Goal: Information Seeking & Learning: Learn about a topic

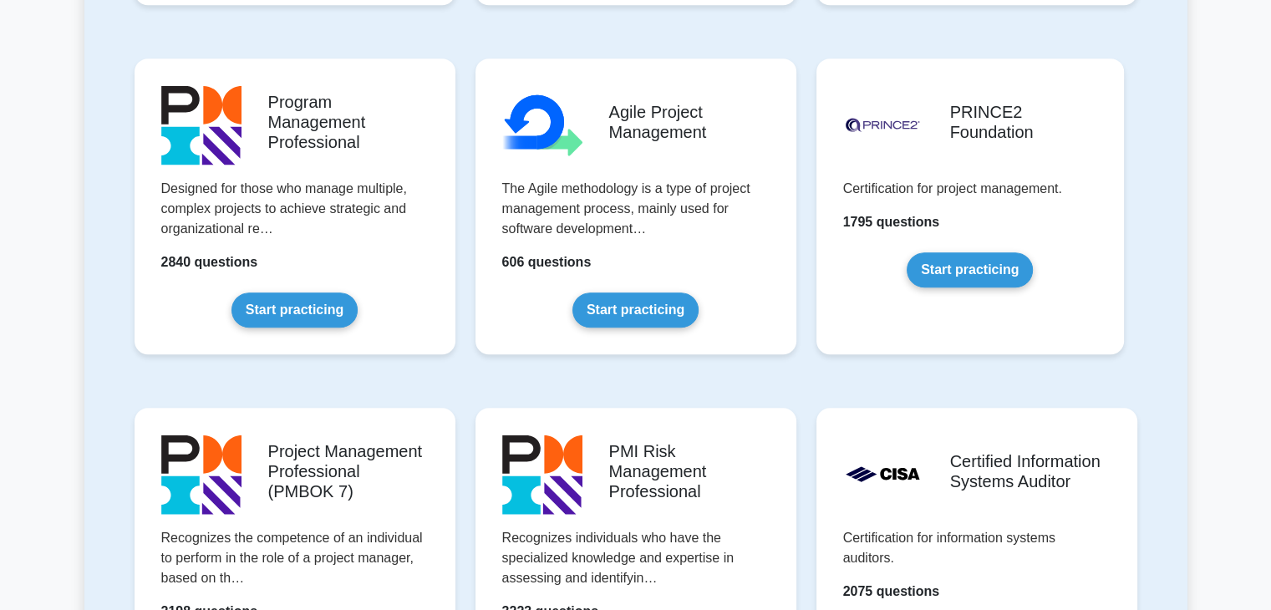
scroll to position [1003, 0]
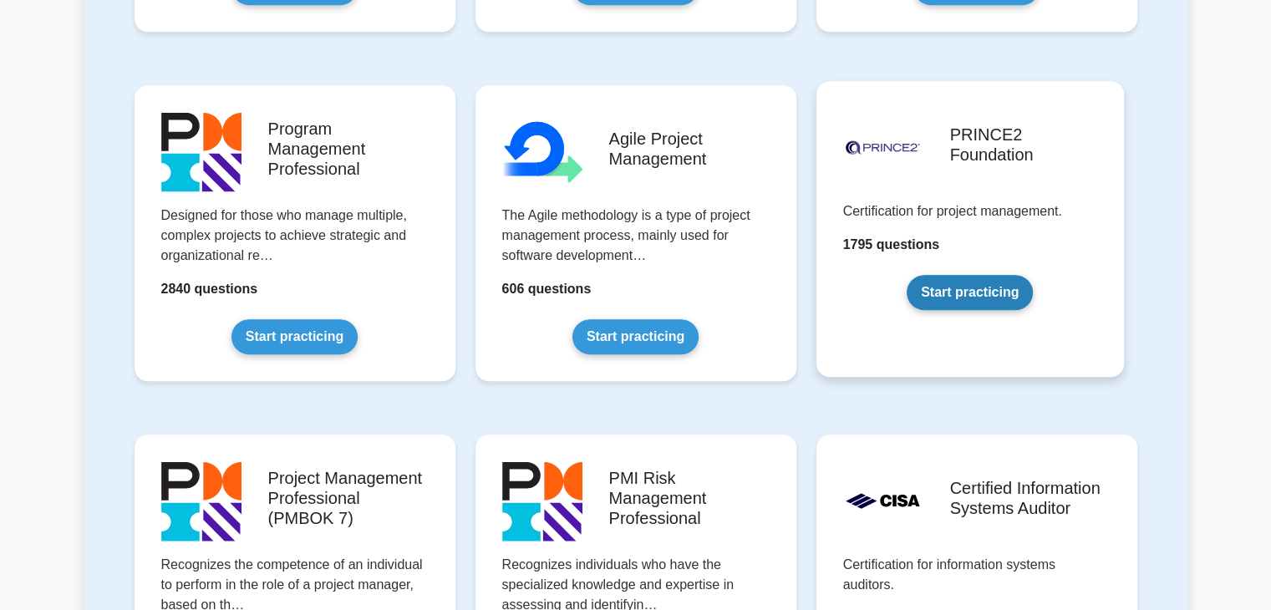
click at [969, 305] on link "Start practicing" at bounding box center [970, 292] width 126 height 35
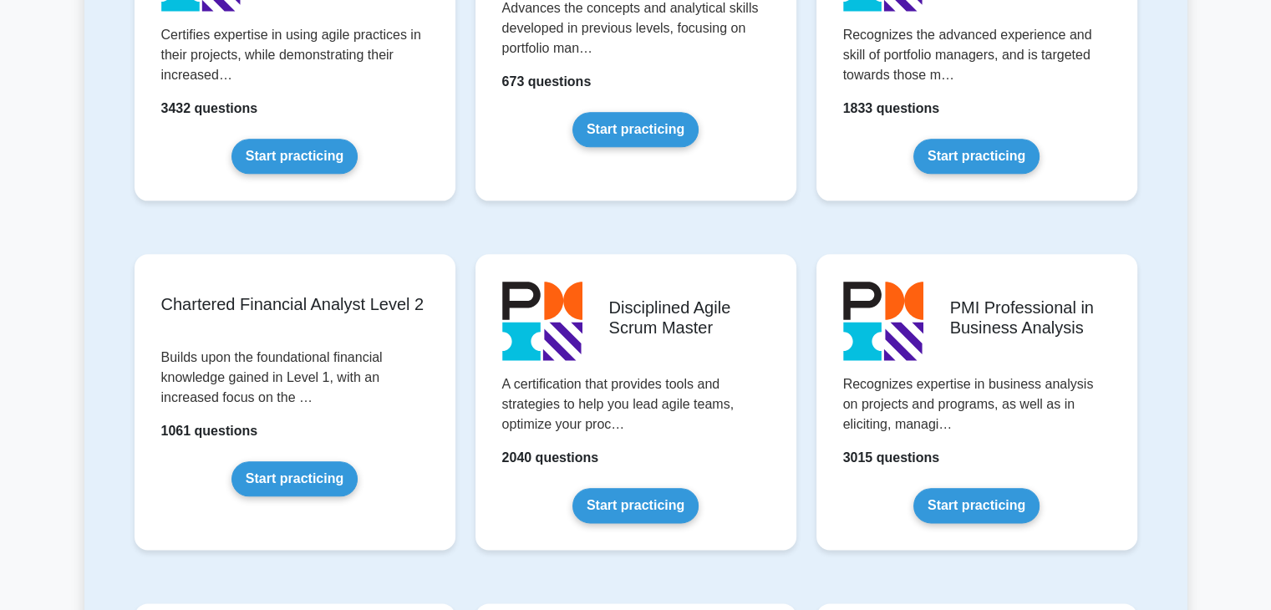
scroll to position [563, 0]
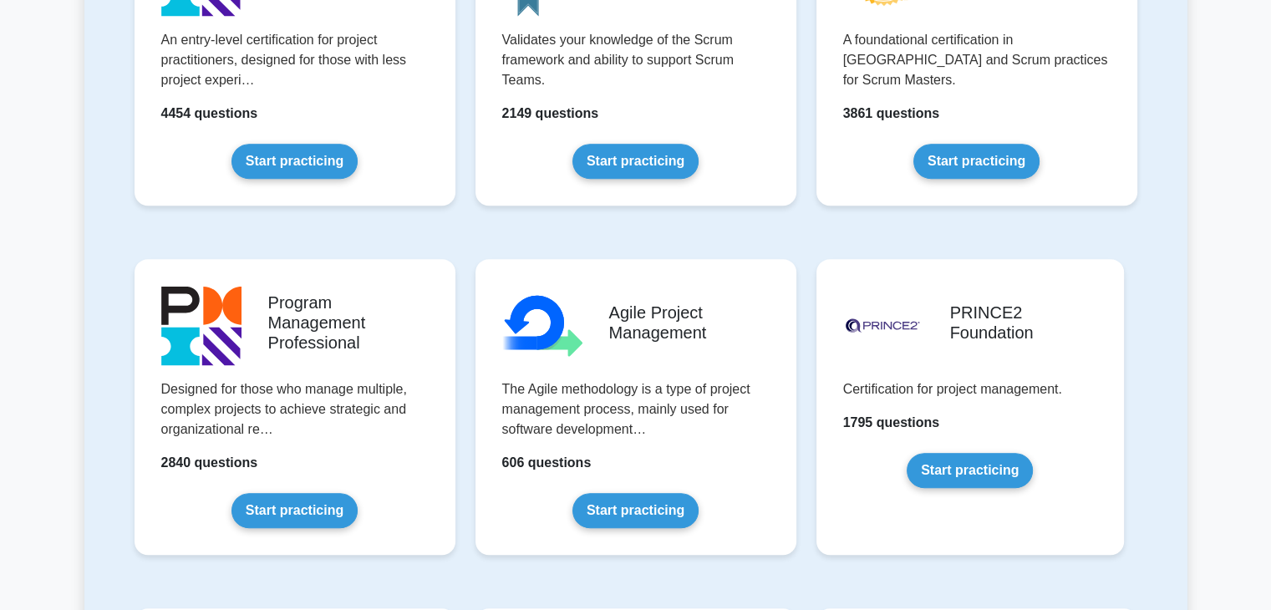
scroll to position [836, 0]
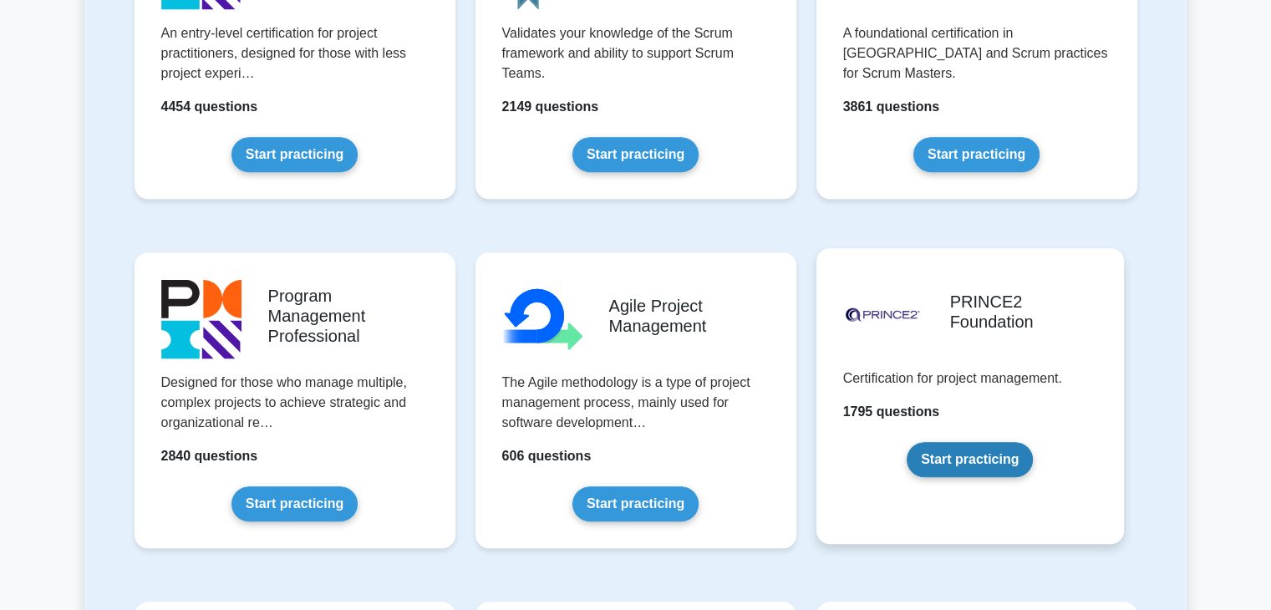
click at [953, 462] on link "Start practicing" at bounding box center [970, 459] width 126 height 35
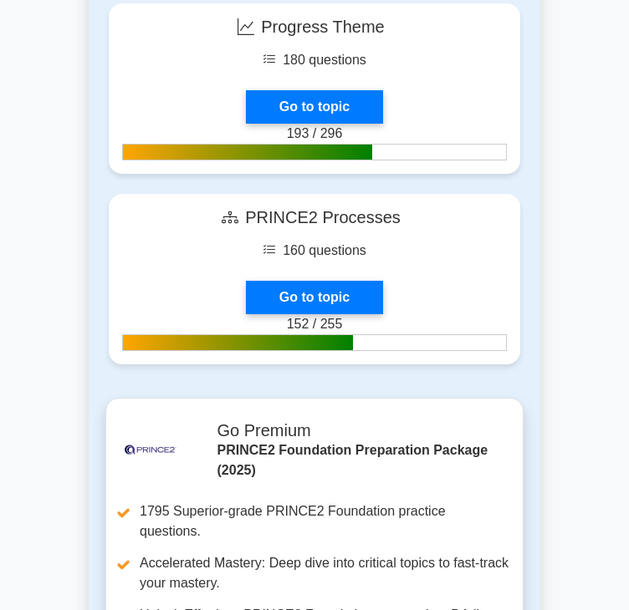
scroll to position [2675, 0]
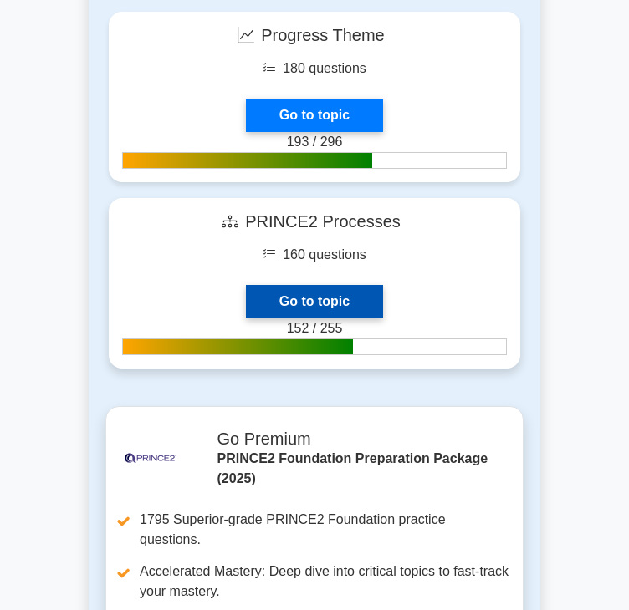
click at [371, 302] on link "Go to topic" at bounding box center [314, 301] width 137 height 33
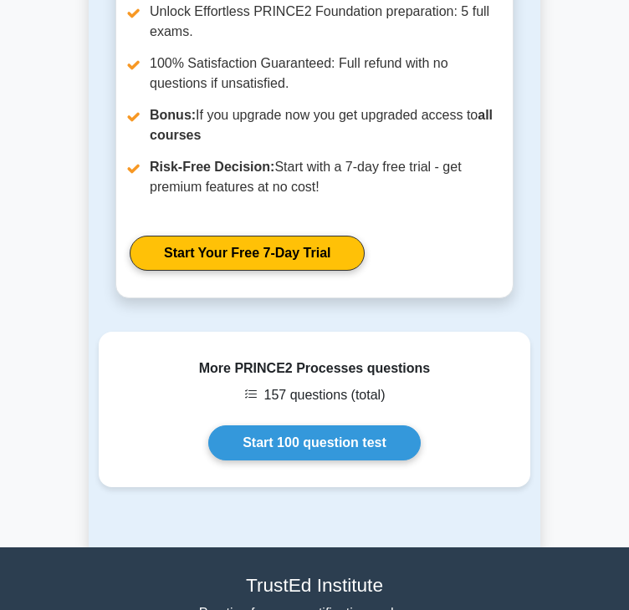
scroll to position [1003, 0]
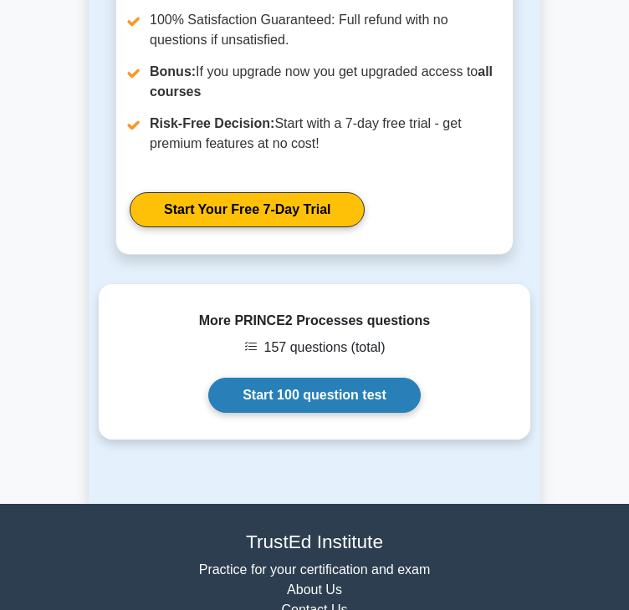
click at [345, 399] on link "Start 100 question test" at bounding box center [314, 395] width 212 height 35
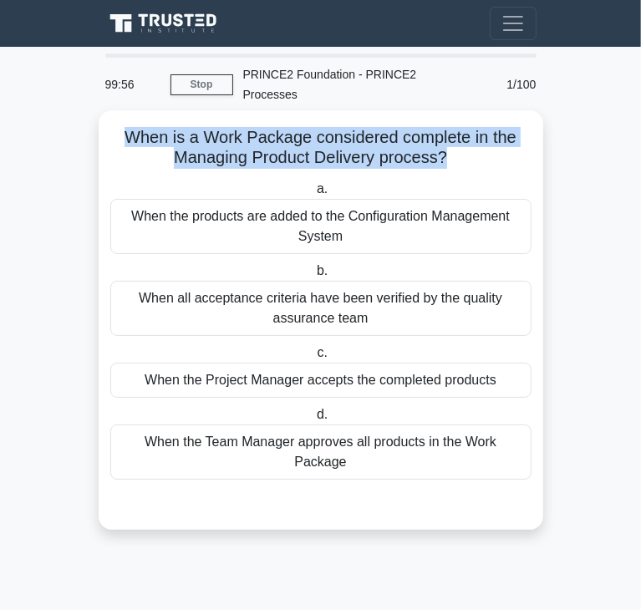
drag, startPoint x: 124, startPoint y: 119, endPoint x: 445, endPoint y: 136, distance: 321.4
click at [445, 136] on h5 "When is a Work Package considered complete in the Managing Product Delivery pro…" at bounding box center [321, 148] width 425 height 42
copy h5 "When is a Work Package considered complete in the Managing Product Delivery pro…"
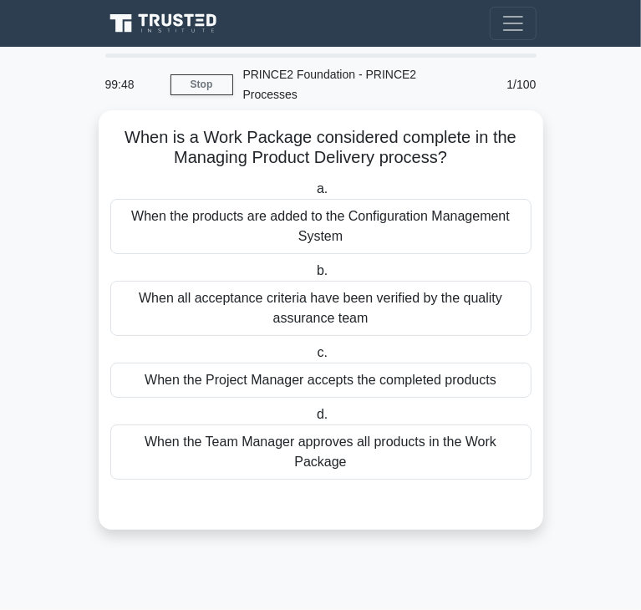
click at [293, 288] on div "When all acceptance criteria have been verified by the quality assurance team" at bounding box center [320, 308] width 421 height 55
click at [313, 277] on input "b. When all acceptance criteria have been verified by the quality assurance team" at bounding box center [313, 271] width 0 height 11
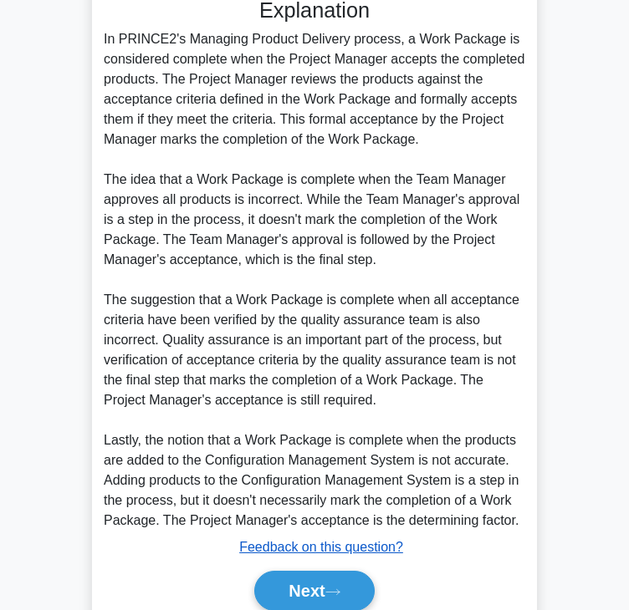
scroll to position [522, 0]
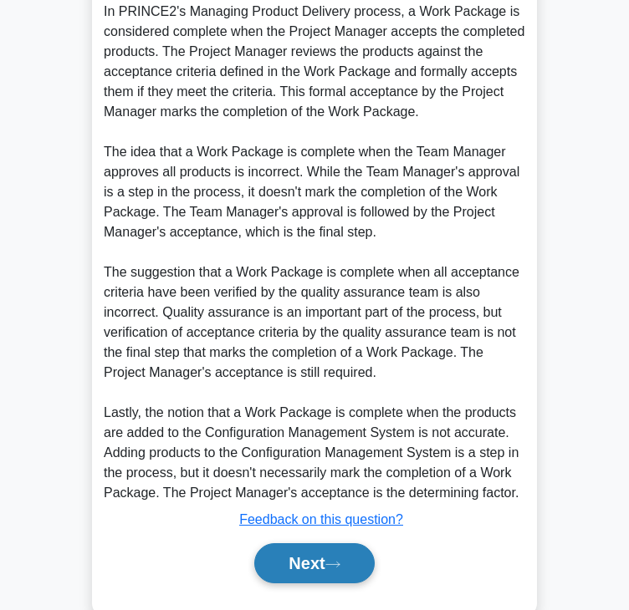
click at [301, 543] on button "Next" at bounding box center [314, 563] width 120 height 40
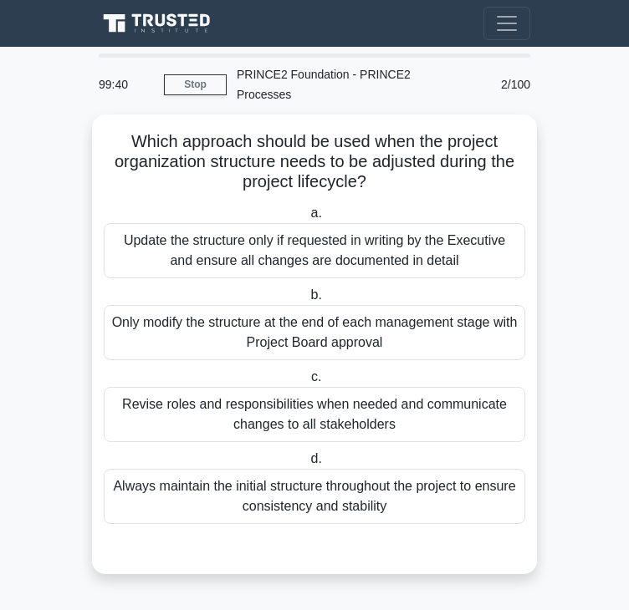
scroll to position [0, 0]
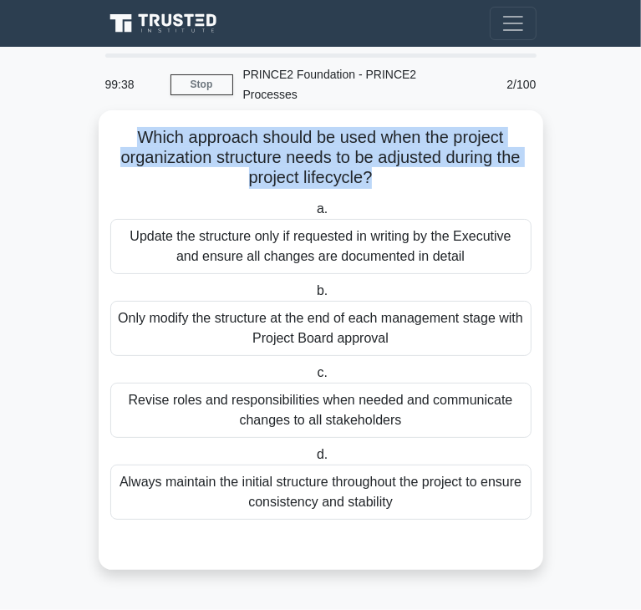
drag, startPoint x: 138, startPoint y: 118, endPoint x: 369, endPoint y: 162, distance: 235.7
click at [369, 162] on h5 "Which approach should be used when the project organization structure needs to …" at bounding box center [321, 158] width 425 height 62
copy h5 "Which approach should be used when the project organization structure needs to …"
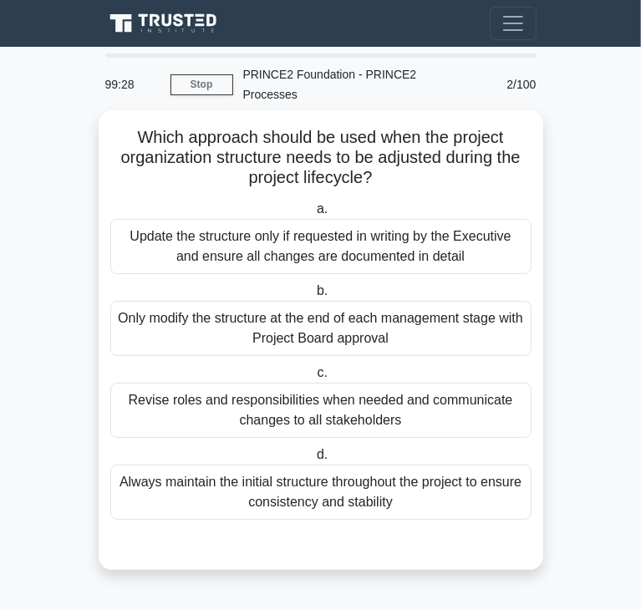
click at [201, 399] on div "Revise roles and responsibilities when needed and communicate changes to all st…" at bounding box center [320, 410] width 421 height 55
click at [313, 379] on input "c. Revise roles and responsibilities when needed and communicate changes to all…" at bounding box center [313, 373] width 0 height 11
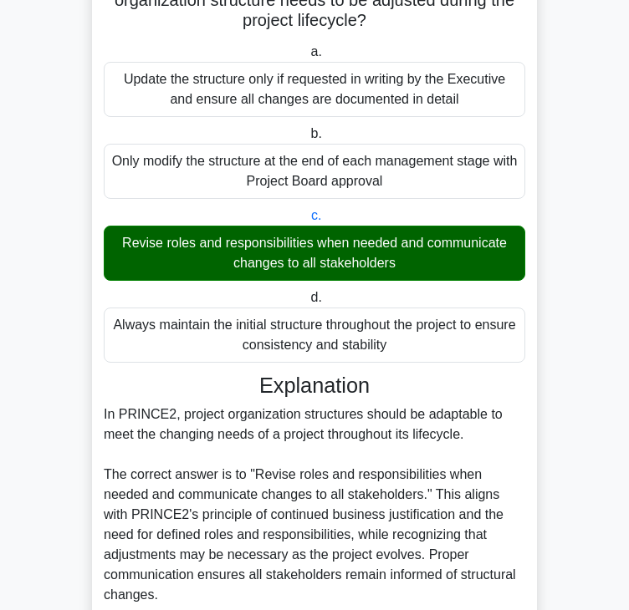
scroll to position [501, 0]
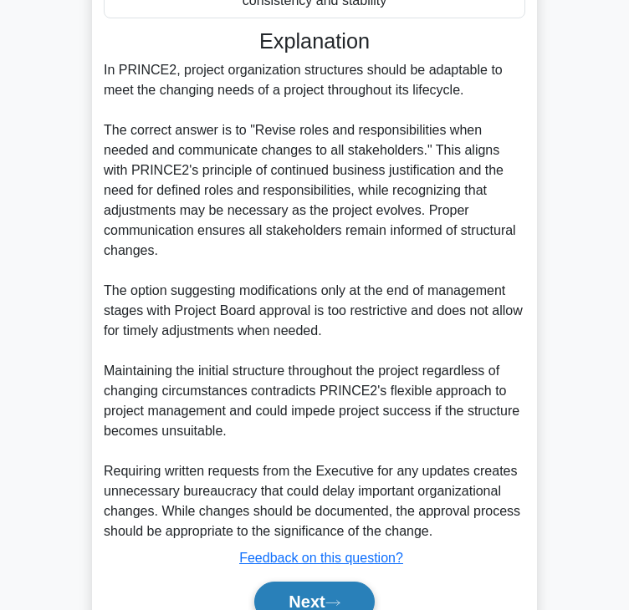
click at [302, 582] on button "Next" at bounding box center [314, 602] width 120 height 40
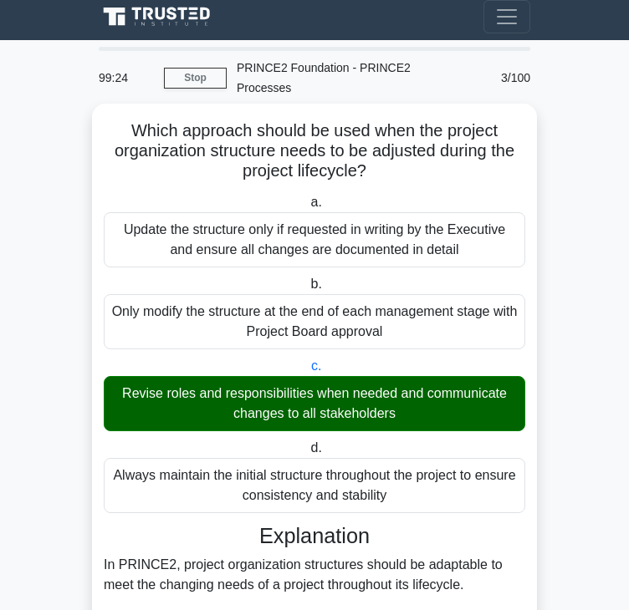
scroll to position [0, 0]
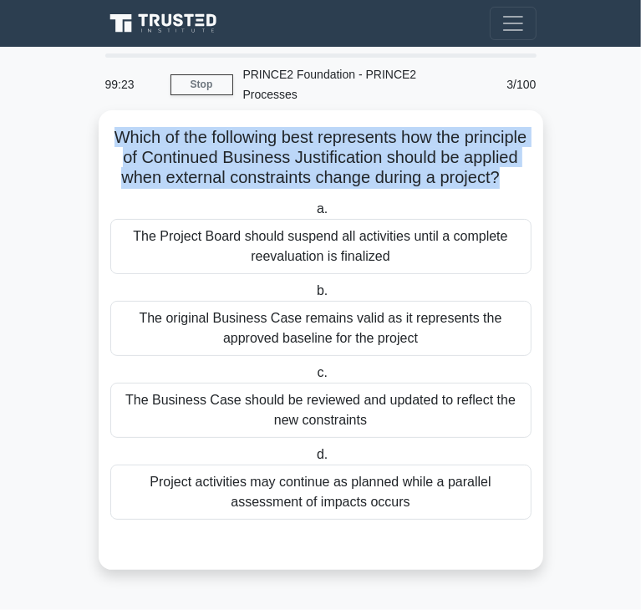
drag, startPoint x: 157, startPoint y: 106, endPoint x: 337, endPoint y: 181, distance: 194.5
click at [337, 181] on h5 "Which of the following best represents how the principle of Continued Business …" at bounding box center [321, 158] width 425 height 62
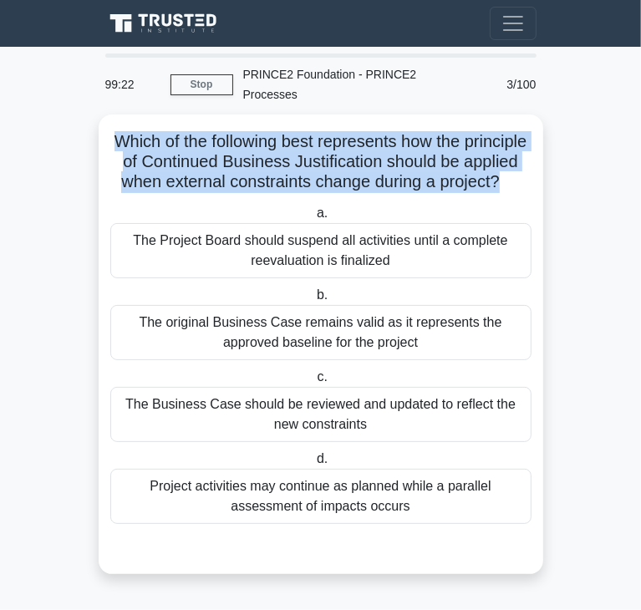
copy h5 "Which of the following best represents how the principle of Continued Business …"
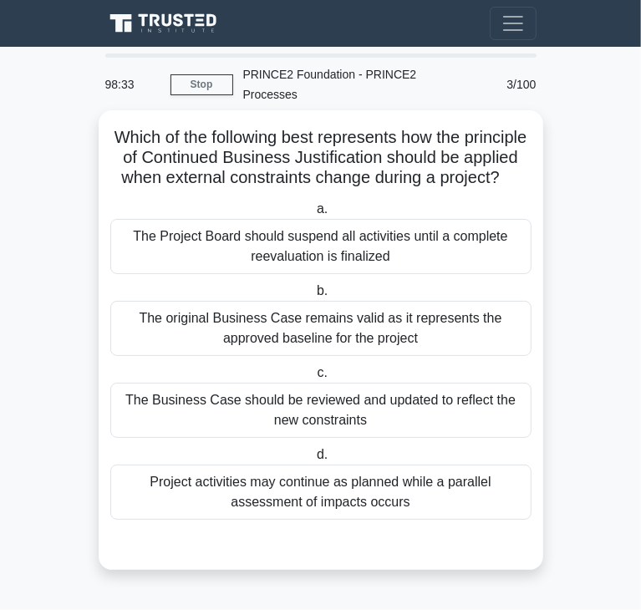
click at [181, 411] on div "The Business Case should be reviewed and updated to reflect the new constraints" at bounding box center [320, 410] width 421 height 55
click at [313, 379] on input "c. The Business Case should be reviewed and updated to reflect the new constrai…" at bounding box center [313, 373] width 0 height 11
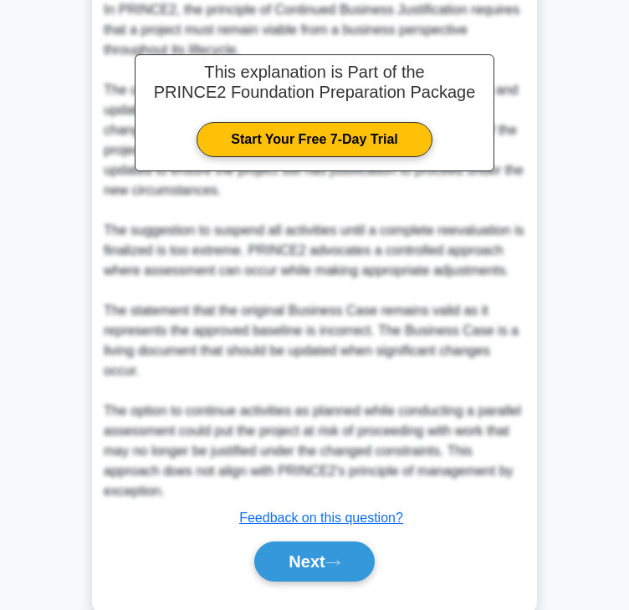
scroll to position [600, 0]
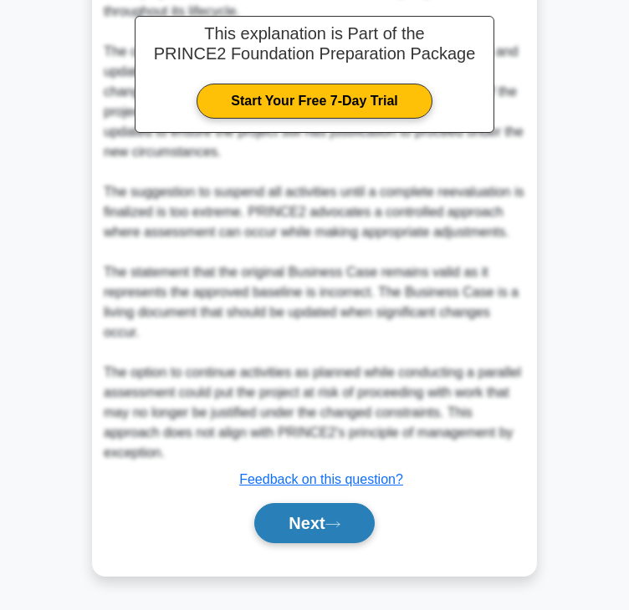
click at [298, 524] on button "Next" at bounding box center [314, 523] width 120 height 40
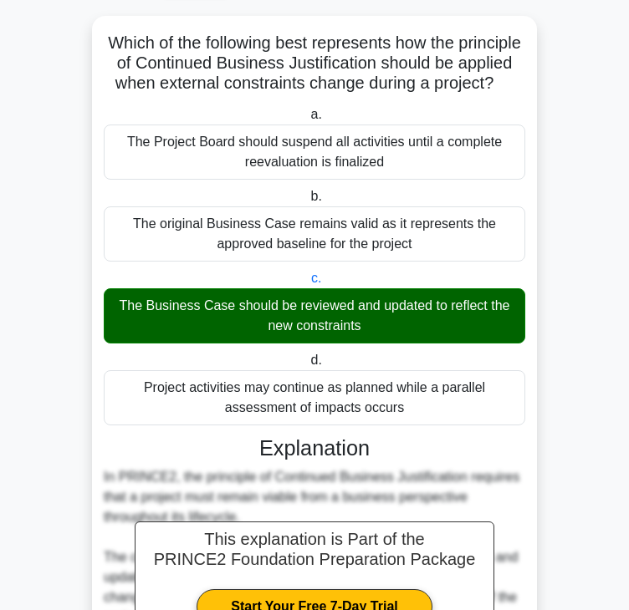
scroll to position [0, 0]
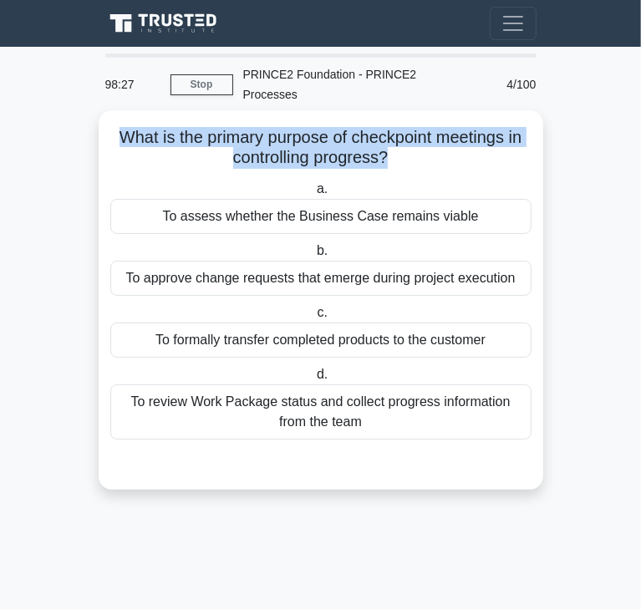
drag, startPoint x: 111, startPoint y: 121, endPoint x: 390, endPoint y: 135, distance: 279.5
click at [390, 135] on h5 "What is the primary purpose of checkpoint meetings in controlling progress? .sp…" at bounding box center [321, 148] width 425 height 42
copy h5 "What is the primary purpose of checkpoint meetings in controlling progress?"
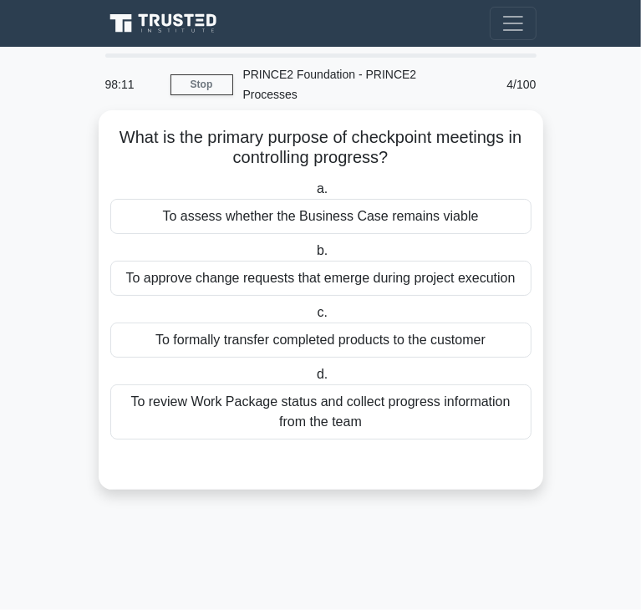
click at [295, 207] on div "To assess whether the Business Case remains viable" at bounding box center [320, 216] width 421 height 35
click at [313, 195] on input "a. To assess whether the Business Case remains viable" at bounding box center [313, 189] width 0 height 11
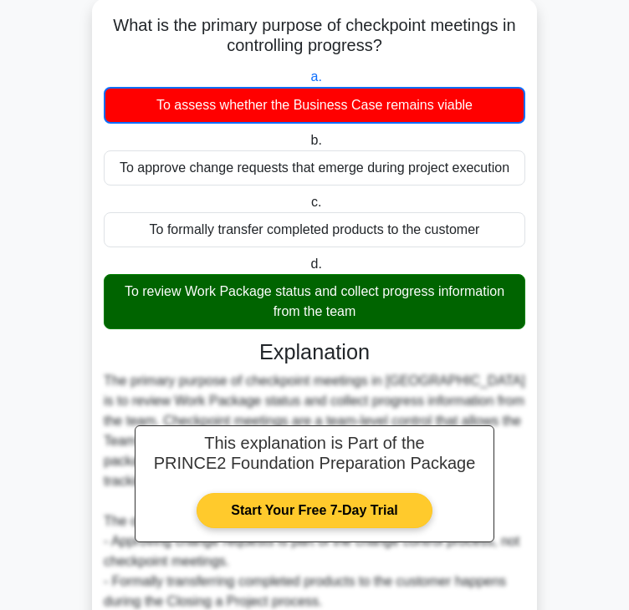
scroll to position [301, 0]
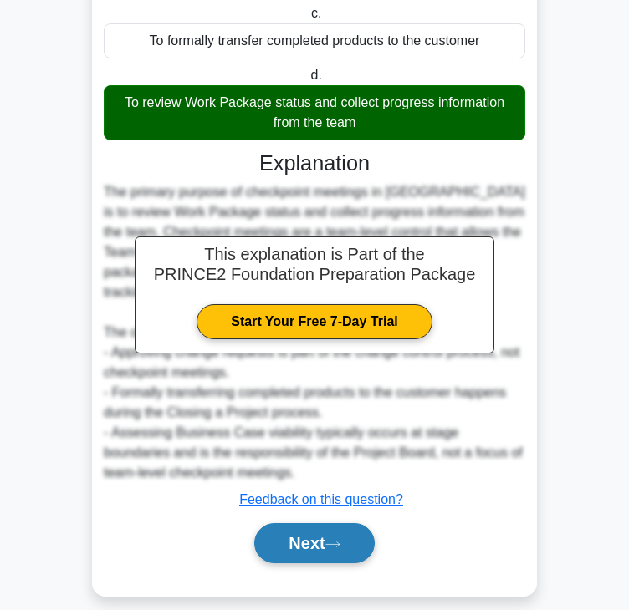
click at [335, 523] on button "Next" at bounding box center [314, 543] width 120 height 40
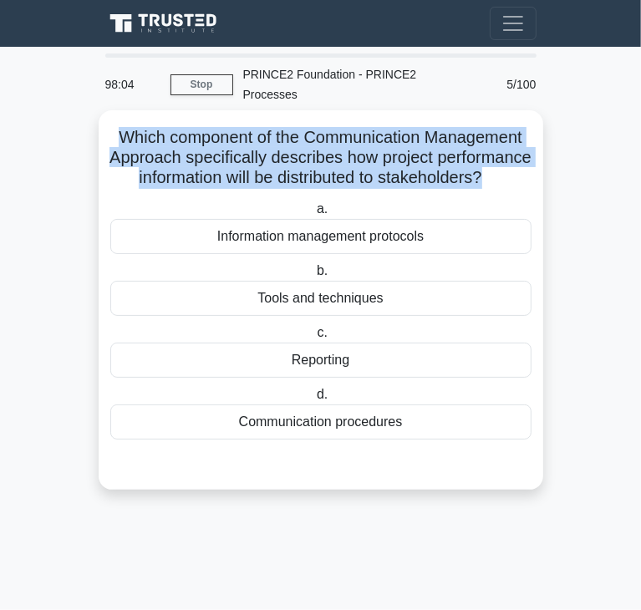
drag, startPoint x: 109, startPoint y: 111, endPoint x: 356, endPoint y: 185, distance: 257.3
click at [356, 185] on h5 "Which component of the Communication Management Approach specifically describes…" at bounding box center [321, 158] width 425 height 62
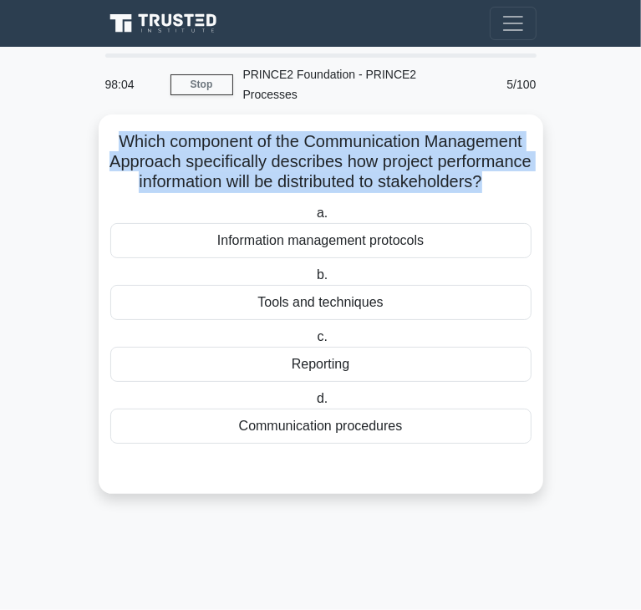
copy h5 "Which component of the Communication Management Approach specifically describes…"
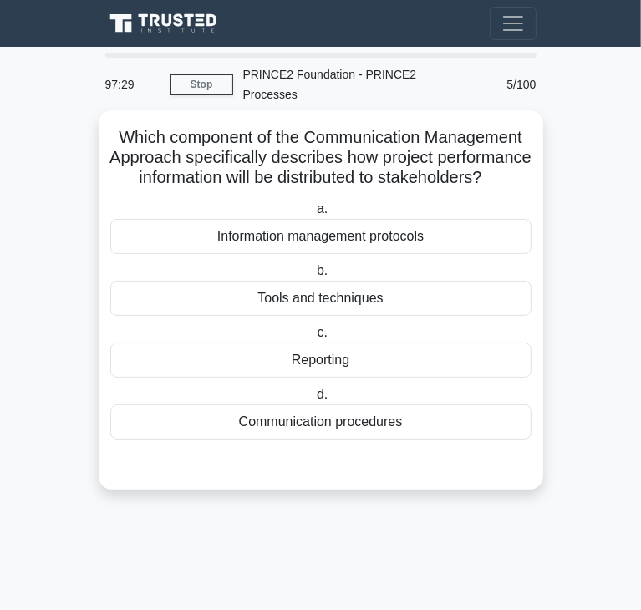
click at [242, 362] on div "Reporting" at bounding box center [320, 360] width 421 height 35
click at [313, 339] on input "c. Reporting" at bounding box center [313, 333] width 0 height 11
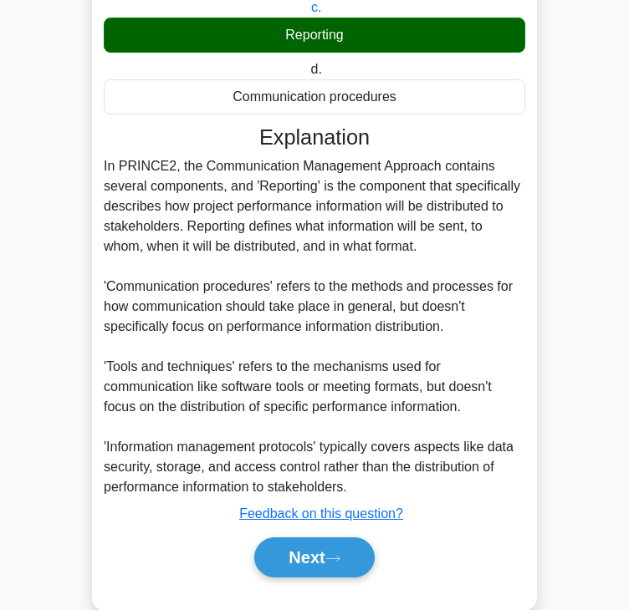
scroll to position [359, 0]
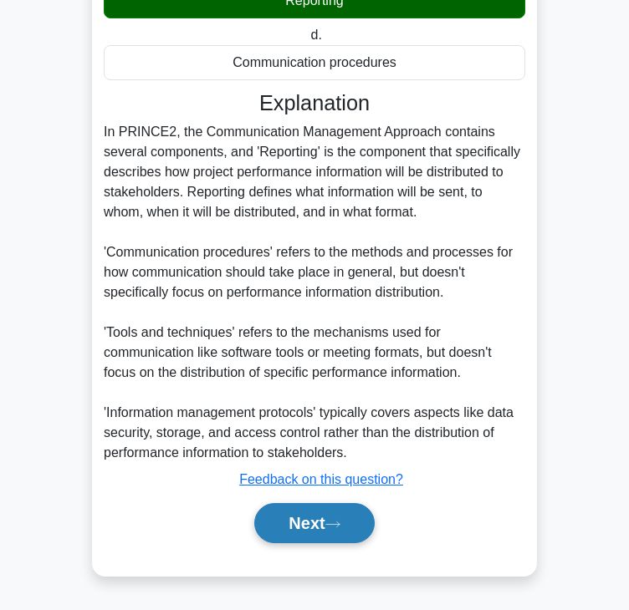
click at [318, 531] on button "Next" at bounding box center [314, 523] width 120 height 40
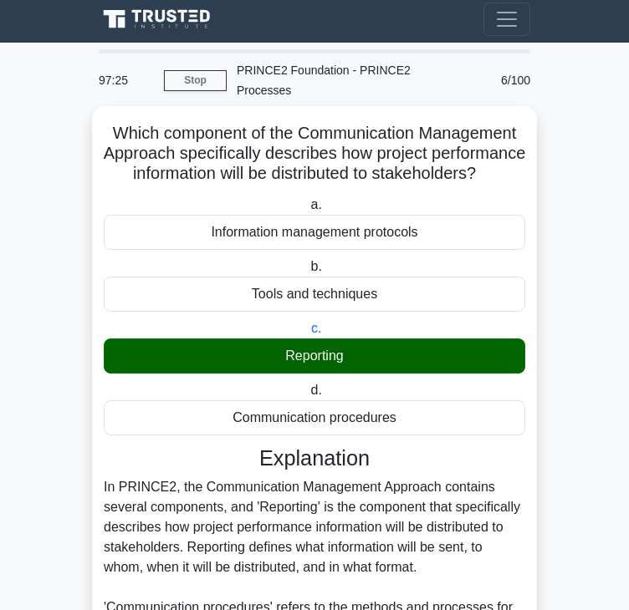
scroll to position [0, 0]
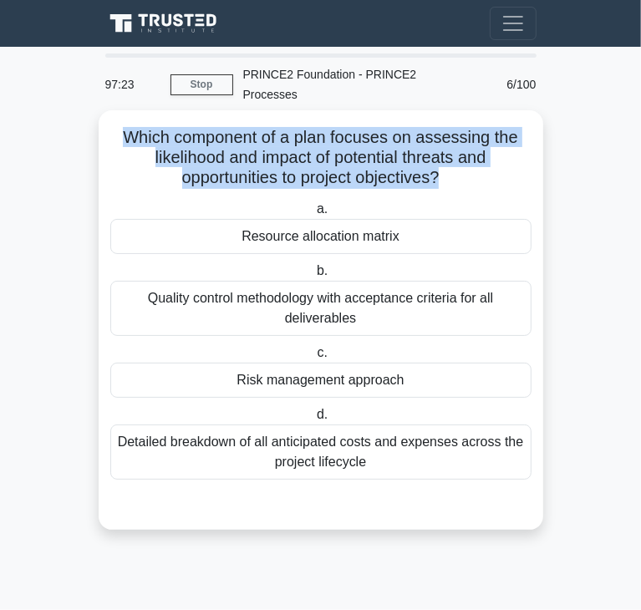
drag, startPoint x: 124, startPoint y: 115, endPoint x: 440, endPoint y: 163, distance: 319.6
click at [440, 163] on h5 "Which component of a plan focuses on assessing the likelihood and impact of pot…" at bounding box center [321, 158] width 425 height 62
copy h5 "Which component of a plan focuses on assessing the likelihood and impact of pot…"
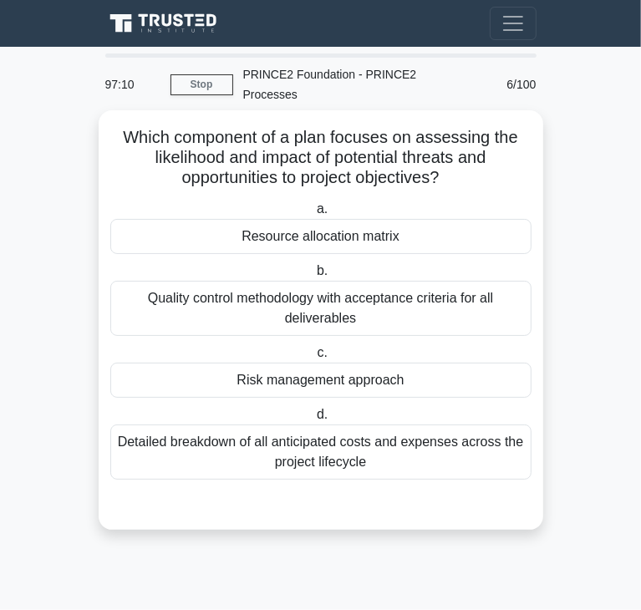
click at [156, 363] on div "Risk management approach" at bounding box center [320, 380] width 421 height 35
click at [313, 359] on input "c. Risk management approach" at bounding box center [313, 353] width 0 height 11
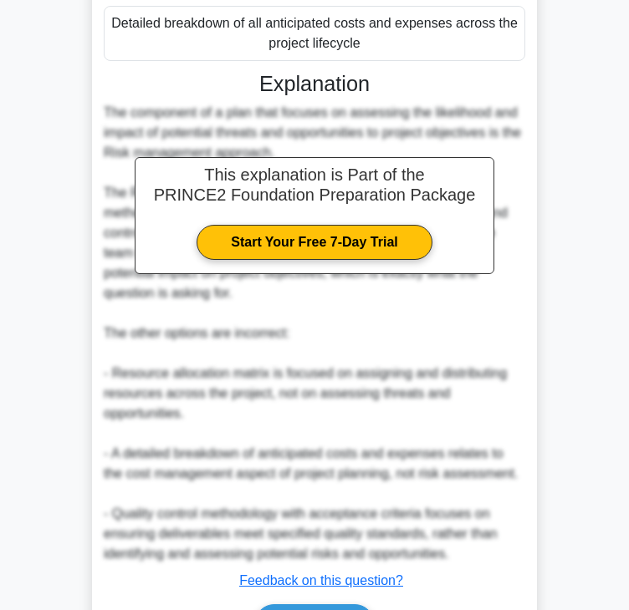
scroll to position [500, 0]
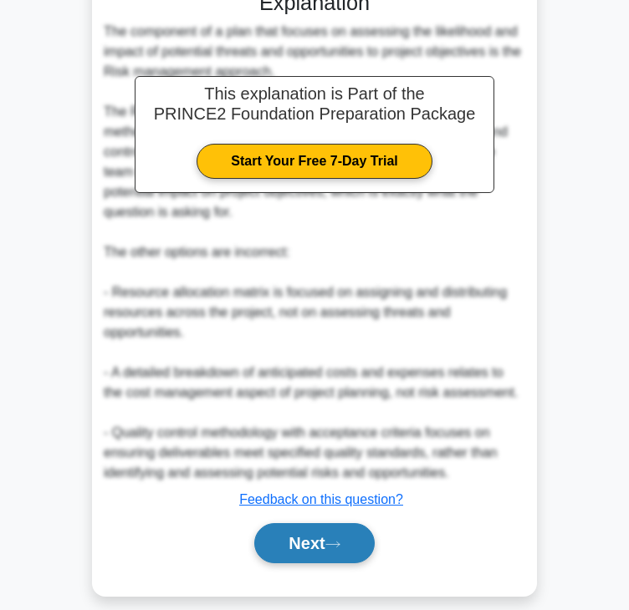
click at [315, 526] on button "Next" at bounding box center [314, 543] width 120 height 40
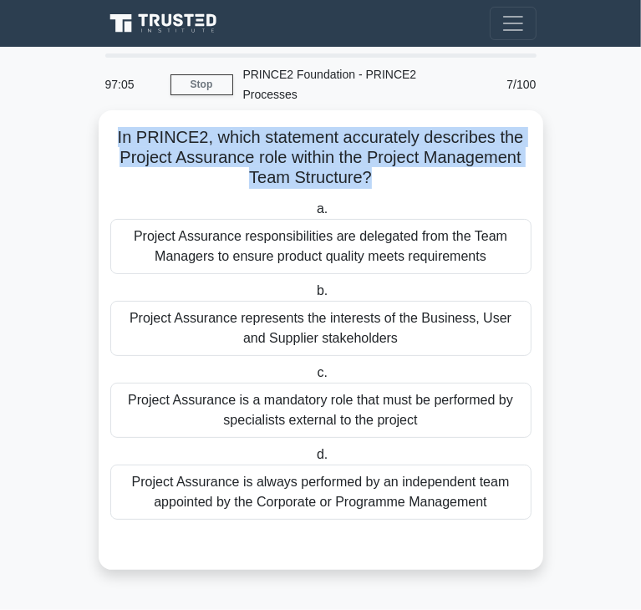
drag, startPoint x: 118, startPoint y: 116, endPoint x: 370, endPoint y: 160, distance: 256.1
click at [370, 160] on h5 "In PRINCE2, which statement accurately describes the Project Assurance role wit…" at bounding box center [321, 158] width 425 height 62
copy h5 "In PRINCE2, which statement accurately describes the Project Assurance role wit…"
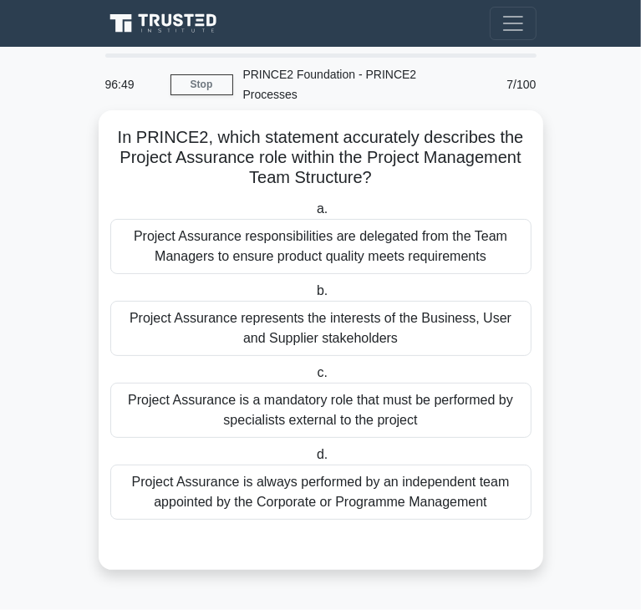
click at [241, 225] on div "Project Assurance responsibilities are delegated from the Team Managers to ensu…" at bounding box center [320, 246] width 421 height 55
click at [313, 215] on input "a. Project Assurance responsibilities are delegated from the Team Managers to e…" at bounding box center [313, 209] width 0 height 11
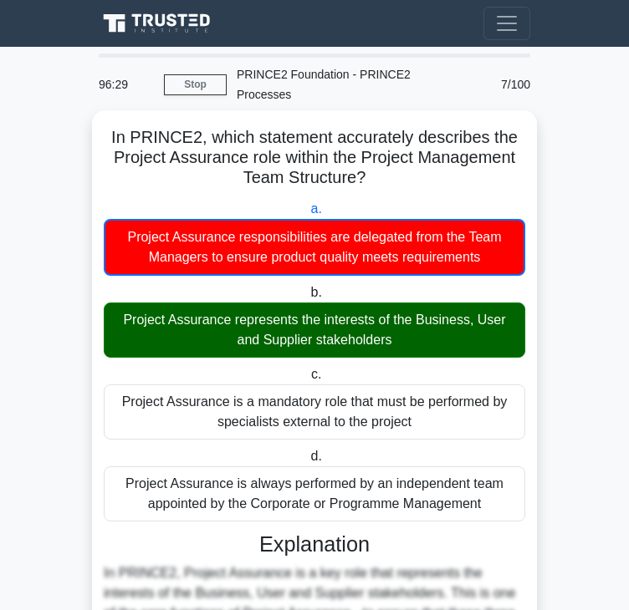
drag, startPoint x: 114, startPoint y: 216, endPoint x: 485, endPoint y: 242, distance: 372.1
click at [485, 242] on div "Project Assurance responsibilities are delegated from the Team Managers to ensu…" at bounding box center [314, 247] width 421 height 57
copy div "Project Assurance responsibilities are delegated from the Team Managers to ensu…"
drag, startPoint x: 123, startPoint y: 302, endPoint x: 403, endPoint y: 318, distance: 280.5
click at [403, 318] on div "Project Assurance represents the interests of the Business, User and Supplier s…" at bounding box center [314, 330] width 421 height 55
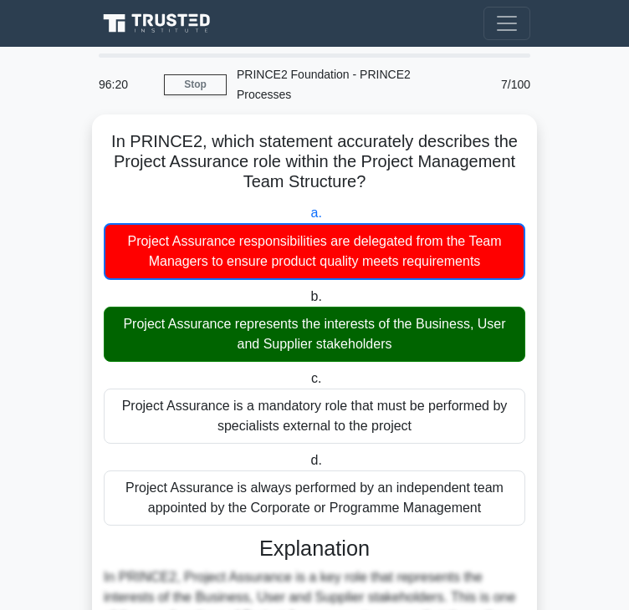
copy div "Project Assurance represents the interests of the Business, User and Supplier s…"
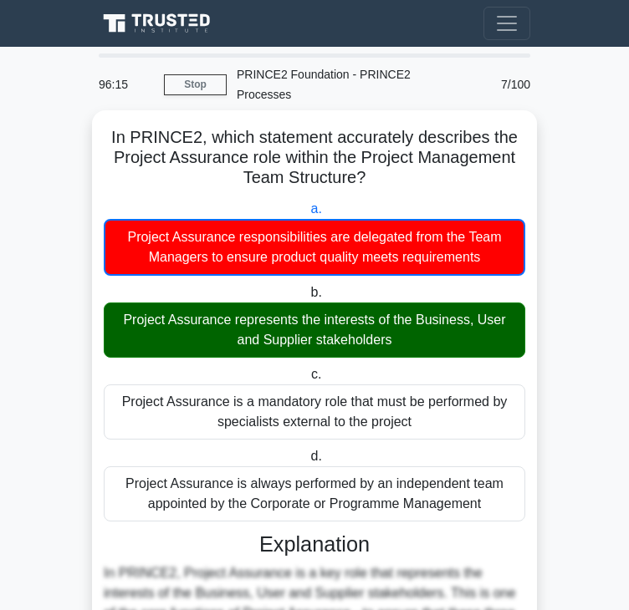
drag, startPoint x: 112, startPoint y: 375, endPoint x: 418, endPoint y: 415, distance: 308.4
click at [418, 415] on div "Project Assurance is a mandatory role that must be performed by specialists ext…" at bounding box center [314, 411] width 421 height 55
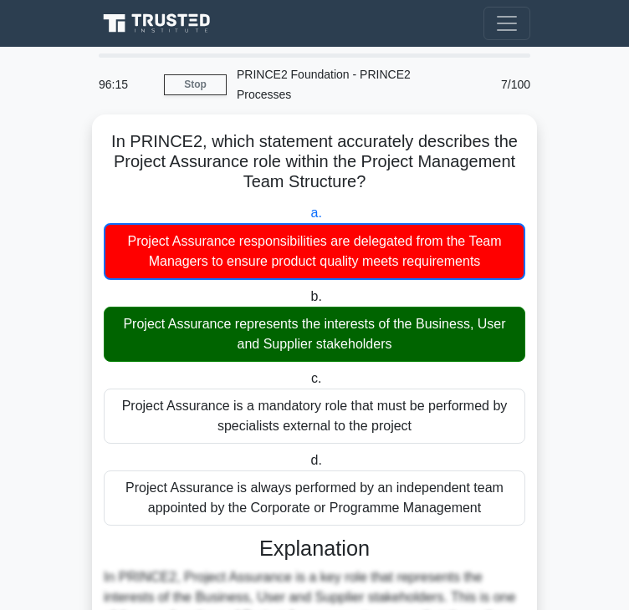
copy div "Project Assurance is a mandatory role that must be performed by specialists ext…"
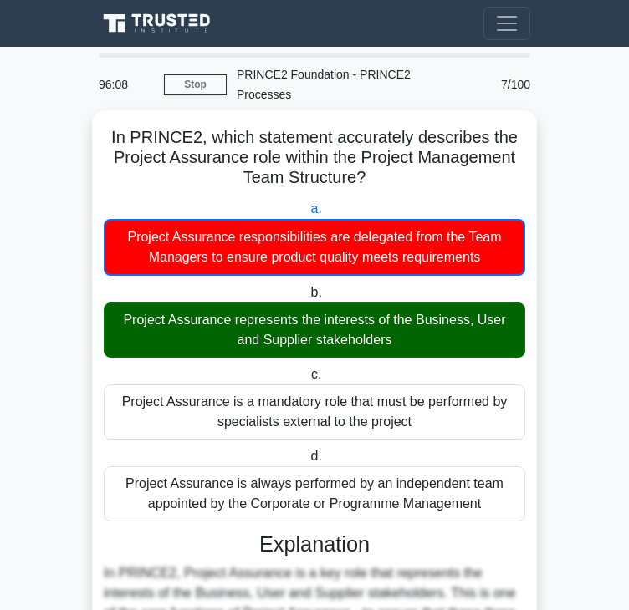
drag, startPoint x: 124, startPoint y: 462, endPoint x: 489, endPoint y: 489, distance: 366.2
click at [489, 489] on div "Project Assurance is always performed by an independent team appointed by the C…" at bounding box center [314, 493] width 421 height 55
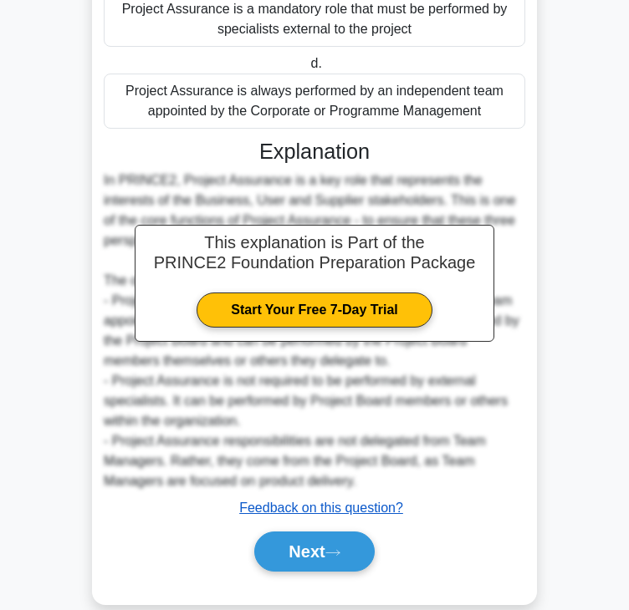
scroll to position [401, 0]
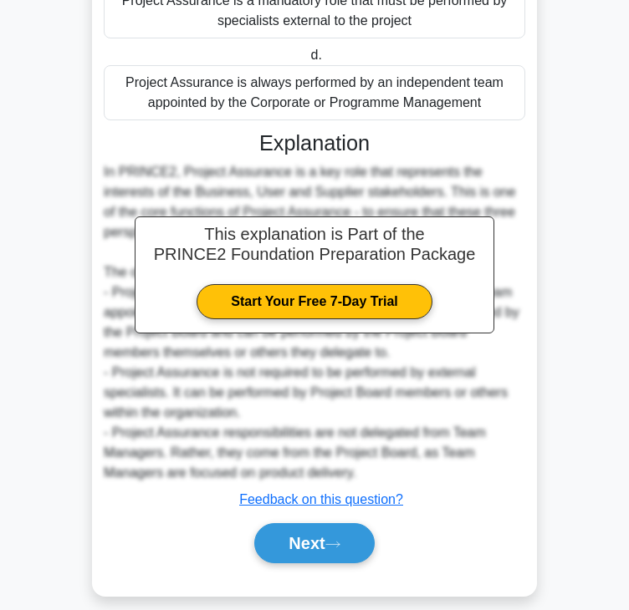
drag, startPoint x: 282, startPoint y: 516, endPoint x: 265, endPoint y: 465, distance: 53.7
click at [282, 523] on button "Next" at bounding box center [314, 543] width 120 height 40
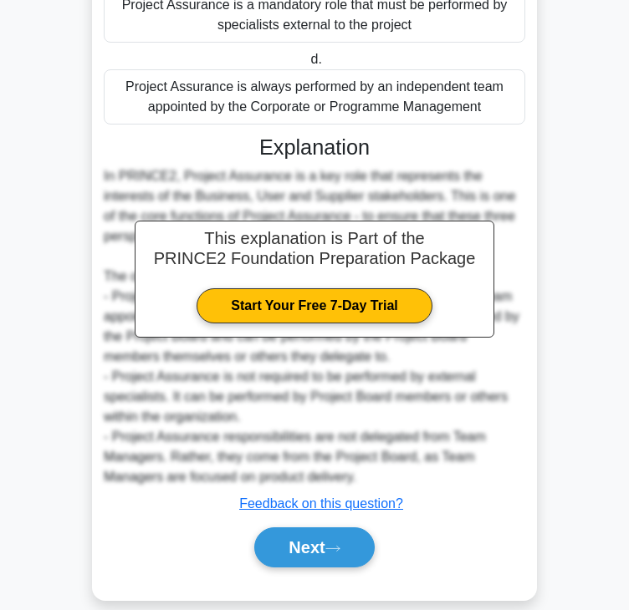
scroll to position [0, 0]
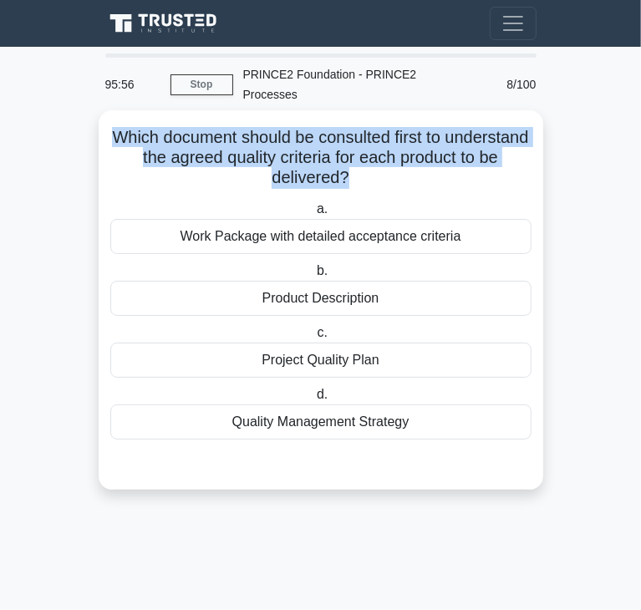
drag, startPoint x: 160, startPoint y: 112, endPoint x: 368, endPoint y: 155, distance: 211.6
click at [368, 155] on h5 "Which document should be consulted first to understand the agreed quality crite…" at bounding box center [321, 158] width 425 height 62
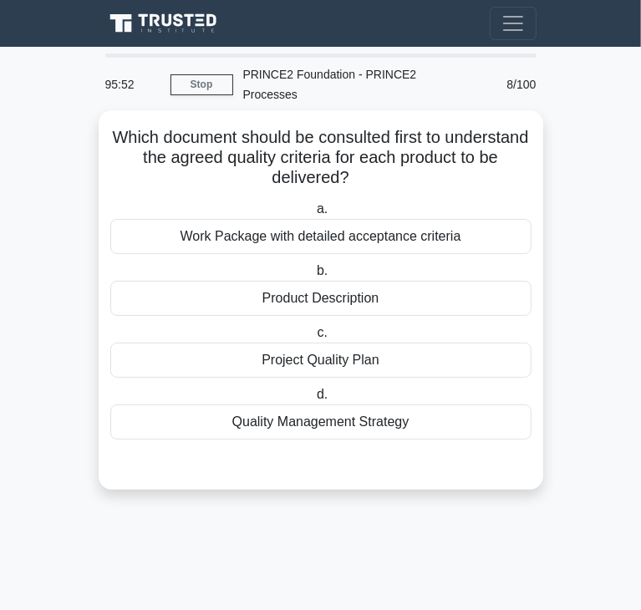
click at [245, 281] on div "Product Description" at bounding box center [320, 298] width 421 height 35
click at [313, 277] on input "b. Product Description" at bounding box center [313, 271] width 0 height 11
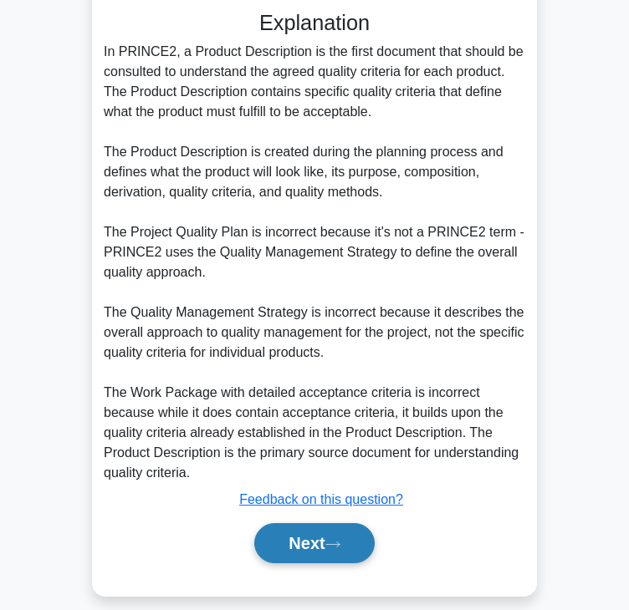
click at [277, 523] on button "Next" at bounding box center [314, 543] width 120 height 40
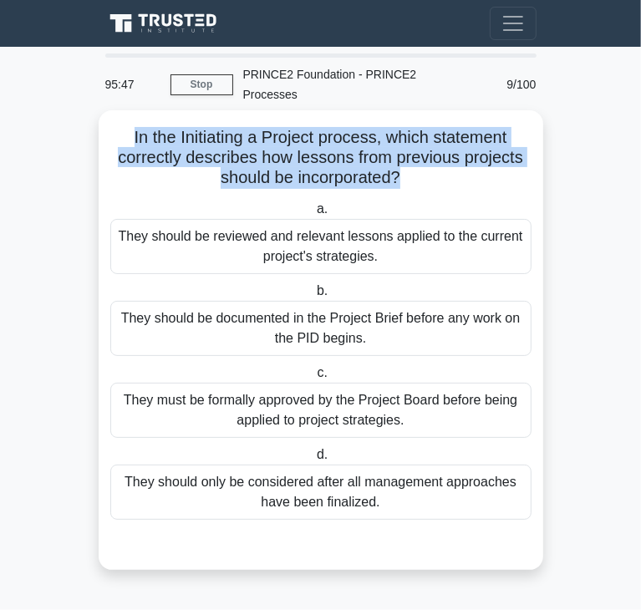
drag, startPoint x: 127, startPoint y: 120, endPoint x: 398, endPoint y: 159, distance: 273.6
click at [398, 159] on h5 "In the Initiating a Project process, which statement correctly describes how le…" at bounding box center [321, 158] width 425 height 62
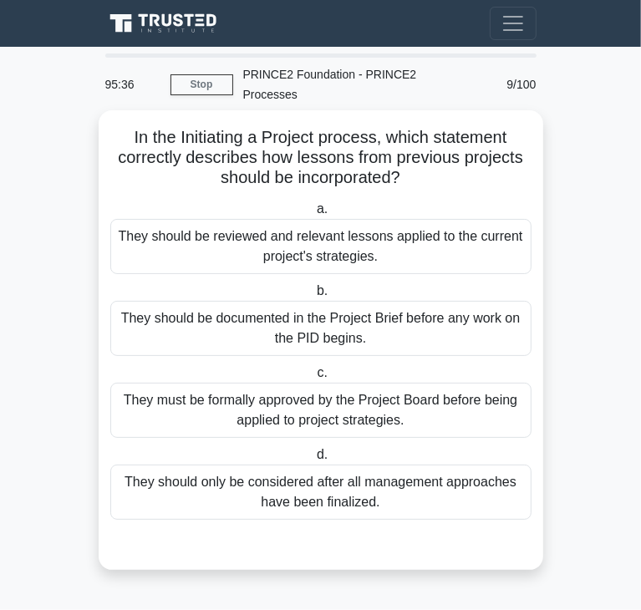
click at [260, 237] on div "They should be reviewed and relevant lessons applied to the current project's s…" at bounding box center [320, 246] width 421 height 55
click at [313, 215] on input "a. They should be reviewed and relevant lessons applied to the current project'…" at bounding box center [313, 209] width 0 height 11
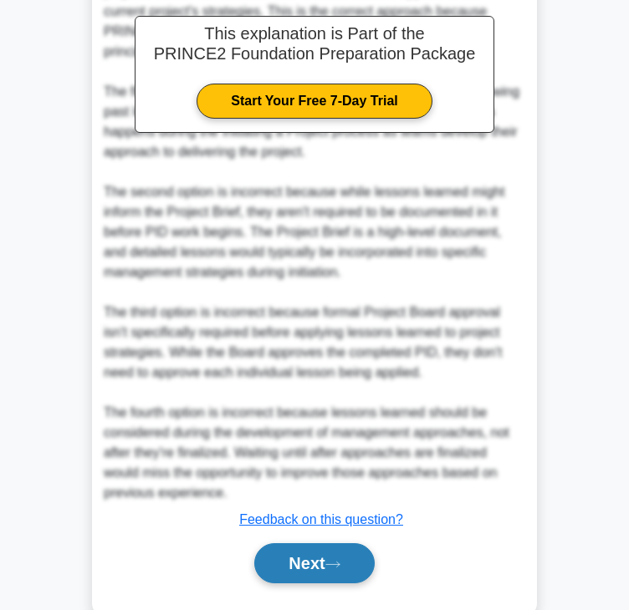
click at [342, 543] on button "Next" at bounding box center [314, 563] width 120 height 40
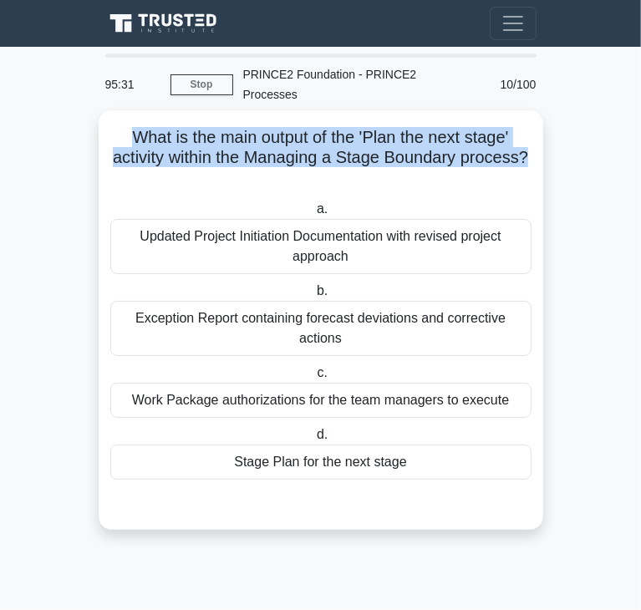
drag, startPoint x: 128, startPoint y: 125, endPoint x: 530, endPoint y: 137, distance: 402.2
click at [530, 137] on h5 "What is the main output of the 'Plan the next stage' activity within the Managi…" at bounding box center [321, 158] width 425 height 62
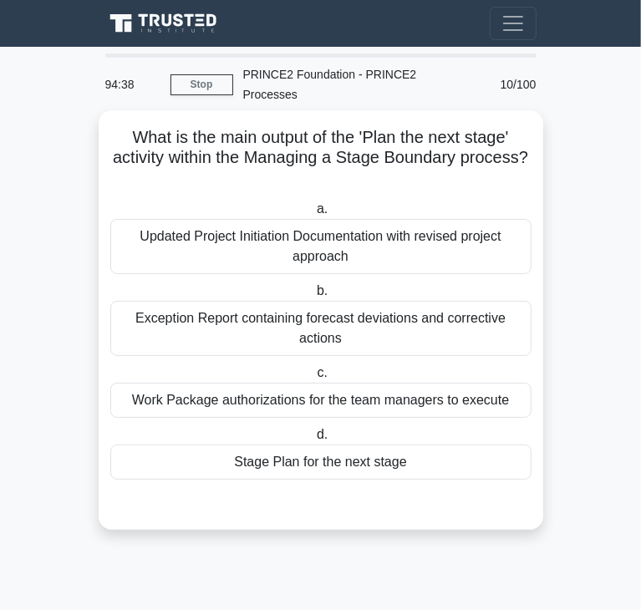
click at [236, 451] on div "Stage Plan for the next stage" at bounding box center [320, 462] width 421 height 35
click at [313, 440] on input "d. Stage Plan for the next stage" at bounding box center [313, 435] width 0 height 11
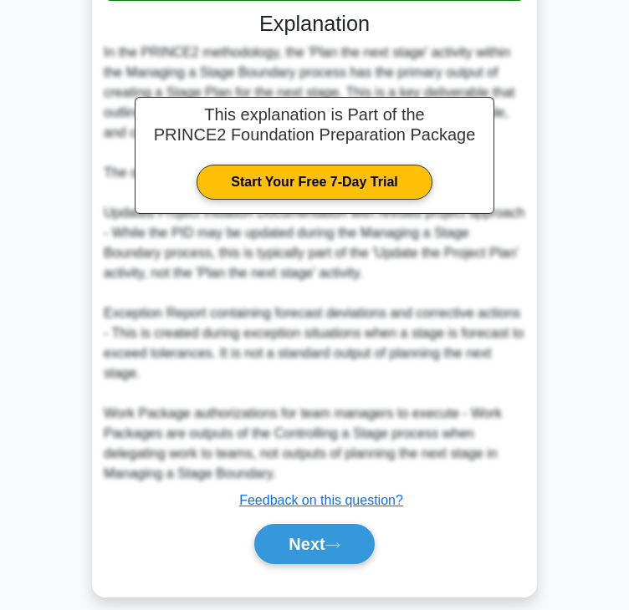
scroll to position [480, 0]
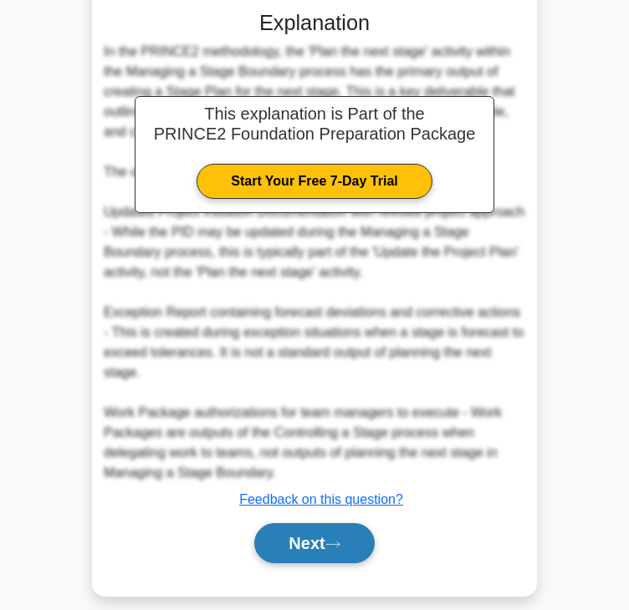
drag, startPoint x: 331, startPoint y: 514, endPoint x: 304, endPoint y: 517, distance: 26.9
click at [331, 523] on button "Next" at bounding box center [314, 543] width 120 height 40
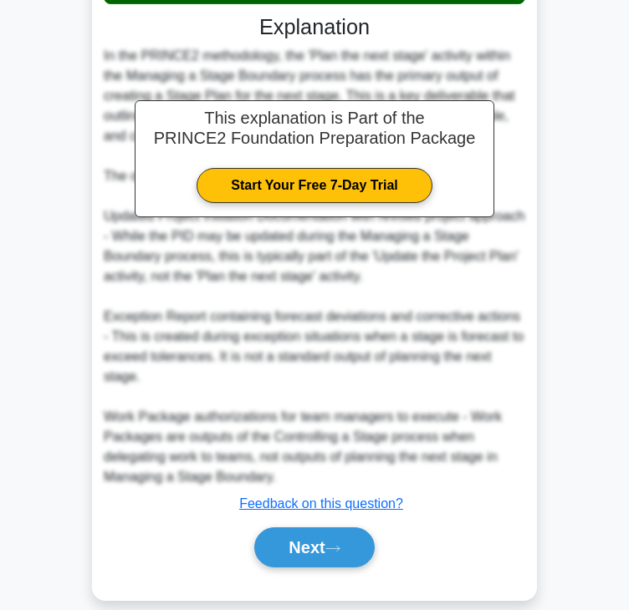
scroll to position [0, 0]
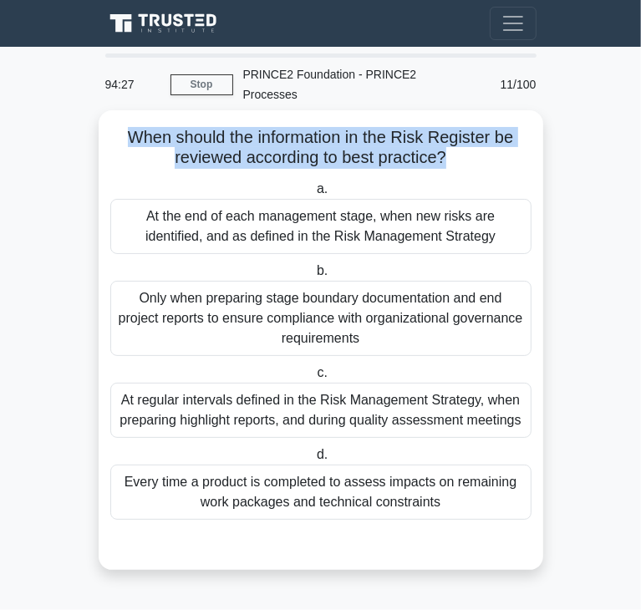
drag, startPoint x: 121, startPoint y: 118, endPoint x: 445, endPoint y: 135, distance: 324.7
click at [445, 135] on h5 "When should the information in the Risk Register be reviewed according to best …" at bounding box center [321, 148] width 425 height 42
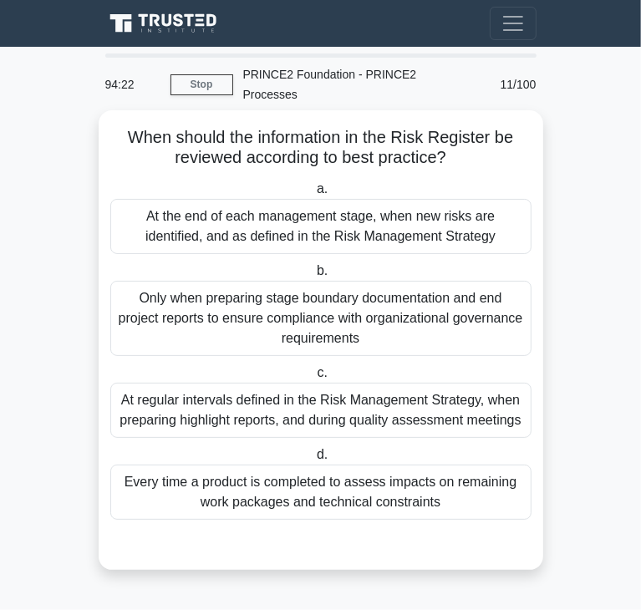
click at [183, 201] on div "At the end of each management stage, when new risks are identified, and as defi…" at bounding box center [320, 226] width 421 height 55
click at [313, 195] on input "a. At the end of each management stage, when new risks are identified, and as d…" at bounding box center [313, 189] width 0 height 11
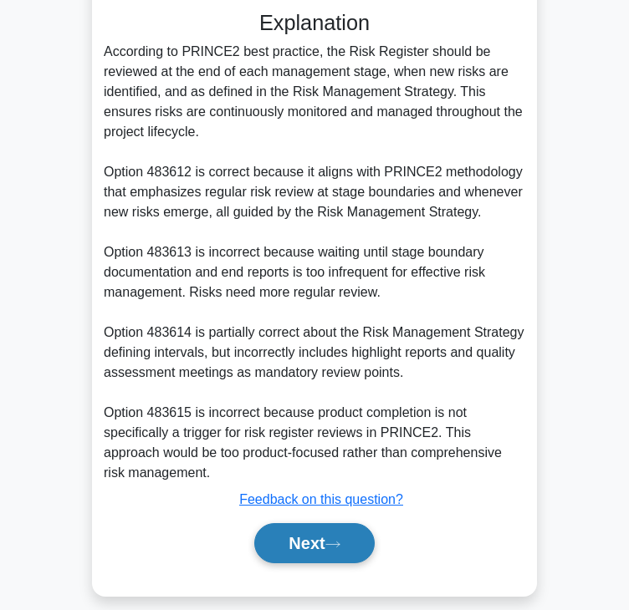
click at [294, 530] on button "Next" at bounding box center [314, 543] width 120 height 40
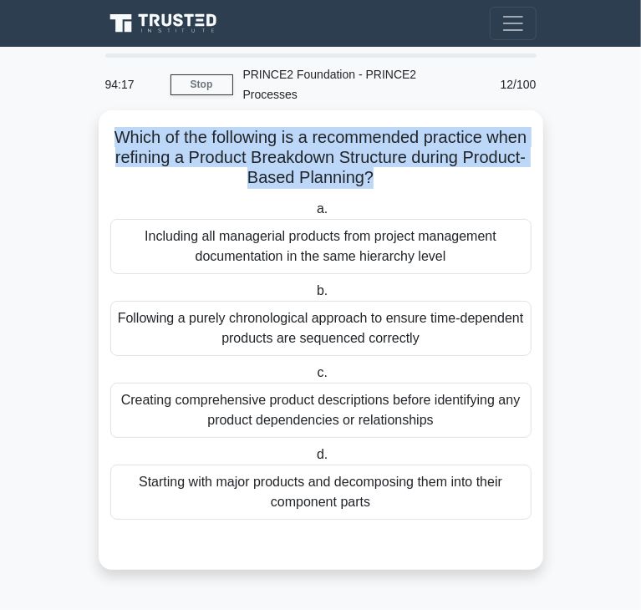
drag, startPoint x: 129, startPoint y: 114, endPoint x: 400, endPoint y: 160, distance: 275.5
click at [400, 160] on h5 "Which of the following is a recommended practice when refining a Product Breakd…" at bounding box center [321, 158] width 425 height 62
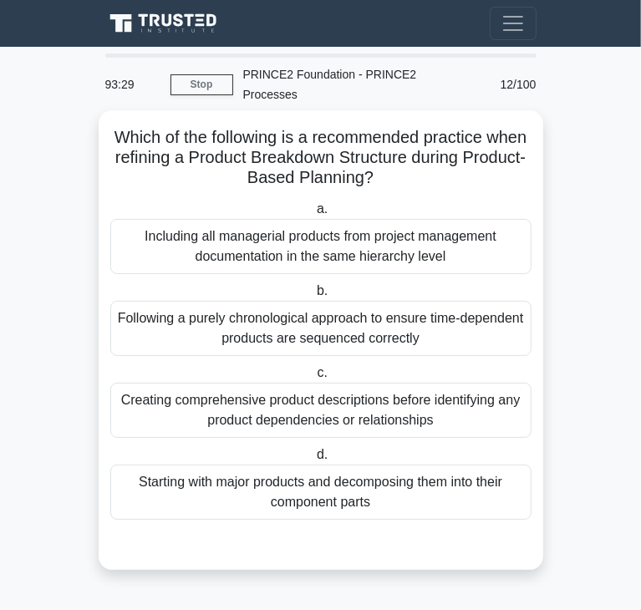
click at [286, 237] on div "Including all managerial products from project management documentation in the …" at bounding box center [320, 246] width 421 height 55
click at [313, 215] on input "a. Including all managerial products from project management documentation in t…" at bounding box center [313, 209] width 0 height 11
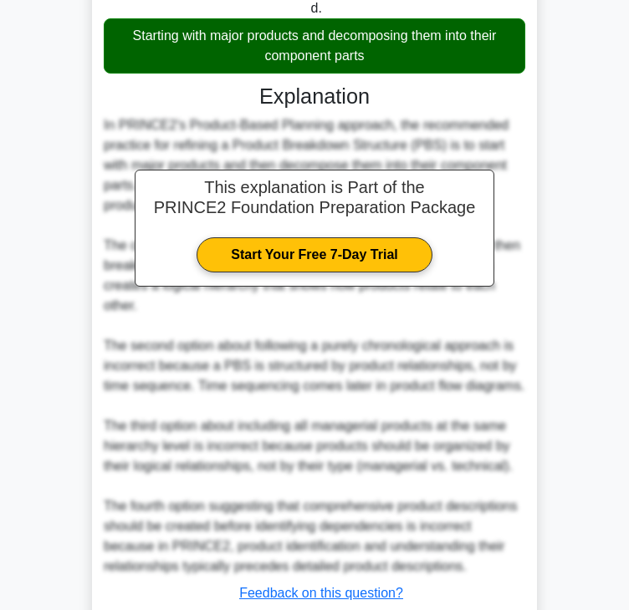
scroll to position [542, 0]
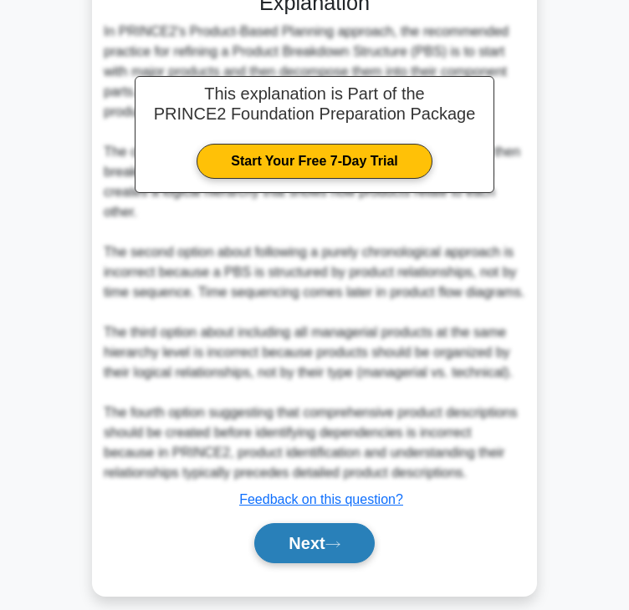
click at [304, 530] on button "Next" at bounding box center [314, 543] width 120 height 40
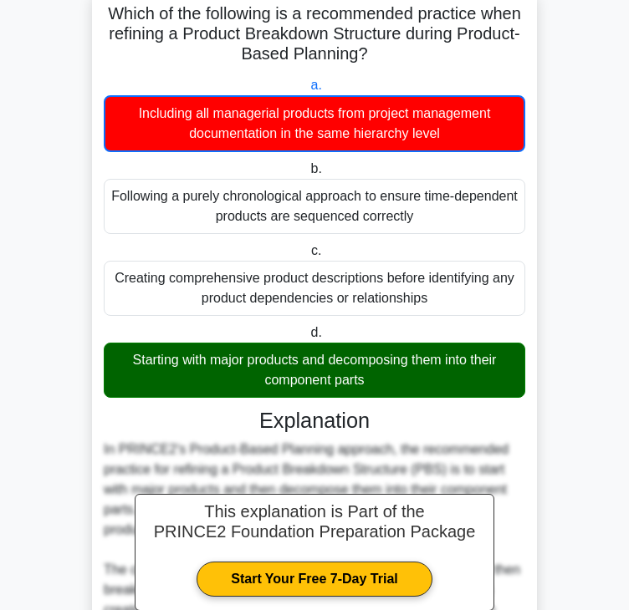
scroll to position [0, 0]
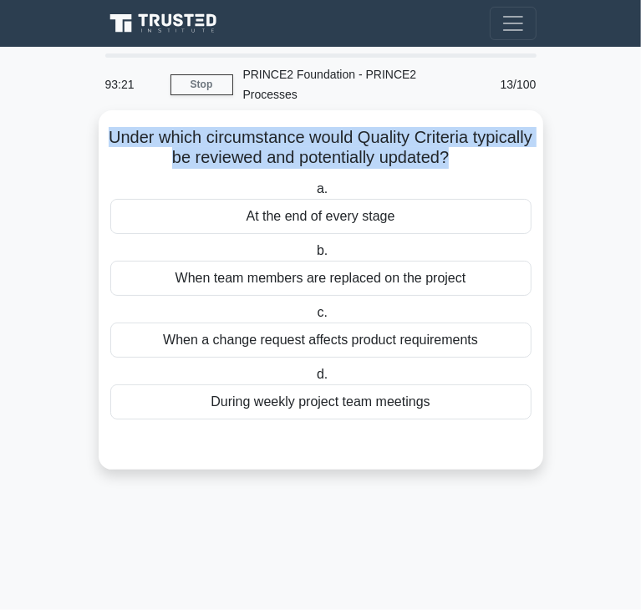
drag, startPoint x: 140, startPoint y: 121, endPoint x: 484, endPoint y: 139, distance: 344.0
click at [484, 139] on h5 "Under which circumstance would Quality Criteria typically be reviewed and poten…" at bounding box center [321, 148] width 425 height 42
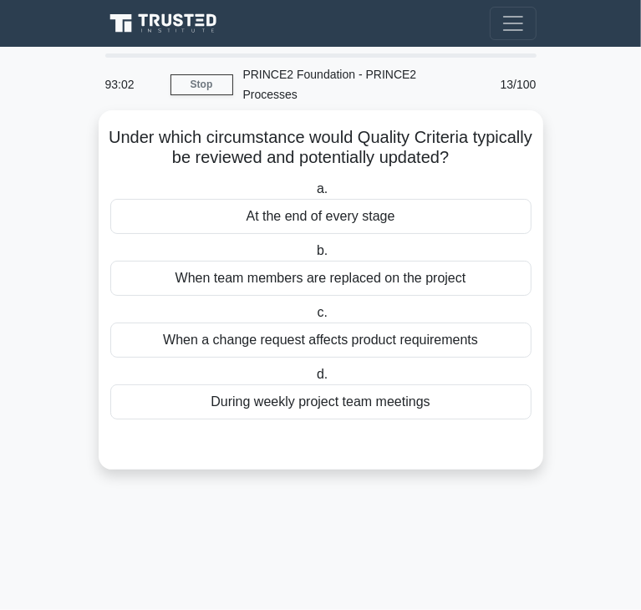
click at [291, 205] on div "At the end of every stage" at bounding box center [320, 216] width 421 height 35
click at [313, 195] on input "a. At the end of every stage" at bounding box center [313, 189] width 0 height 11
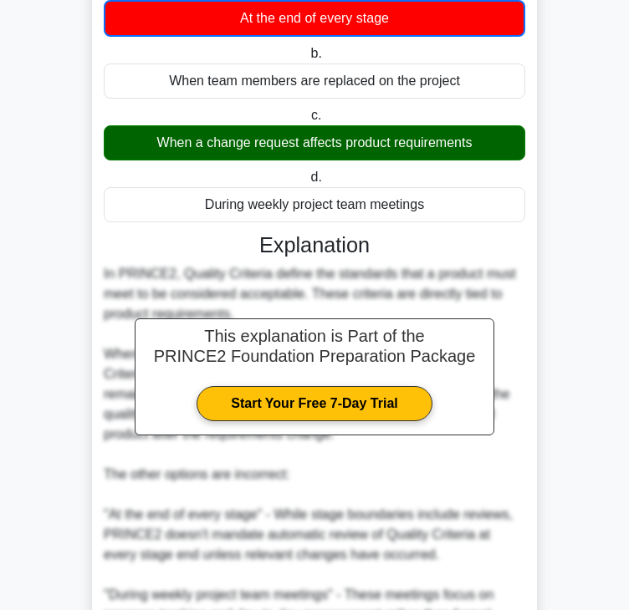
scroll to position [441, 0]
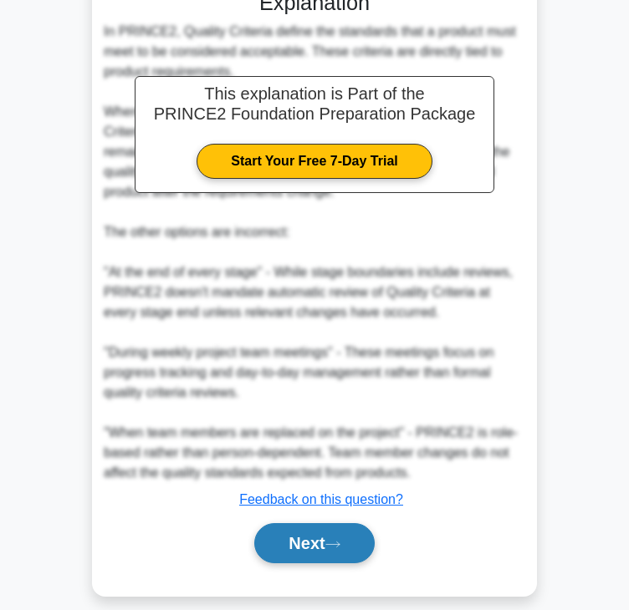
click at [308, 532] on button "Next" at bounding box center [314, 543] width 120 height 40
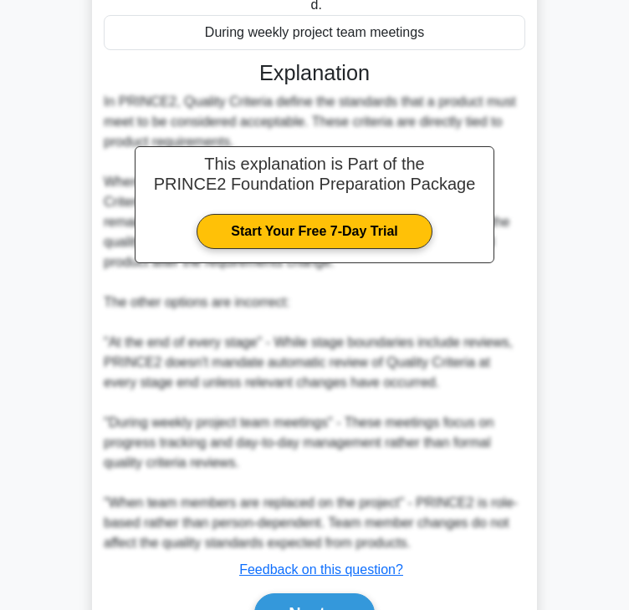
scroll to position [0, 0]
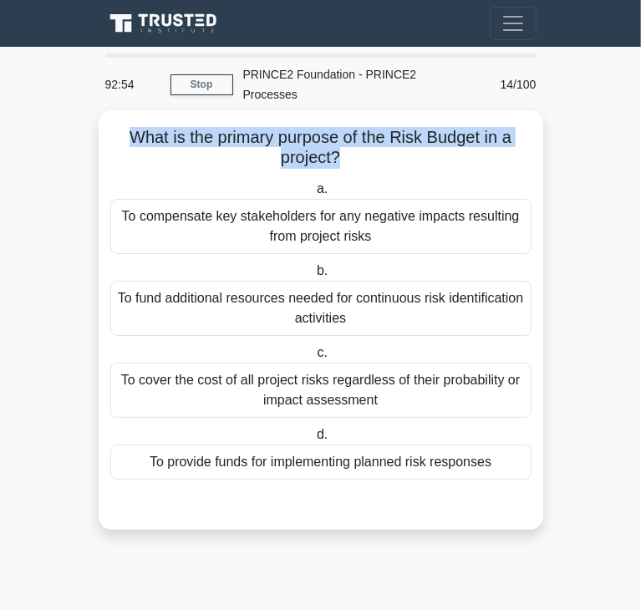
drag, startPoint x: 130, startPoint y: 119, endPoint x: 335, endPoint y: 145, distance: 207.3
click at [335, 145] on h5 "What is the primary purpose of the Risk Budget in a project? .spinner_0XTQ{tran…" at bounding box center [321, 148] width 425 height 42
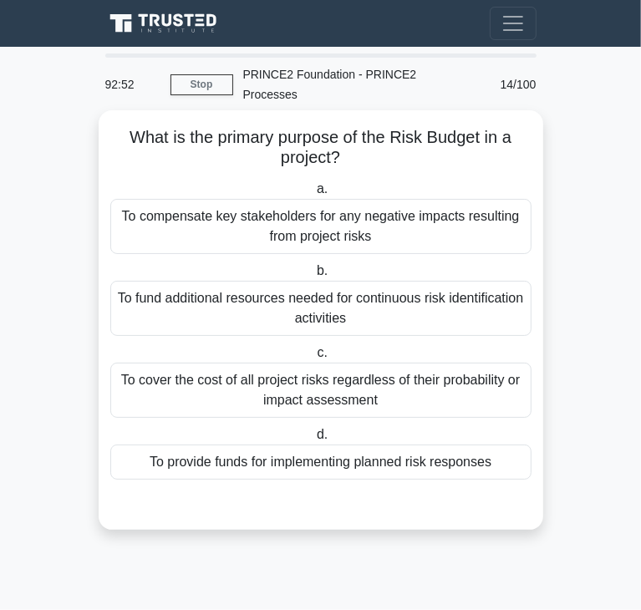
drag, startPoint x: 309, startPoint y: 444, endPoint x: 234, endPoint y: 411, distance: 82.0
click at [309, 445] on div "To provide funds for implementing planned risk responses" at bounding box center [320, 462] width 421 height 35
click at [313, 440] on input "d. To provide funds for implementing planned risk responses" at bounding box center [313, 435] width 0 height 11
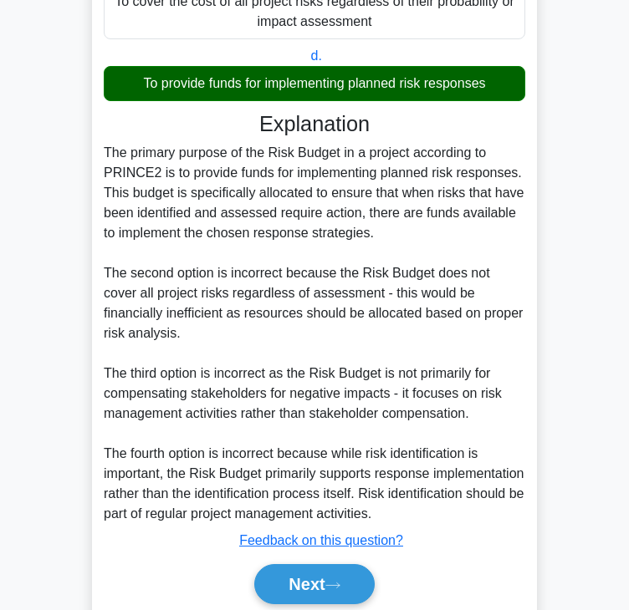
scroll to position [420, 0]
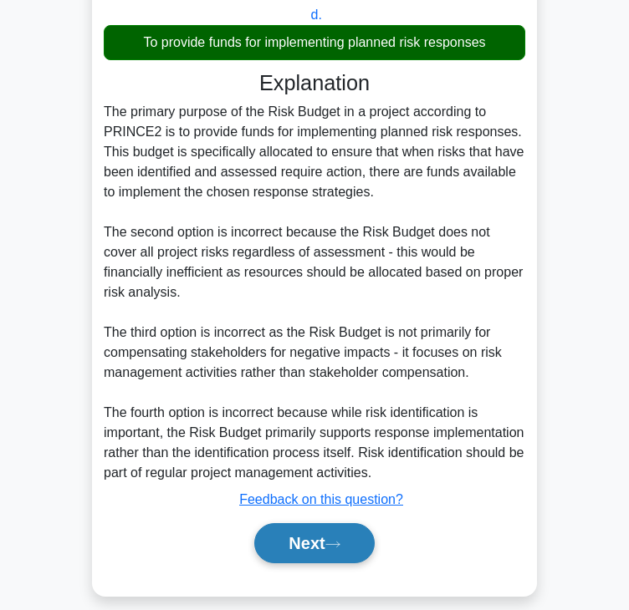
click at [306, 528] on button "Next" at bounding box center [314, 543] width 120 height 40
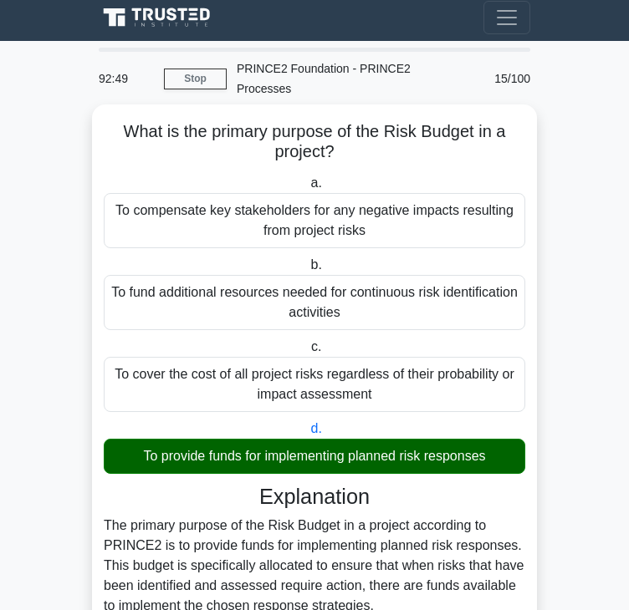
scroll to position [0, 0]
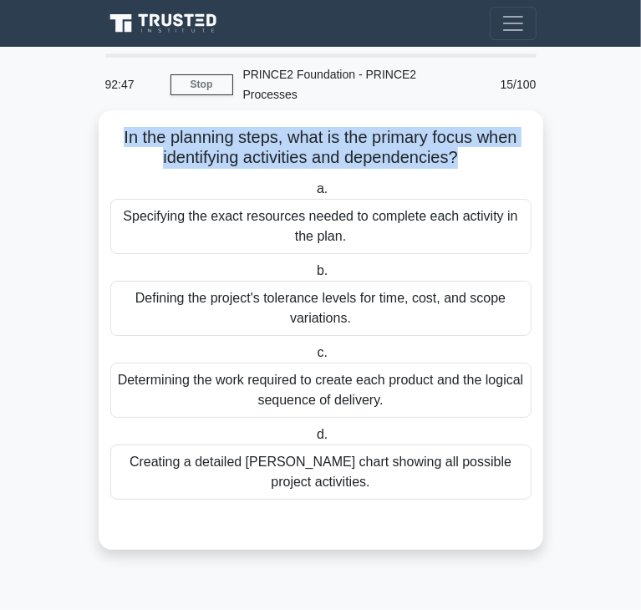
drag, startPoint x: 120, startPoint y: 119, endPoint x: 458, endPoint y: 134, distance: 338.8
click at [458, 134] on h5 "In the planning steps, what is the primary focus when identifying activities an…" at bounding box center [321, 148] width 425 height 42
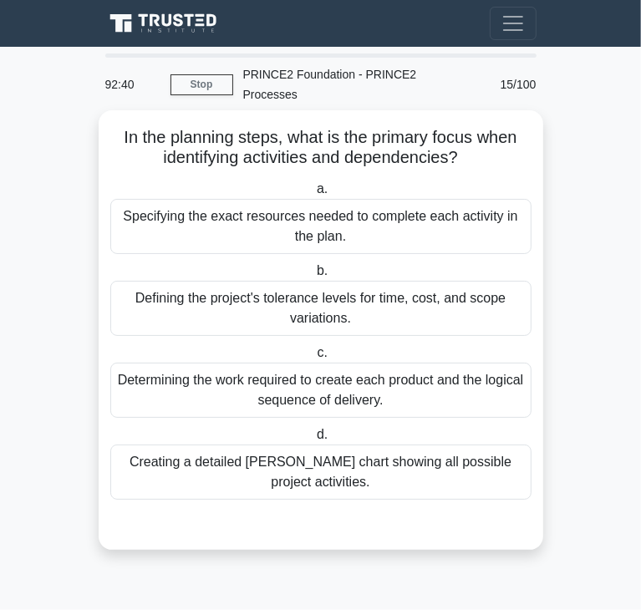
click at [202, 282] on div "Defining the project's tolerance levels for time, cost, and scope variations." at bounding box center [320, 308] width 421 height 55
click at [313, 277] on input "b. Defining the project's tolerance levels for time, cost, and scope variations." at bounding box center [313, 271] width 0 height 11
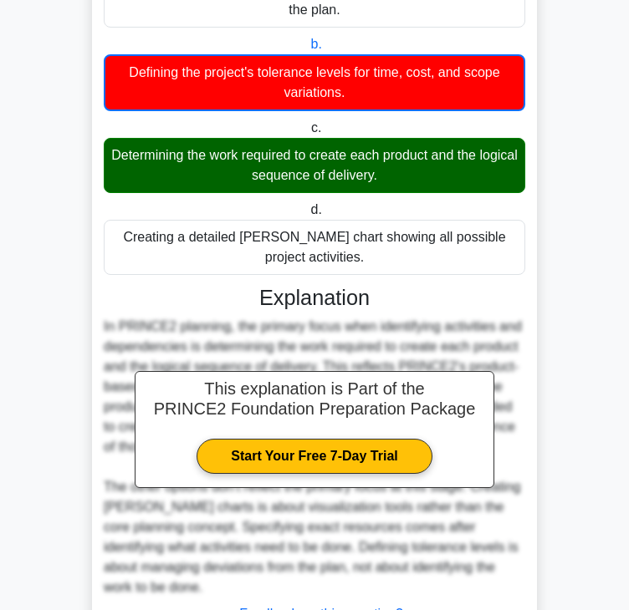
scroll to position [301, 0]
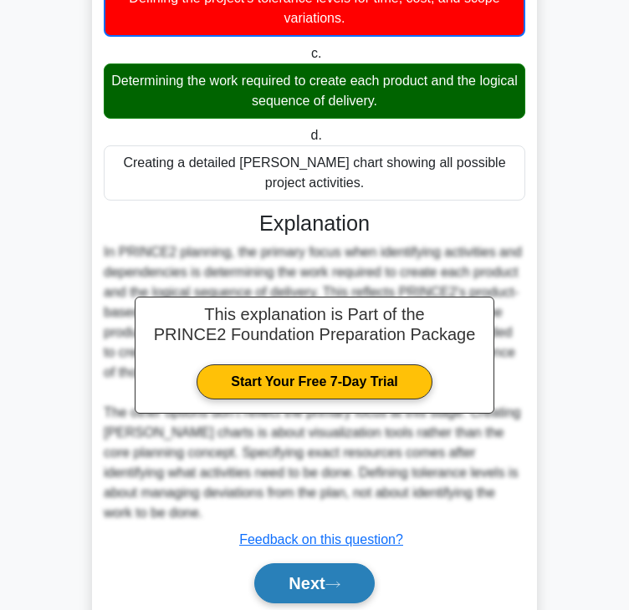
click at [306, 563] on button "Next" at bounding box center [314, 583] width 120 height 40
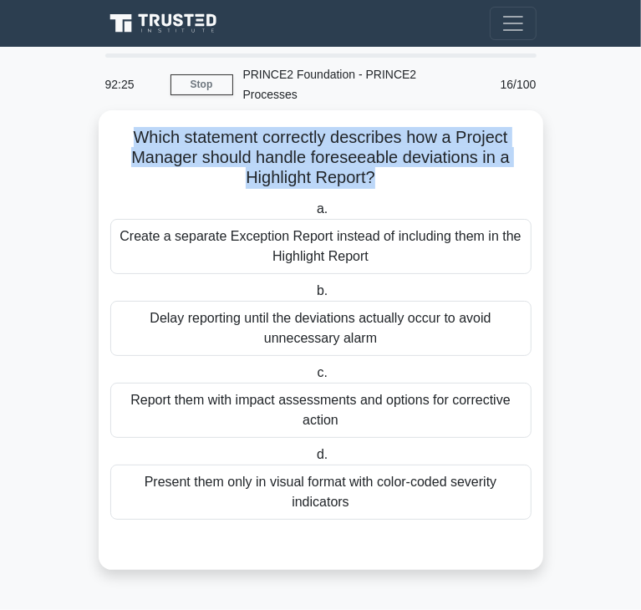
drag, startPoint x: 130, startPoint y: 118, endPoint x: 371, endPoint y: 162, distance: 244.8
click at [371, 162] on h5 "Which statement correctly describes how a Project Manager should handle foresee…" at bounding box center [321, 158] width 425 height 62
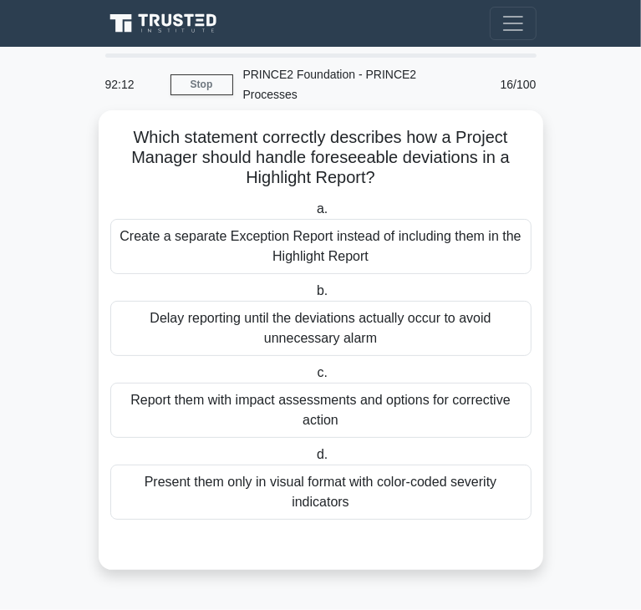
click at [199, 393] on div "Report them with impact assessments and options for corrective action" at bounding box center [320, 410] width 421 height 55
click at [313, 379] on input "c. Report them with impact assessments and options for corrective action" at bounding box center [313, 373] width 0 height 11
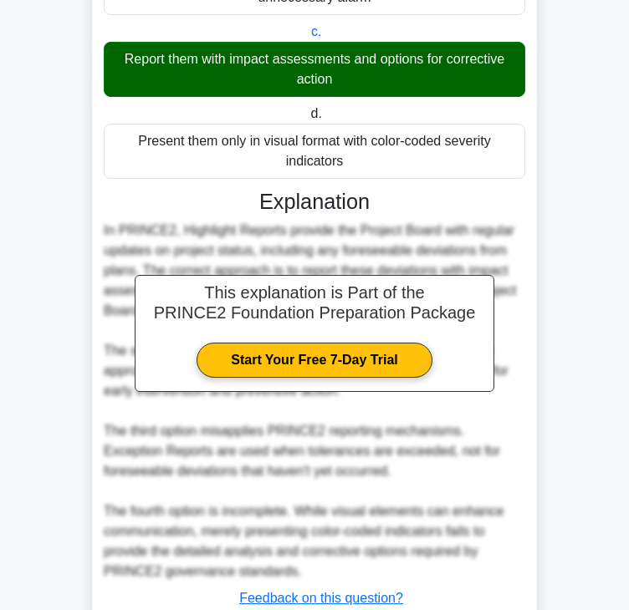
scroll to position [440, 0]
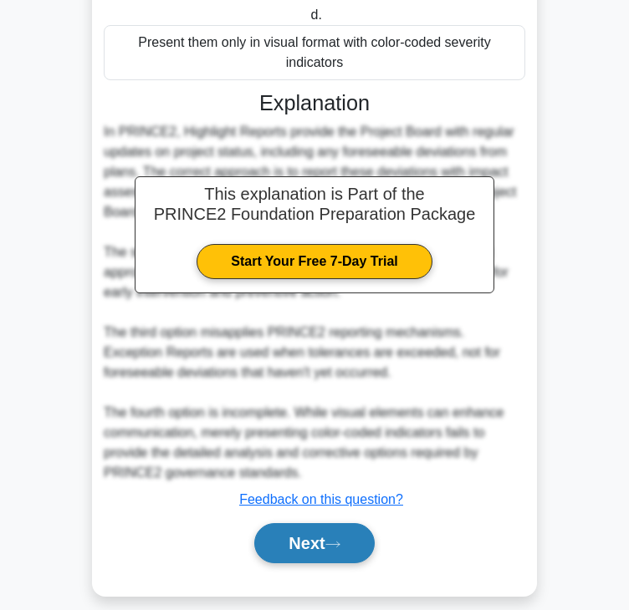
click at [298, 537] on button "Next" at bounding box center [314, 543] width 120 height 40
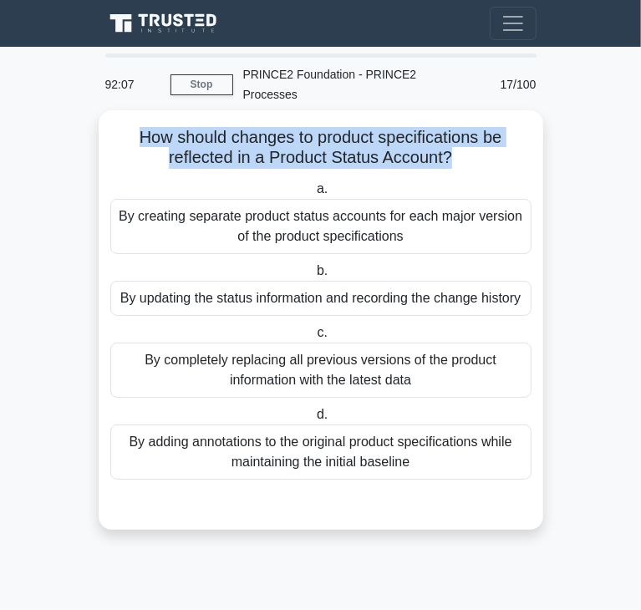
drag, startPoint x: 137, startPoint y: 118, endPoint x: 448, endPoint y: 131, distance: 311.2
click at [448, 131] on h5 "How should changes to product specifications be reflected in a Product Status A…" at bounding box center [321, 148] width 425 height 42
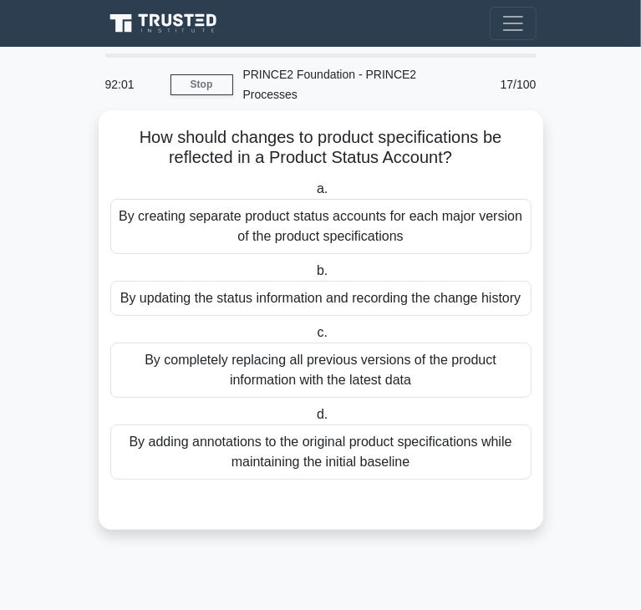
click at [203, 283] on div "By updating the status information and recording the change history" at bounding box center [320, 298] width 421 height 35
click at [313, 277] on input "b. By updating the status information and recording the change history" at bounding box center [313, 271] width 0 height 11
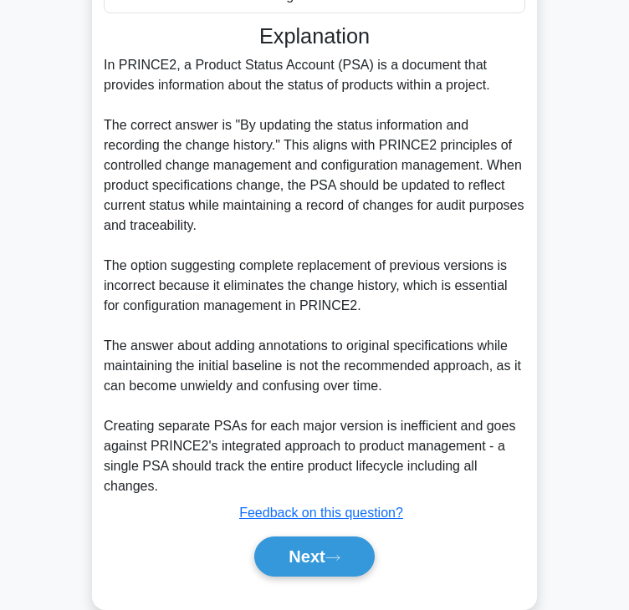
scroll to position [500, 0]
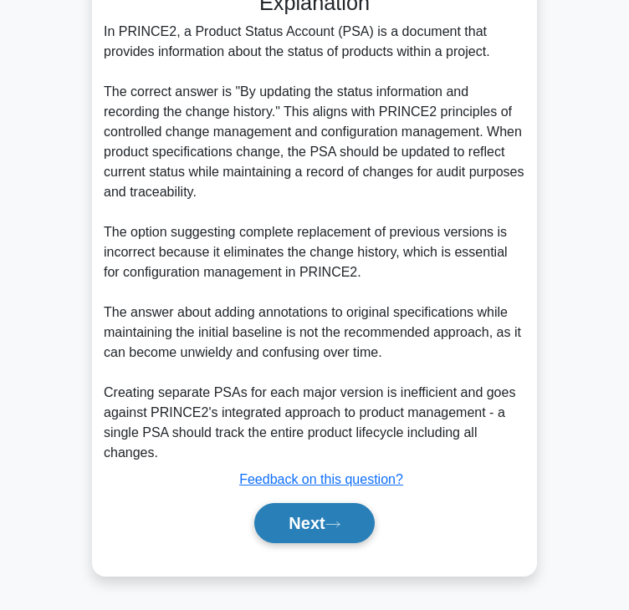
click at [310, 522] on button "Next" at bounding box center [314, 523] width 120 height 40
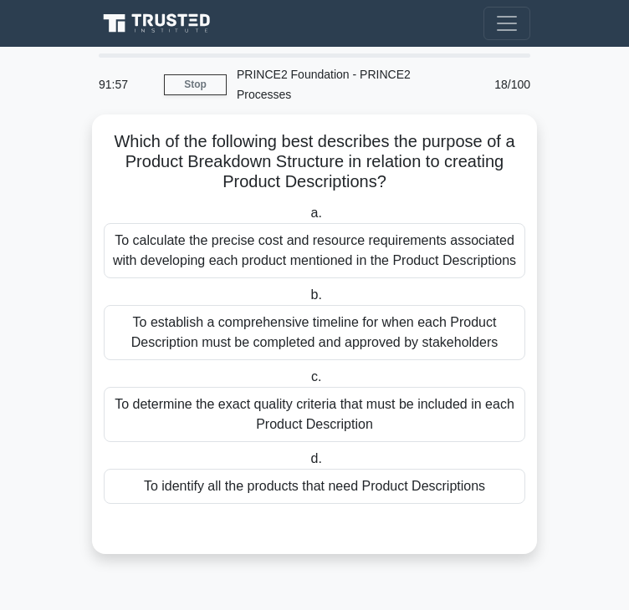
scroll to position [0, 0]
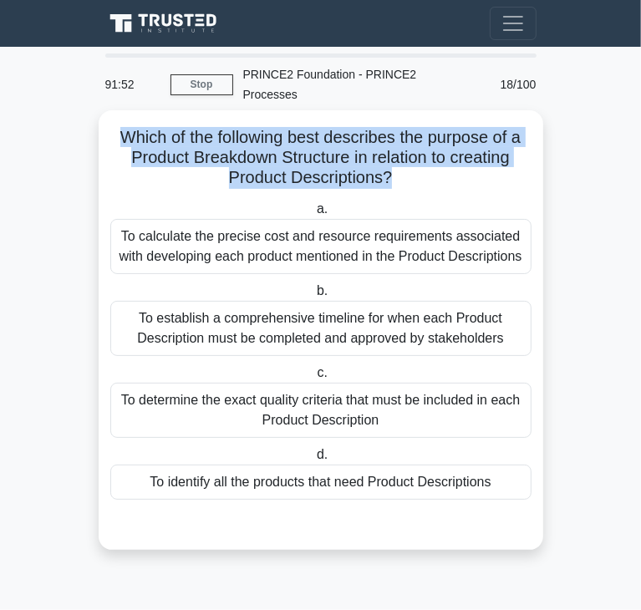
drag, startPoint x: 116, startPoint y: 113, endPoint x: 389, endPoint y: 155, distance: 276.6
click at [389, 155] on h5 "Which of the following best describes the purpose of a Product Breakdown Struct…" at bounding box center [321, 158] width 425 height 62
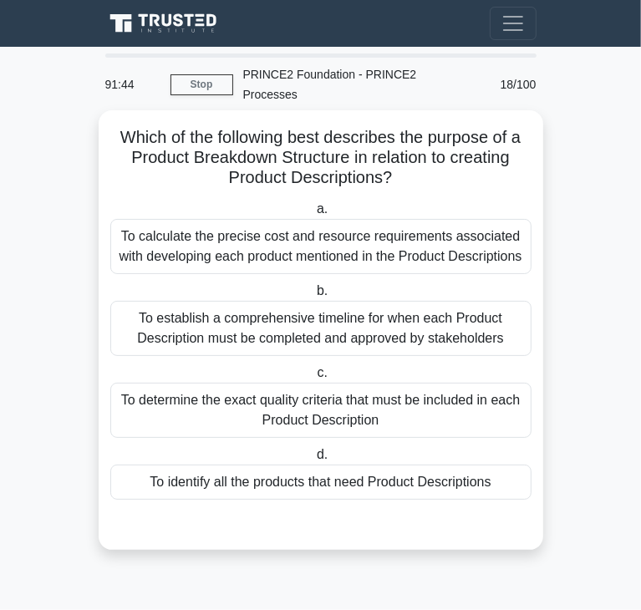
click at [248, 483] on div "To identify all the products that need Product Descriptions" at bounding box center [320, 482] width 421 height 35
click at [313, 461] on input "d. To identify all the products that need Product Descriptions" at bounding box center [313, 455] width 0 height 11
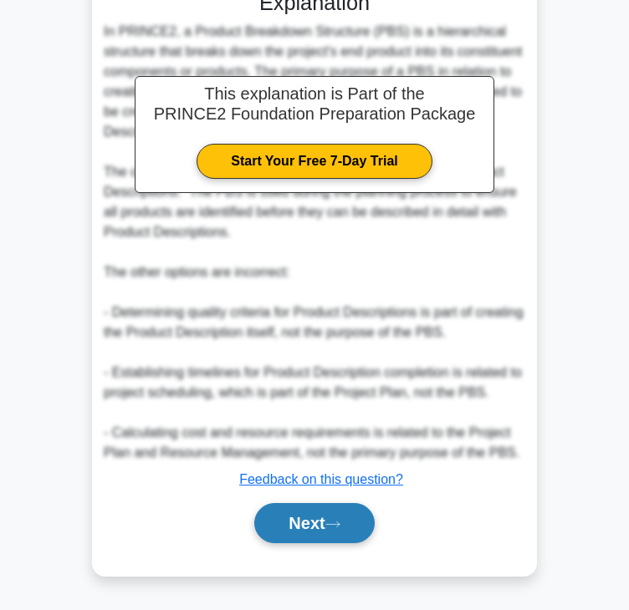
click at [318, 509] on button "Next" at bounding box center [314, 523] width 120 height 40
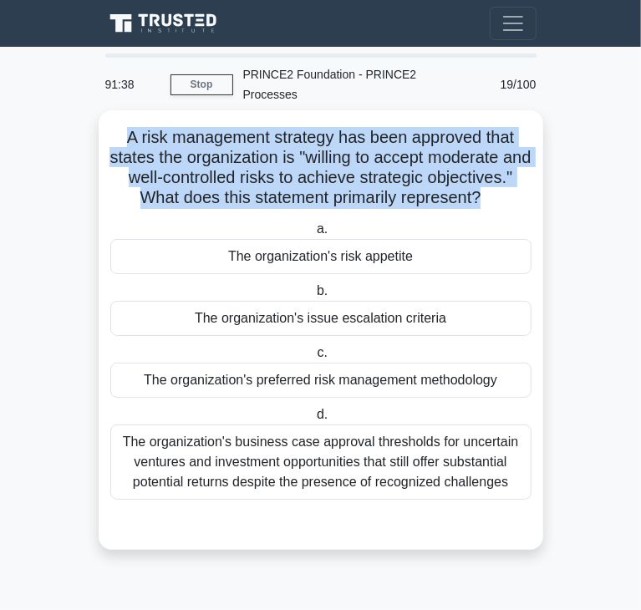
drag, startPoint x: 125, startPoint y: 116, endPoint x: 348, endPoint y: 191, distance: 234.7
click at [348, 191] on h5 "A risk management strategy has been approved that states the organization is "w…" at bounding box center [321, 168] width 425 height 82
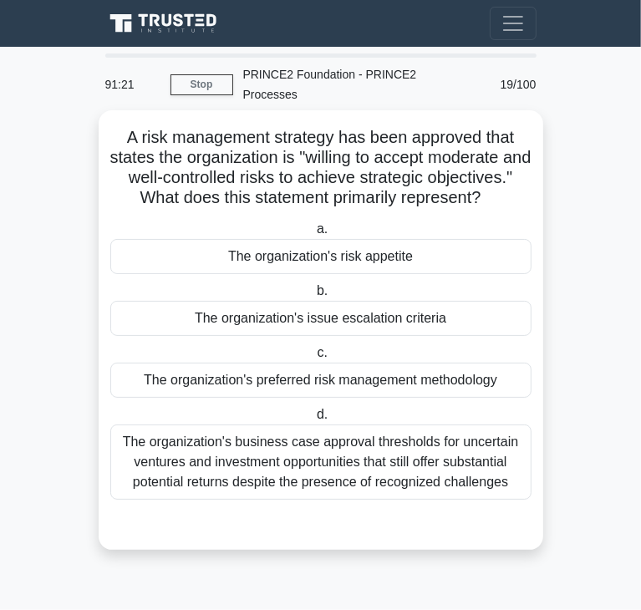
click at [200, 258] on div "The organization's risk appetite" at bounding box center [320, 256] width 421 height 35
click at [313, 235] on input "a. The organization's risk appetite" at bounding box center [313, 229] width 0 height 11
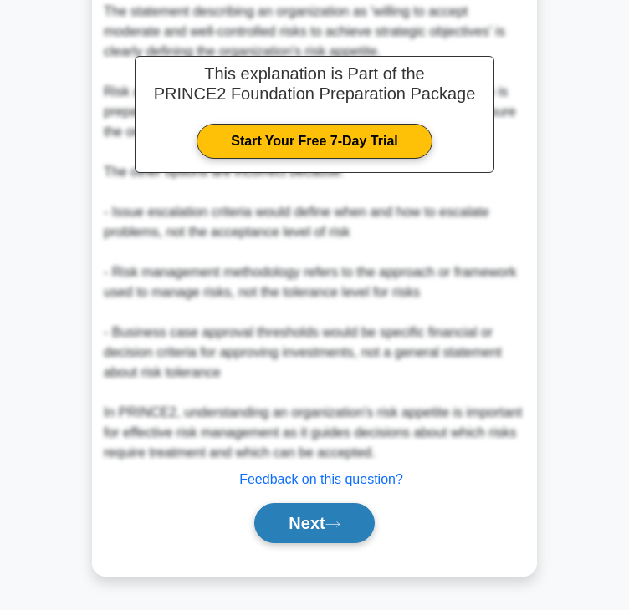
click at [311, 506] on button "Next" at bounding box center [314, 523] width 120 height 40
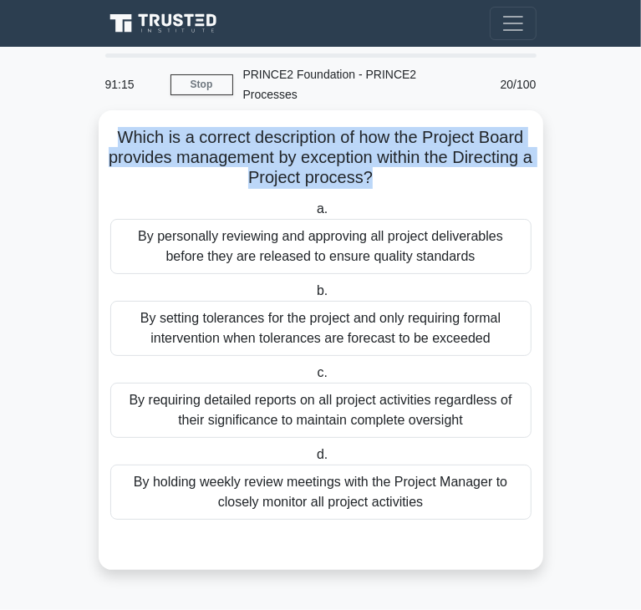
drag, startPoint x: 114, startPoint y: 124, endPoint x: 411, endPoint y: 162, distance: 300.0
click at [411, 162] on h5 "Which is a correct description of how the Project Board provides management by …" at bounding box center [321, 158] width 425 height 62
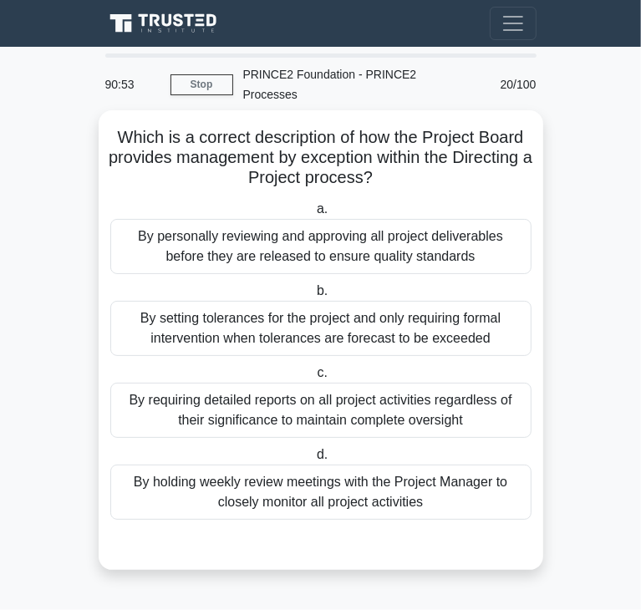
click at [289, 318] on div "By setting tolerances for the project and only requiring formal intervention wh…" at bounding box center [320, 328] width 421 height 55
click at [313, 297] on input "b. By setting tolerances for the project and only requiring formal intervention…" at bounding box center [313, 291] width 0 height 11
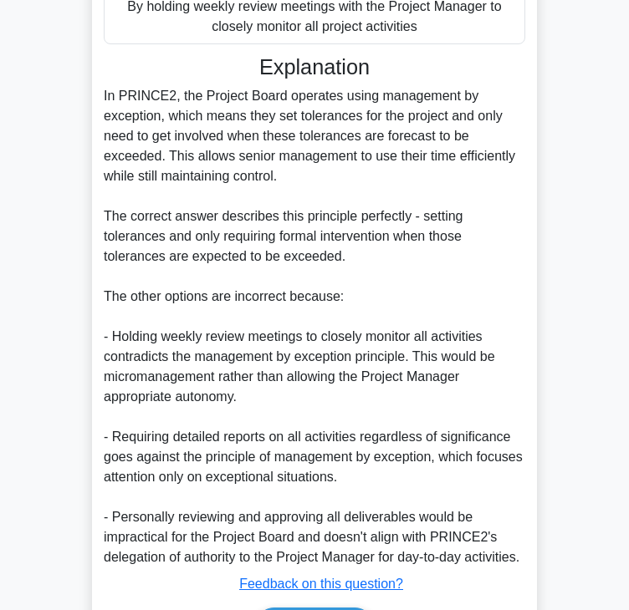
scroll to position [580, 0]
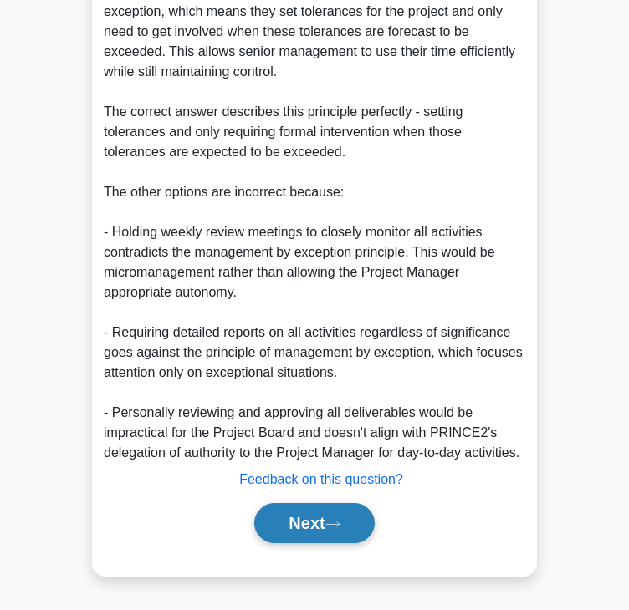
drag, startPoint x: 314, startPoint y: 526, endPoint x: 279, endPoint y: 522, distance: 35.3
click at [314, 527] on button "Next" at bounding box center [314, 523] width 120 height 40
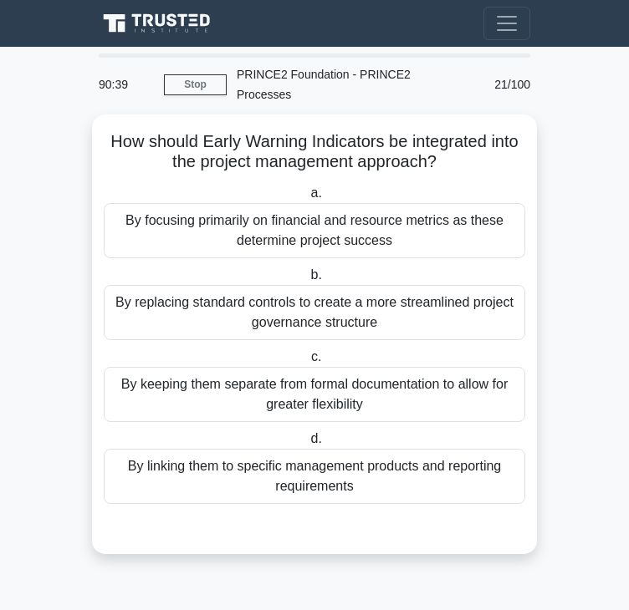
scroll to position [0, 0]
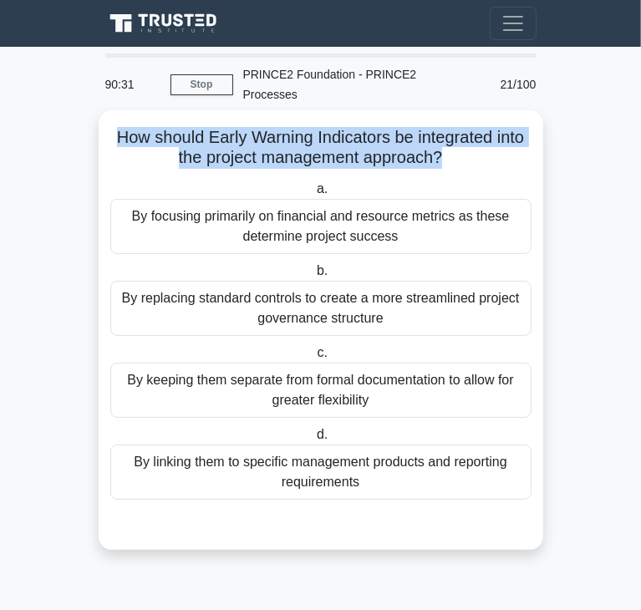
drag, startPoint x: 110, startPoint y: 123, endPoint x: 445, endPoint y: 131, distance: 334.4
click at [445, 131] on h5 "How should Early Warning Indicators be integrated into the project management a…" at bounding box center [321, 148] width 425 height 42
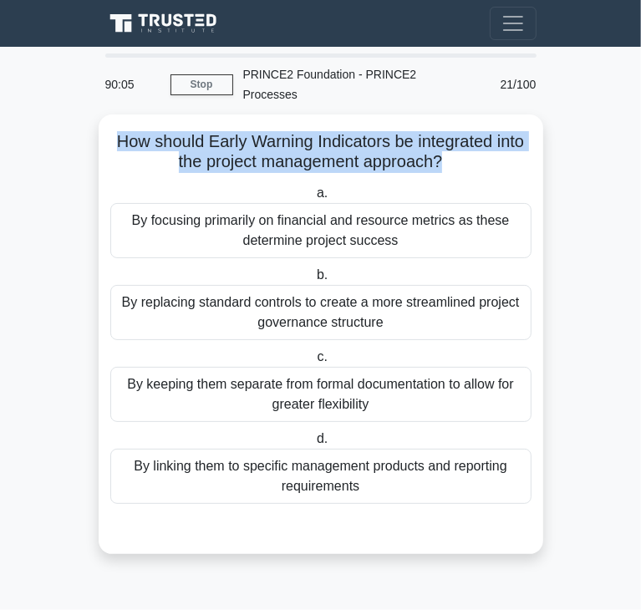
click at [80, 134] on main "90:05 Stop PRINCE2 Foundation - PRINCE2 Processes Expert 21/100 How should Earl…" at bounding box center [320, 328] width 641 height 563
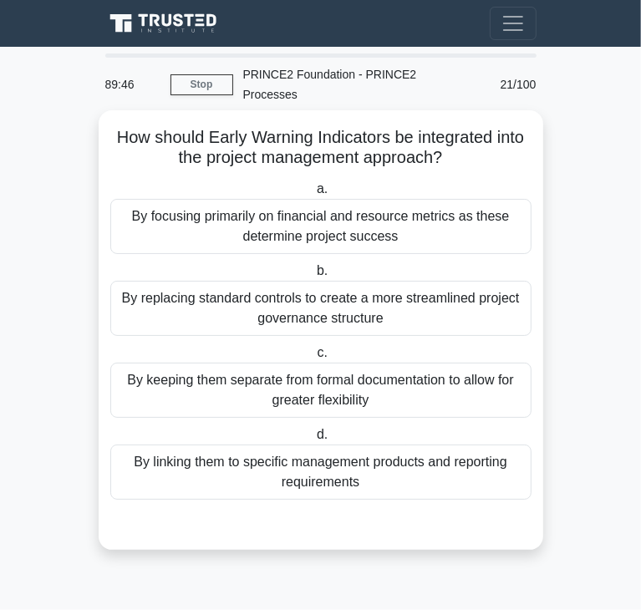
click at [191, 452] on div "By linking them to specific management products and reporting requirements" at bounding box center [320, 472] width 421 height 55
click at [313, 440] on input "d. By linking them to specific management products and reporting requirements" at bounding box center [313, 435] width 0 height 11
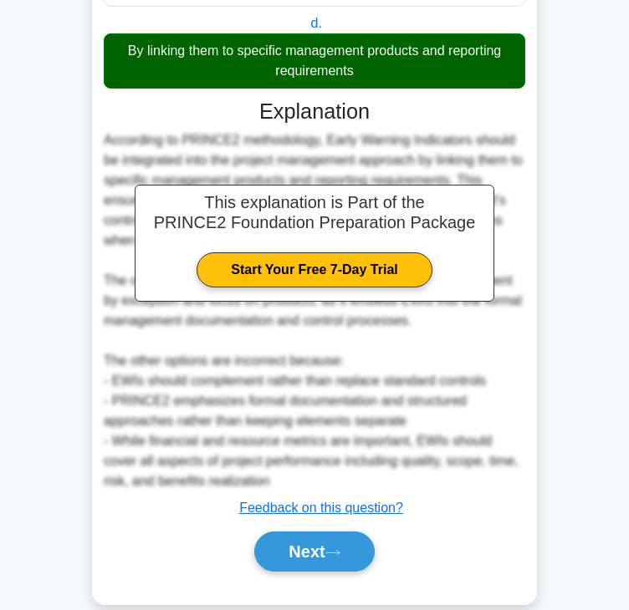
scroll to position [420, 0]
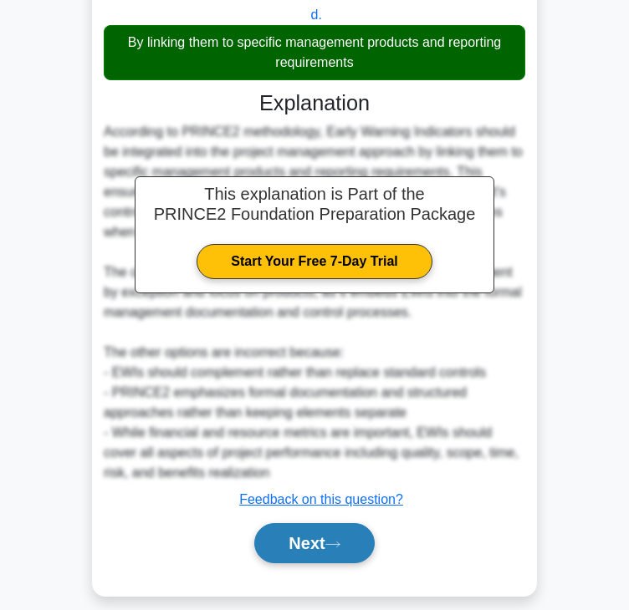
click at [298, 523] on button "Next" at bounding box center [314, 543] width 120 height 40
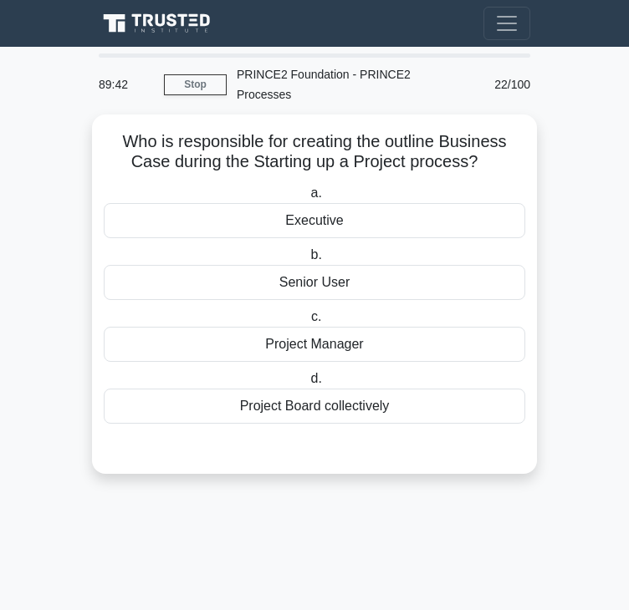
scroll to position [0, 0]
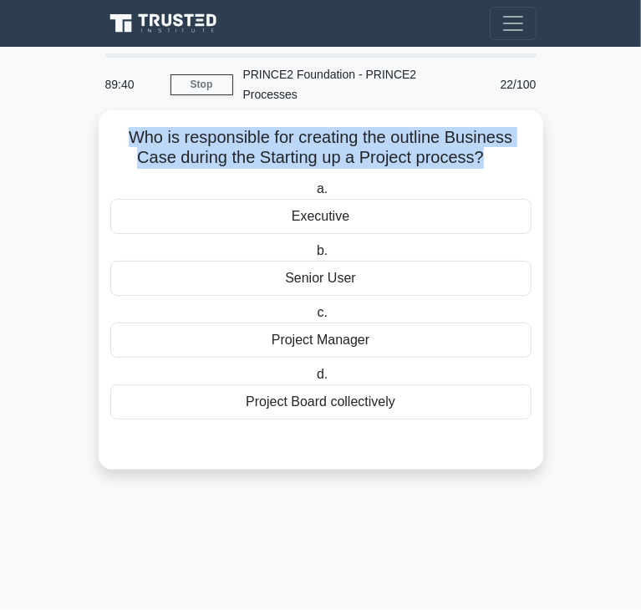
drag, startPoint x: 125, startPoint y: 118, endPoint x: 482, endPoint y: 140, distance: 357.6
click at [482, 140] on h5 "Who is responsible for creating the outline Business Case during the Starting u…" at bounding box center [321, 148] width 425 height 42
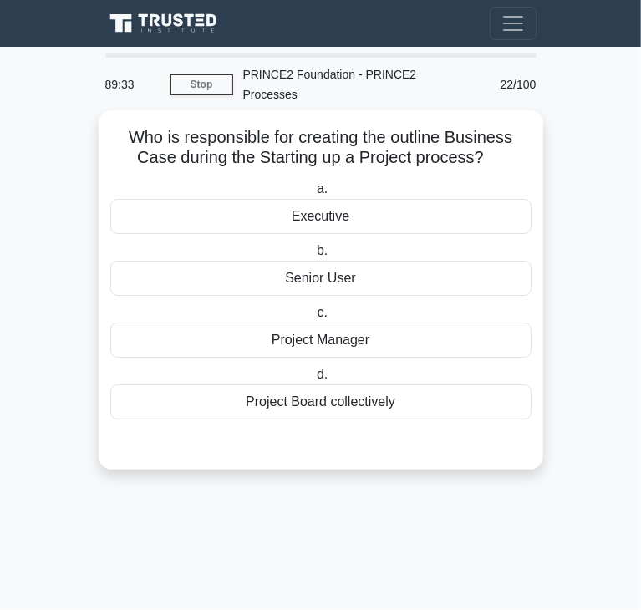
click at [301, 205] on div "Executive" at bounding box center [320, 216] width 421 height 35
click at [313, 195] on input "a. Executive" at bounding box center [313, 189] width 0 height 11
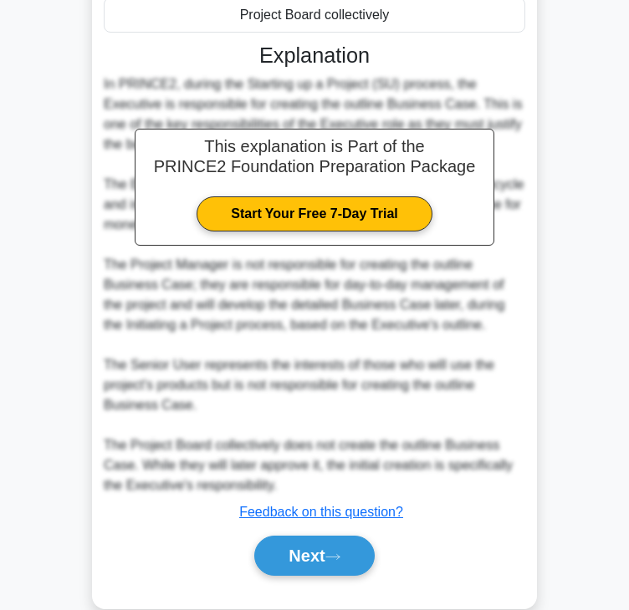
scroll to position [400, 0]
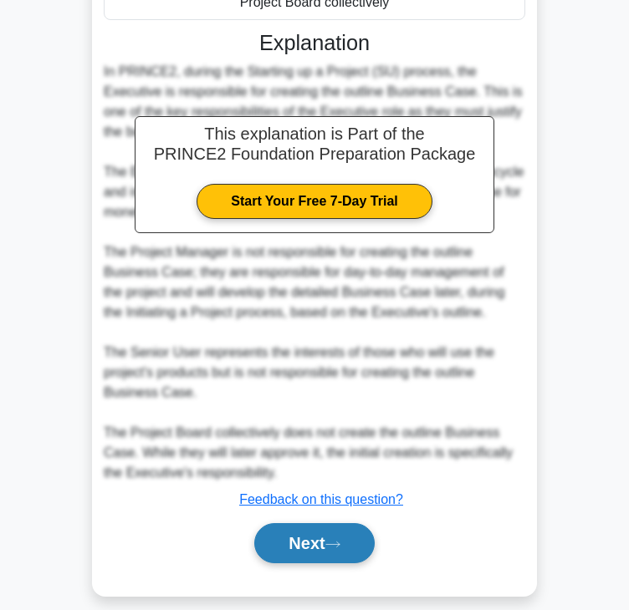
click at [324, 523] on button "Next" at bounding box center [314, 543] width 120 height 40
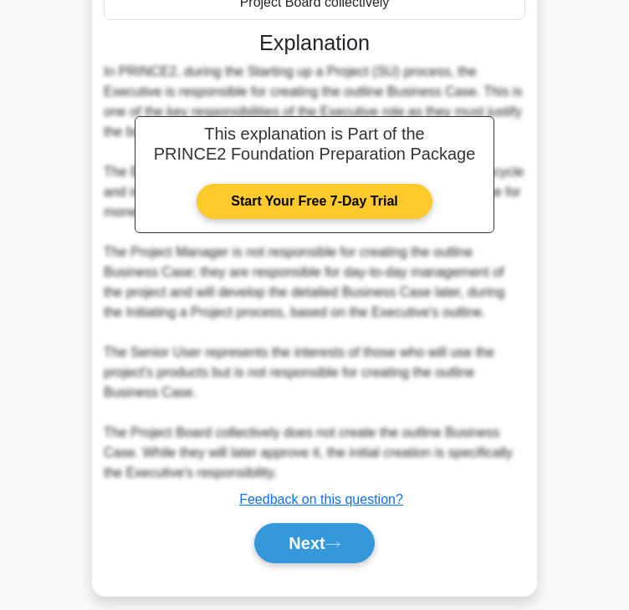
scroll to position [0, 0]
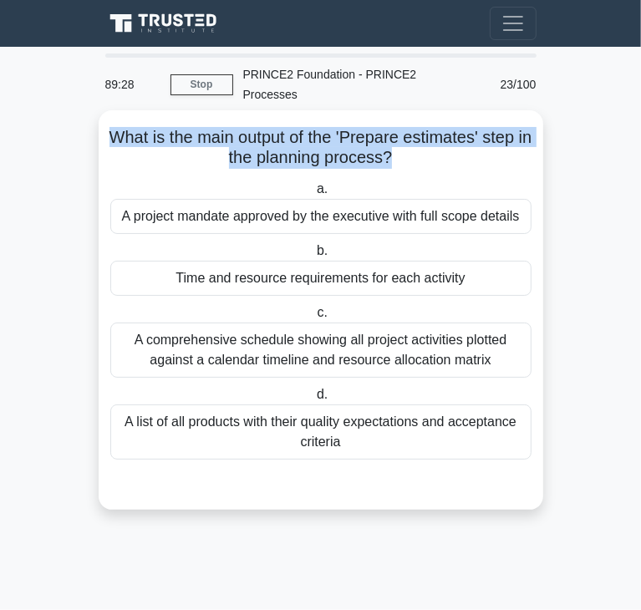
drag, startPoint x: 112, startPoint y: 120, endPoint x: 400, endPoint y: 136, distance: 288.0
click at [400, 136] on h5 "What is the main output of the 'Prepare estimates' step in the planning process…" at bounding box center [321, 148] width 425 height 42
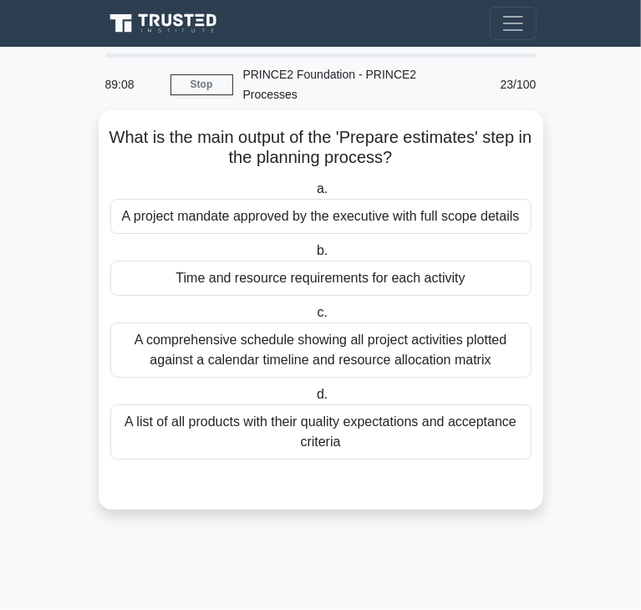
click at [194, 261] on div "Time and resource requirements for each activity" at bounding box center [320, 278] width 421 height 35
click at [313, 257] on input "b. Time and resource requirements for each activity" at bounding box center [313, 251] width 0 height 11
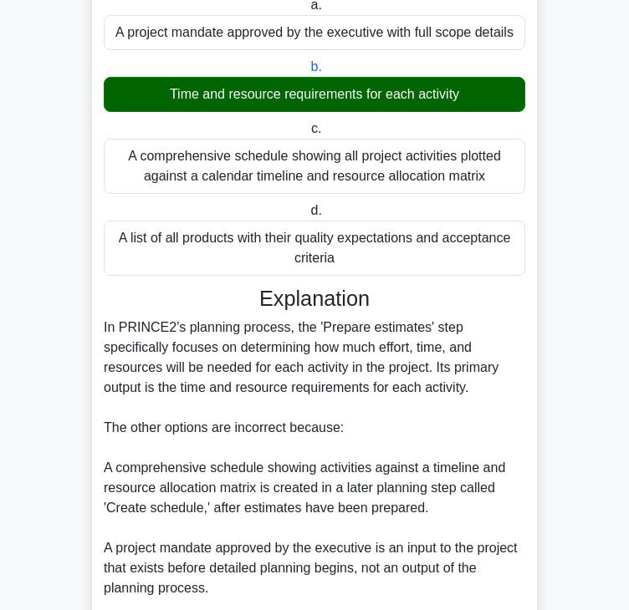
scroll to position [379, 0]
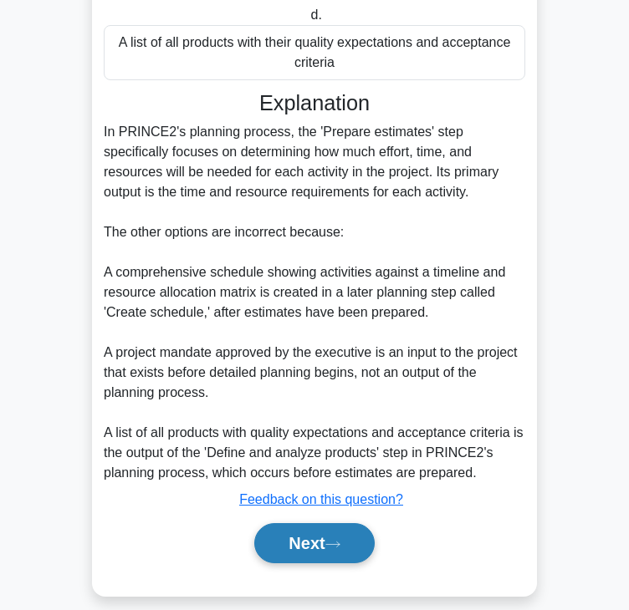
click at [304, 523] on button "Next" at bounding box center [314, 543] width 120 height 40
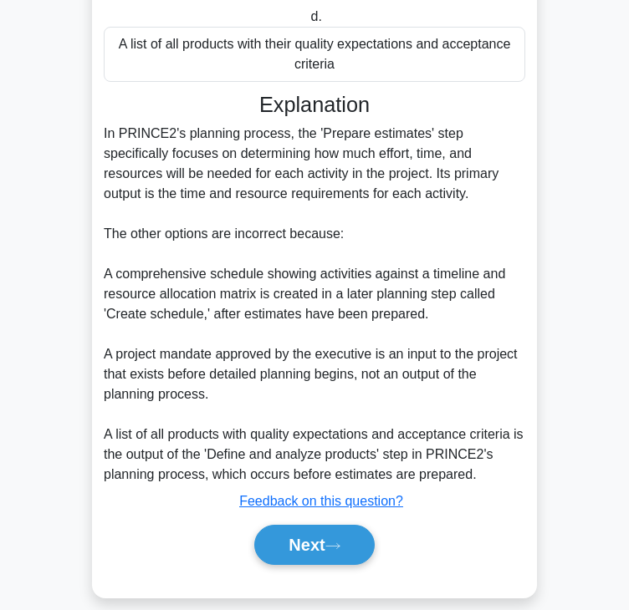
scroll to position [0, 0]
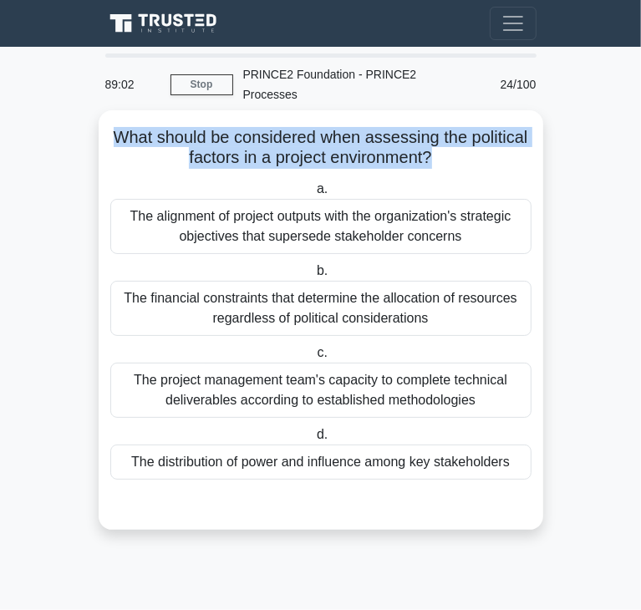
drag, startPoint x: 112, startPoint y: 117, endPoint x: 435, endPoint y: 144, distance: 323.7
click at [435, 144] on h5 "What should be considered when assessing the political factors in a project env…" at bounding box center [321, 148] width 425 height 42
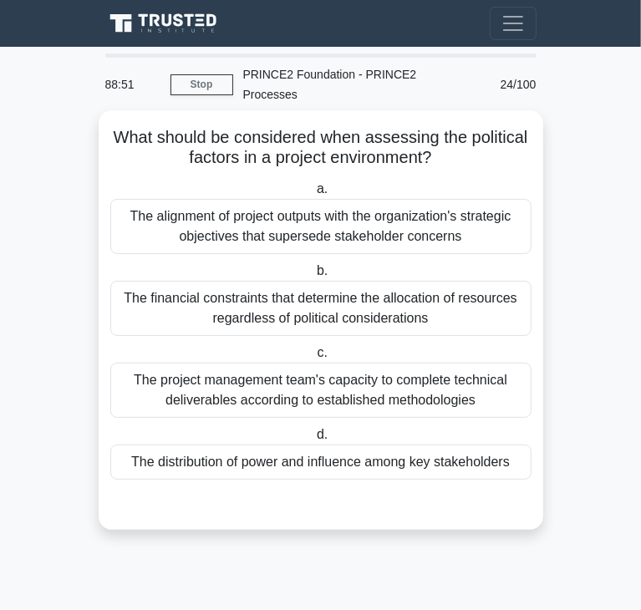
click at [239, 455] on div "The distribution of power and influence among key stakeholders" at bounding box center [320, 462] width 421 height 35
click at [313, 440] on input "d. The distribution of power and influence among key stakeholders" at bounding box center [313, 435] width 0 height 11
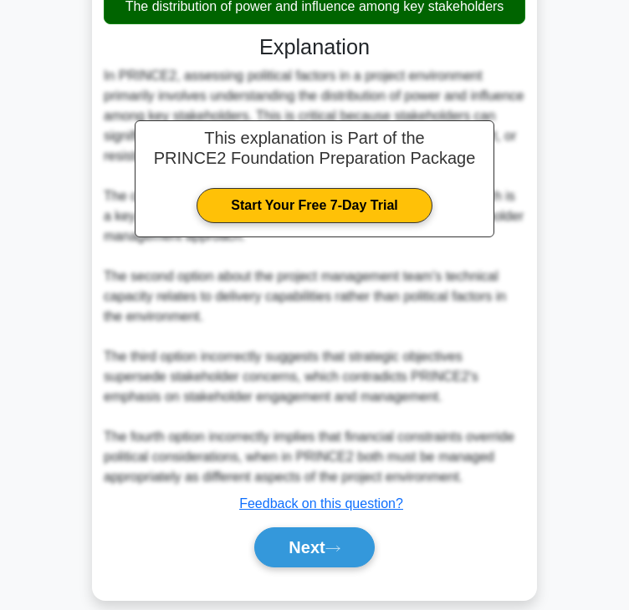
scroll to position [460, 0]
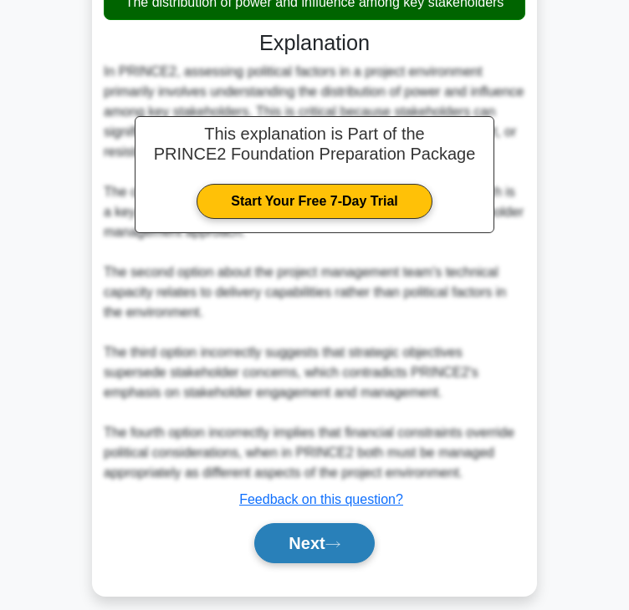
click at [307, 536] on button "Next" at bounding box center [314, 543] width 120 height 40
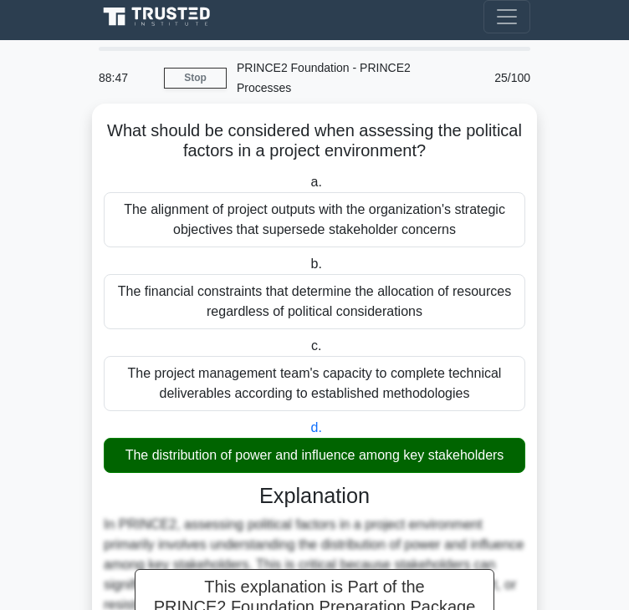
scroll to position [0, 0]
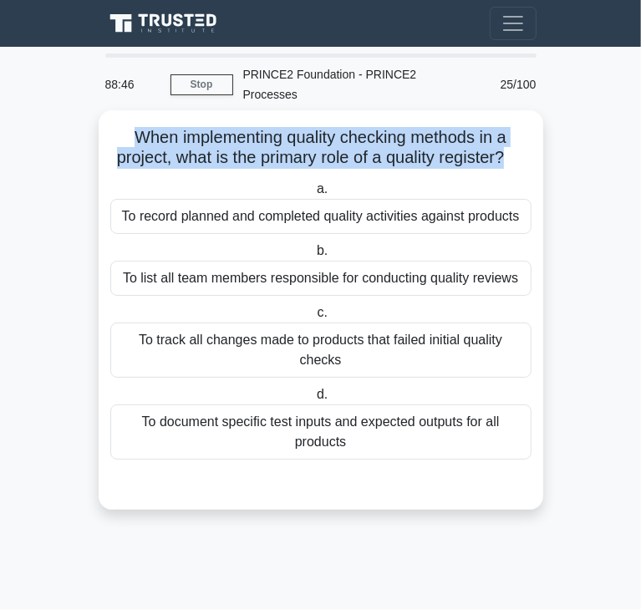
drag, startPoint x: 134, startPoint y: 115, endPoint x: 519, endPoint y: 140, distance: 386.1
click at [519, 140] on h5 "When implementing quality checking methods in a project, what is the primary ro…" at bounding box center [321, 148] width 425 height 42
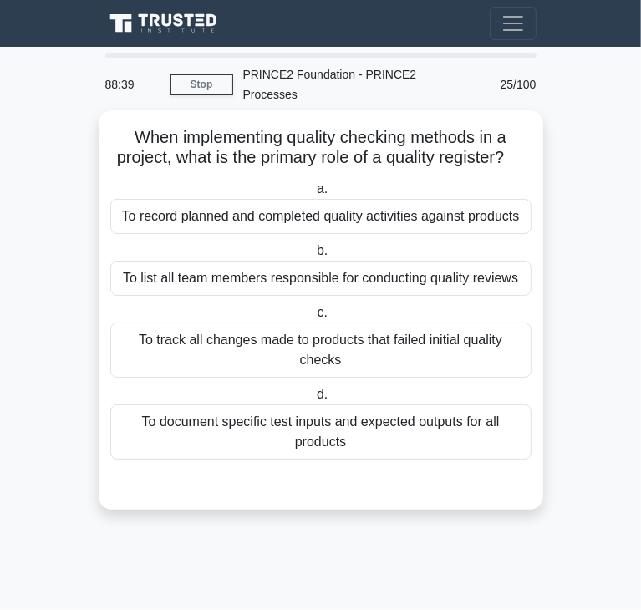
click at [285, 211] on div "To record planned and completed quality activities against products" at bounding box center [320, 216] width 421 height 35
click at [313, 195] on input "a. To record planned and completed quality activities against products" at bounding box center [313, 189] width 0 height 11
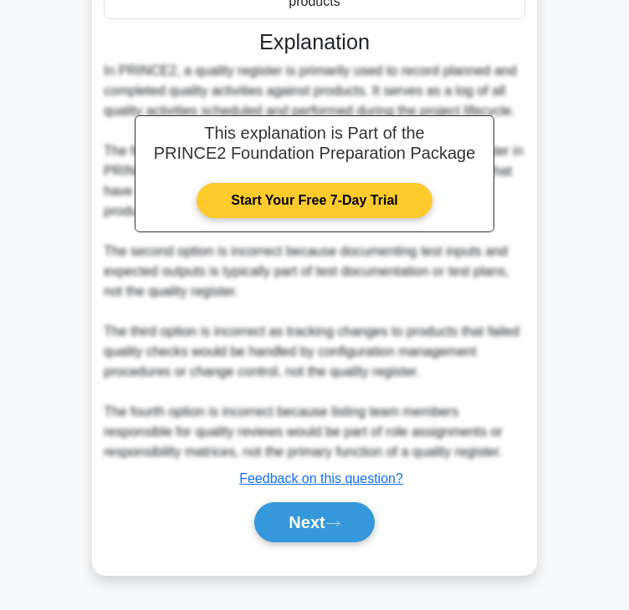
scroll to position [460, 0]
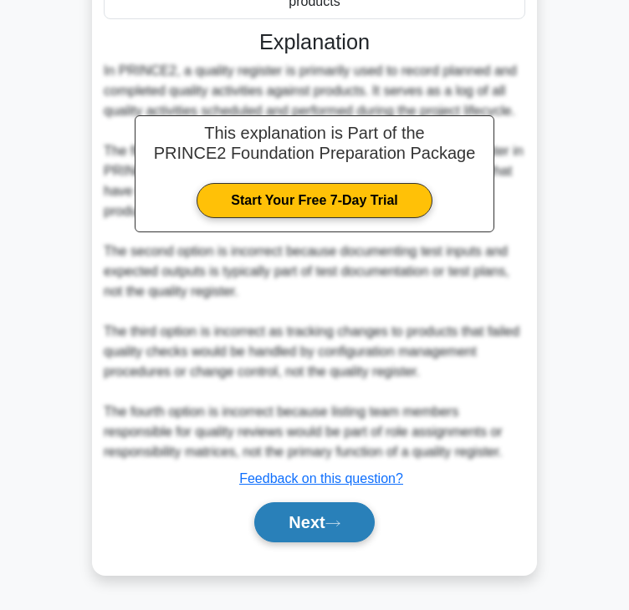
click at [331, 536] on button "Next" at bounding box center [314, 522] width 120 height 40
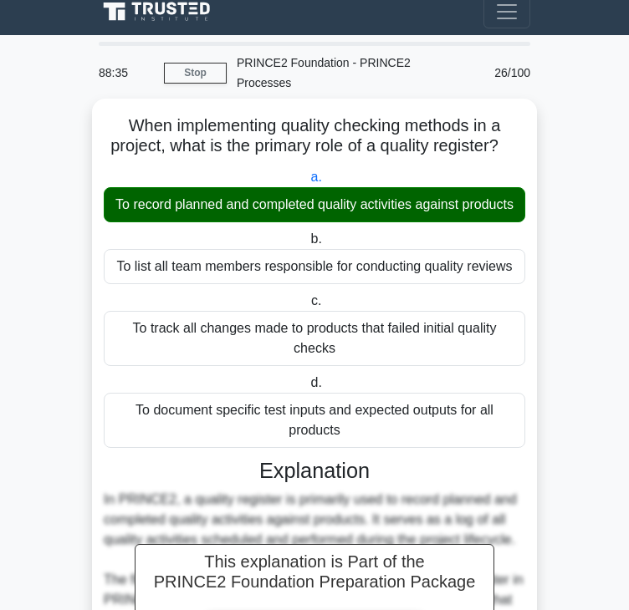
scroll to position [0, 0]
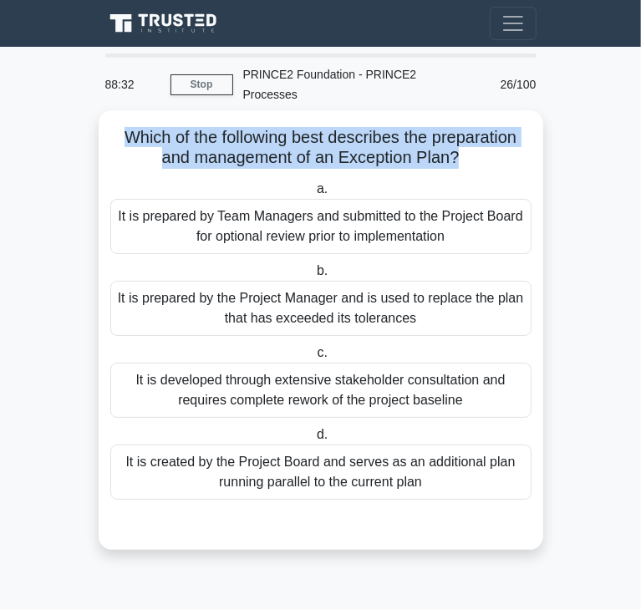
drag, startPoint x: 120, startPoint y: 116, endPoint x: 457, endPoint y: 141, distance: 337.8
click at [457, 141] on h5 "Which of the following best describes the preparation and management of an Exce…" at bounding box center [321, 148] width 425 height 42
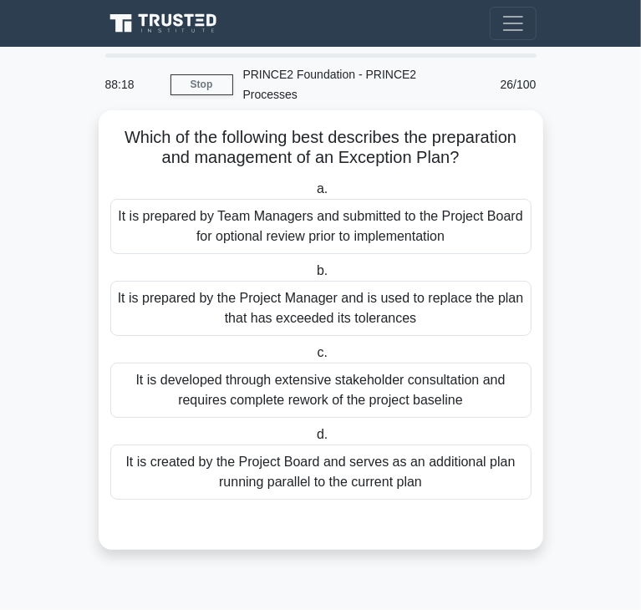
click at [206, 283] on div "It is prepared by the Project Manager and is used to replace the plan that has …" at bounding box center [320, 308] width 421 height 55
click at [313, 277] on input "b. It is prepared by the Project Manager and is used to replace the plan that h…" at bounding box center [313, 271] width 0 height 11
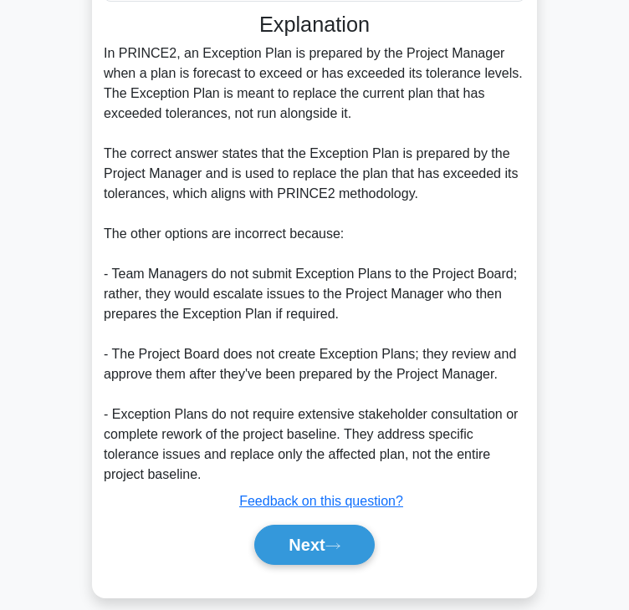
scroll to position [500, 0]
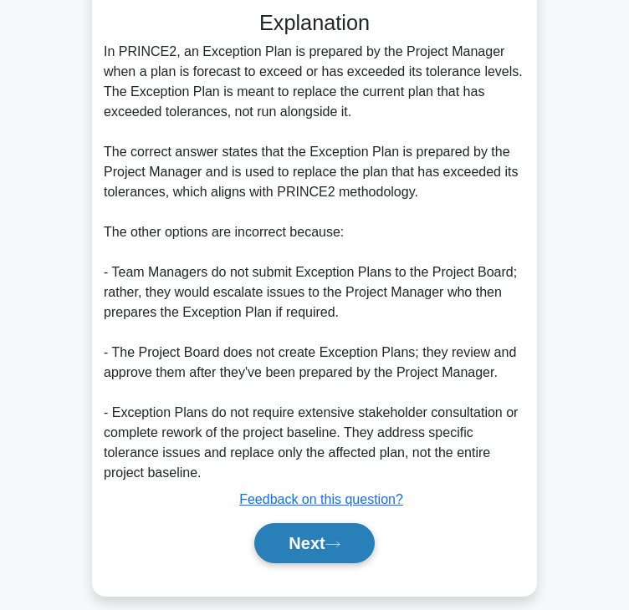
click at [350, 531] on button "Next" at bounding box center [314, 543] width 120 height 40
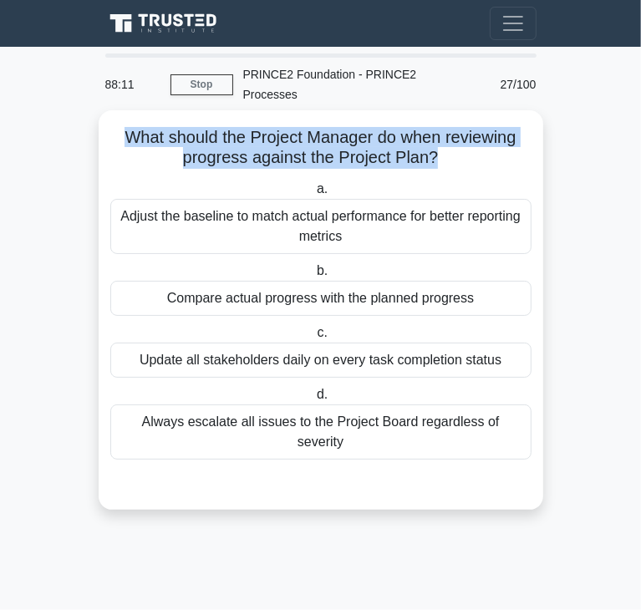
drag, startPoint x: 120, startPoint y: 120, endPoint x: 438, endPoint y: 143, distance: 319.3
click at [438, 143] on h5 "What should the Project Manager do when reviewing progress against the Project …" at bounding box center [321, 148] width 425 height 42
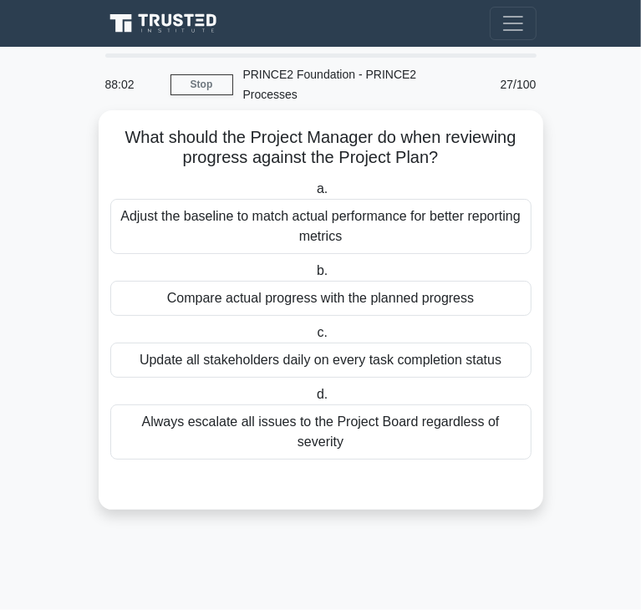
click at [164, 281] on div "Compare actual progress with the planned progress" at bounding box center [320, 298] width 421 height 35
click at [313, 277] on input "b. Compare actual progress with the planned progress" at bounding box center [313, 271] width 0 height 11
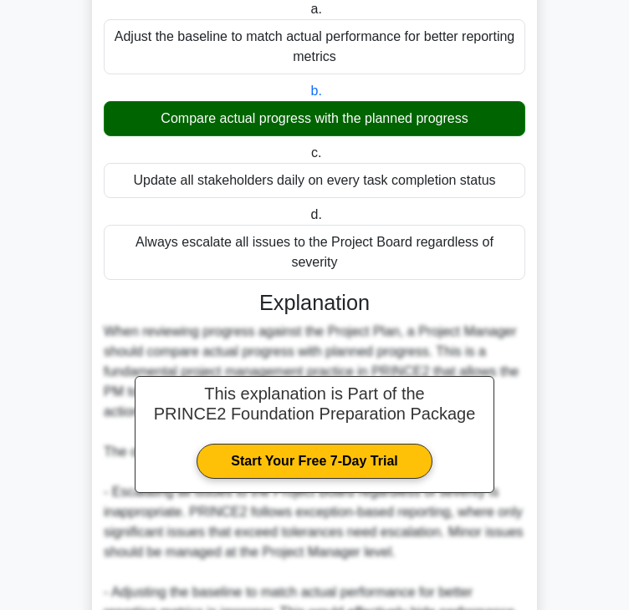
scroll to position [440, 0]
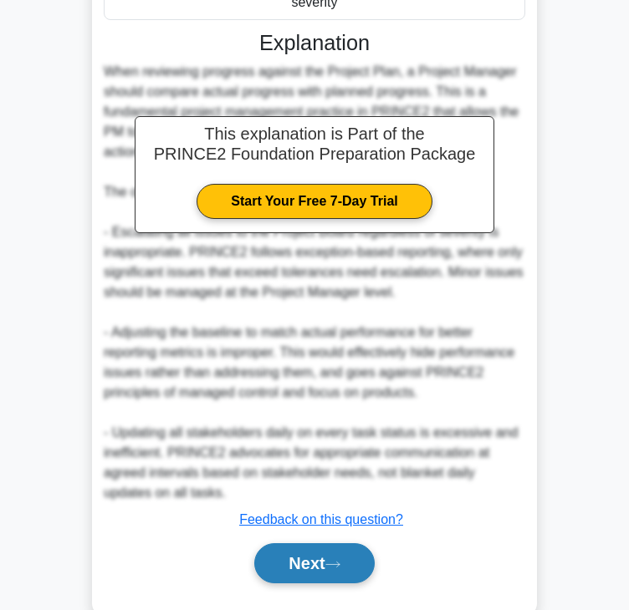
click at [279, 543] on button "Next" at bounding box center [314, 563] width 120 height 40
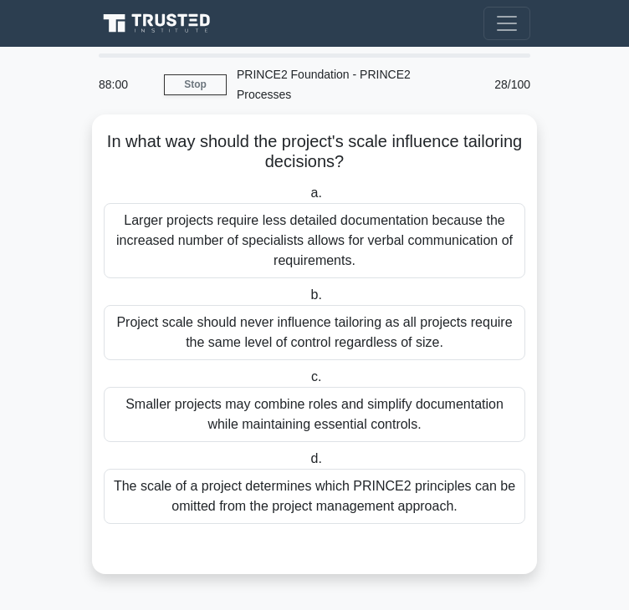
scroll to position [0, 0]
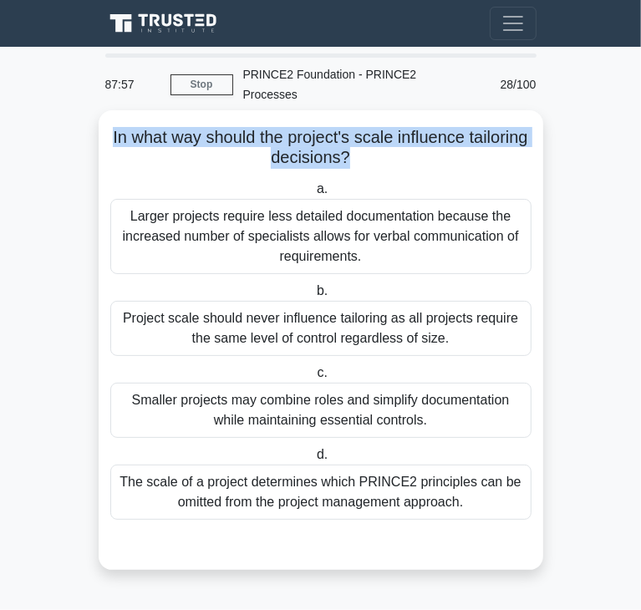
drag, startPoint x: 138, startPoint y: 118, endPoint x: 378, endPoint y: 138, distance: 240.7
click at [378, 138] on h5 "In what way should the project's scale influence tailoring decisions? .spinner_…" at bounding box center [321, 148] width 425 height 42
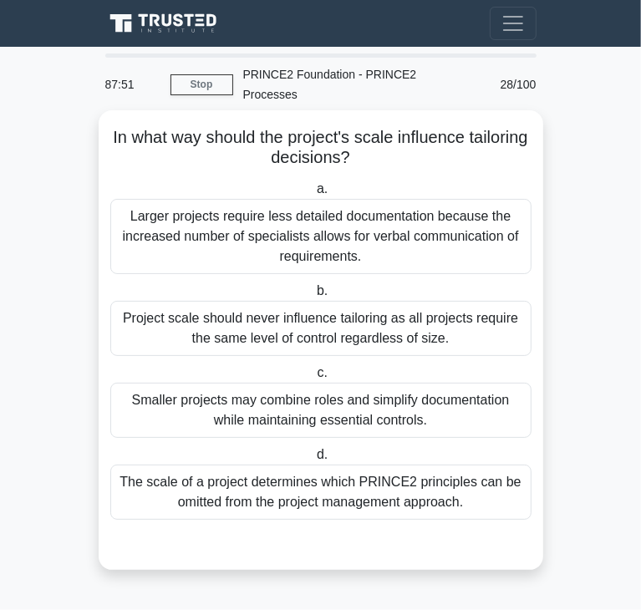
click at [234, 399] on div "Smaller projects may combine roles and simplify documentation while maintaining…" at bounding box center [320, 410] width 421 height 55
click at [313, 379] on input "c. Smaller projects may combine roles and simplify documentation while maintain…" at bounding box center [313, 373] width 0 height 11
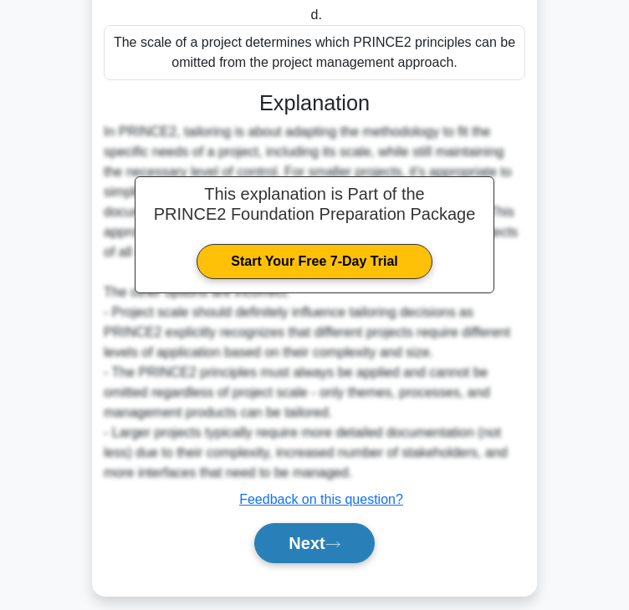
click at [291, 523] on button "Next" at bounding box center [314, 543] width 120 height 40
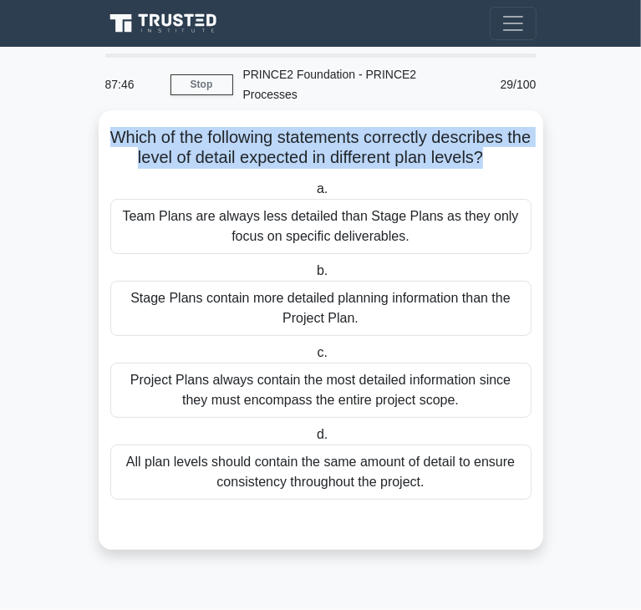
drag, startPoint x: 122, startPoint y: 118, endPoint x: 499, endPoint y: 141, distance: 377.7
click at [499, 141] on h5 "Which of the following statements correctly describes the level of detail expec…" at bounding box center [321, 148] width 425 height 42
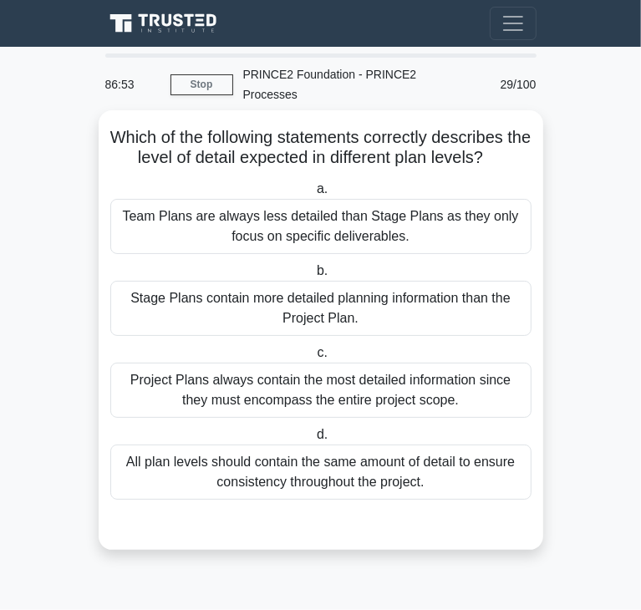
click at [308, 199] on div "Team Plans are always less detailed than Stage Plans as they only focus on spec…" at bounding box center [320, 226] width 421 height 55
click at [313, 195] on input "a. Team Plans are always less detailed than Stage Plans as they only focus on s…" at bounding box center [313, 189] width 0 height 11
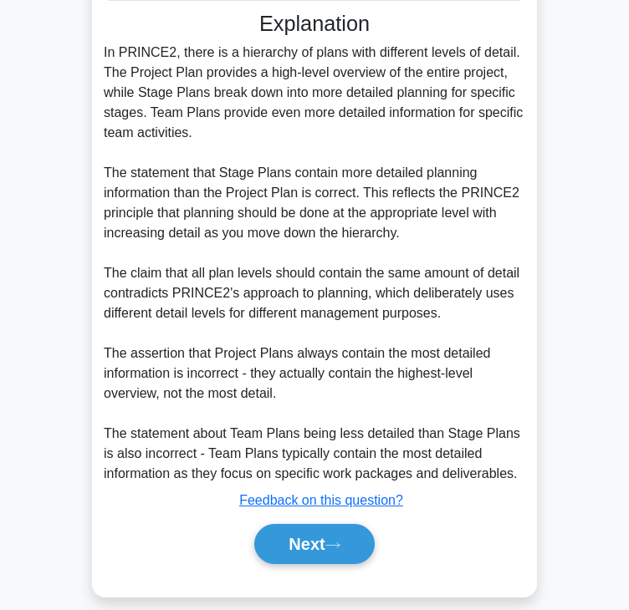
scroll to position [501, 0]
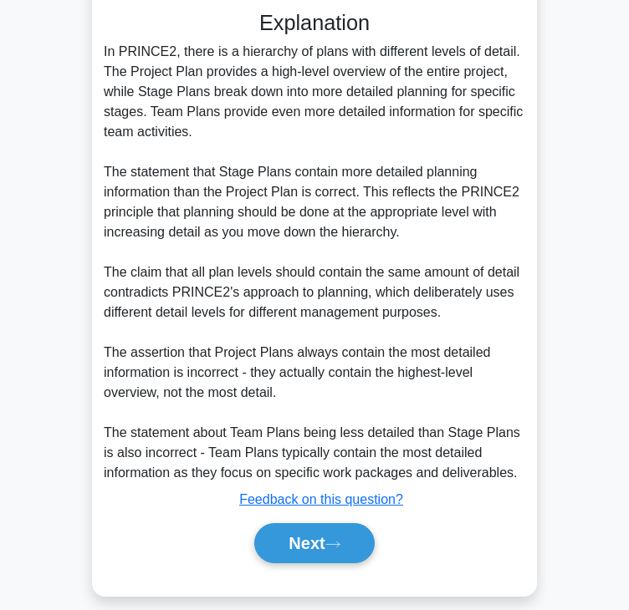
click at [303, 545] on div "Next" at bounding box center [314, 543] width 421 height 53
click at [303, 527] on button "Next" at bounding box center [314, 543] width 120 height 40
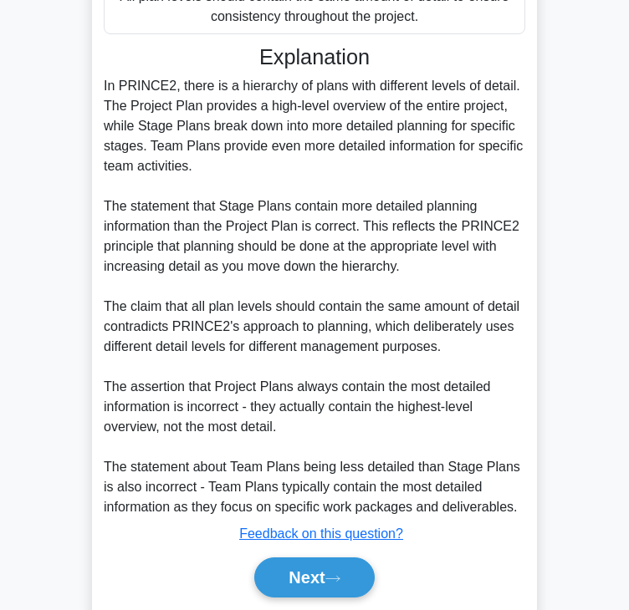
scroll to position [0, 0]
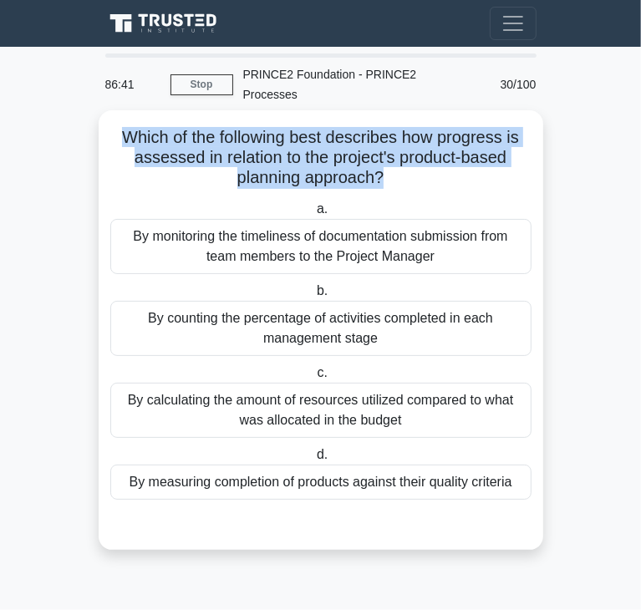
drag, startPoint x: 118, startPoint y: 118, endPoint x: 384, endPoint y: 157, distance: 268.7
click at [384, 157] on h5 "Which of the following best describes how progress is assessed in relation to t…" at bounding box center [321, 158] width 425 height 62
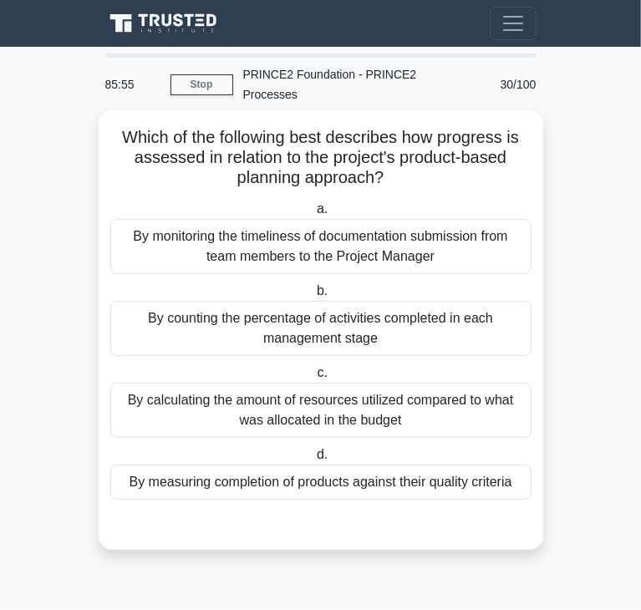
click at [190, 465] on div "By measuring completion of products against their quality criteria" at bounding box center [320, 482] width 421 height 35
click at [313, 461] on input "d. By measuring completion of products against their quality criteria" at bounding box center [313, 455] width 0 height 11
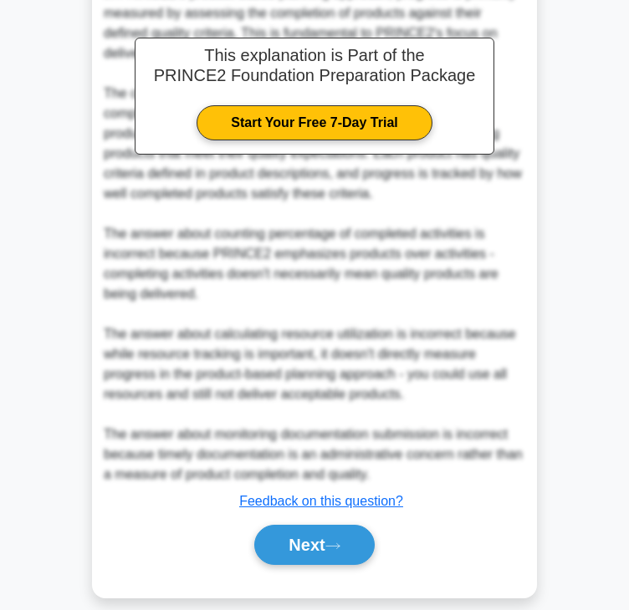
scroll to position [560, 0]
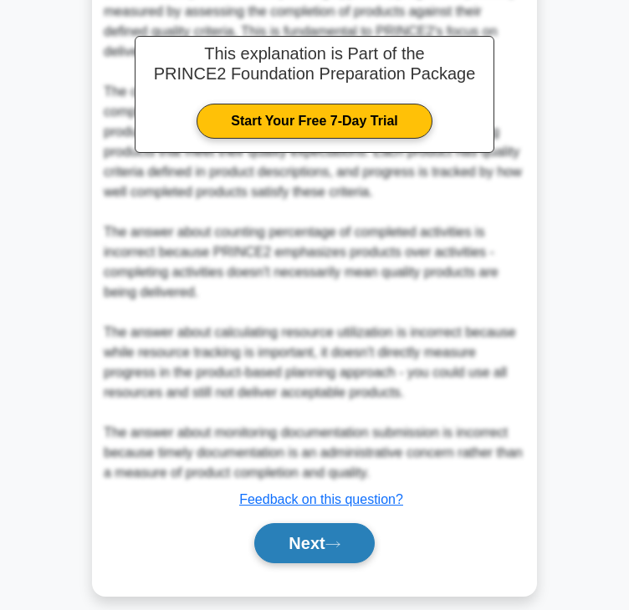
click at [311, 523] on button "Next" at bounding box center [314, 543] width 120 height 40
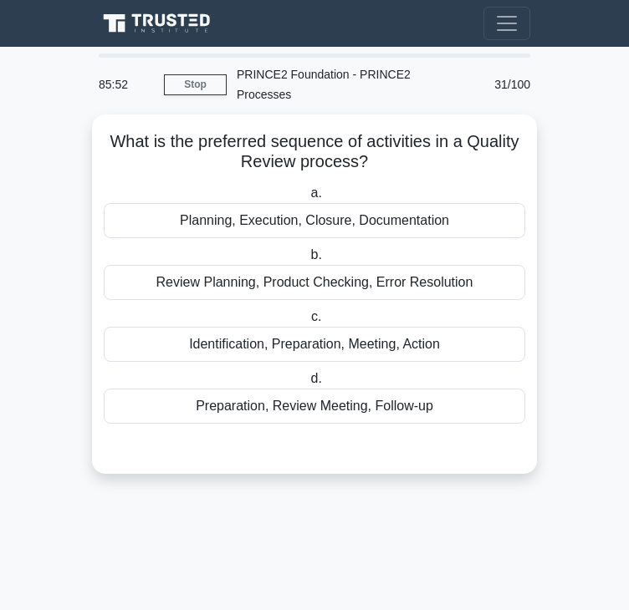
scroll to position [0, 0]
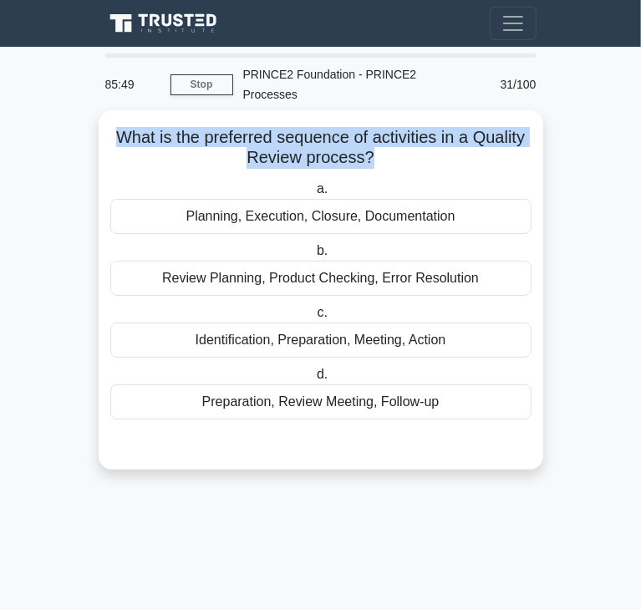
drag, startPoint x: 104, startPoint y: 112, endPoint x: 370, endPoint y: 139, distance: 267.1
click at [370, 139] on div "What is the preferred sequence of activities in a Quality Review process? .spin…" at bounding box center [320, 290] width 431 height 346
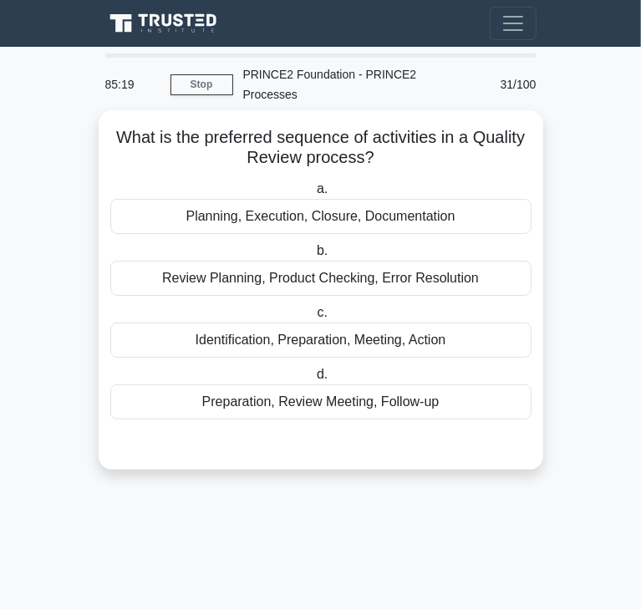
click at [371, 204] on div "Planning, Execution, Closure, Documentation" at bounding box center [320, 216] width 421 height 35
click at [313, 195] on input "a. Planning, Execution, Closure, Documentation" at bounding box center [313, 189] width 0 height 11
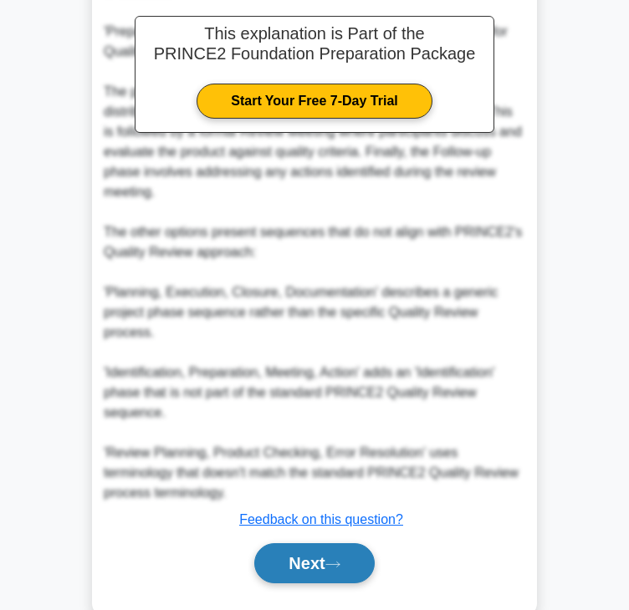
click at [301, 543] on button "Next" at bounding box center [314, 563] width 120 height 40
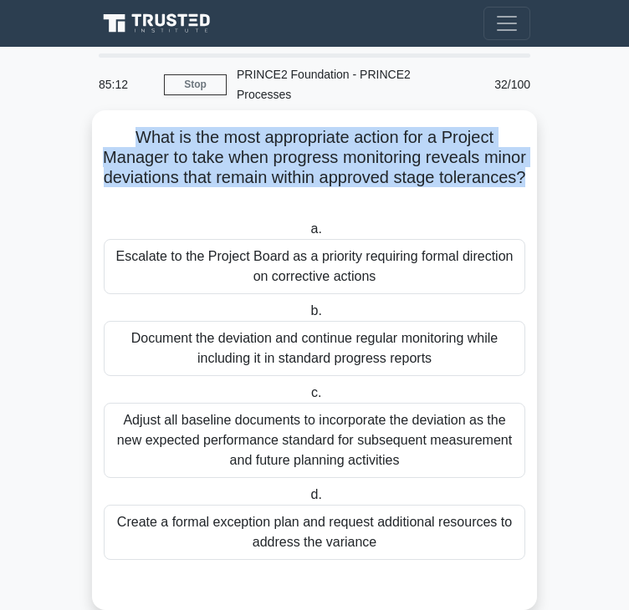
drag, startPoint x: 115, startPoint y: 113, endPoint x: 345, endPoint y: 180, distance: 240.2
click at [345, 180] on h5 "What is the most appropriate action for a Project Manager to take when progress…" at bounding box center [314, 168] width 425 height 82
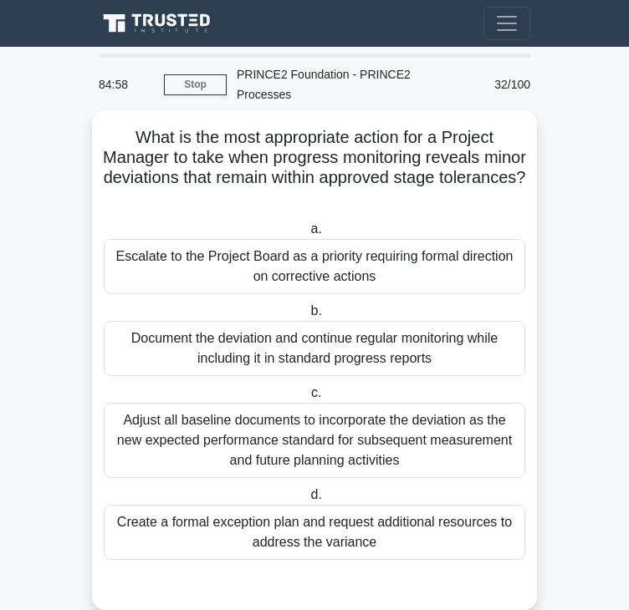
click at [257, 328] on div "Document the deviation and continue regular monitoring while including it in st…" at bounding box center [314, 348] width 421 height 55
click at [307, 317] on input "b. Document the deviation and continue regular monitoring while including it in…" at bounding box center [307, 311] width 0 height 11
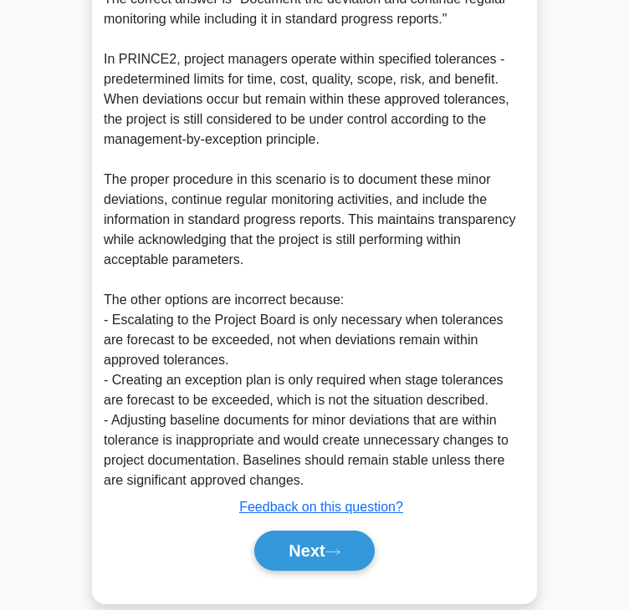
scroll to position [620, 0]
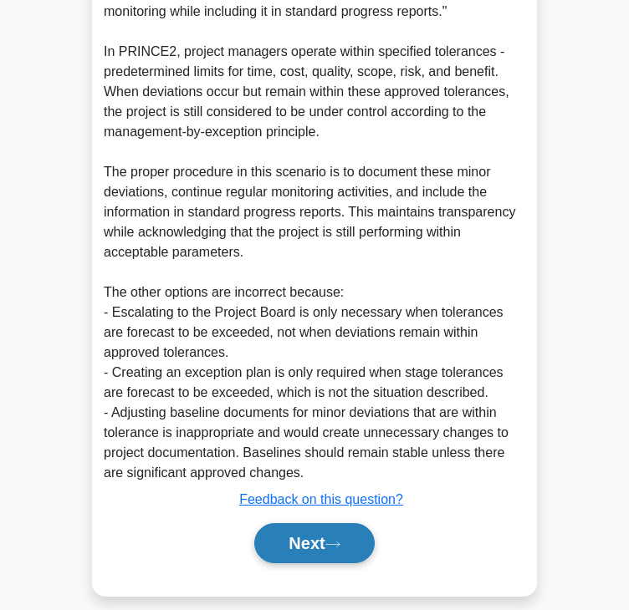
click at [310, 527] on button "Next" at bounding box center [314, 543] width 120 height 40
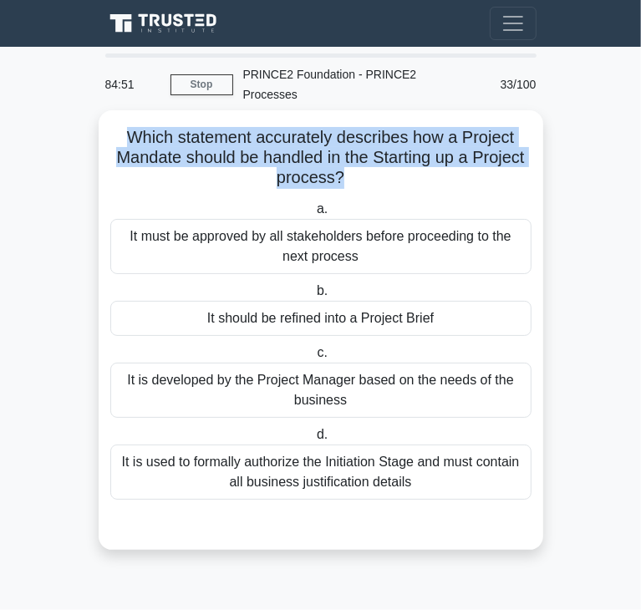
drag, startPoint x: 127, startPoint y: 116, endPoint x: 339, endPoint y: 158, distance: 215.6
click at [339, 158] on h5 "Which statement accurately describes how a Project Mandate should be handled in…" at bounding box center [321, 158] width 425 height 62
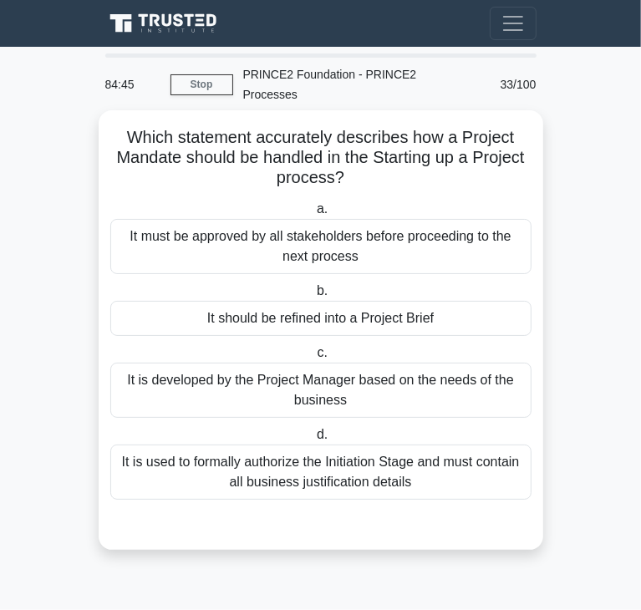
click at [224, 312] on div "It should be refined into a Project Brief" at bounding box center [320, 318] width 421 height 35
click at [313, 297] on input "b. It should be refined into a Project Brief" at bounding box center [313, 291] width 0 height 11
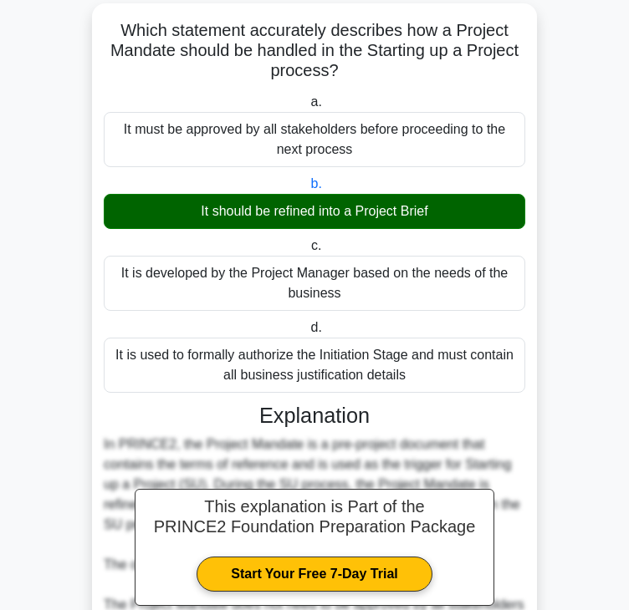
scroll to position [480, 0]
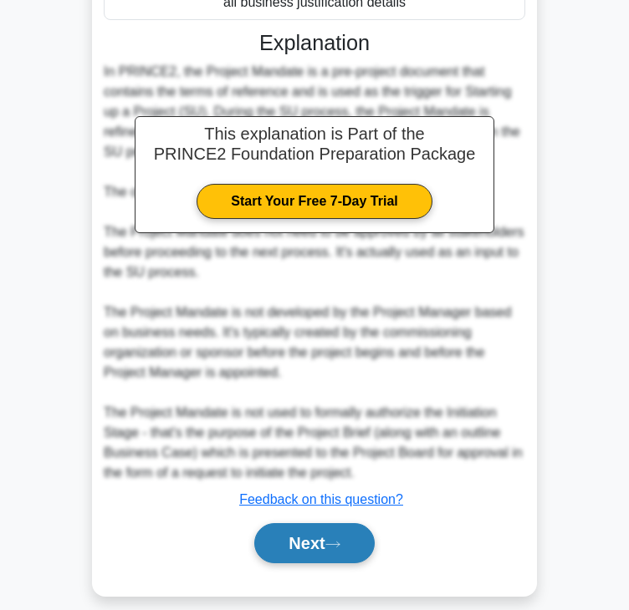
click at [303, 523] on button "Next" at bounding box center [314, 543] width 120 height 40
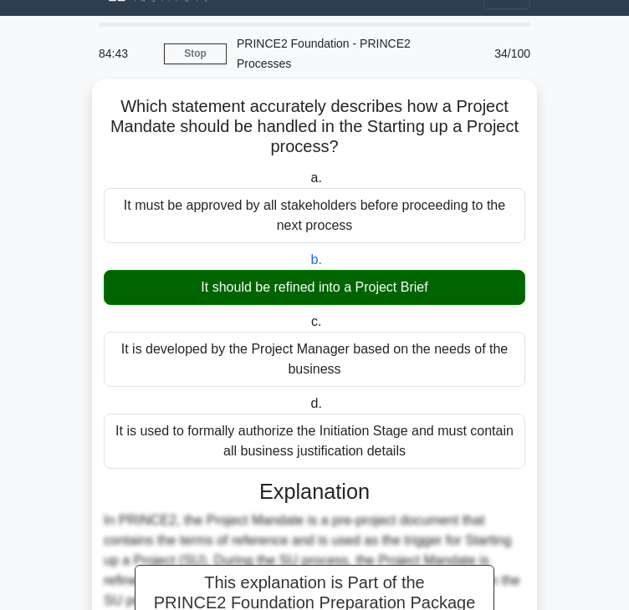
scroll to position [0, 0]
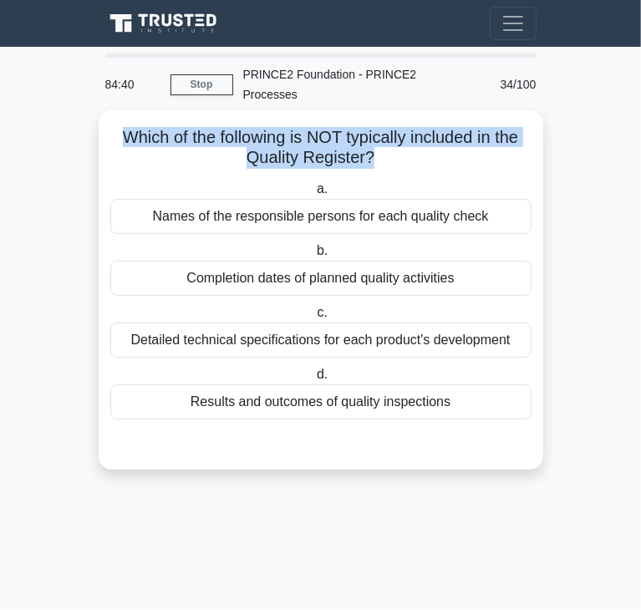
drag, startPoint x: 115, startPoint y: 115, endPoint x: 373, endPoint y: 136, distance: 258.3
click at [373, 136] on h5 "Which of the following is NOT typically included in the Quality Register? .spin…" at bounding box center [321, 148] width 425 height 42
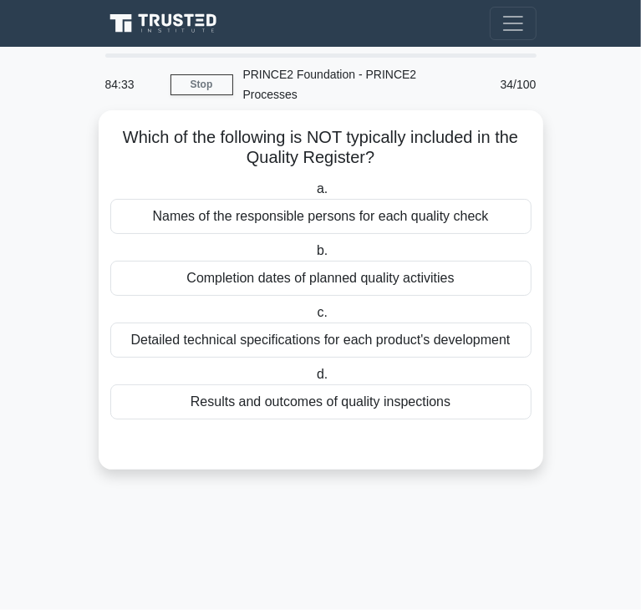
click at [282, 325] on div "Detailed technical specifications for each product's development" at bounding box center [320, 340] width 421 height 35
click at [313, 318] on input "c. Detailed technical specifications for each product's development" at bounding box center [313, 313] width 0 height 11
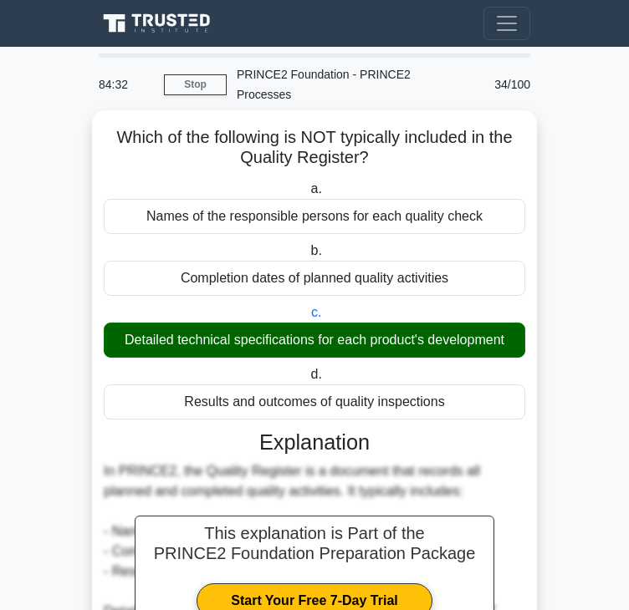
scroll to position [299, 0]
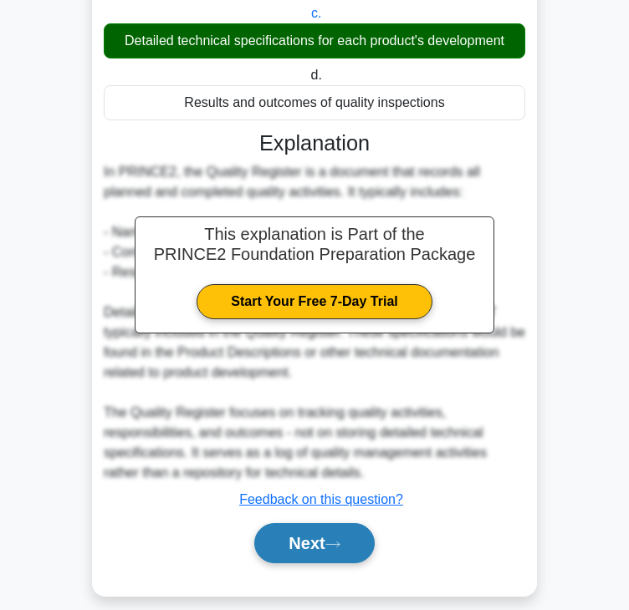
click at [331, 523] on button "Next" at bounding box center [314, 543] width 120 height 40
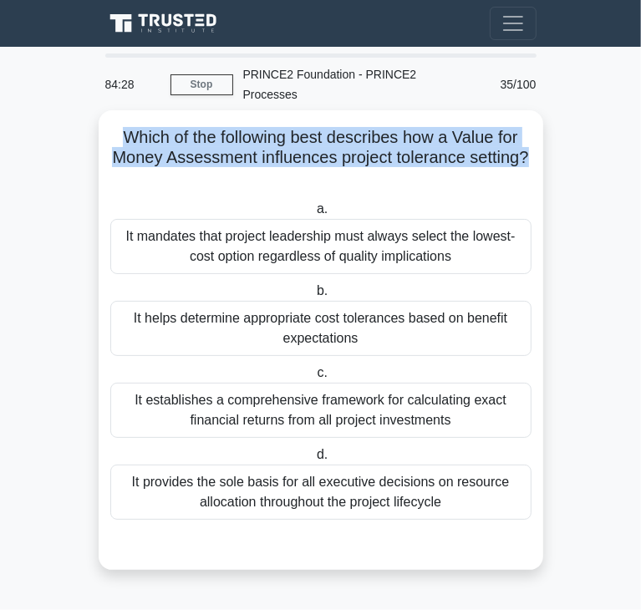
drag, startPoint x: 124, startPoint y: 118, endPoint x: 533, endPoint y: 132, distance: 409.8
click at [533, 132] on div "Which of the following best describes how a Value for Money Assessment influenc…" at bounding box center [320, 340] width 431 height 446
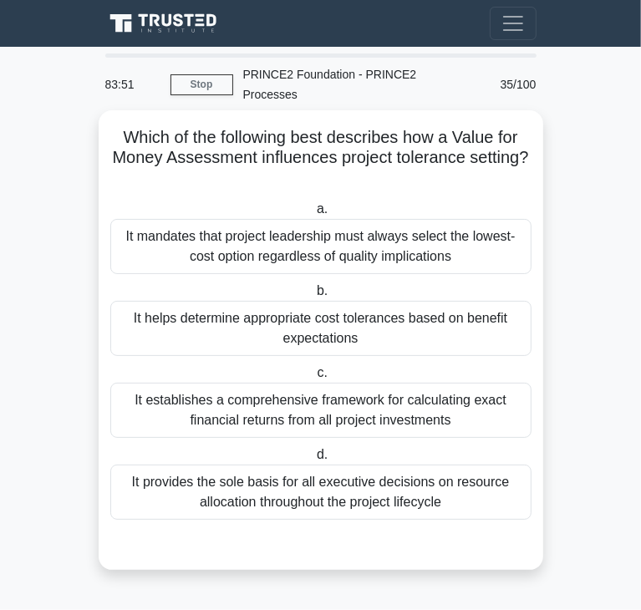
click at [322, 302] on div "It helps determine appropriate cost tolerances based on benefit expectations" at bounding box center [320, 328] width 421 height 55
click at [313, 297] on input "b. It helps determine appropriate cost tolerances based on benefit expectations" at bounding box center [313, 291] width 0 height 11
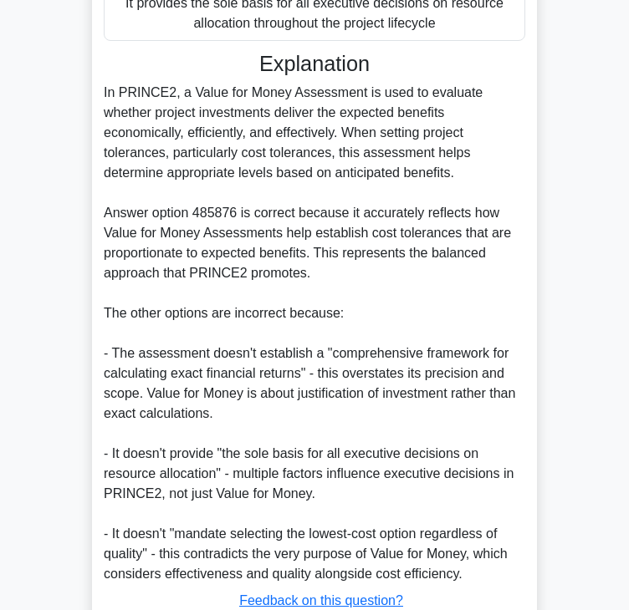
scroll to position [501, 0]
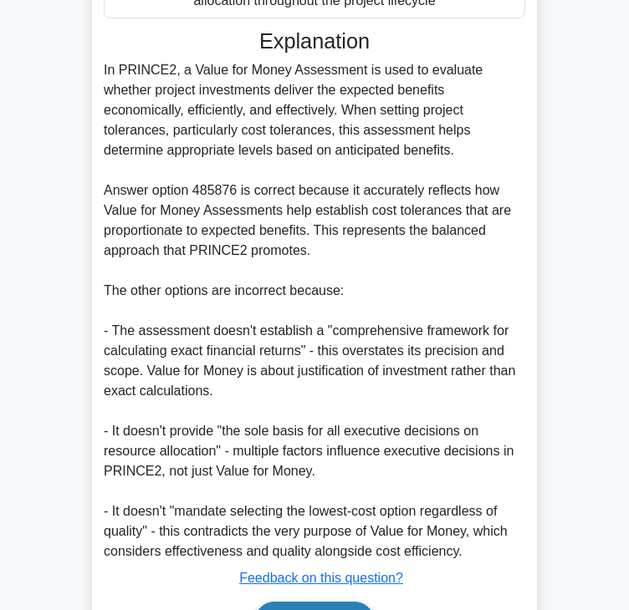
click at [311, 602] on button "Next" at bounding box center [314, 622] width 120 height 40
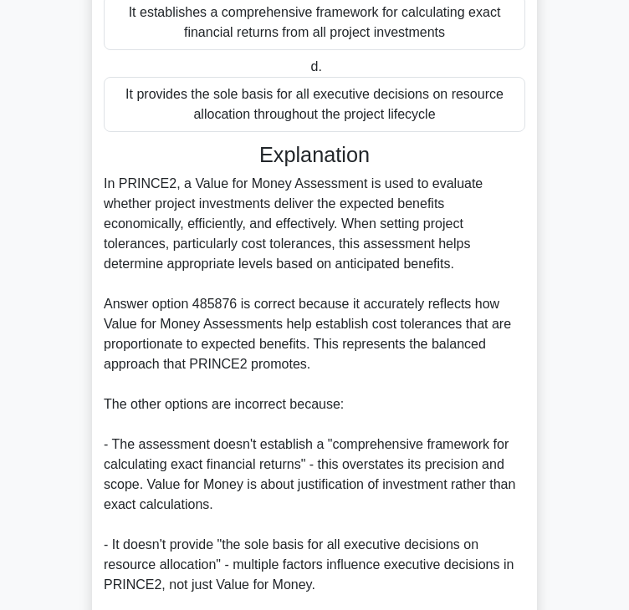
scroll to position [0, 0]
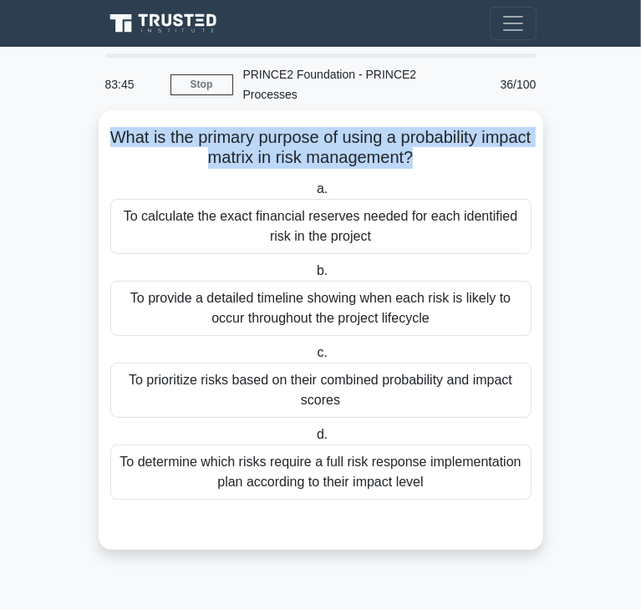
drag, startPoint x: 137, startPoint y: 111, endPoint x: 438, endPoint y: 141, distance: 302.4
click at [438, 141] on h5 "What is the primary purpose of using a probability impact matrix in risk manage…" at bounding box center [321, 148] width 425 height 42
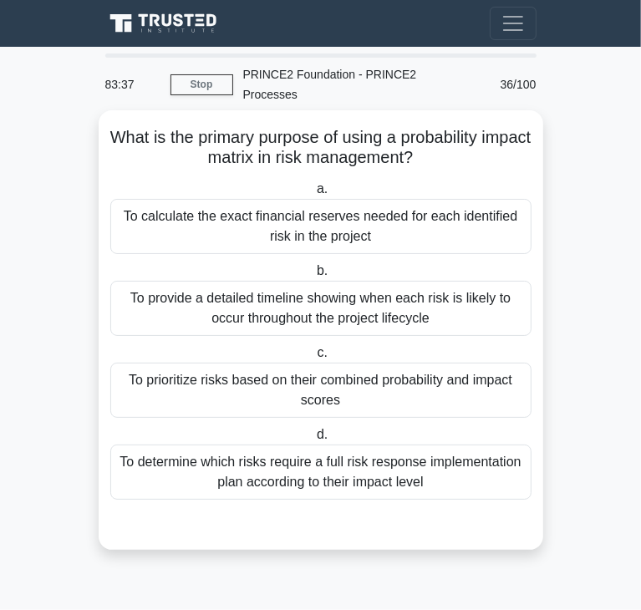
click at [285, 379] on div "To prioritize risks based on their combined probability and impact scores" at bounding box center [320, 390] width 421 height 55
click at [313, 359] on input "c. To prioritize risks based on their combined probability and impact scores" at bounding box center [313, 353] width 0 height 11
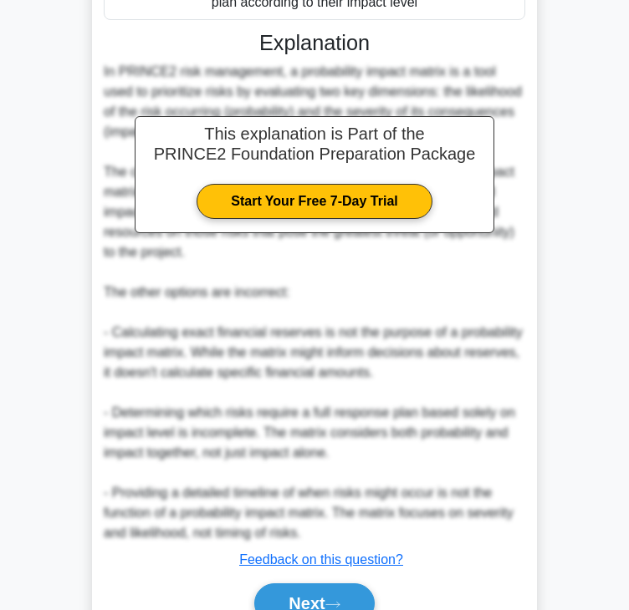
scroll to position [501, 0]
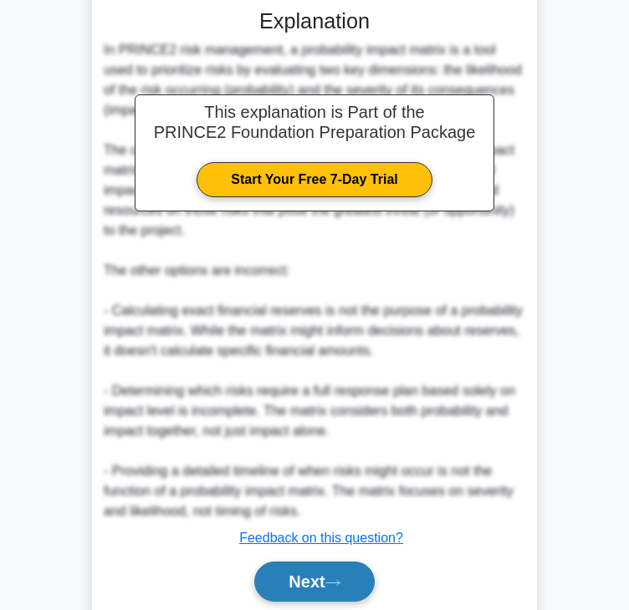
drag, startPoint x: 303, startPoint y: 539, endPoint x: 294, endPoint y: 557, distance: 19.4
click at [303, 555] on div "Next" at bounding box center [314, 581] width 421 height 53
click at [294, 562] on button "Next" at bounding box center [314, 582] width 120 height 40
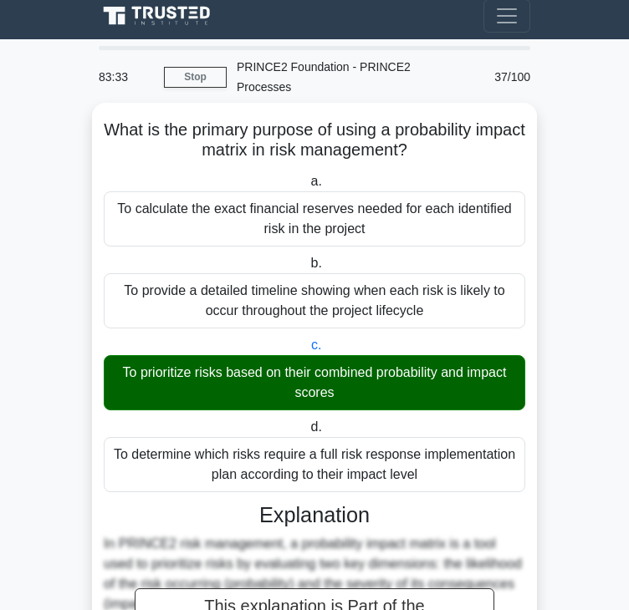
scroll to position [0, 0]
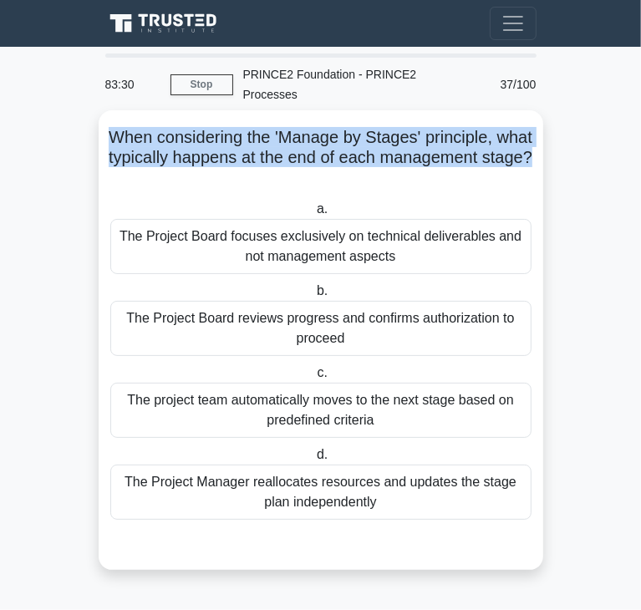
drag, startPoint x: 130, startPoint y: 118, endPoint x: 330, endPoint y: 149, distance: 203.0
click at [330, 149] on h5 "When considering the 'Manage by Stages' principle, what typically happens at th…" at bounding box center [321, 158] width 425 height 62
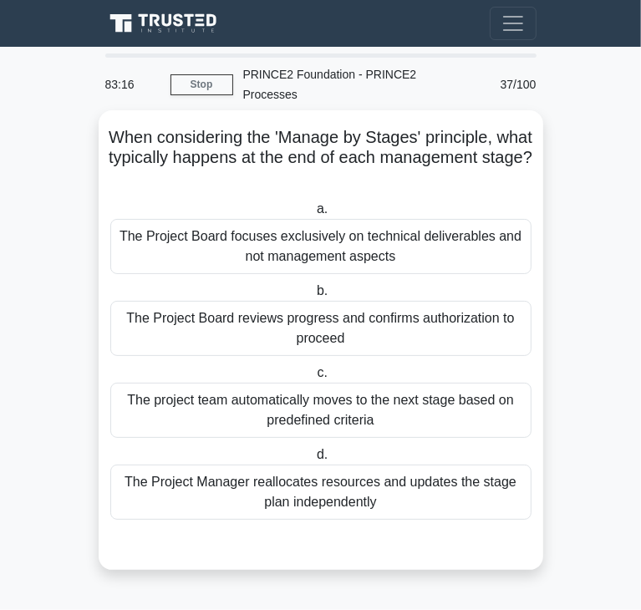
click at [272, 308] on div "The Project Board reviews progress and confirms authorization to proceed" at bounding box center [320, 328] width 421 height 55
click at [313, 297] on input "b. The Project Board reviews progress and confirms authorization to proceed" at bounding box center [313, 291] width 0 height 11
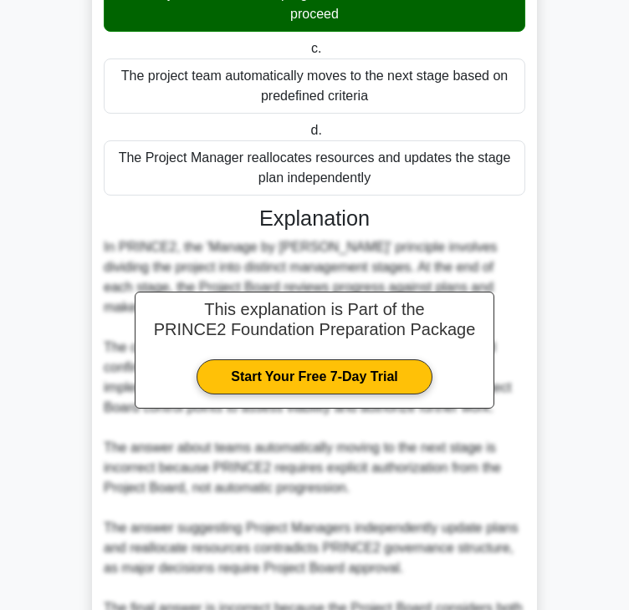
scroll to position [418, 0]
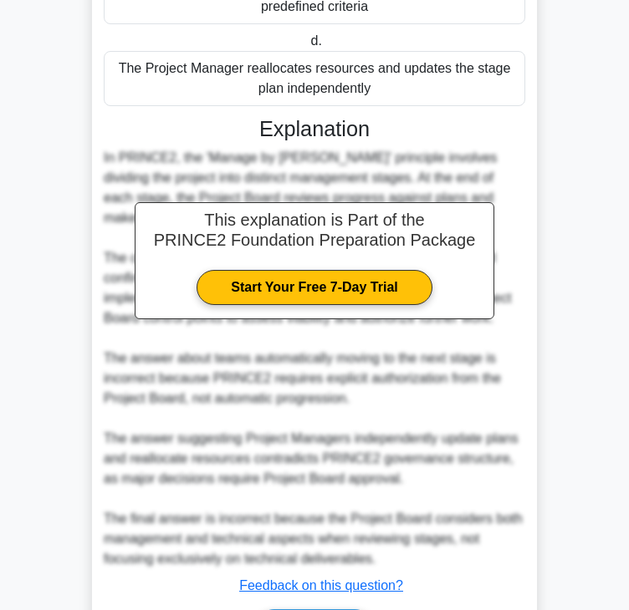
scroll to position [0, 0]
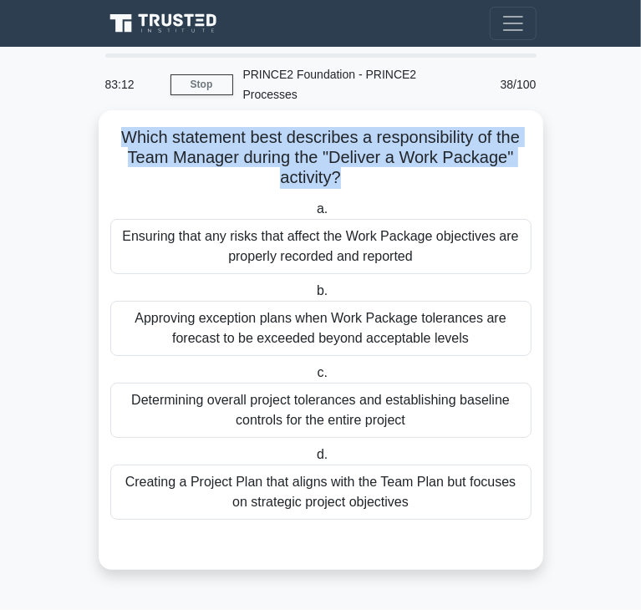
drag, startPoint x: 117, startPoint y: 118, endPoint x: 338, endPoint y: 152, distance: 223.3
click at [338, 152] on h5 "Which statement best describes a responsibility of the Team Manager during the …" at bounding box center [321, 158] width 425 height 62
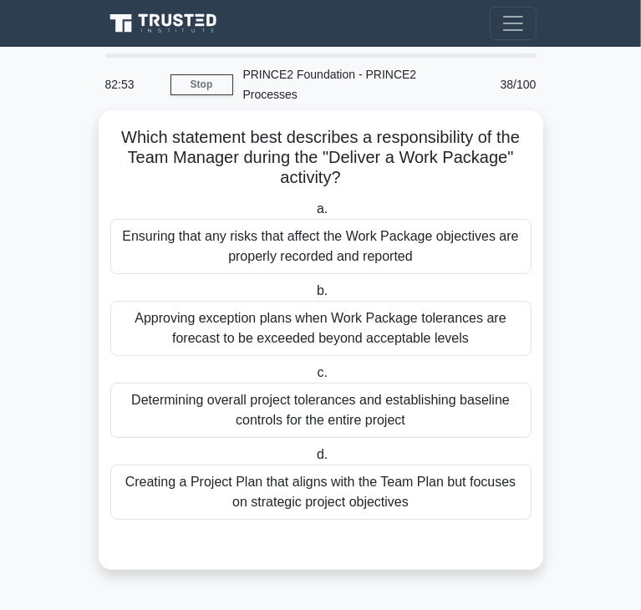
click at [348, 482] on div "Creating a Project Plan that aligns with the Team Plan but focuses on strategic…" at bounding box center [320, 492] width 421 height 55
click at [313, 461] on input "d. Creating a Project Plan that aligns with the Team Plan but focuses on strate…" at bounding box center [313, 455] width 0 height 11
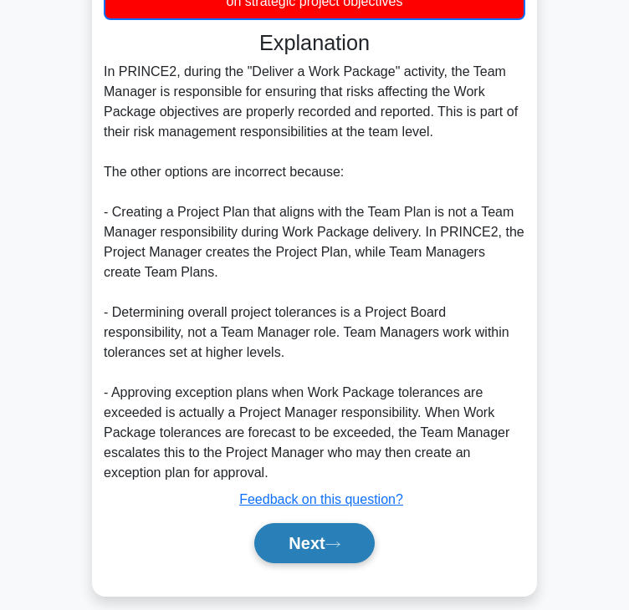
click at [322, 524] on button "Next" at bounding box center [314, 543] width 120 height 40
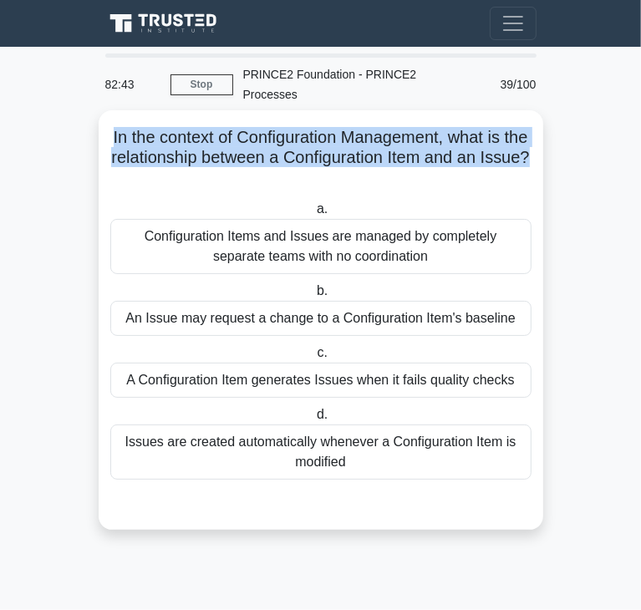
drag, startPoint x: 118, startPoint y: 118, endPoint x: 329, endPoint y: 154, distance: 214.5
click at [329, 154] on h5 "In the context of Configuration Management, what is the relationship between a …" at bounding box center [321, 158] width 425 height 62
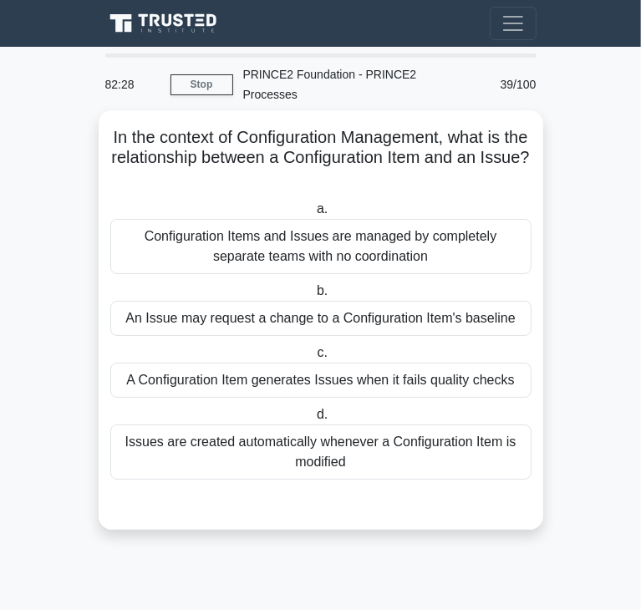
click at [293, 370] on div "A Configuration Item generates Issues when it fails quality checks" at bounding box center [320, 380] width 421 height 35
click at [313, 359] on input "c. A Configuration Item generates Issues when it fails quality checks" at bounding box center [313, 353] width 0 height 11
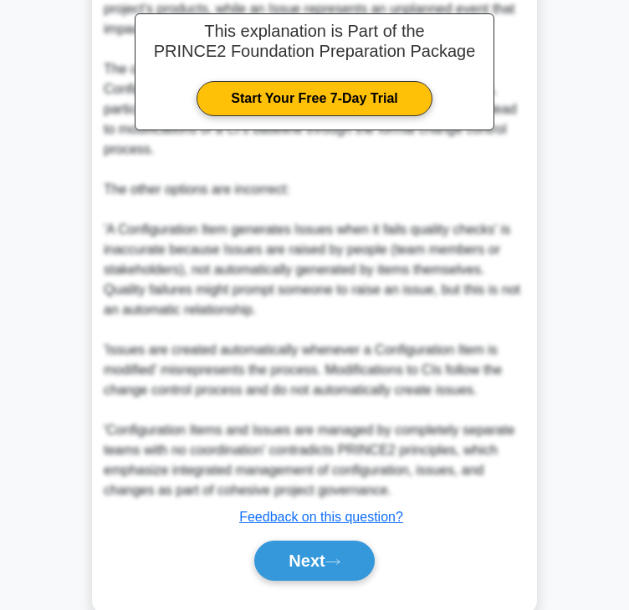
scroll to position [582, 0]
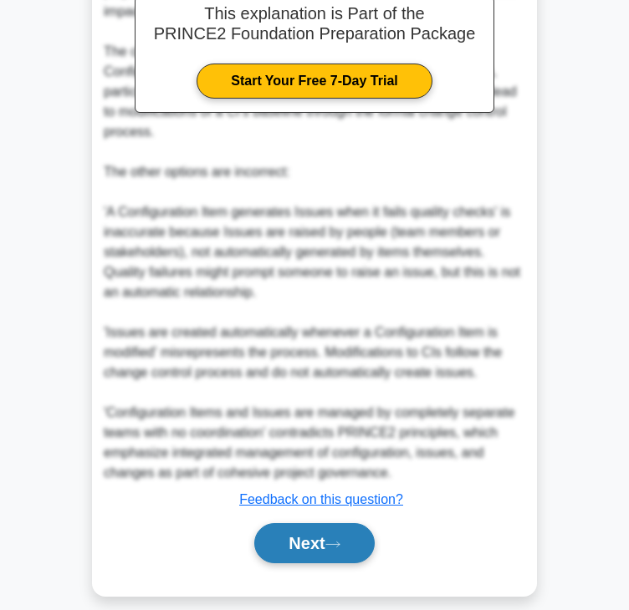
click at [349, 526] on button "Next" at bounding box center [314, 543] width 120 height 40
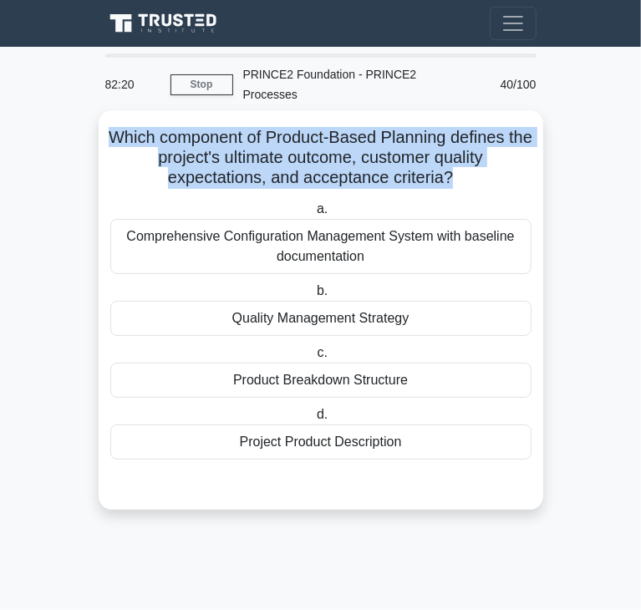
drag, startPoint x: 117, startPoint y: 118, endPoint x: 451, endPoint y: 154, distance: 336.3
click at [451, 154] on h5 "Which component of Product-Based Planning defines the project's ultimate outcom…" at bounding box center [321, 158] width 425 height 62
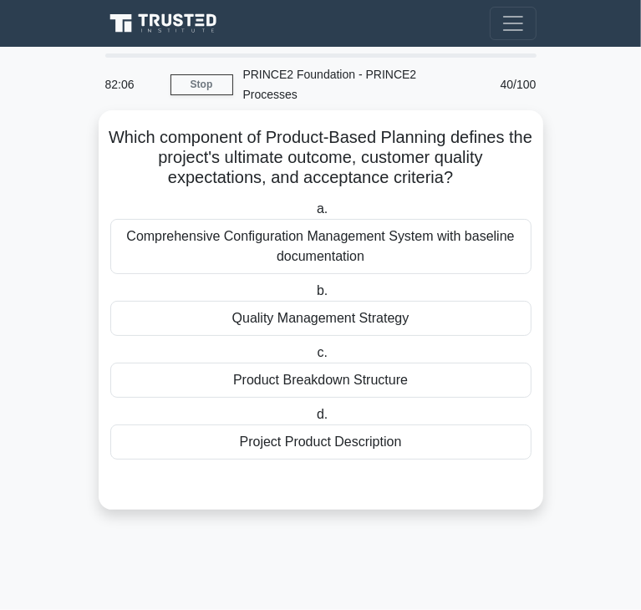
click at [271, 425] on div "Project Product Description" at bounding box center [320, 442] width 421 height 35
click at [313, 419] on input "d. Project Product Description" at bounding box center [313, 415] width 0 height 11
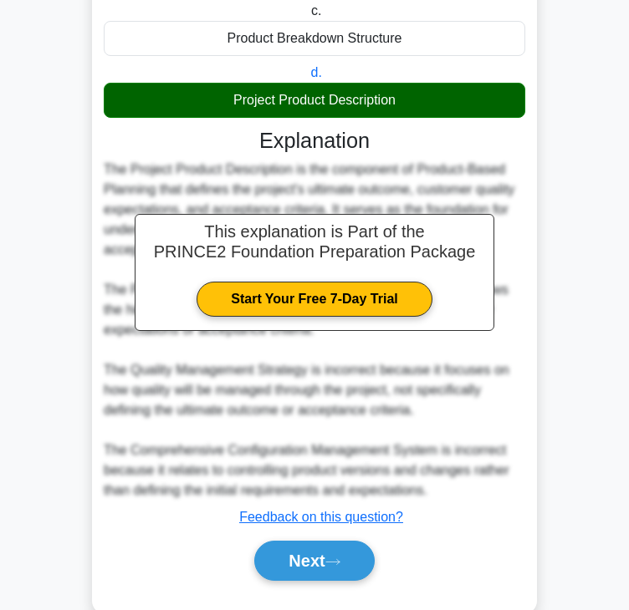
scroll to position [359, 0]
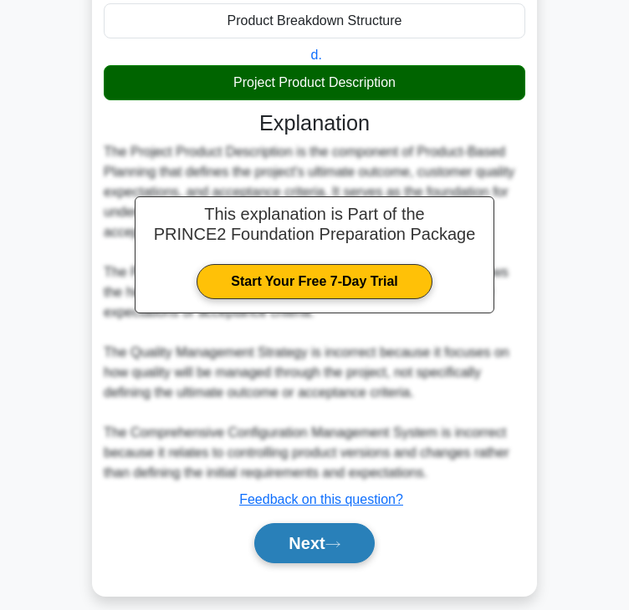
click at [304, 523] on button "Next" at bounding box center [314, 543] width 120 height 40
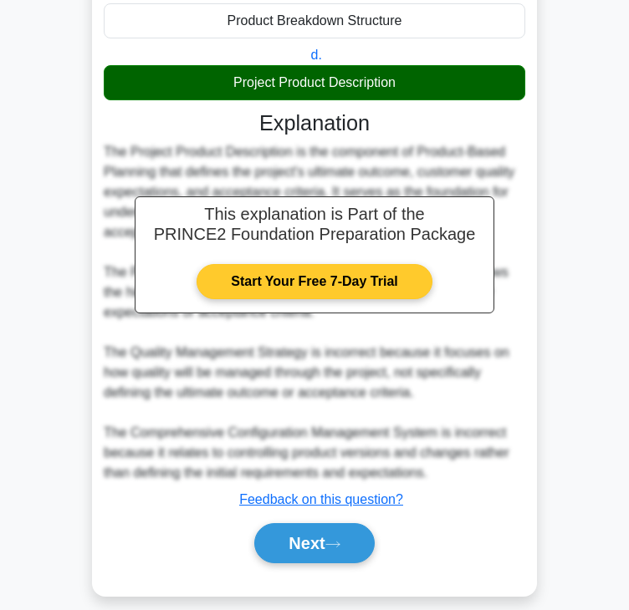
scroll to position [0, 0]
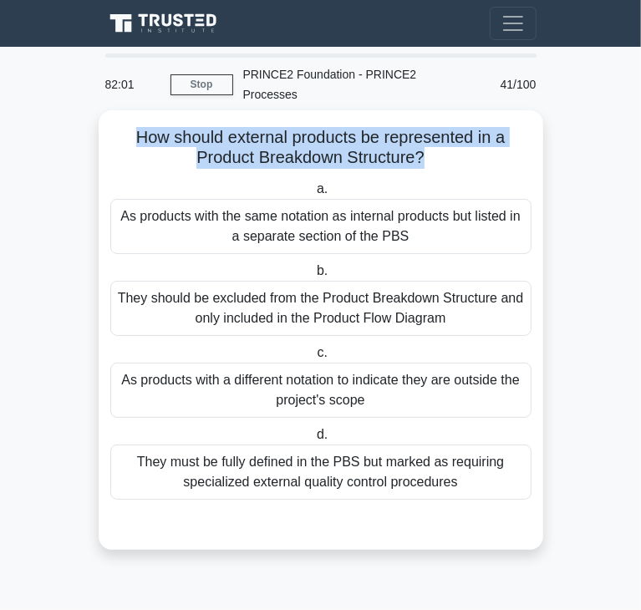
drag, startPoint x: 133, startPoint y: 120, endPoint x: 421, endPoint y: 138, distance: 288.9
click at [421, 138] on h5 "How should external products be represented in a Product Breakdown Structure? .…" at bounding box center [321, 148] width 425 height 42
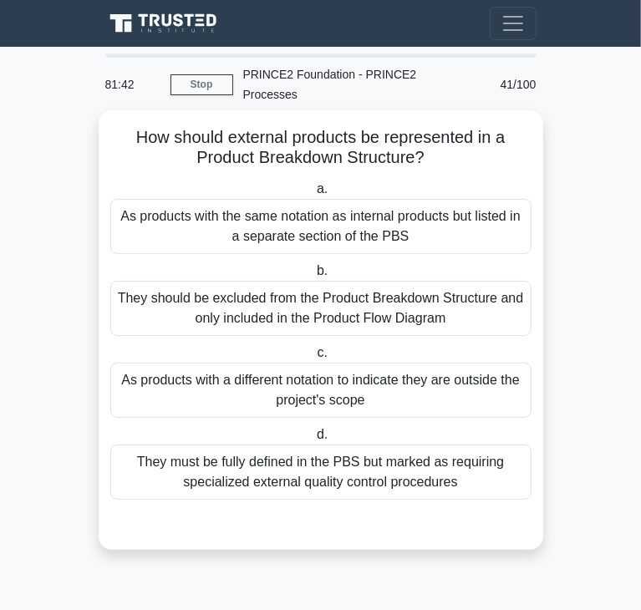
drag, startPoint x: 284, startPoint y: 442, endPoint x: 269, endPoint y: 436, distance: 16.1
click at [284, 445] on div "They must be fully defined in the PBS but marked as requiring specialized exter…" at bounding box center [320, 472] width 421 height 55
click at [313, 440] on input "d. They must be fully defined in the PBS but marked as requiring specialized ex…" at bounding box center [313, 435] width 0 height 11
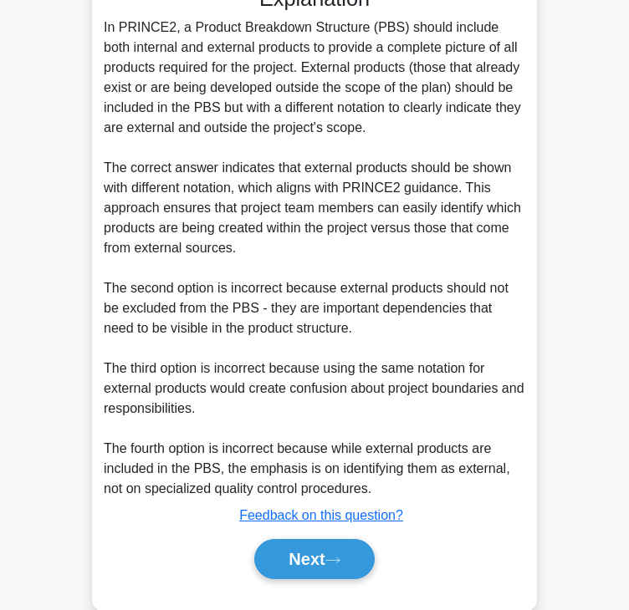
scroll to position [542, 0]
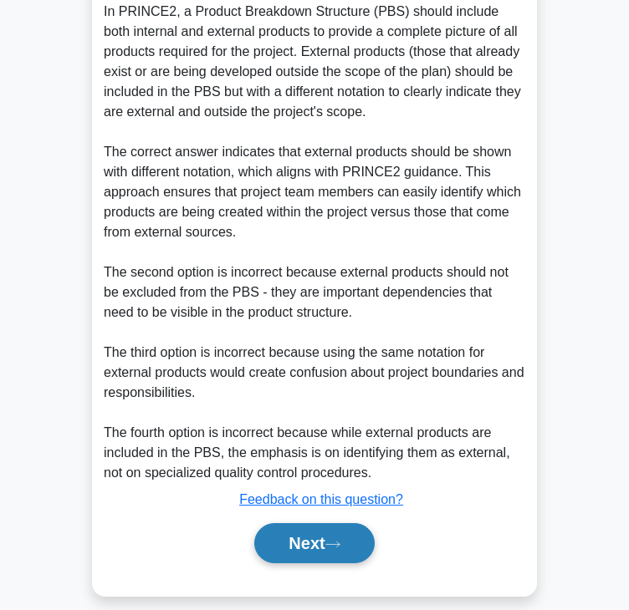
click at [303, 523] on button "Next" at bounding box center [314, 543] width 120 height 40
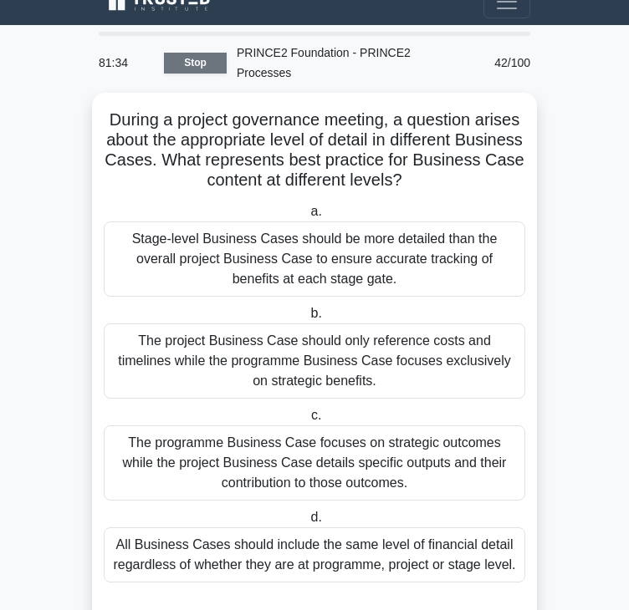
scroll to position [0, 0]
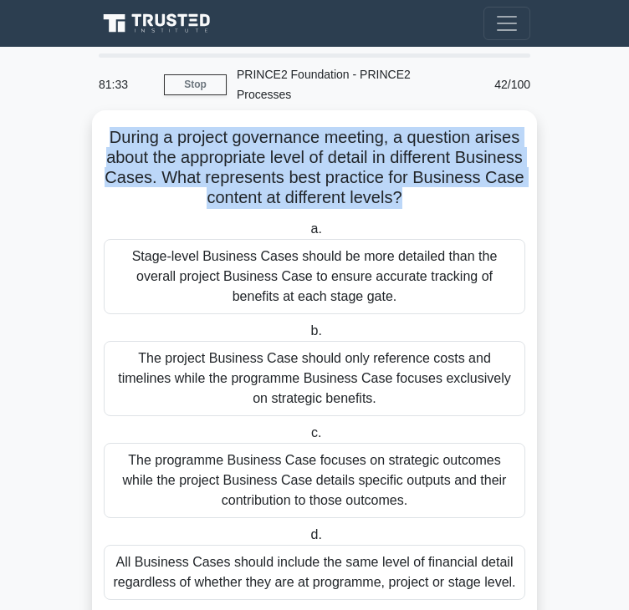
drag, startPoint x: 101, startPoint y: 113, endPoint x: 454, endPoint y: 175, distance: 358.1
click at [454, 175] on h5 "During a project governance meeting, a question arises about the appropriate le…" at bounding box center [314, 168] width 425 height 82
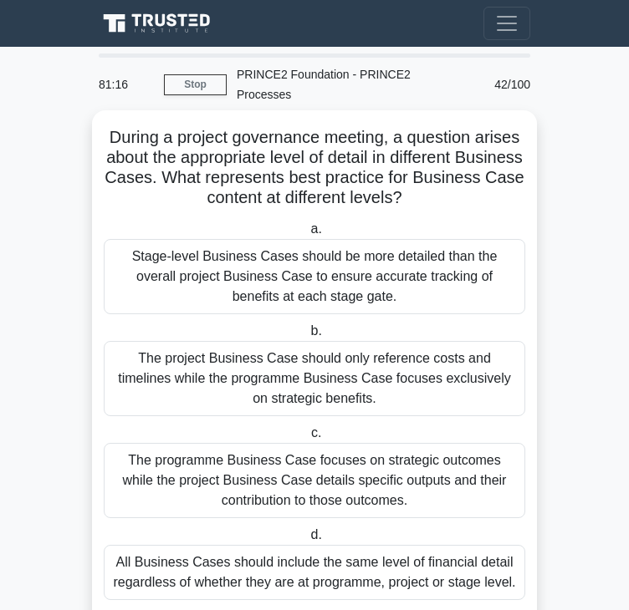
click at [261, 470] on div "The programme Business Case focuses on strategic outcomes while the project Bus…" at bounding box center [314, 480] width 421 height 75
click at [308, 439] on input "c. The programme Business Case focuses on strategic outcomes while the project …" at bounding box center [308, 433] width 0 height 11
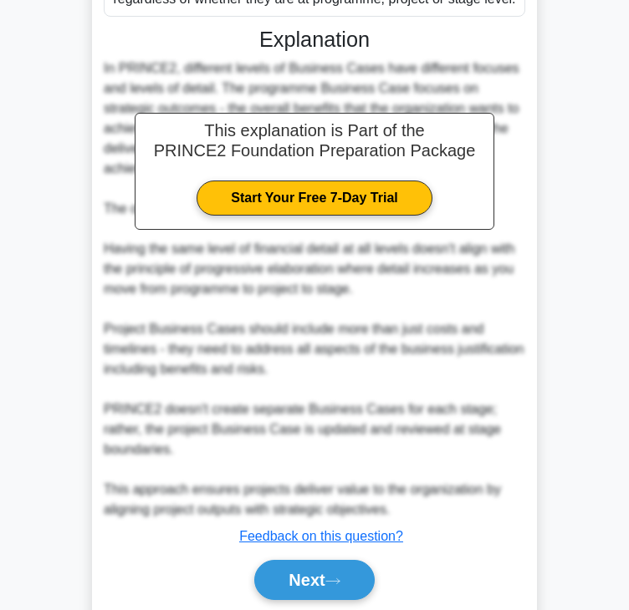
scroll to position [585, 0]
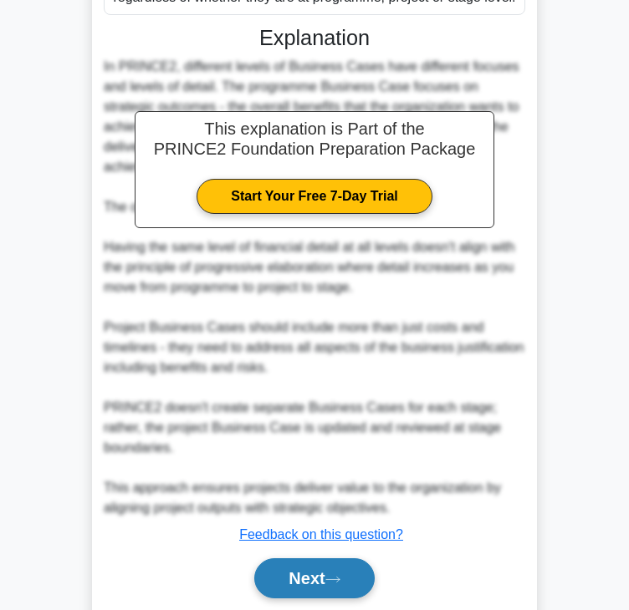
click at [306, 558] on button "Next" at bounding box center [314, 578] width 120 height 40
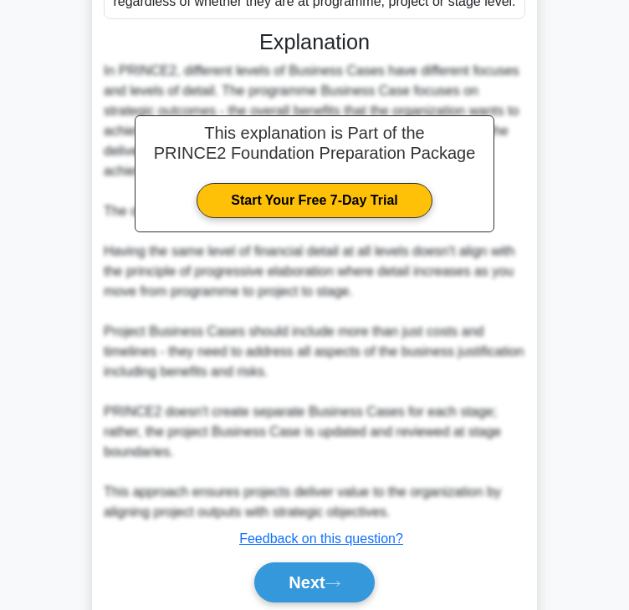
scroll to position [0, 0]
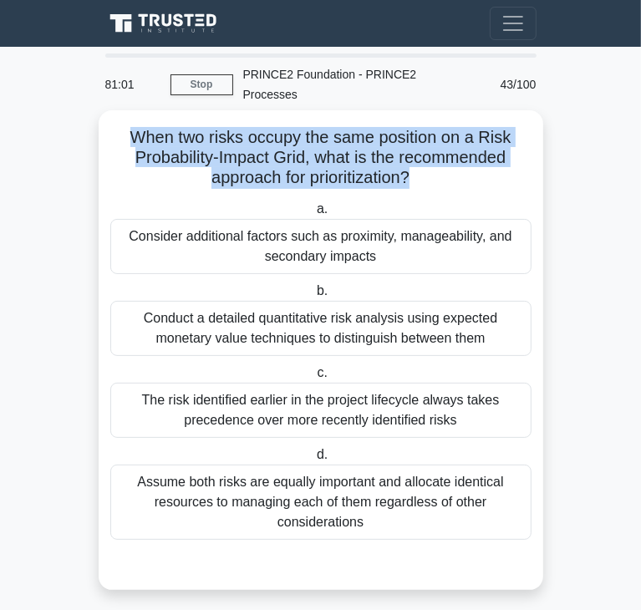
drag, startPoint x: 134, startPoint y: 115, endPoint x: 412, endPoint y: 152, distance: 280.9
click at [412, 152] on h5 "When two risks occupy the same position on a Risk Probability-Impact Grid, what…" at bounding box center [321, 158] width 425 height 62
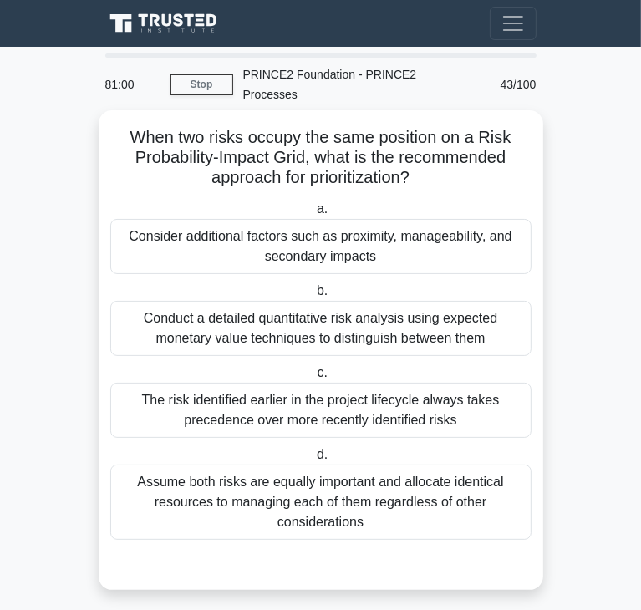
click at [494, 150] on h5 "When two risks occupy the same position on a Risk Probability-Impact Grid, what…" at bounding box center [321, 158] width 425 height 62
click at [284, 234] on div "Consider additional factors such as proximity, manageability, and secondary imp…" at bounding box center [320, 246] width 421 height 55
click at [313, 215] on input "a. Consider additional factors such as proximity, manageability, and secondary …" at bounding box center [313, 209] width 0 height 11
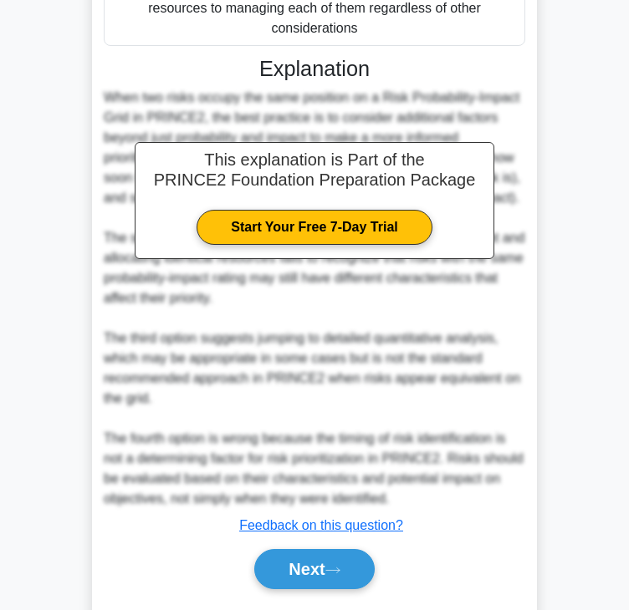
scroll to position [501, 0]
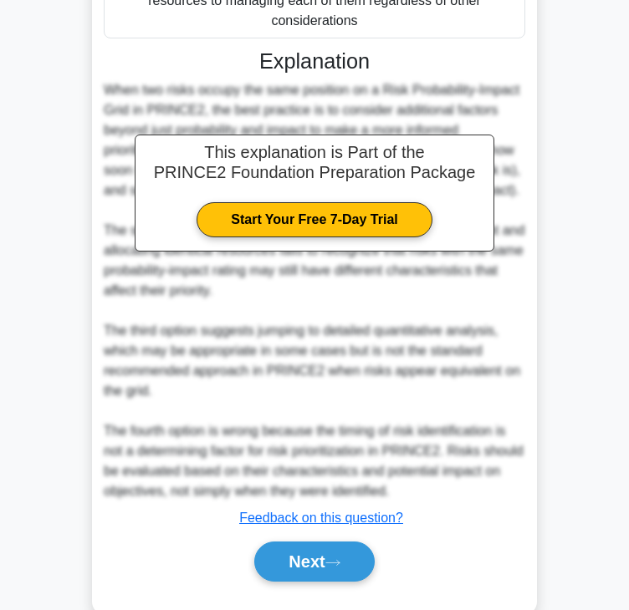
click at [334, 535] on div "Next" at bounding box center [314, 561] width 421 height 53
click at [328, 542] on button "Next" at bounding box center [314, 562] width 120 height 40
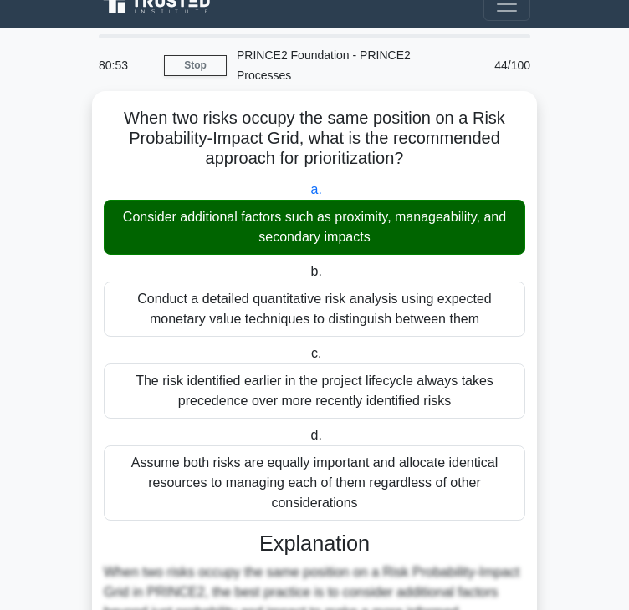
scroll to position [0, 0]
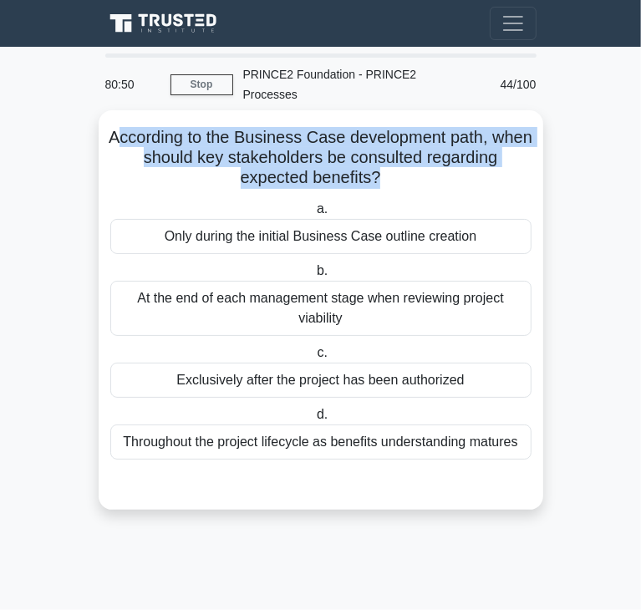
drag, startPoint x: 135, startPoint y: 117, endPoint x: 380, endPoint y: 155, distance: 248.7
click at [380, 155] on h5 "According to the Business Case development path, when should key stakeholders b…" at bounding box center [321, 158] width 425 height 62
click at [379, 160] on h5 "According to the Business Case development path, when should key stakeholders b…" at bounding box center [321, 158] width 425 height 62
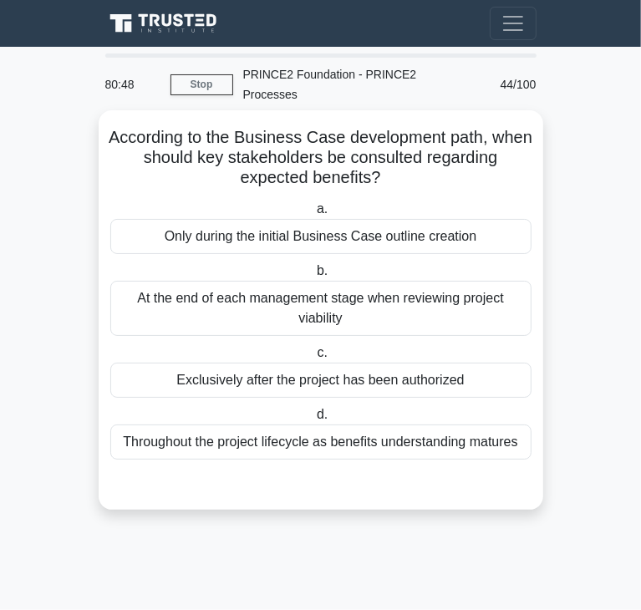
drag, startPoint x: 379, startPoint y: 160, endPoint x: 171, endPoint y: 125, distance: 210.9
click at [171, 127] on h5 "According to the Business Case development path, when should key stakeholders b…" at bounding box center [321, 158] width 425 height 62
click at [135, 127] on h5 "According to the Business Case development path, when should key stakeholders b…" at bounding box center [321, 158] width 425 height 62
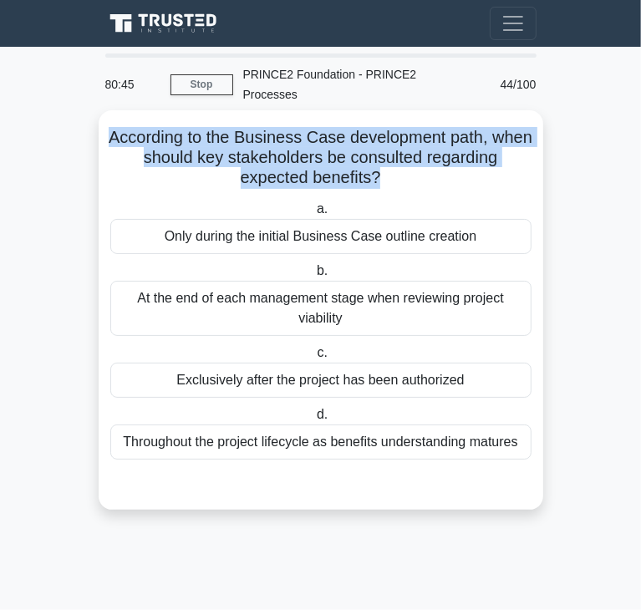
drag, startPoint x: 130, startPoint y: 122, endPoint x: 379, endPoint y: 161, distance: 252.2
click at [379, 161] on h5 "According to the Business Case development path, when should key stakeholders b…" at bounding box center [321, 158] width 425 height 62
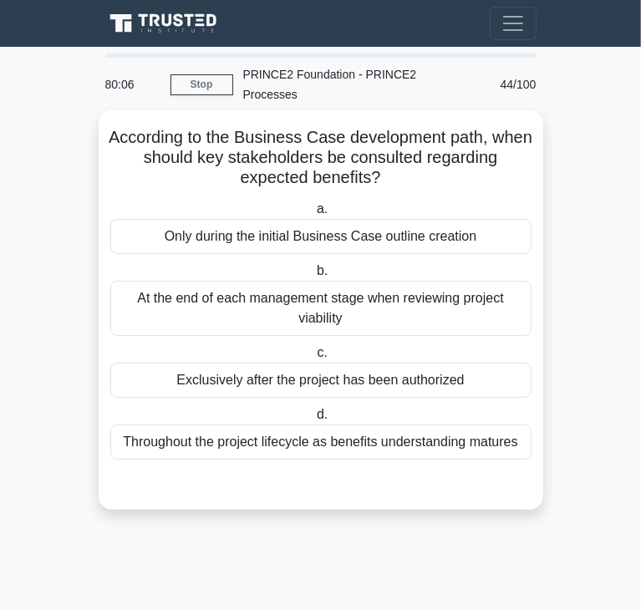
click at [211, 426] on div "Throughout the project lifecycle as benefits understanding matures" at bounding box center [320, 442] width 421 height 35
click at [313, 420] on input "d. Throughout the project lifecycle as benefits understanding matures" at bounding box center [313, 415] width 0 height 11
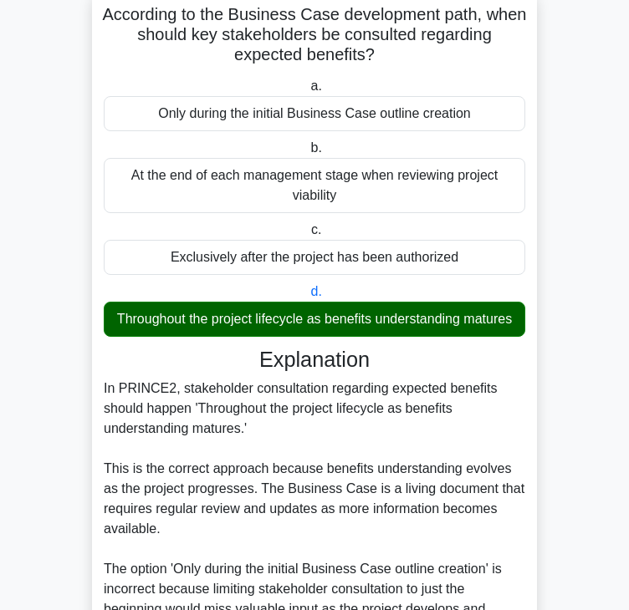
scroll to position [500, 0]
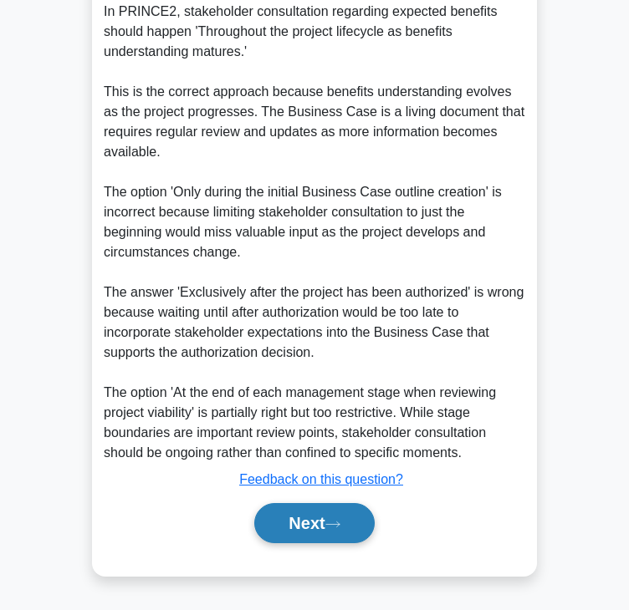
click at [315, 522] on button "Next" at bounding box center [314, 523] width 120 height 40
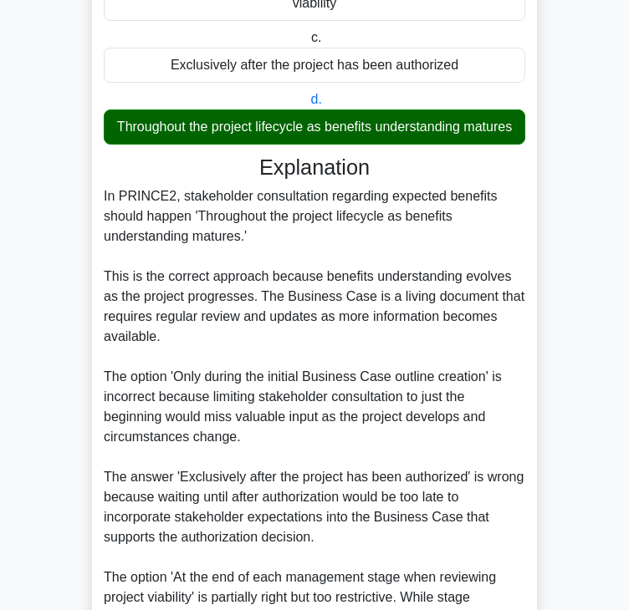
scroll to position [0, 0]
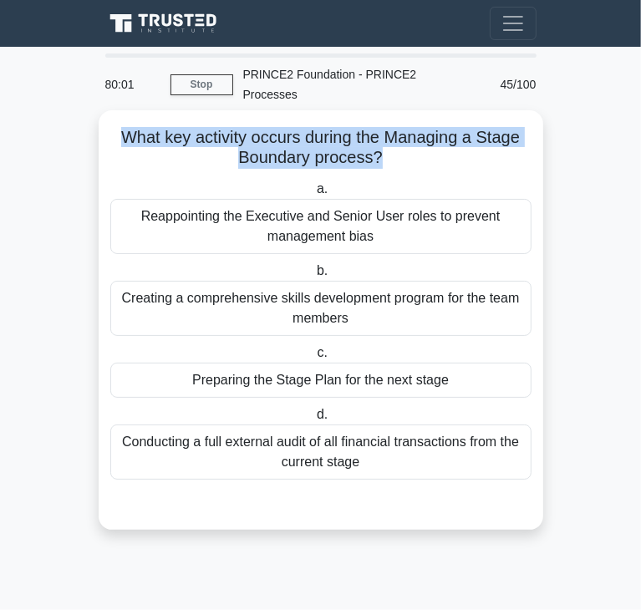
drag, startPoint x: 116, startPoint y: 121, endPoint x: 378, endPoint y: 133, distance: 261.9
click at [378, 133] on h5 "What key activity occurs during the Managing a Stage Boundary process? .spinner…" at bounding box center [321, 148] width 425 height 42
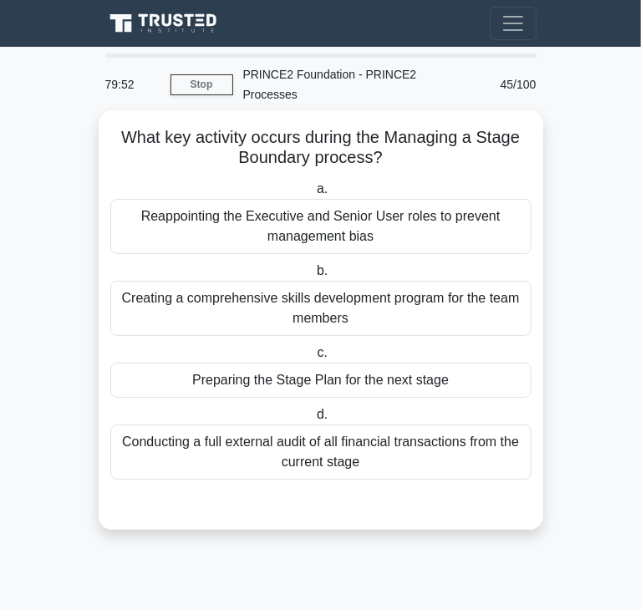
click at [211, 363] on div "Preparing the Stage Plan for the next stage" at bounding box center [320, 380] width 421 height 35
click at [313, 358] on input "c. Preparing the Stage Plan for the next stage" at bounding box center [313, 353] width 0 height 11
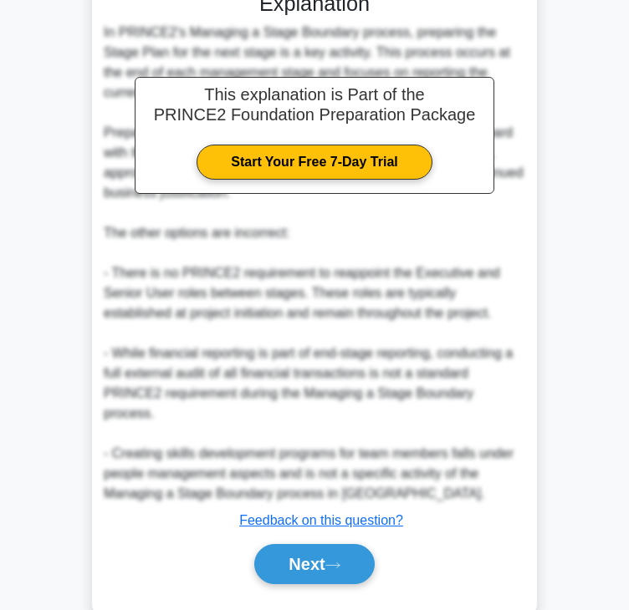
scroll to position [500, 0]
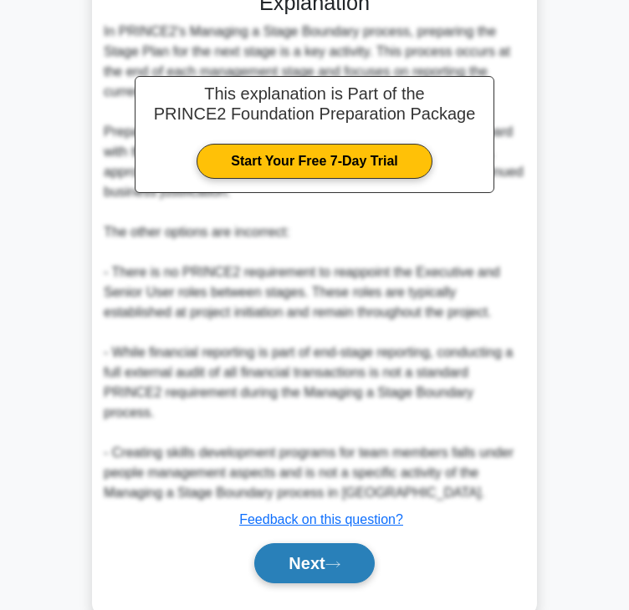
click at [284, 543] on button "Next" at bounding box center [314, 563] width 120 height 40
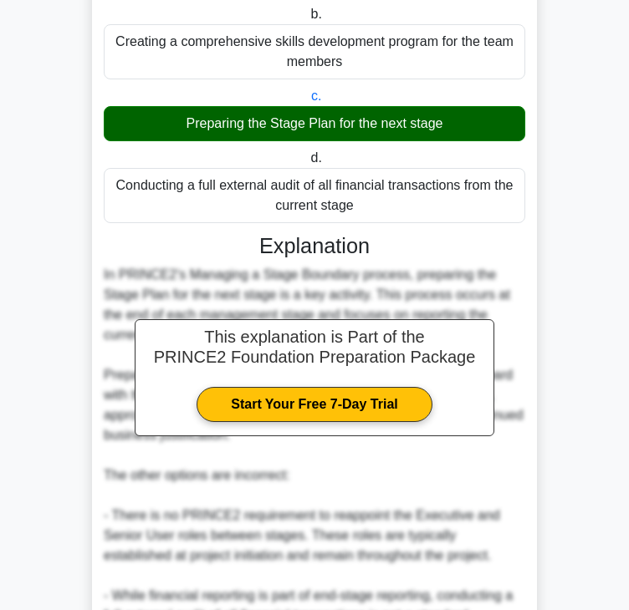
scroll to position [0, 0]
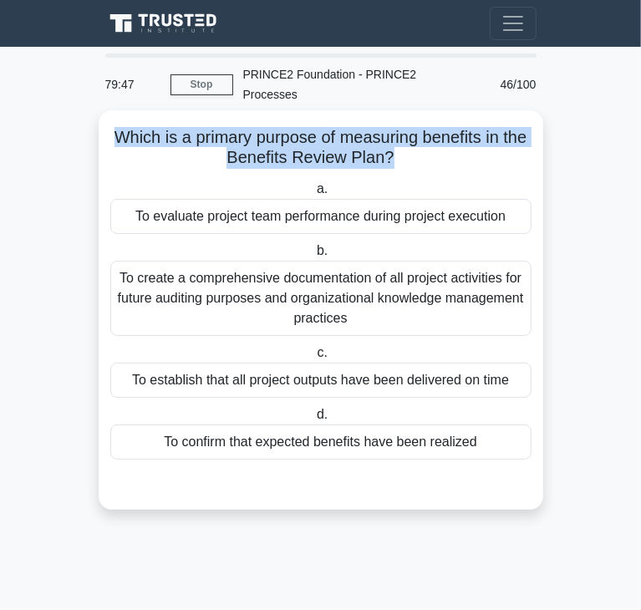
drag, startPoint x: 120, startPoint y: 115, endPoint x: 405, endPoint y: 141, distance: 285.4
click at [405, 141] on h5 "Which is a primary purpose of measuring benefits in the Benefits Review Plan? .…" at bounding box center [321, 148] width 425 height 42
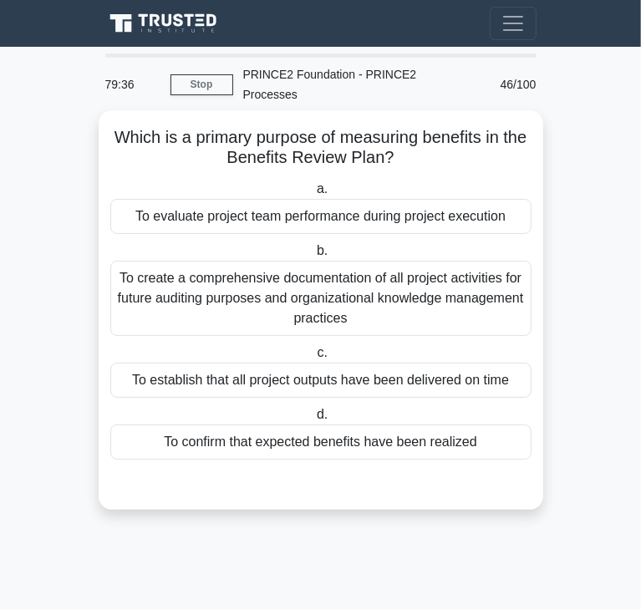
click at [243, 425] on div "To confirm that expected benefits have been realized" at bounding box center [320, 442] width 421 height 35
click at [313, 415] on input "d. To confirm that expected benefits have been realized" at bounding box center [313, 415] width 0 height 11
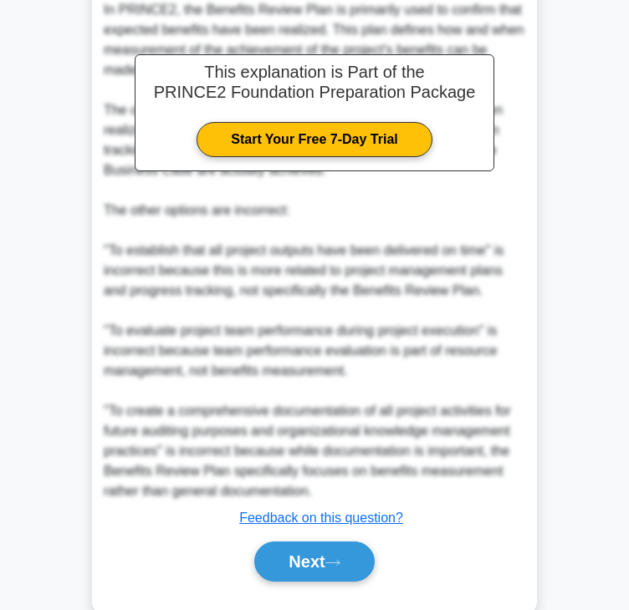
scroll to position [520, 0]
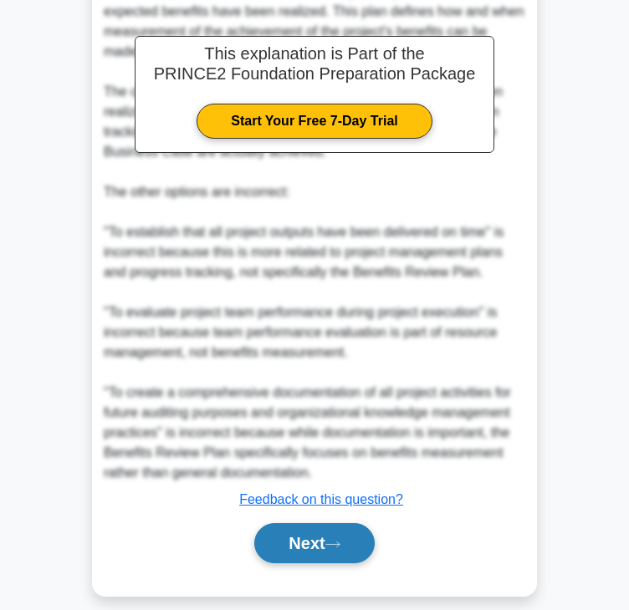
click at [342, 529] on button "Next" at bounding box center [314, 543] width 120 height 40
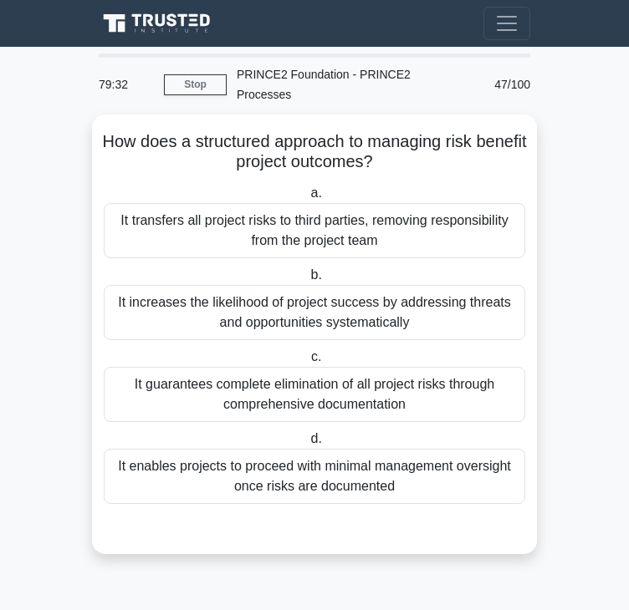
scroll to position [0, 0]
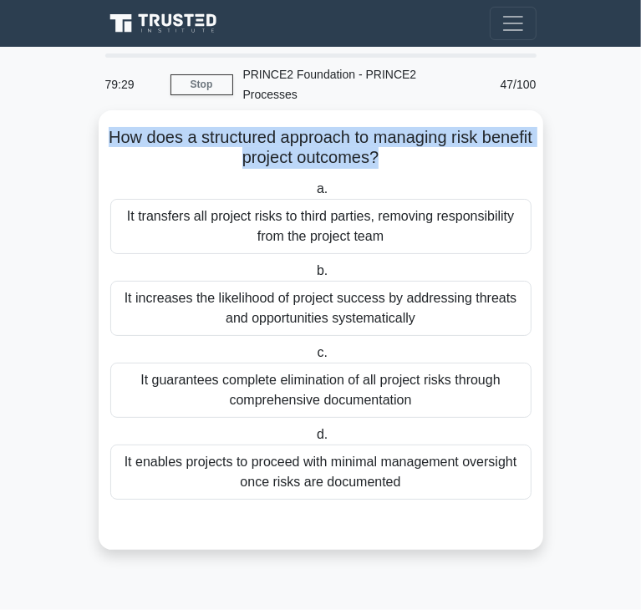
drag, startPoint x: 129, startPoint y: 120, endPoint x: 405, endPoint y: 145, distance: 276.9
click at [405, 145] on h5 "How does a structured approach to managing risk benefit project outcomes? .spin…" at bounding box center [321, 148] width 425 height 42
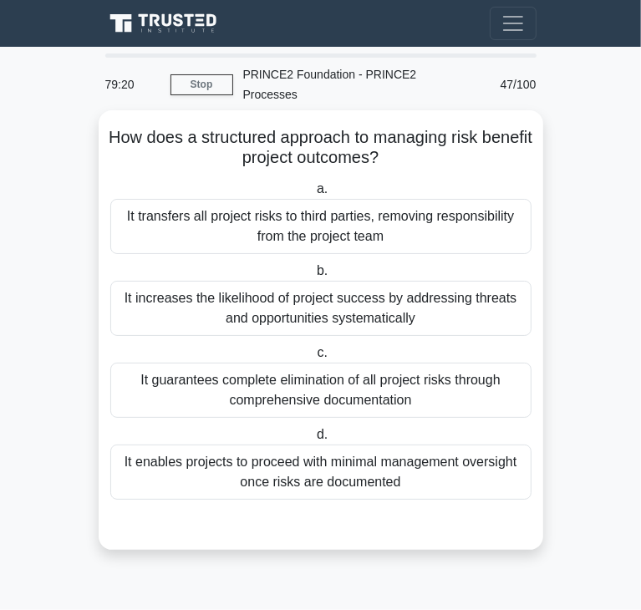
click at [241, 457] on div "It enables projects to proceed with minimal management oversight once risks are…" at bounding box center [320, 472] width 421 height 55
click at [313, 440] on input "d. It enables projects to proceed with minimal management oversight once risks …" at bounding box center [313, 435] width 0 height 11
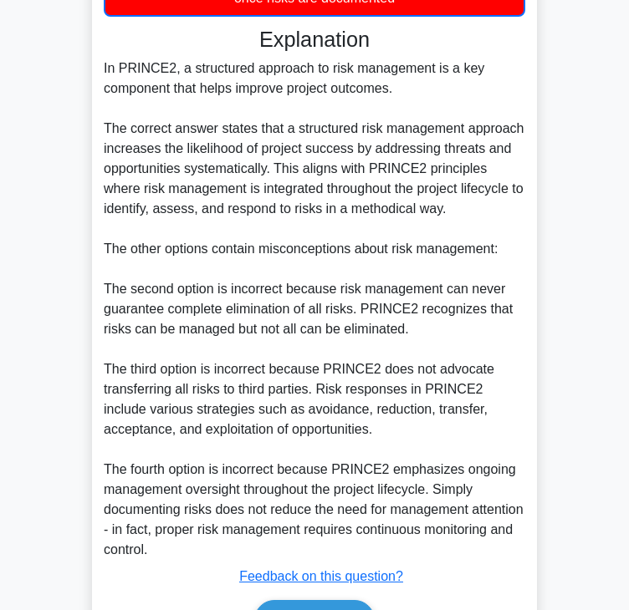
scroll to position [501, 0]
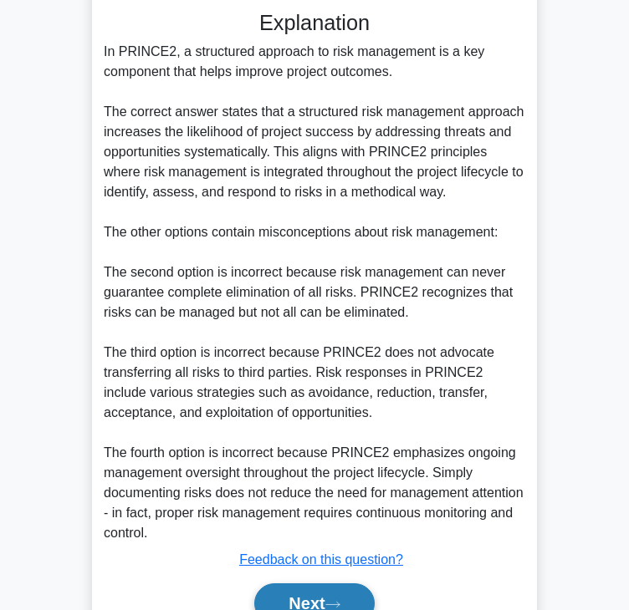
click at [331, 583] on button "Next" at bounding box center [314, 603] width 120 height 40
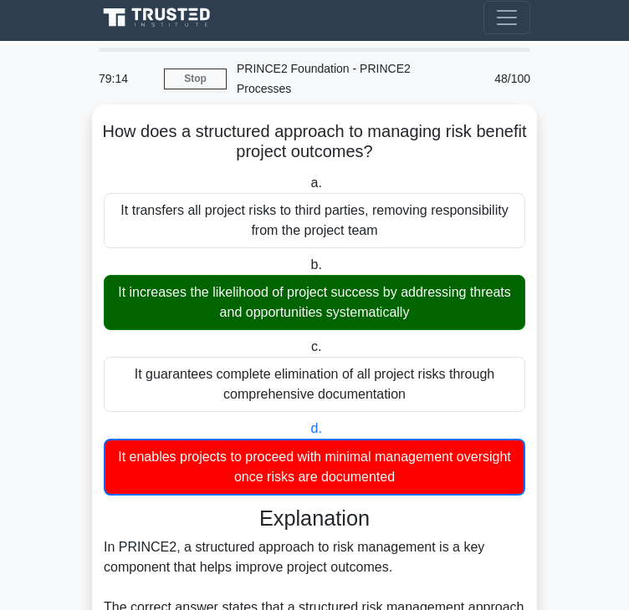
scroll to position [0, 0]
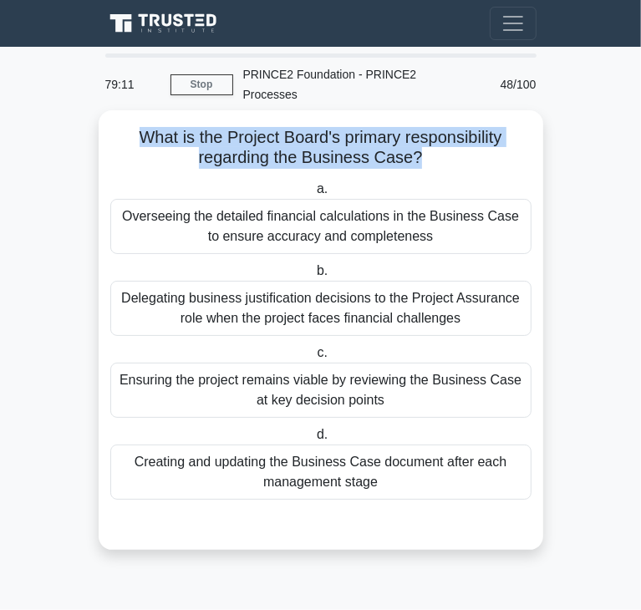
drag, startPoint x: 135, startPoint y: 118, endPoint x: 415, endPoint y: 134, distance: 279.6
click at [415, 134] on h5 "What is the Project Board's primary responsibility regarding the Business Case?…" at bounding box center [321, 148] width 425 height 42
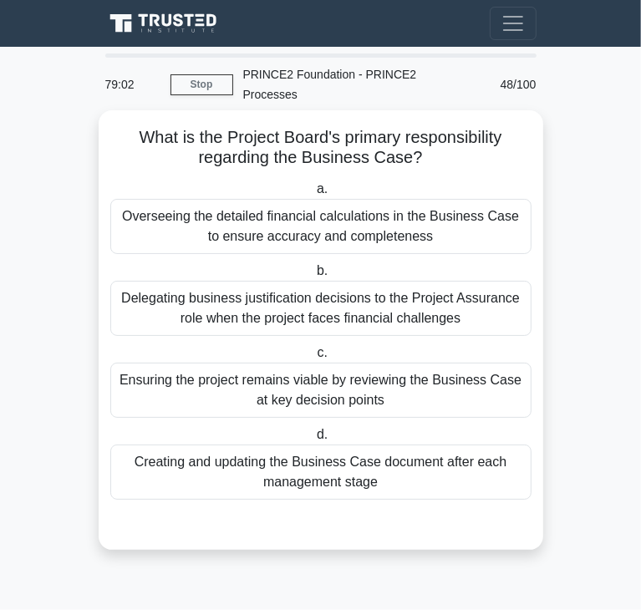
click at [288, 372] on div "Ensuring the project remains viable by reviewing the Business Case at key decis…" at bounding box center [320, 390] width 421 height 55
click at [313, 359] on input "c. Ensuring the project remains viable by reviewing the Business Case at key de…" at bounding box center [313, 353] width 0 height 11
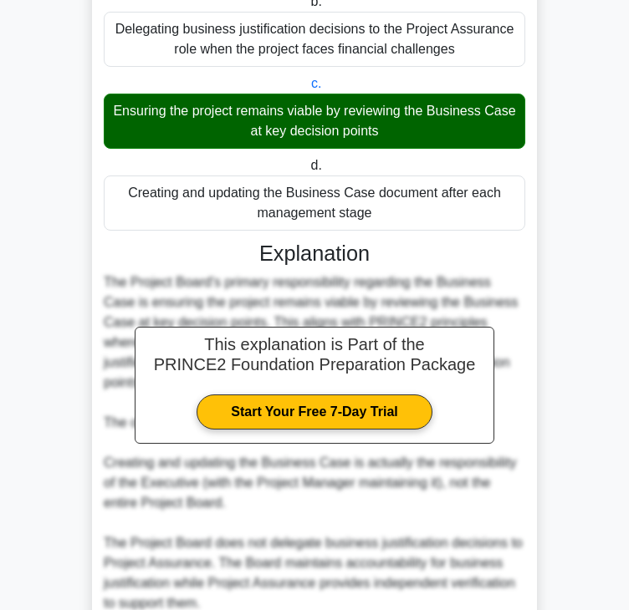
scroll to position [500, 0]
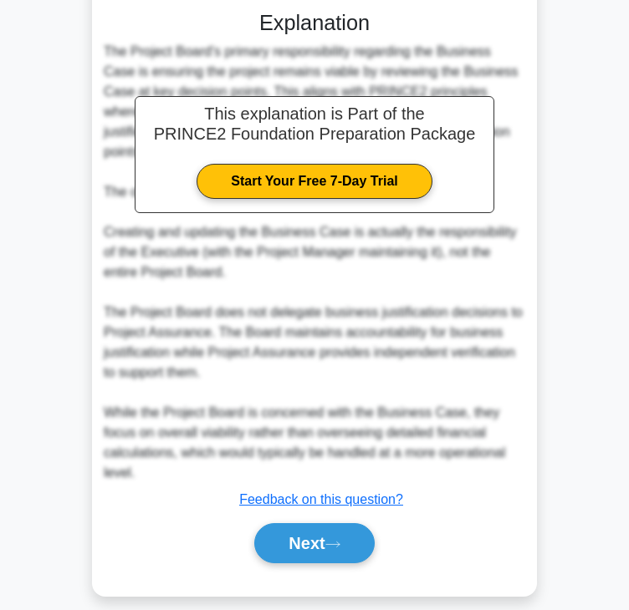
click at [324, 517] on div "Next" at bounding box center [314, 543] width 421 height 53
click at [333, 539] on button "Next" at bounding box center [314, 543] width 120 height 40
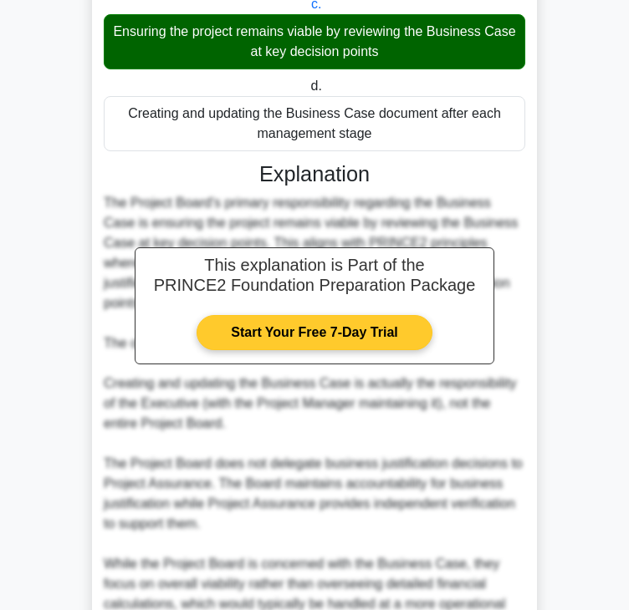
scroll to position [0, 0]
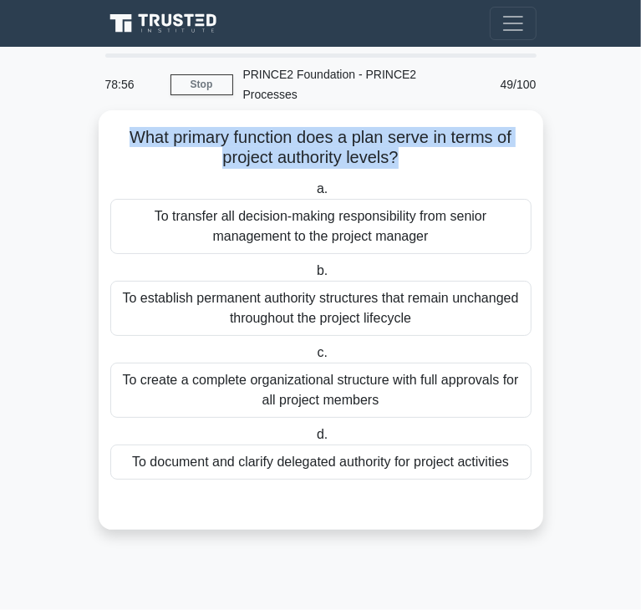
drag, startPoint x: 121, startPoint y: 118, endPoint x: 401, endPoint y: 140, distance: 280.8
click at [401, 140] on h5 "What primary function does a plan serve in terms of project authority levels? .…" at bounding box center [321, 148] width 425 height 42
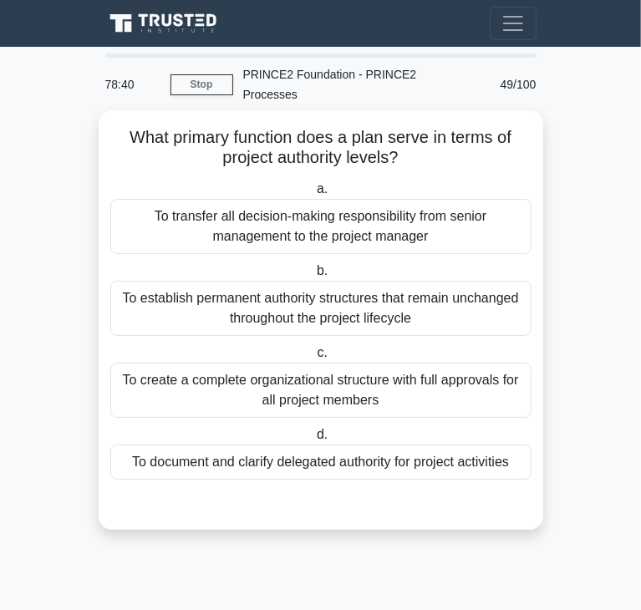
click at [271, 455] on div "To document and clarify delegated authority for project activities" at bounding box center [320, 462] width 421 height 35
click at [313, 440] on input "d. To document and clarify delegated authority for project activities" at bounding box center [313, 435] width 0 height 11
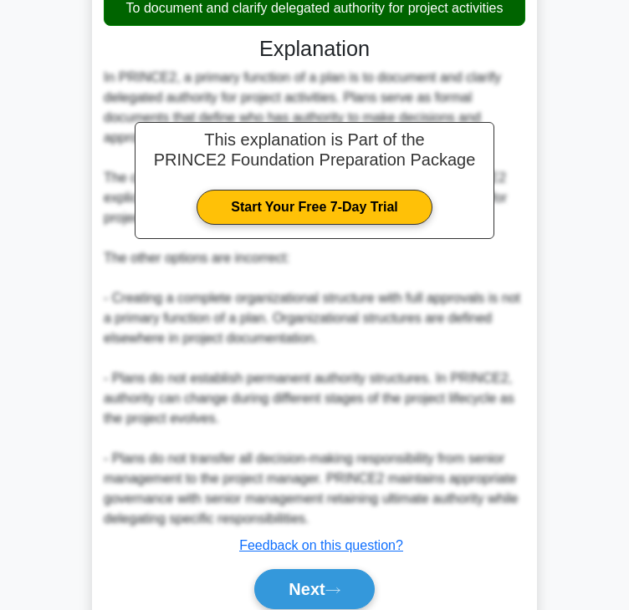
scroll to position [500, 0]
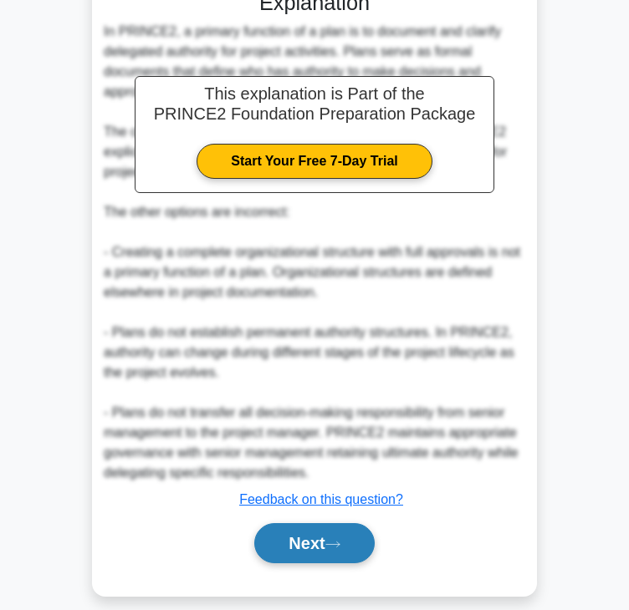
click at [297, 523] on button "Next" at bounding box center [314, 543] width 120 height 40
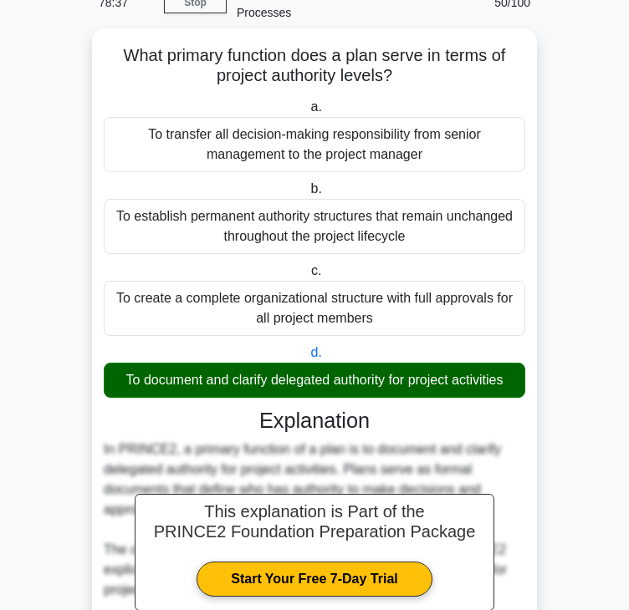
scroll to position [0, 0]
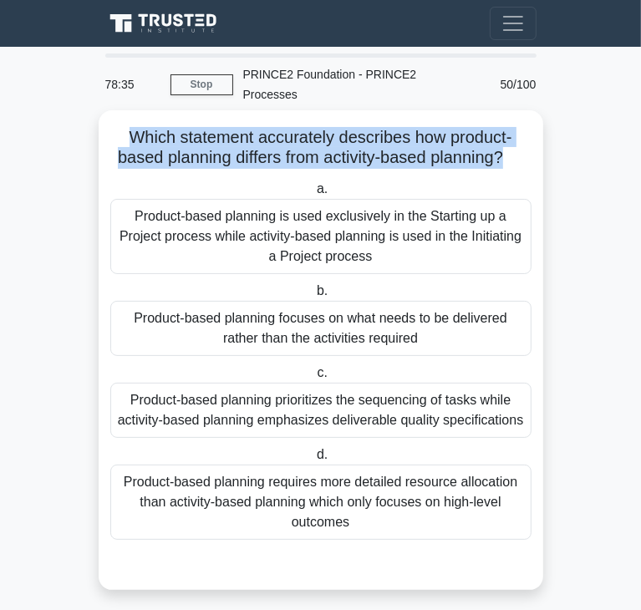
drag, startPoint x: 130, startPoint y: 115, endPoint x: 509, endPoint y: 147, distance: 380.9
click at [509, 147] on h5 "Which statement accurately describes how product-based planning differs from ac…" at bounding box center [321, 148] width 425 height 42
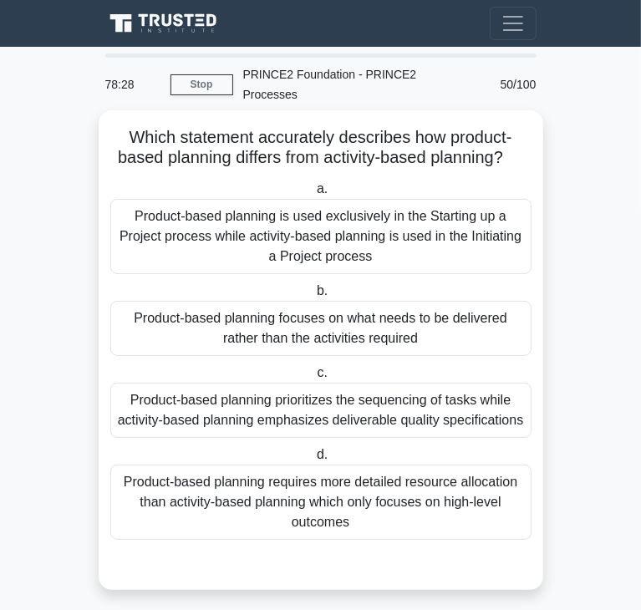
click at [491, 308] on div "Product-based planning focuses on what needs to be delivered rather than the ac…" at bounding box center [320, 328] width 421 height 55
click at [313, 297] on input "b. Product-based planning focuses on what needs to be delivered rather than the…" at bounding box center [313, 291] width 0 height 11
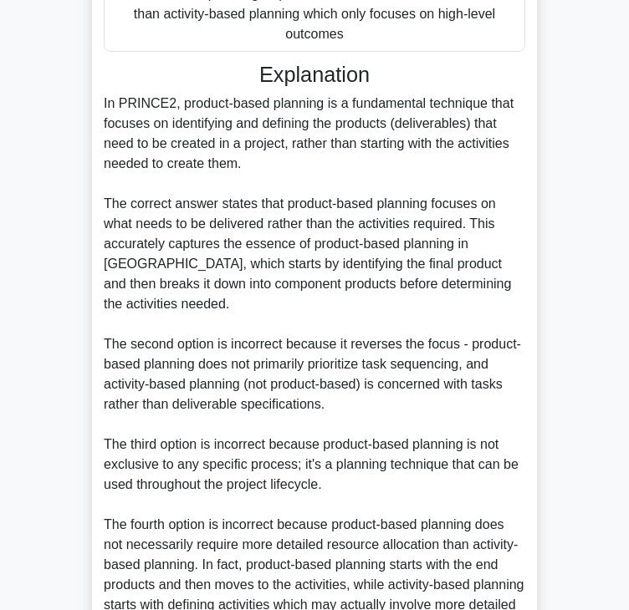
scroll to position [620, 0]
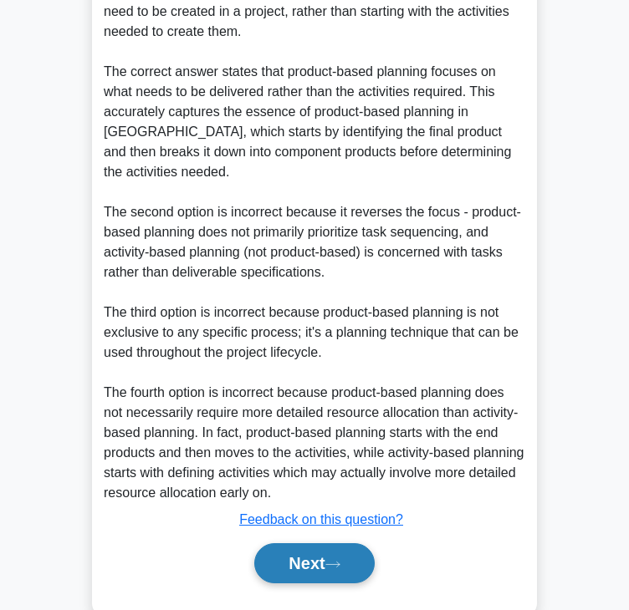
click at [344, 543] on button "Next" at bounding box center [314, 563] width 120 height 40
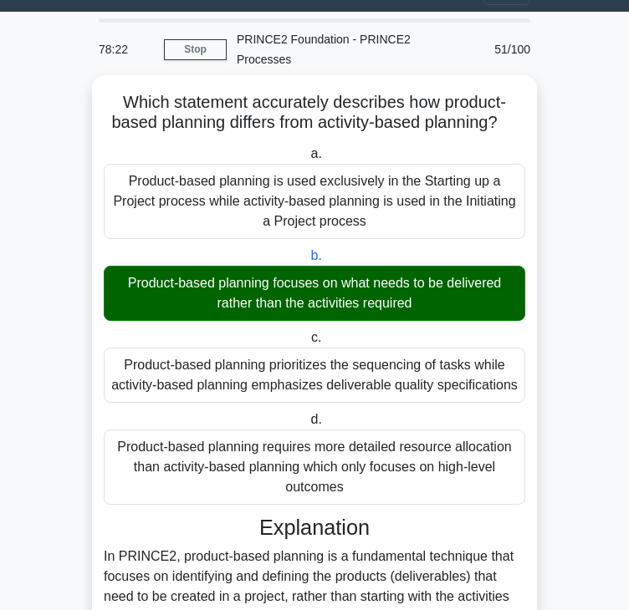
scroll to position [0, 0]
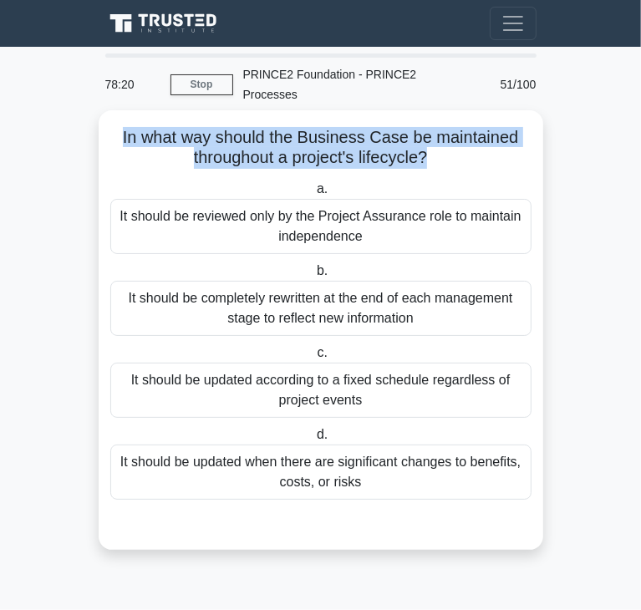
drag, startPoint x: 120, startPoint y: 112, endPoint x: 428, endPoint y: 128, distance: 308.0
click at [428, 128] on h5 "In what way should the Business Case be maintained throughout a project's lifec…" at bounding box center [321, 148] width 425 height 42
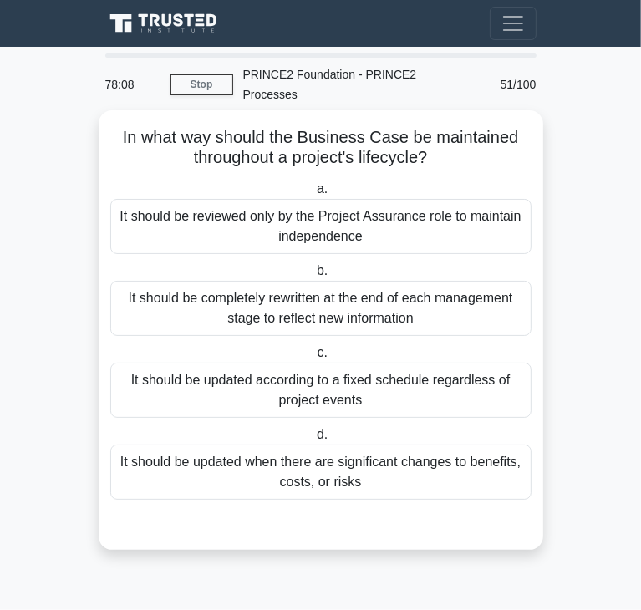
click at [271, 461] on div "It should be updated when there are significant changes to benefits, costs, or …" at bounding box center [320, 472] width 421 height 55
click at [313, 440] on input "d. It should be updated when there are significant changes to benefits, costs, …" at bounding box center [313, 435] width 0 height 11
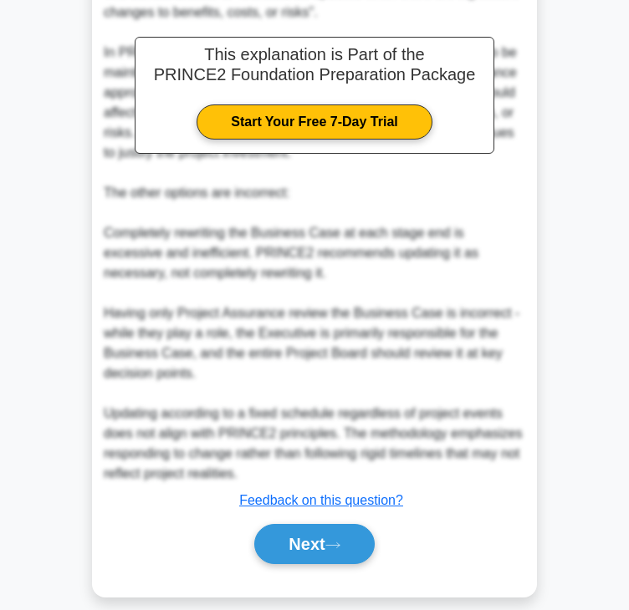
scroll to position [560, 0]
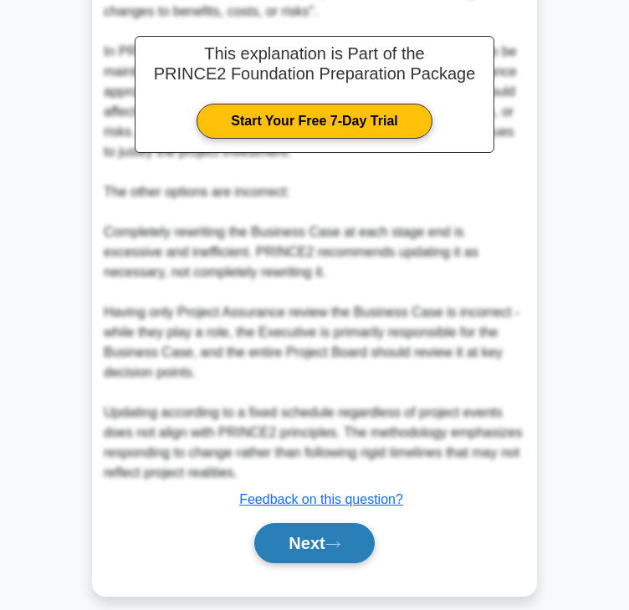
click at [274, 526] on button "Next" at bounding box center [314, 543] width 120 height 40
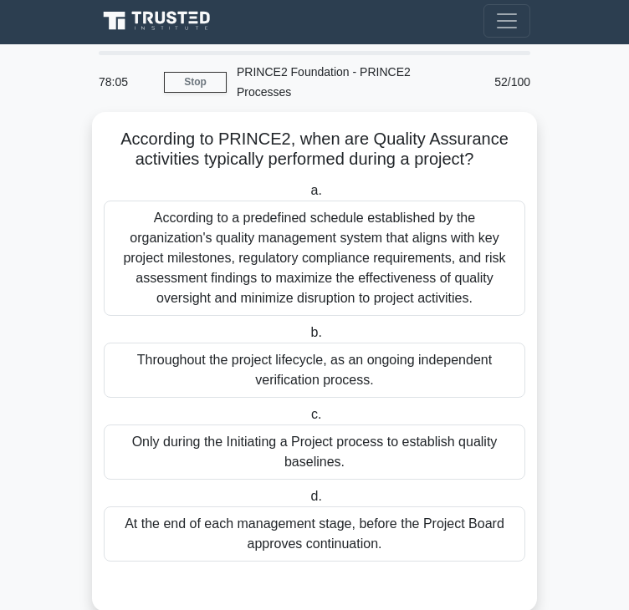
scroll to position [0, 0]
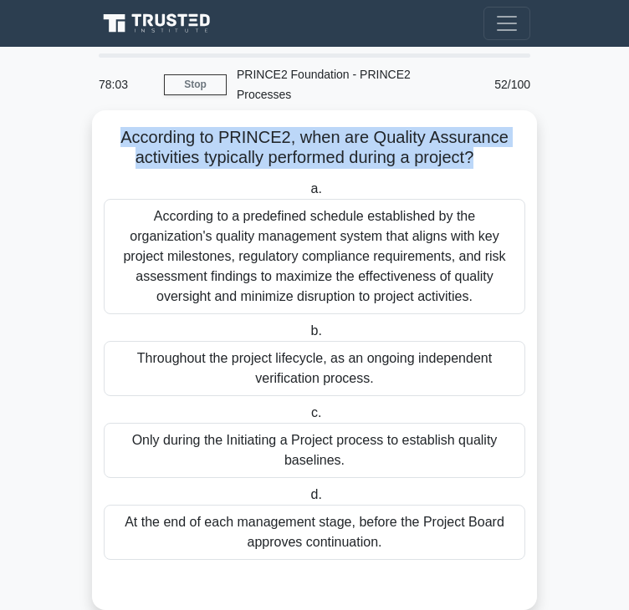
drag, startPoint x: 124, startPoint y: 121, endPoint x: 478, endPoint y: 140, distance: 354.9
click at [478, 140] on h5 "According to PRINCE2, when are Quality Assurance activities typically performed…" at bounding box center [314, 148] width 425 height 42
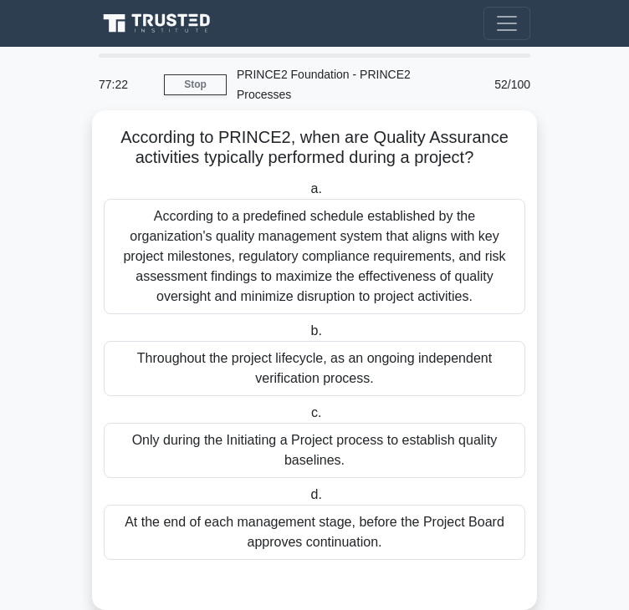
click at [186, 352] on div "Throughout the project lifecycle, as an ongoing independent verification proces…" at bounding box center [314, 368] width 421 height 55
click at [307, 337] on input "b. Throughout the project lifecycle, as an ongoing independent verification pro…" at bounding box center [307, 331] width 0 height 11
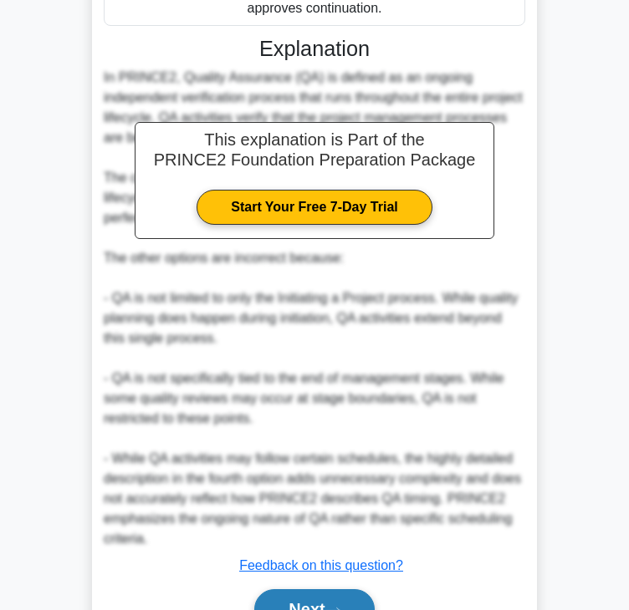
scroll to position [600, 0]
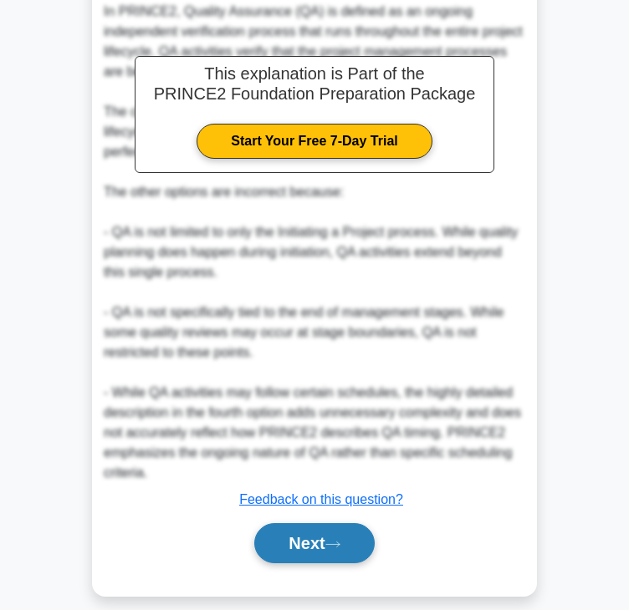
click at [298, 523] on button "Next" at bounding box center [314, 543] width 120 height 40
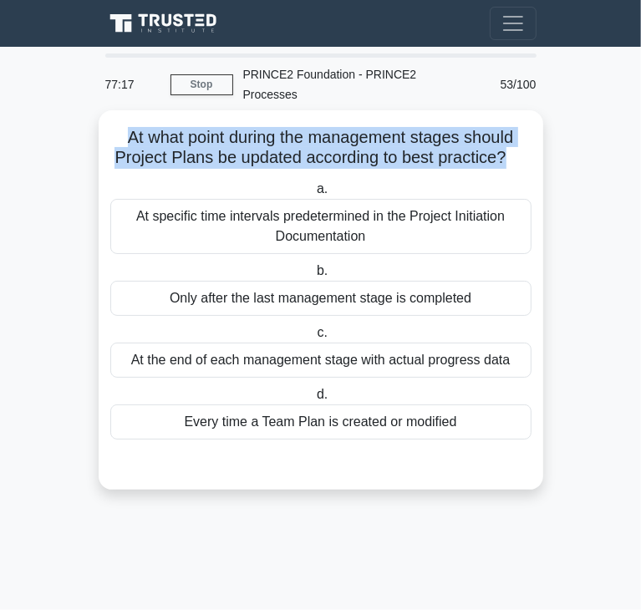
drag, startPoint x: 117, startPoint y: 115, endPoint x: 505, endPoint y: 135, distance: 388.4
click at [505, 135] on h5 "At what point during the management stages should Project Plans be updated acco…" at bounding box center [321, 148] width 425 height 42
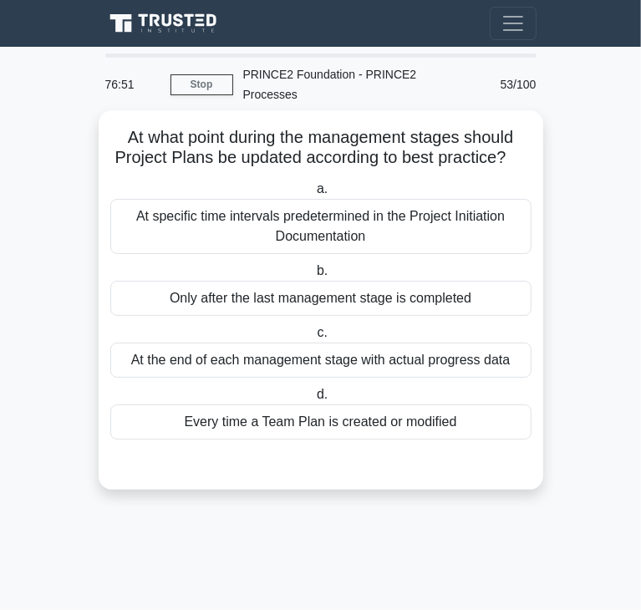
drag, startPoint x: 192, startPoint y: 331, endPoint x: 186, endPoint y: 321, distance: 12.1
click at [192, 343] on div "At the end of each management stage with actual progress data" at bounding box center [320, 360] width 421 height 35
click at [313, 331] on input "c. At the end of each management stage with actual progress data" at bounding box center [313, 333] width 0 height 11
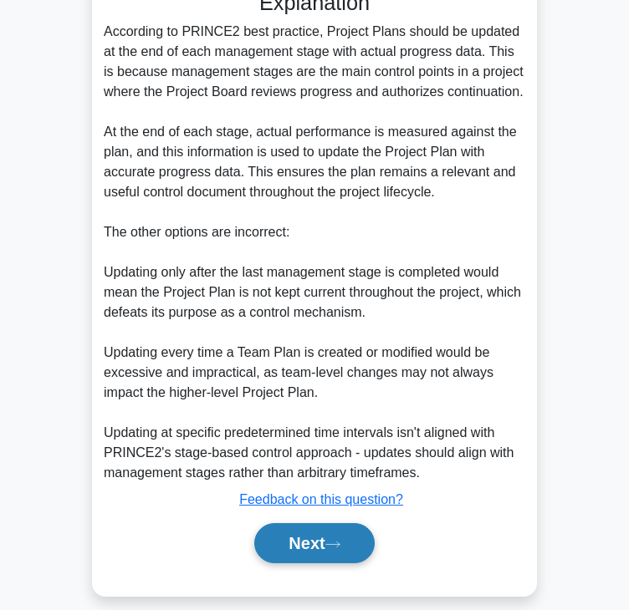
click at [304, 529] on button "Next" at bounding box center [314, 543] width 120 height 40
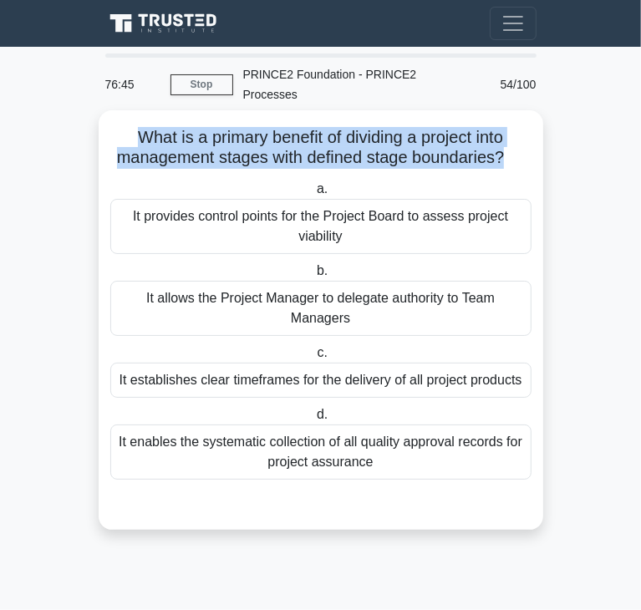
drag, startPoint x: 133, startPoint y: 118, endPoint x: 504, endPoint y: 138, distance: 371.6
click at [504, 138] on h5 "What is a primary benefit of dividing a project into management stages with def…" at bounding box center [321, 148] width 425 height 42
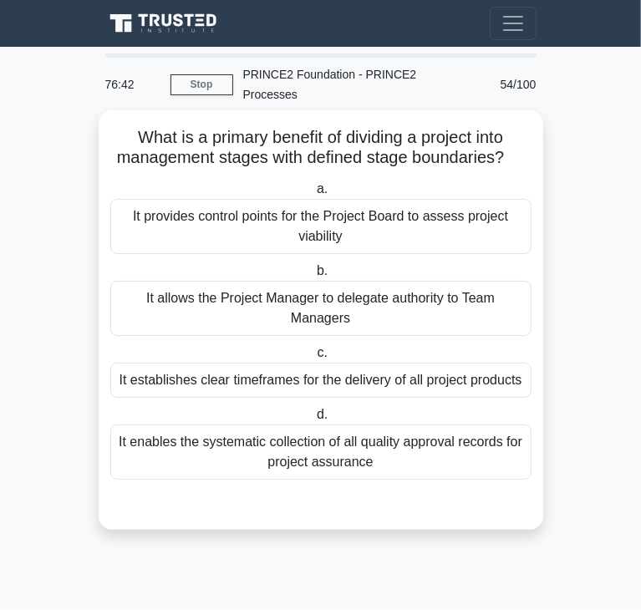
click at [193, 218] on div "It provides control points for the Project Board to assess project viability" at bounding box center [320, 226] width 421 height 55
click at [313, 195] on input "a. It provides control points for the Project Board to assess project viability" at bounding box center [313, 189] width 0 height 11
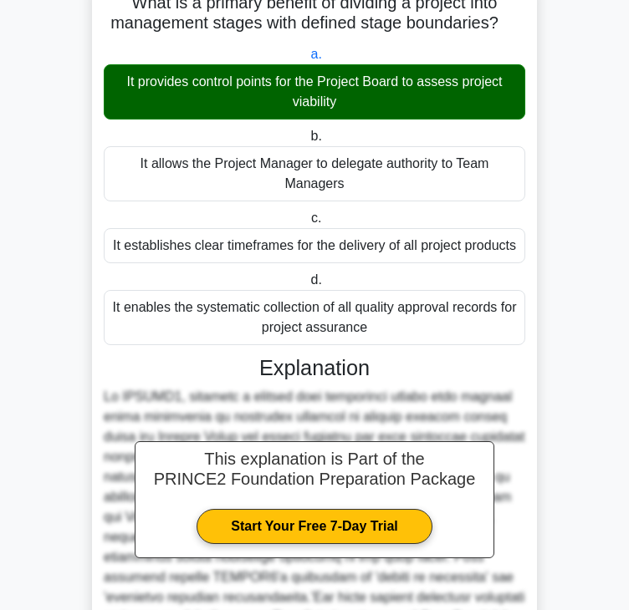
scroll to position [400, 0]
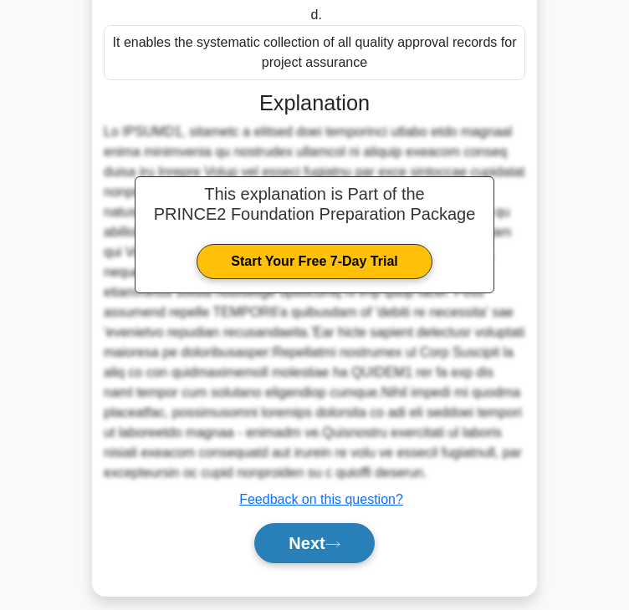
click at [305, 525] on button "Next" at bounding box center [314, 543] width 120 height 40
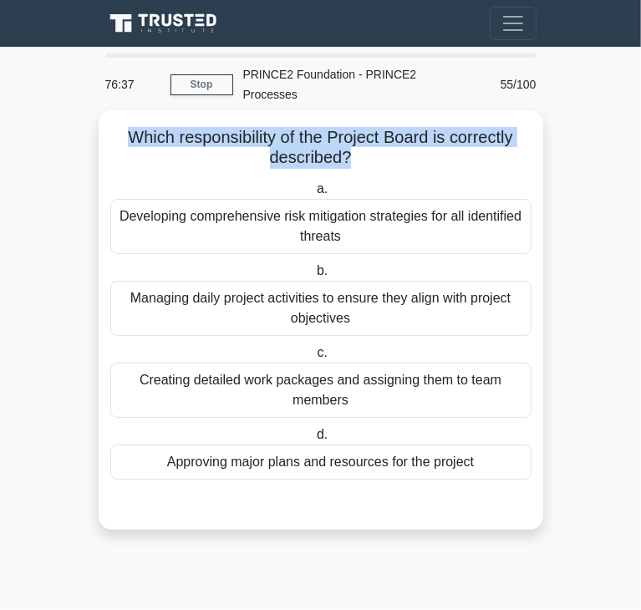
drag, startPoint x: 128, startPoint y: 116, endPoint x: 350, endPoint y: 141, distance: 223.7
click at [350, 141] on h5 "Which responsibility of the Project Board is correctly described? .spinner_0XTQ…" at bounding box center [321, 148] width 425 height 42
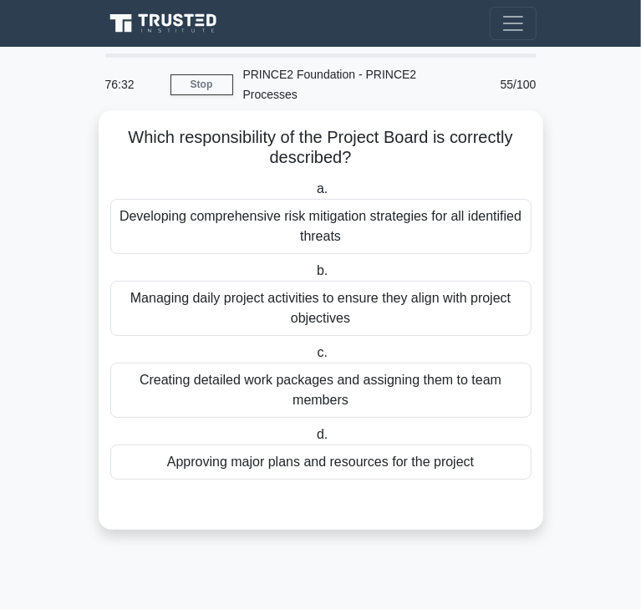
click at [244, 448] on div "Approving major plans and resources for the project" at bounding box center [320, 462] width 421 height 35
click at [313, 440] on input "d. Approving major plans and resources for the project" at bounding box center [313, 435] width 0 height 11
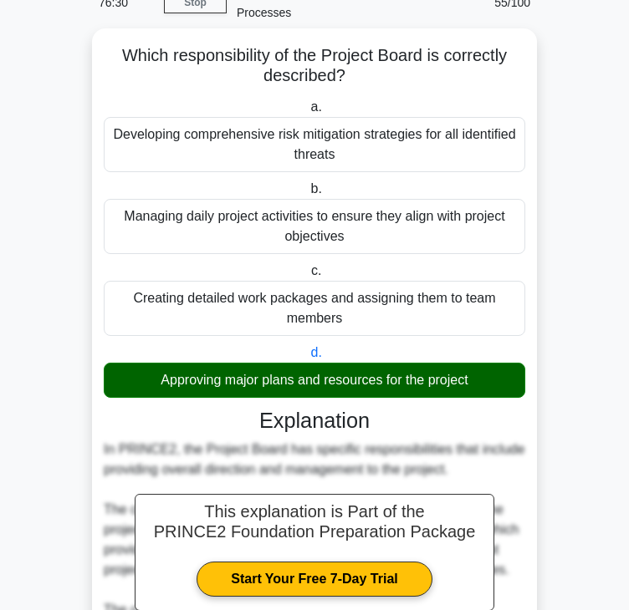
scroll to position [501, 0]
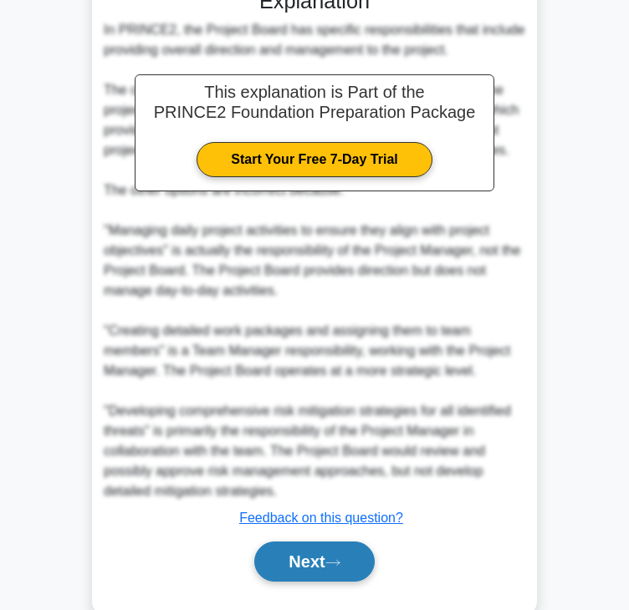
click at [295, 547] on button "Next" at bounding box center [314, 562] width 120 height 40
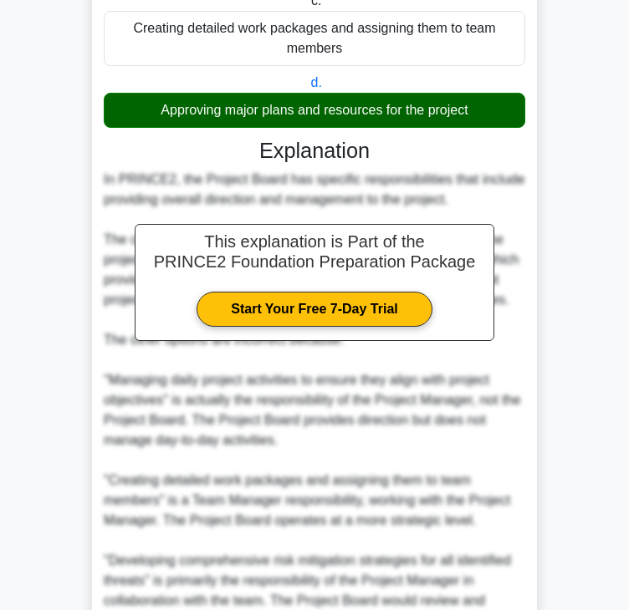
scroll to position [0, 0]
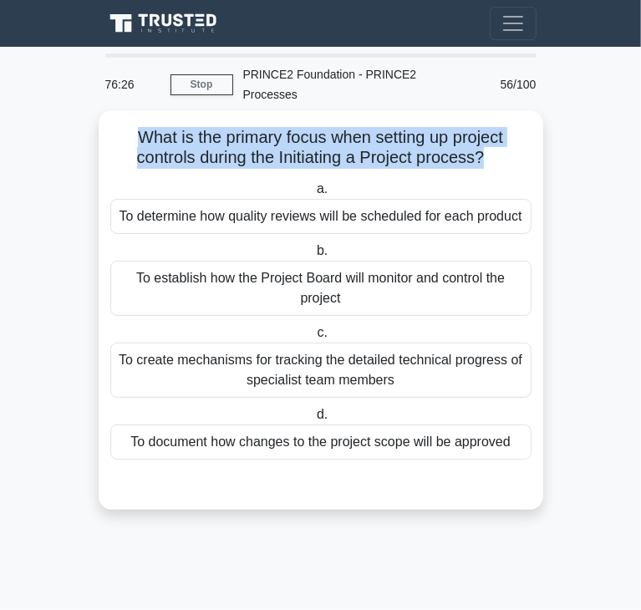
drag, startPoint x: 133, startPoint y: 115, endPoint x: 484, endPoint y: 134, distance: 351.6
click at [484, 134] on h5 "What is the primary focus when setting up project controls during the Initiatin…" at bounding box center [321, 148] width 425 height 42
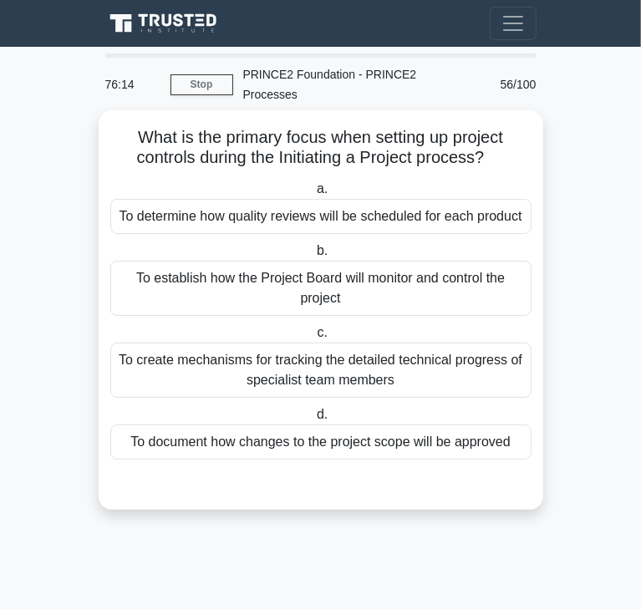
click at [300, 205] on div "To determine how quality reviews will be scheduled for each product" at bounding box center [320, 216] width 421 height 35
click at [313, 195] on input "a. To determine how quality reviews will be scheduled for each product" at bounding box center [313, 189] width 0 height 11
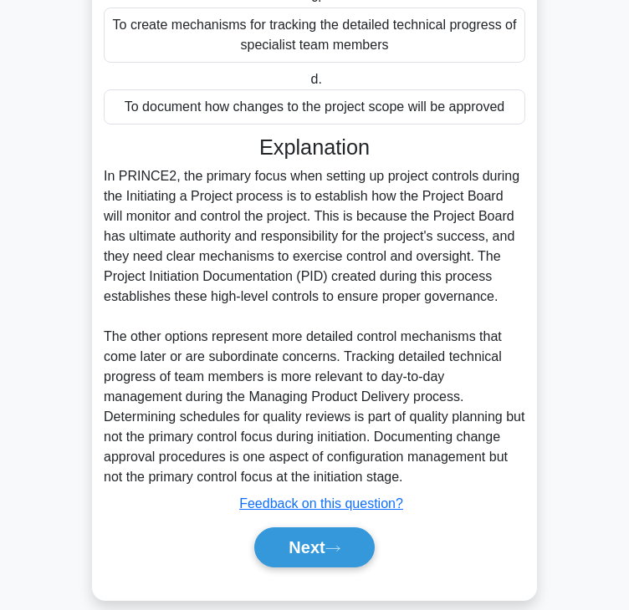
scroll to position [361, 0]
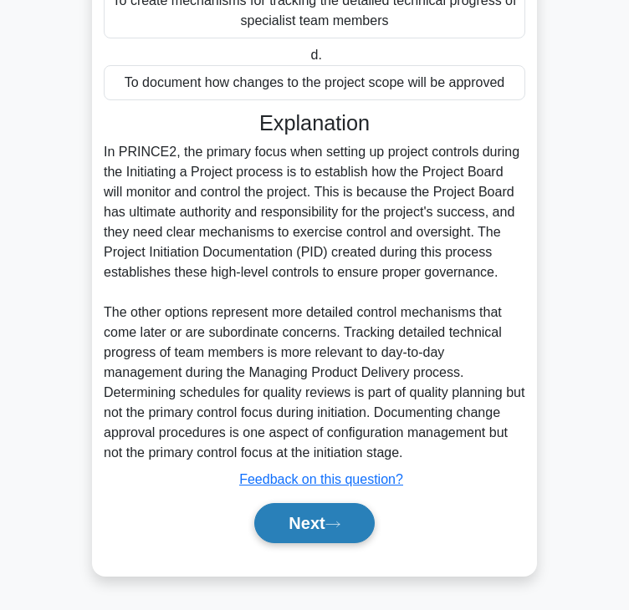
click at [293, 535] on button "Next" at bounding box center [314, 523] width 120 height 40
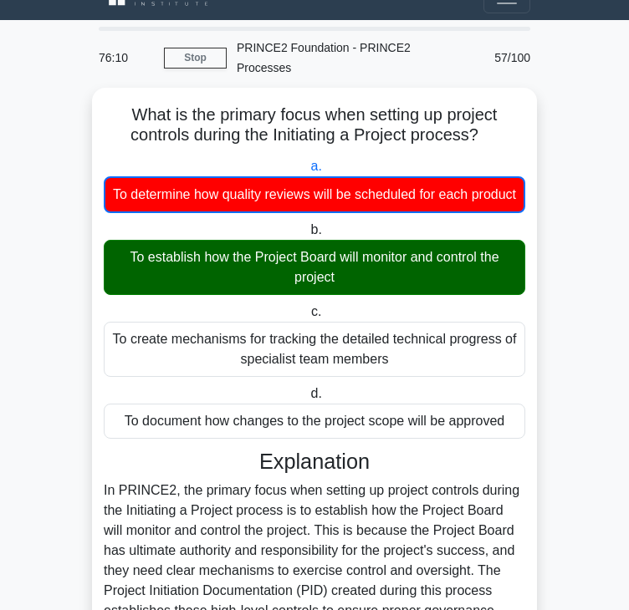
scroll to position [0, 0]
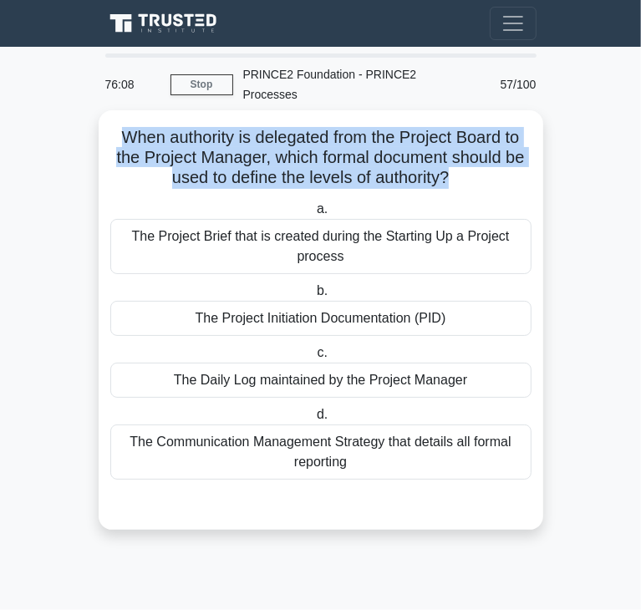
drag, startPoint x: 115, startPoint y: 120, endPoint x: 451, endPoint y: 161, distance: 337.8
click at [451, 161] on h5 "When authority is delegated from the Project Board to the Project Manager, whic…" at bounding box center [321, 158] width 425 height 62
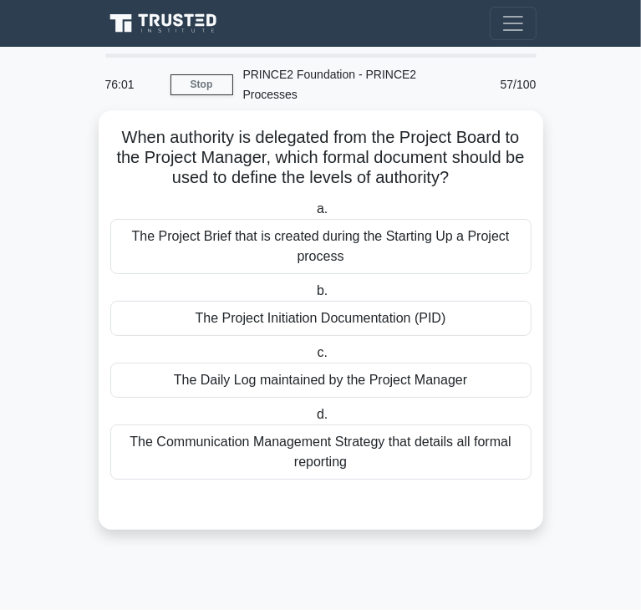
click at [335, 305] on div "The Project Initiation Documentation (PID)" at bounding box center [320, 318] width 421 height 35
click at [313, 297] on input "b. The Project Initiation Documentation (PID)" at bounding box center [313, 291] width 0 height 11
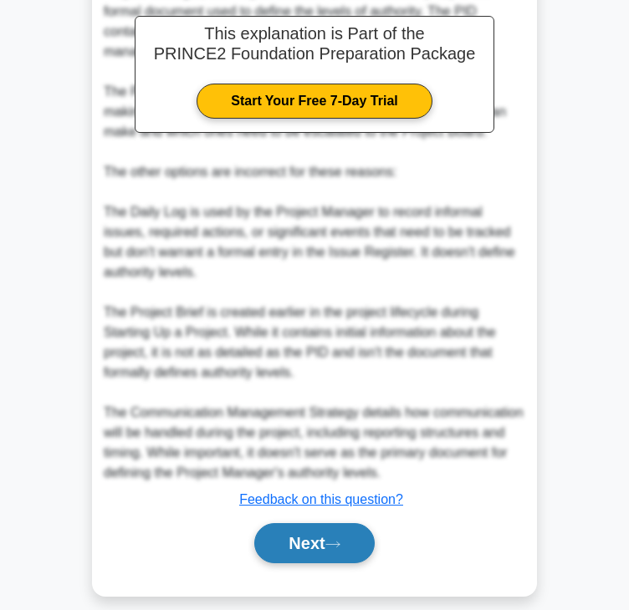
click at [283, 523] on button "Next" at bounding box center [314, 543] width 120 height 40
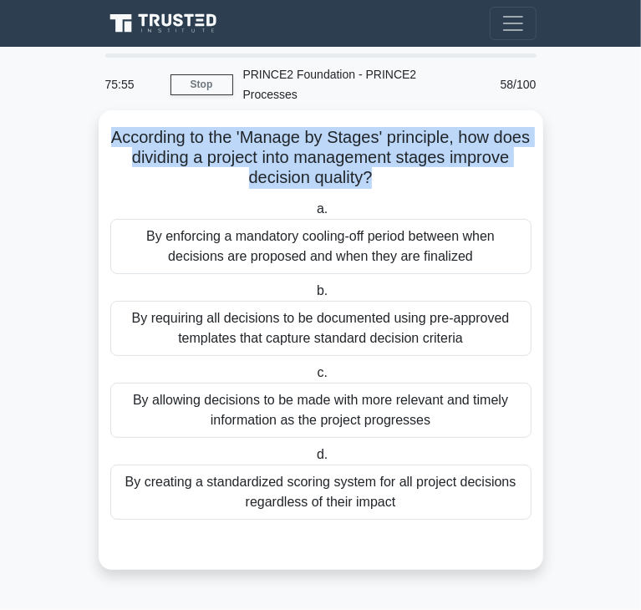
drag, startPoint x: 120, startPoint y: 117, endPoint x: 403, endPoint y: 160, distance: 285.7
click at [403, 160] on h5 "According to the 'Manage by Stages' principle, how does dividing a project into…" at bounding box center [321, 158] width 425 height 62
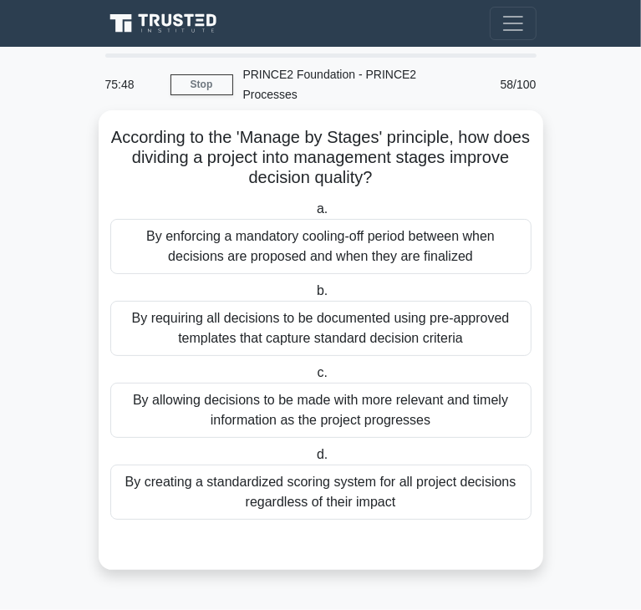
click at [274, 395] on div "By allowing decisions to be made with more relevant and timely information as t…" at bounding box center [320, 410] width 421 height 55
click at [313, 379] on input "c. By allowing decisions to be made with more relevant and timely information a…" at bounding box center [313, 373] width 0 height 11
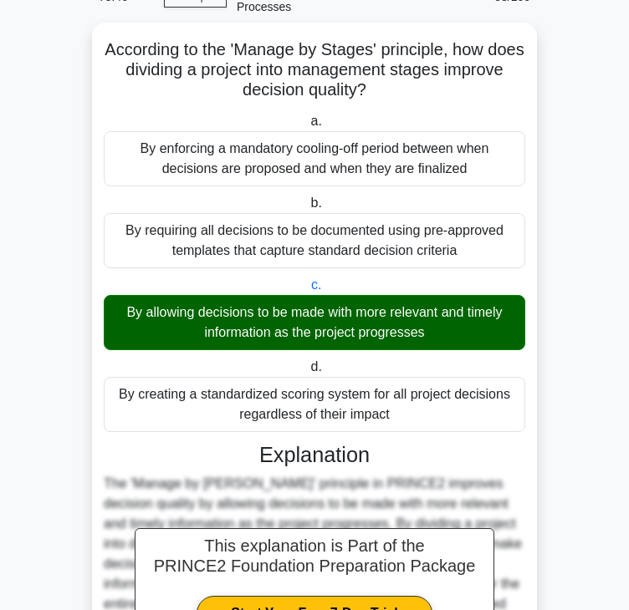
scroll to position [420, 0]
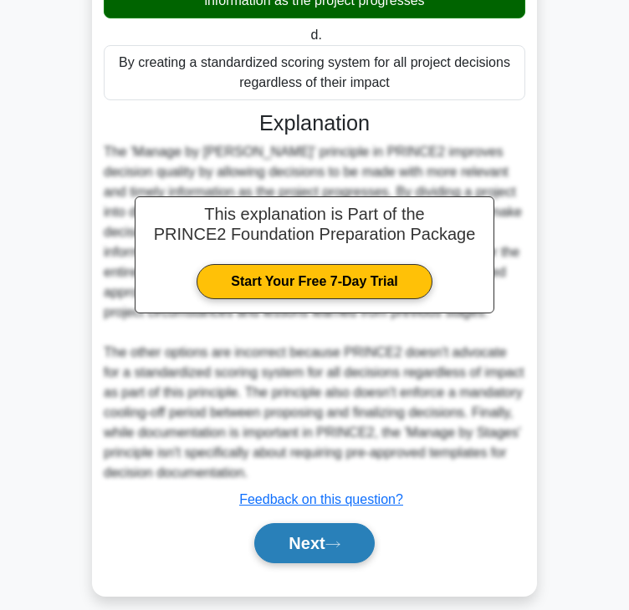
click at [340, 523] on button "Next" at bounding box center [314, 543] width 120 height 40
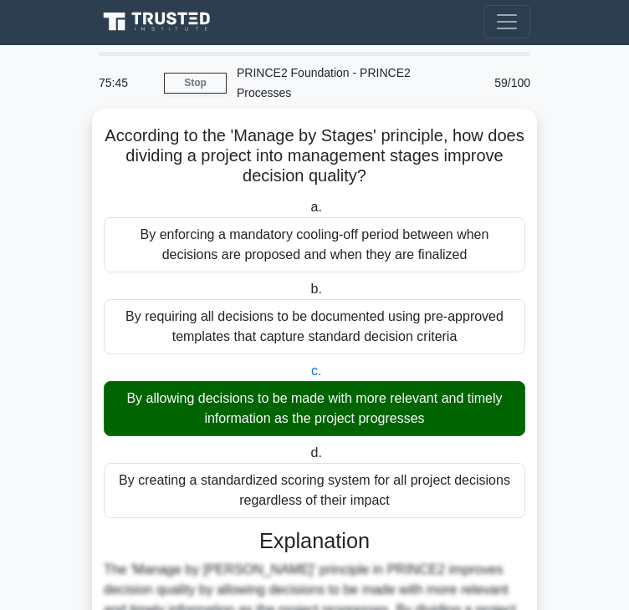
scroll to position [0, 0]
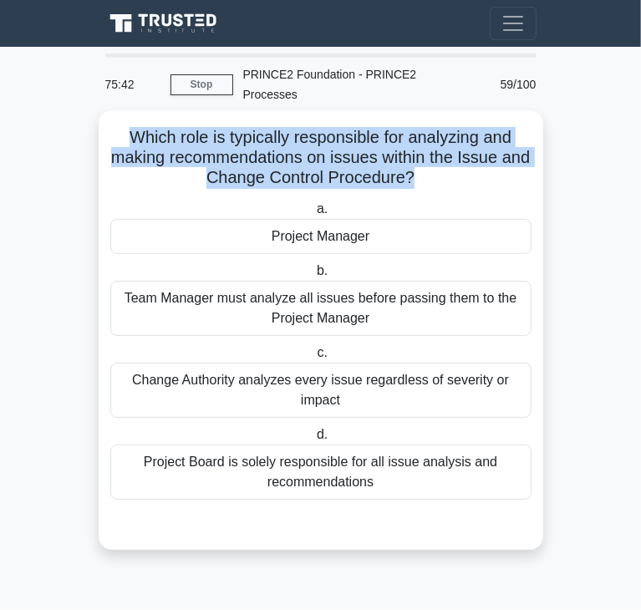
drag, startPoint x: 128, startPoint y: 115, endPoint x: 425, endPoint y: 157, distance: 299.8
click at [425, 157] on h5 "Which role is typically responsible for analyzing and making recommendations on…" at bounding box center [321, 158] width 425 height 62
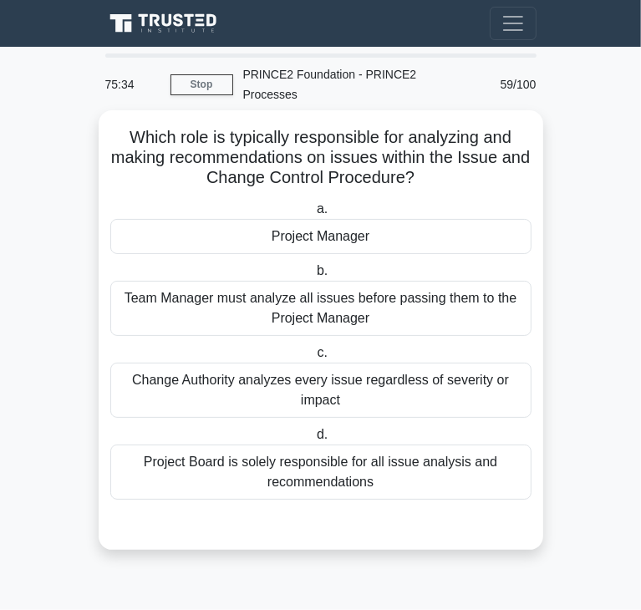
click at [137, 232] on div "Project Manager" at bounding box center [320, 236] width 421 height 35
click at [313, 215] on input "a. Project Manager" at bounding box center [313, 209] width 0 height 11
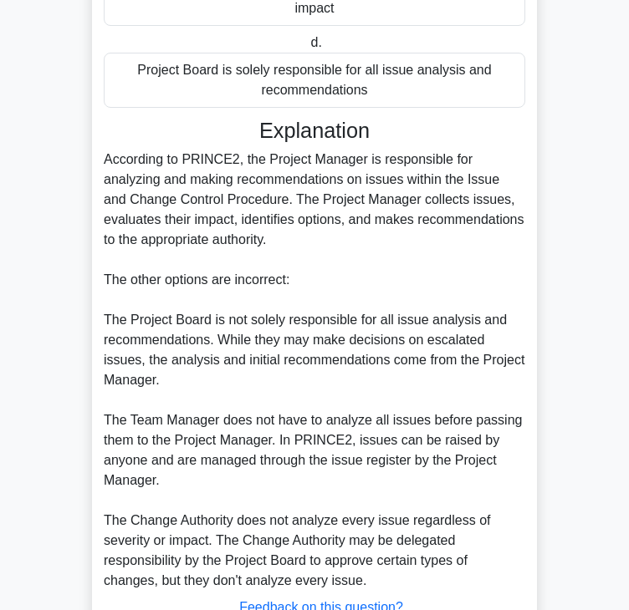
scroll to position [500, 0]
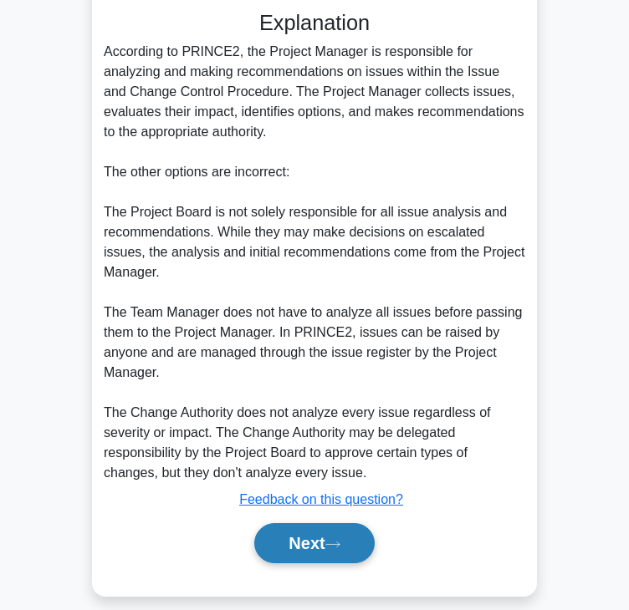
click at [319, 536] on button "Next" at bounding box center [314, 543] width 120 height 40
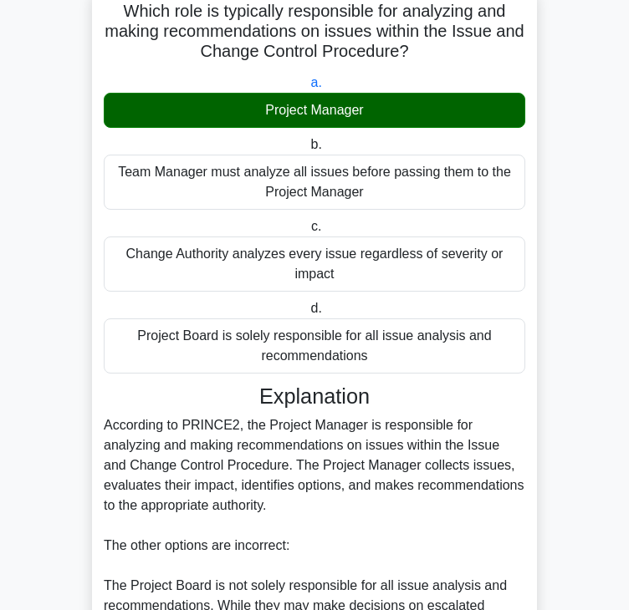
scroll to position [0, 0]
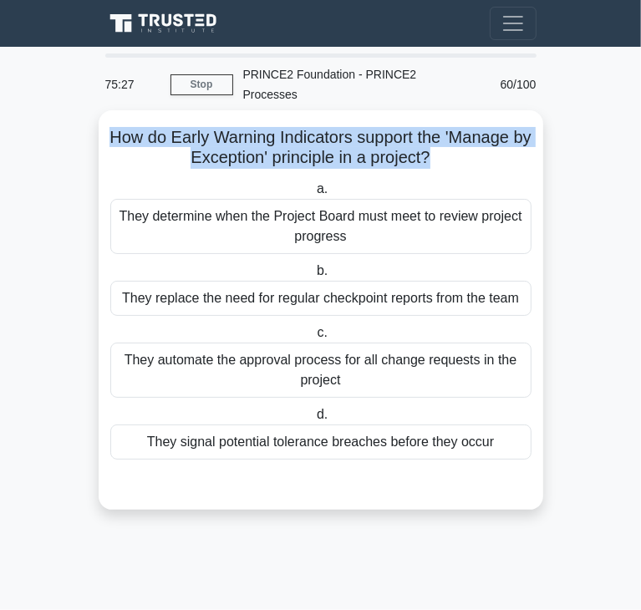
drag, startPoint x: 114, startPoint y: 119, endPoint x: 442, endPoint y: 135, distance: 328.9
click at [442, 135] on h5 "How do Early Warning Indicators support the 'Manage by Exception' principle in …" at bounding box center [321, 148] width 425 height 42
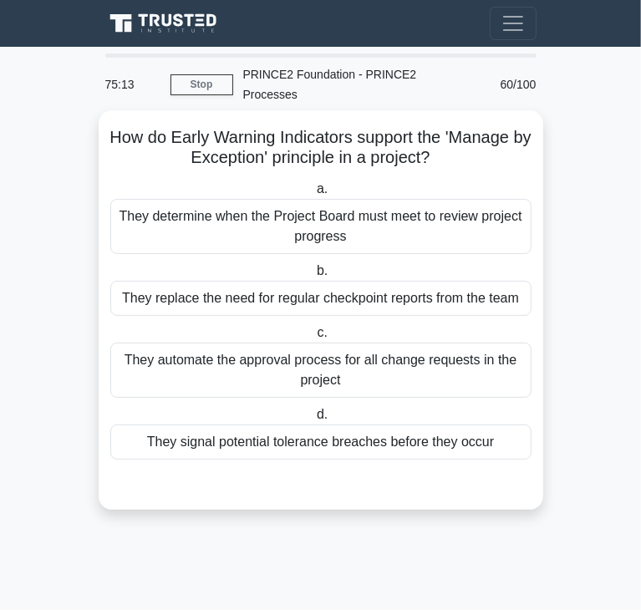
click at [309, 425] on div "They signal potential tolerance breaches before they occur" at bounding box center [320, 442] width 421 height 35
click at [313, 420] on input "d. They signal potential tolerance breaches before they occur" at bounding box center [313, 415] width 0 height 11
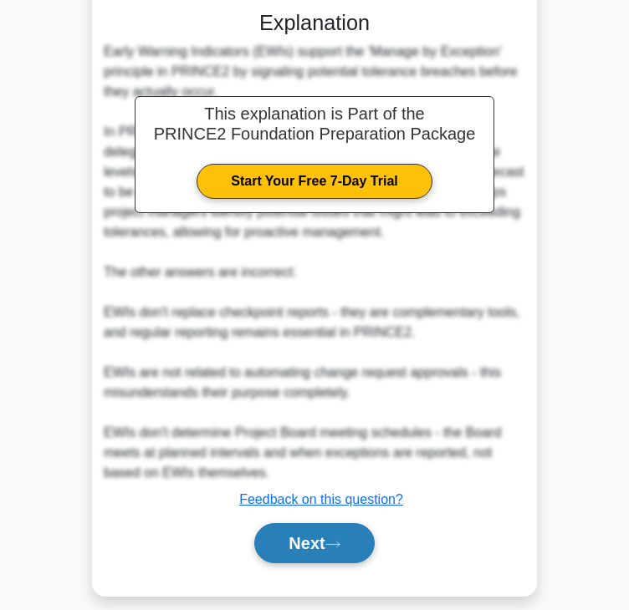
click at [298, 535] on button "Next" at bounding box center [314, 543] width 120 height 40
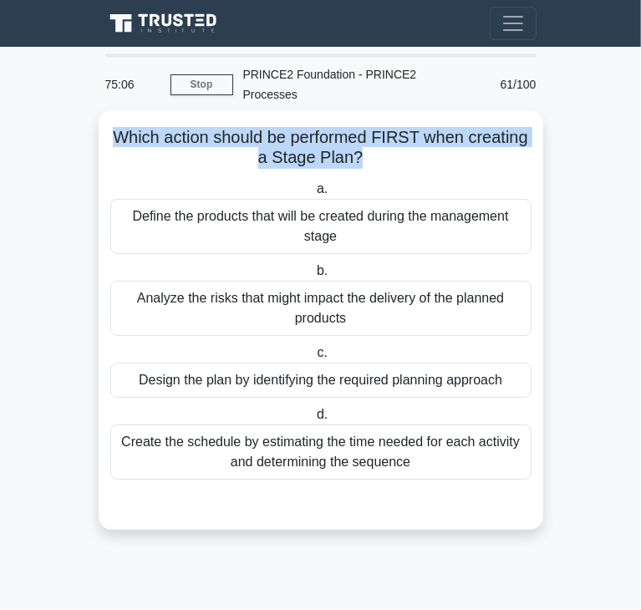
drag, startPoint x: 114, startPoint y: 115, endPoint x: 355, endPoint y: 134, distance: 242.3
click at [355, 134] on h5 "Which action should be performed FIRST when creating a Stage Plan? .spinner_0XT…" at bounding box center [321, 148] width 425 height 42
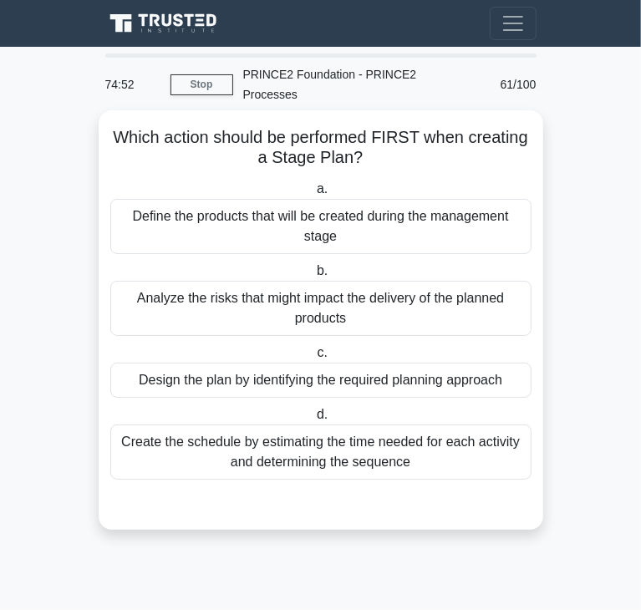
click at [334, 206] on div "Define the products that will be created during the management stage" at bounding box center [320, 226] width 421 height 55
click at [313, 195] on input "a. Define the products that will be created during the management stage" at bounding box center [313, 189] width 0 height 11
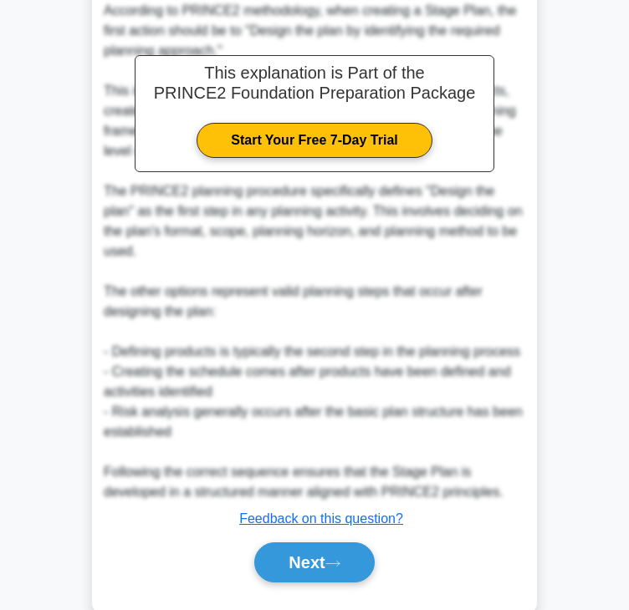
scroll to position [542, 0]
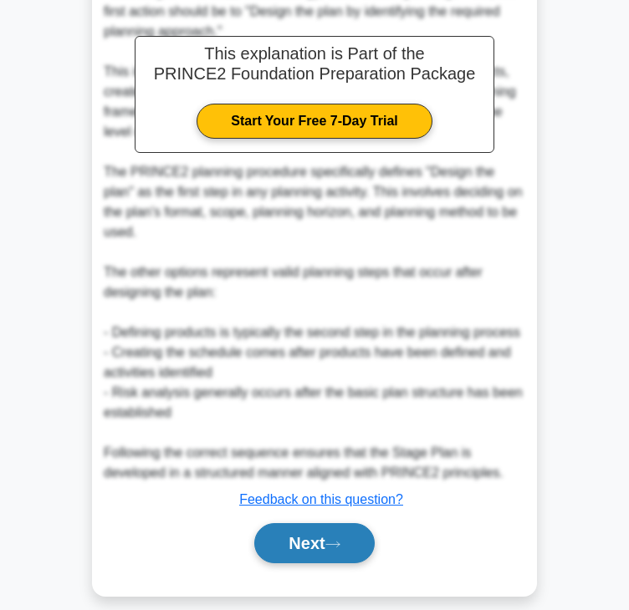
click at [295, 525] on button "Next" at bounding box center [314, 543] width 120 height 40
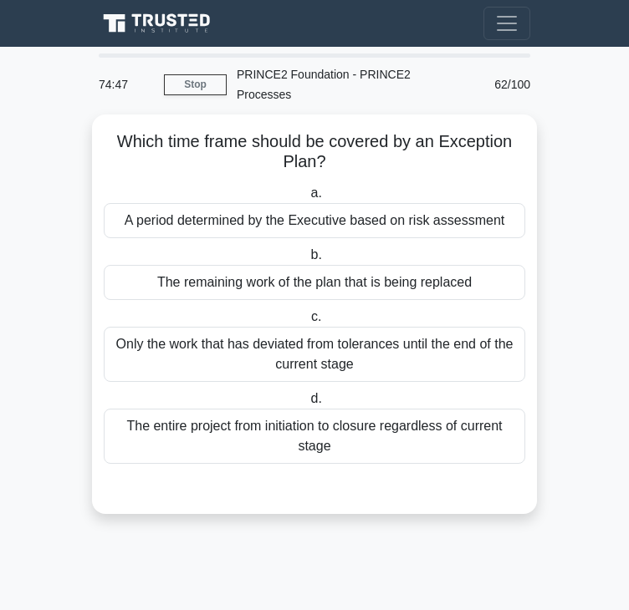
scroll to position [0, 0]
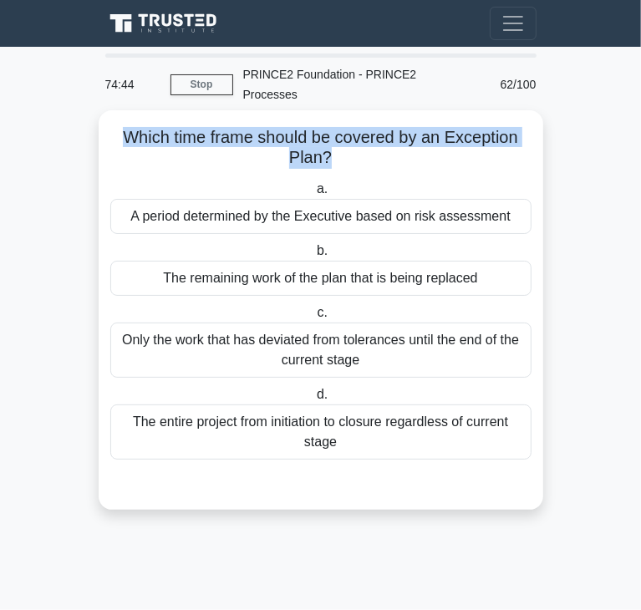
drag, startPoint x: 119, startPoint y: 119, endPoint x: 327, endPoint y: 143, distance: 209.5
click at [327, 143] on h5 "Which time frame should be covered by an Exception Plan? .spinner_0XTQ{transfor…" at bounding box center [321, 148] width 425 height 42
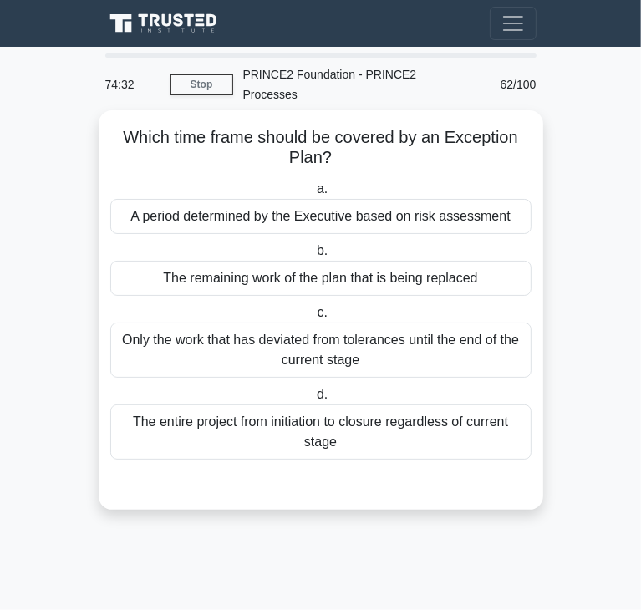
click at [285, 334] on div "Only the work that has deviated from tolerances until the end of the current st…" at bounding box center [320, 350] width 421 height 55
click at [313, 318] on input "c. Only the work that has deviated from tolerances until the end of the current…" at bounding box center [313, 313] width 0 height 11
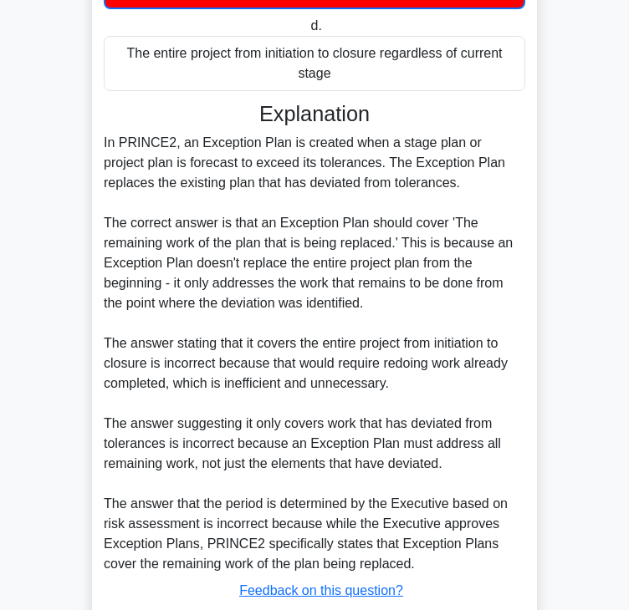
scroll to position [418, 0]
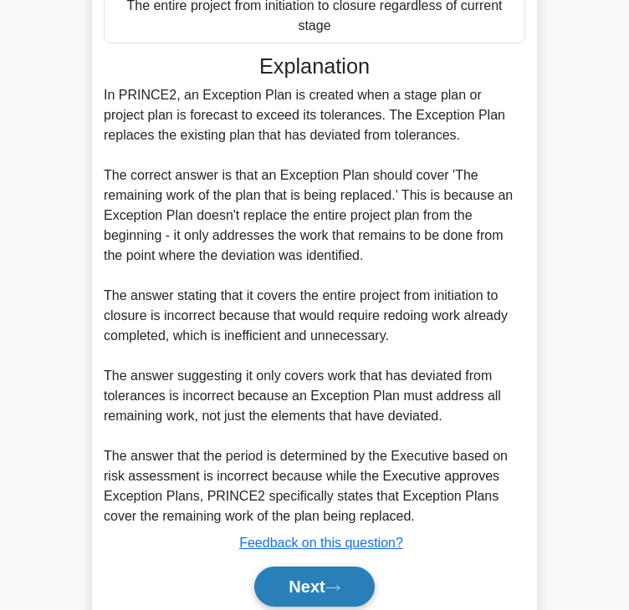
click at [318, 567] on button "Next" at bounding box center [314, 587] width 120 height 40
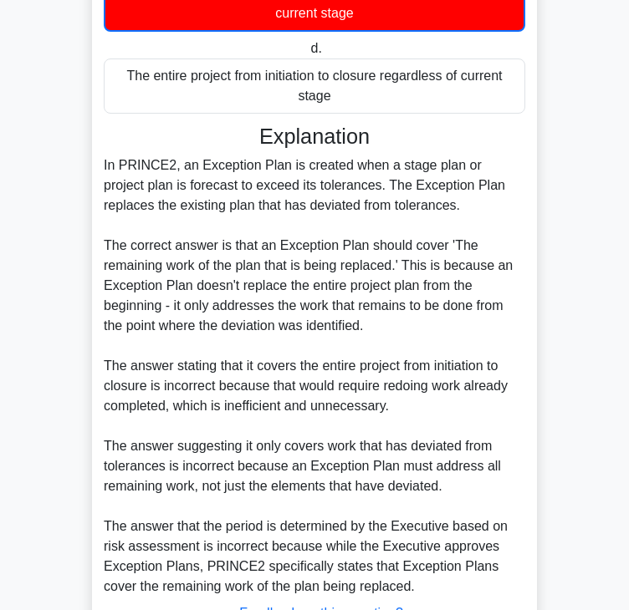
scroll to position [0, 0]
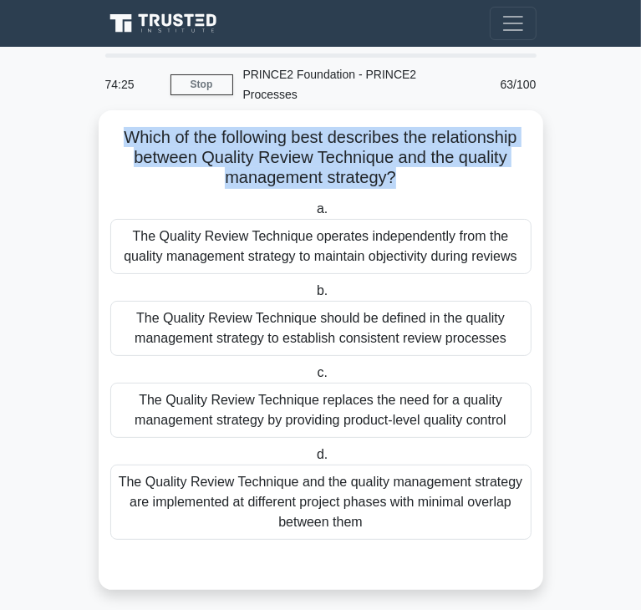
drag, startPoint x: 117, startPoint y: 121, endPoint x: 393, endPoint y: 156, distance: 278.0
click at [393, 156] on h5 "Which of the following best describes the relationship between Quality Review T…" at bounding box center [321, 158] width 425 height 62
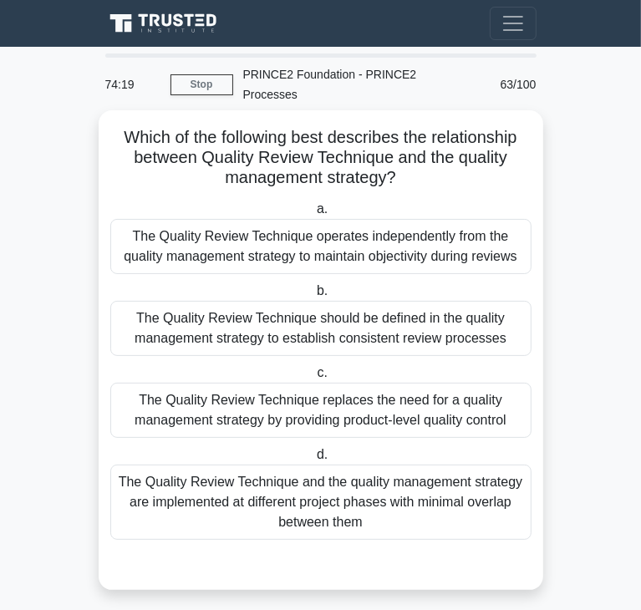
click at [375, 313] on div "The Quality Review Technique should be defined in the quality management strate…" at bounding box center [320, 328] width 421 height 55
click at [313, 297] on input "b. The Quality Review Technique should be defined in the quality management str…" at bounding box center [313, 291] width 0 height 11
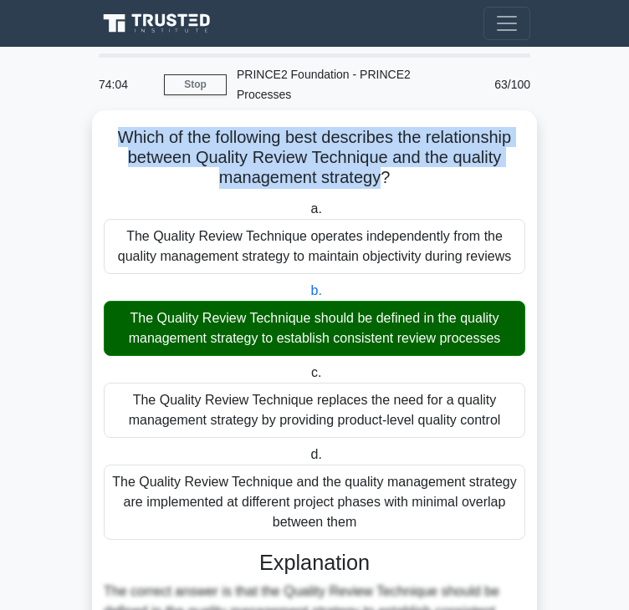
drag, startPoint x: 384, startPoint y: 154, endPoint x: 107, endPoint y: 123, distance: 278.4
click at [107, 127] on h5 "Which of the following best describes the relationship between Quality Review T…" at bounding box center [314, 158] width 425 height 62
drag, startPoint x: 125, startPoint y: 221, endPoint x: 513, endPoint y: 243, distance: 388.4
click at [513, 243] on div "The Quality Review Technique operates independently from the quality management…" at bounding box center [314, 246] width 421 height 55
drag, startPoint x: 117, startPoint y: 298, endPoint x: 507, endPoint y: 312, distance: 390.6
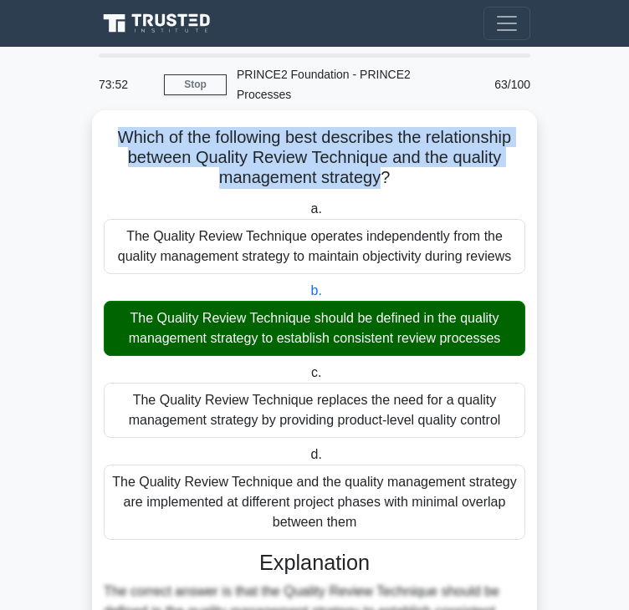
click at [507, 312] on div "The Quality Review Technique should be defined in the quality management strate…" at bounding box center [314, 328] width 421 height 55
drag, startPoint x: 161, startPoint y: 375, endPoint x: 505, endPoint y: 405, distance: 344.8
click at [505, 405] on div "The Quality Review Technique replaces the need for a quality management strateg…" at bounding box center [314, 410] width 421 height 55
drag, startPoint x: 113, startPoint y: 460, endPoint x: 490, endPoint y: 513, distance: 380.7
click at [490, 513] on div "The Quality Review Technique and the quality management strategy are implemente…" at bounding box center [314, 502] width 421 height 75
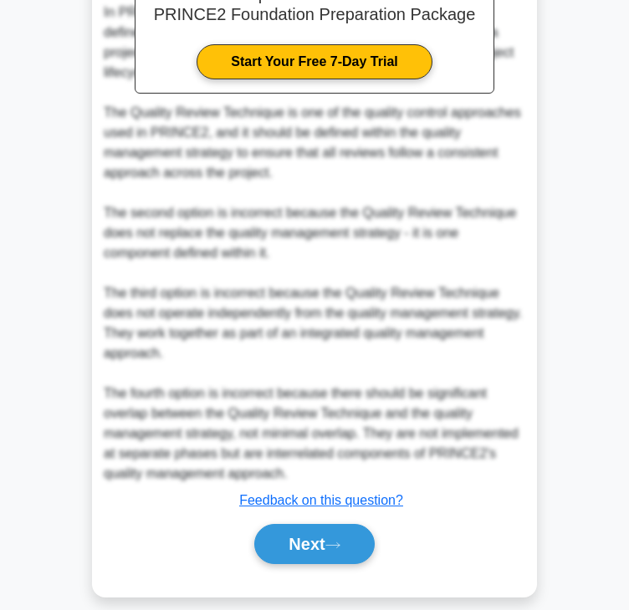
scroll to position [660, 0]
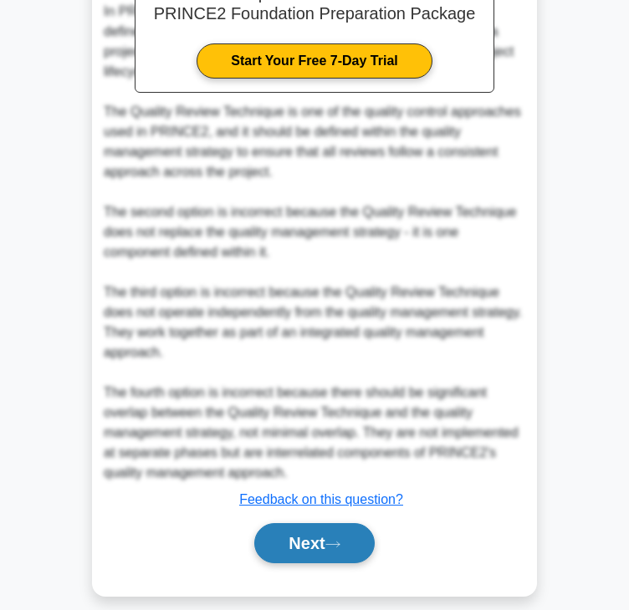
click at [318, 523] on button "Next" at bounding box center [314, 543] width 120 height 40
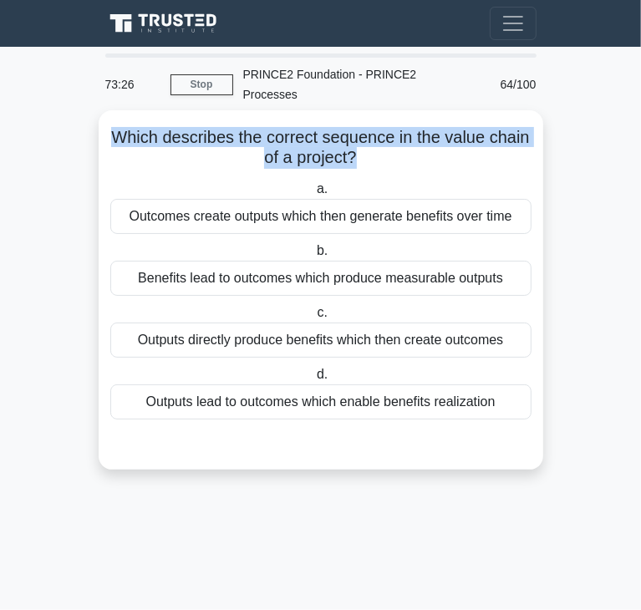
drag, startPoint x: 110, startPoint y: 119, endPoint x: 355, endPoint y: 143, distance: 246.1
click at [355, 143] on h5 "Which describes the correct sequence in the value chain of a project? .spinner_…" at bounding box center [321, 148] width 425 height 42
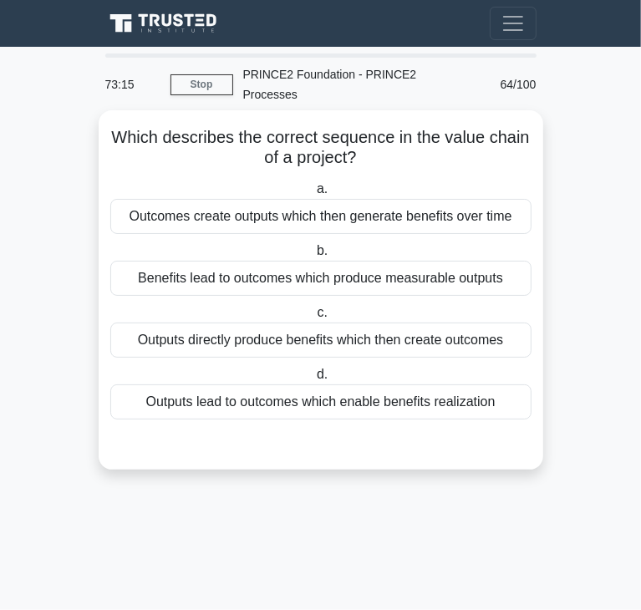
click at [211, 389] on div "Outputs lead to outcomes which enable benefits realization" at bounding box center [320, 401] width 421 height 35
click at [313, 380] on input "d. Outputs lead to outcomes which enable benefits realization" at bounding box center [313, 374] width 0 height 11
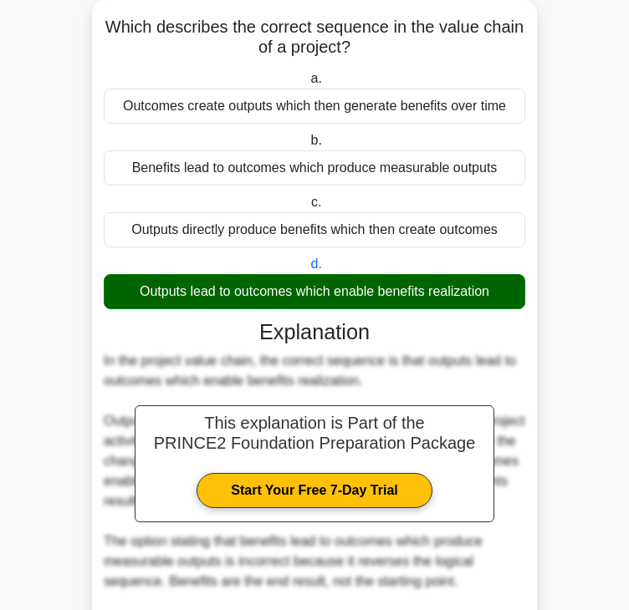
scroll to position [400, 0]
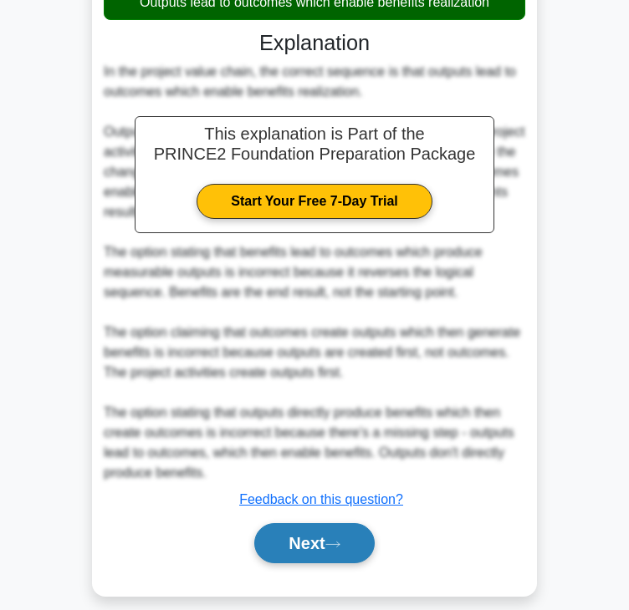
click at [276, 523] on button "Next" at bounding box center [314, 543] width 120 height 40
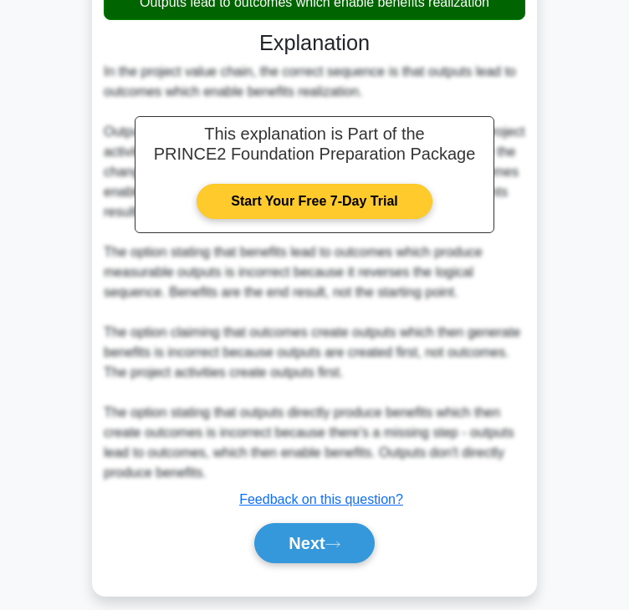
scroll to position [0, 0]
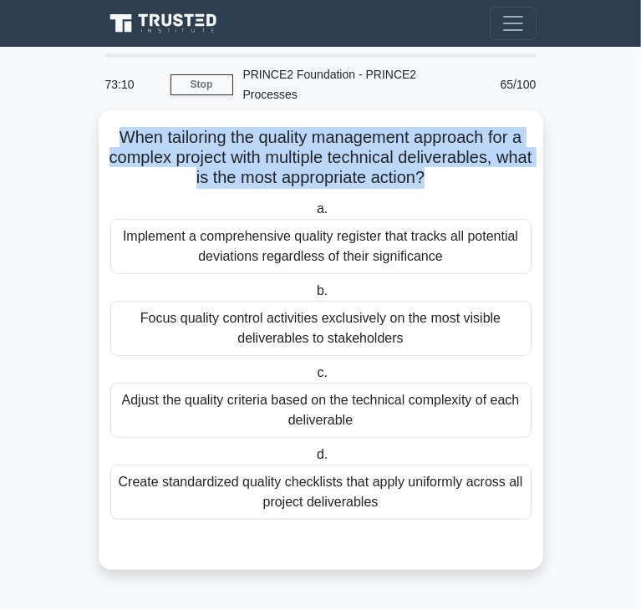
drag, startPoint x: 113, startPoint y: 118, endPoint x: 445, endPoint y: 165, distance: 335.1
click at [445, 165] on h5 "When tailoring the quality management approach for a complex project with multi…" at bounding box center [321, 158] width 425 height 62
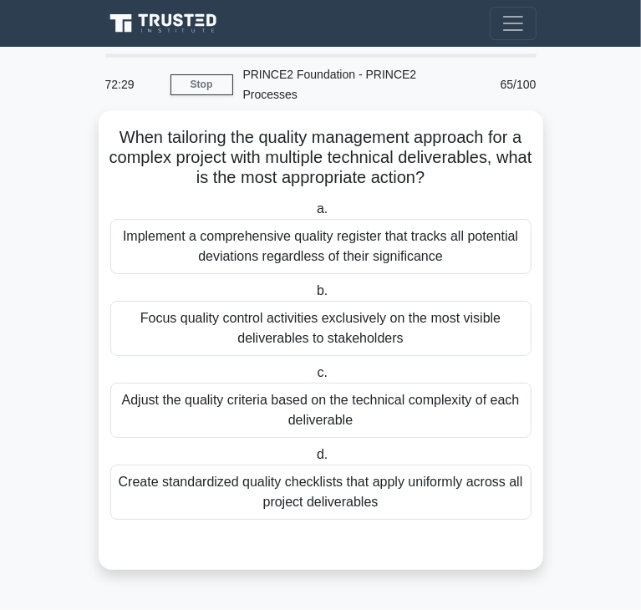
click at [221, 323] on div "Focus quality control activities exclusively on the most visible deliverables t…" at bounding box center [320, 328] width 421 height 55
click at [313, 297] on input "b. Focus quality control activities exclusively on the most visible deliverable…" at bounding box center [313, 291] width 0 height 11
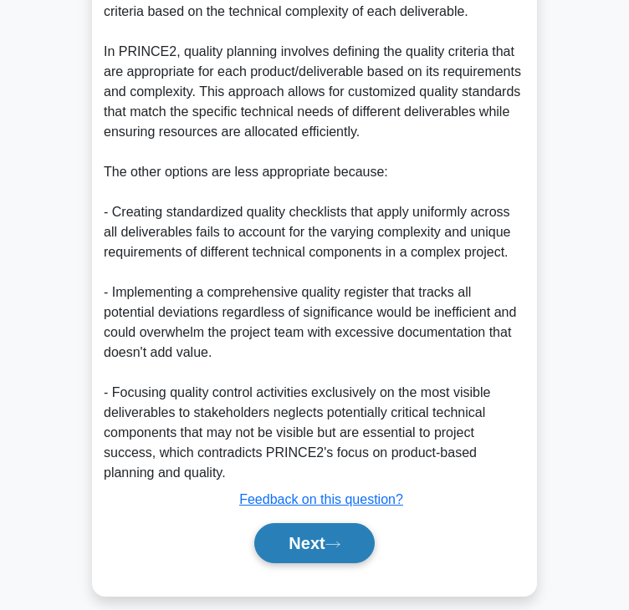
click at [295, 523] on button "Next" at bounding box center [314, 543] width 120 height 40
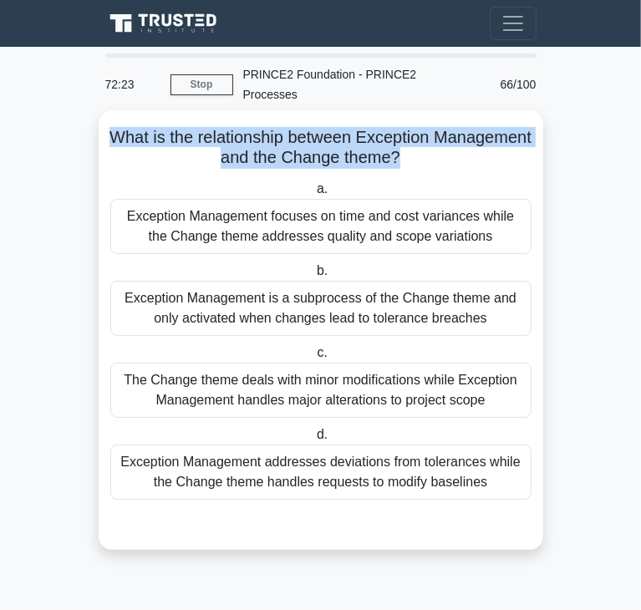
drag, startPoint x: 154, startPoint y: 106, endPoint x: 449, endPoint y: 137, distance: 296.7
click at [449, 137] on h5 "What is the relationship between Exception Management and the Change theme? .sp…" at bounding box center [321, 148] width 425 height 42
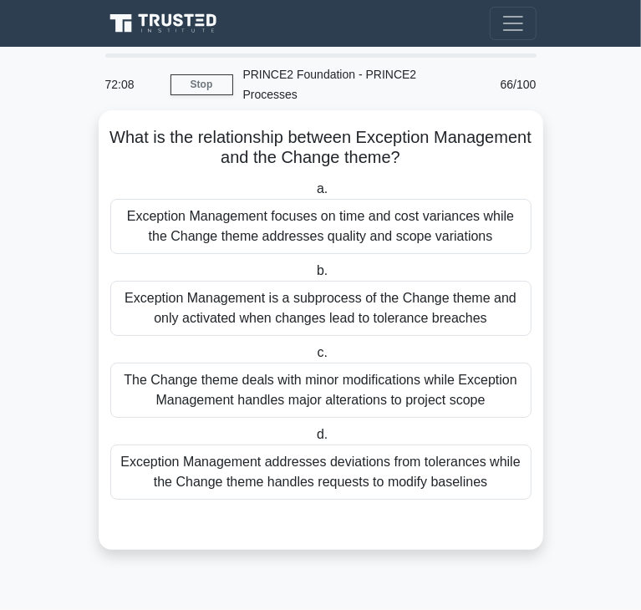
click at [308, 466] on div "Exception Management addresses deviations from tolerances while the Change them…" at bounding box center [320, 472] width 421 height 55
click at [313, 440] on input "d. Exception Management addresses deviations from tolerances while the Change t…" at bounding box center [313, 435] width 0 height 11
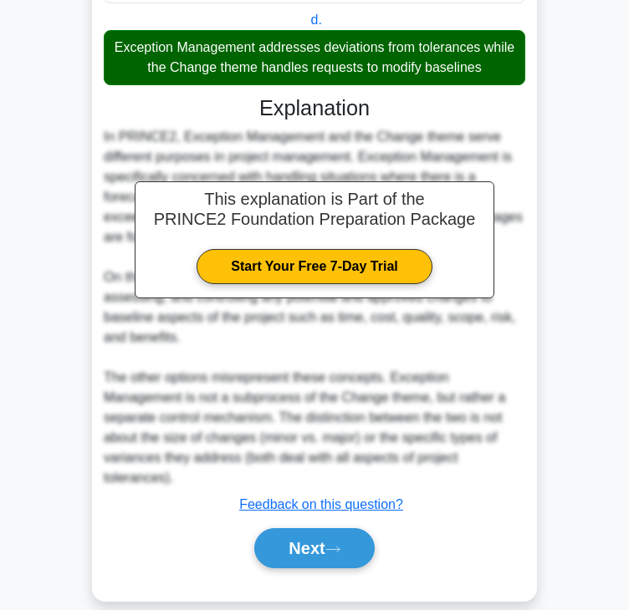
scroll to position [420, 0]
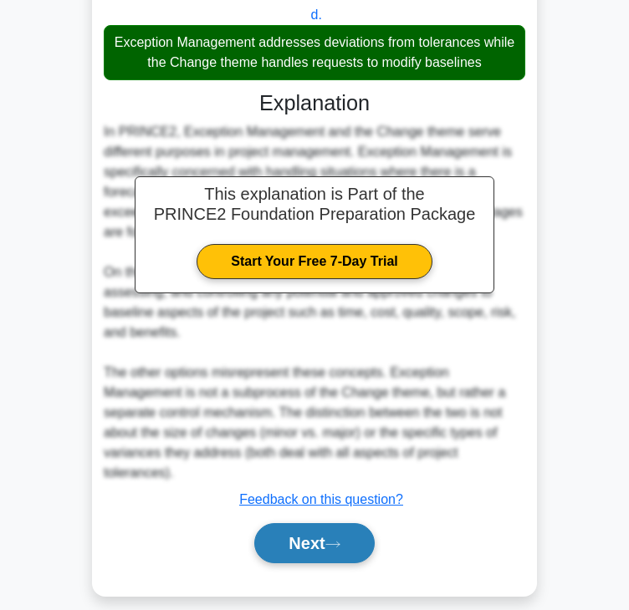
click at [354, 525] on button "Next" at bounding box center [314, 543] width 120 height 40
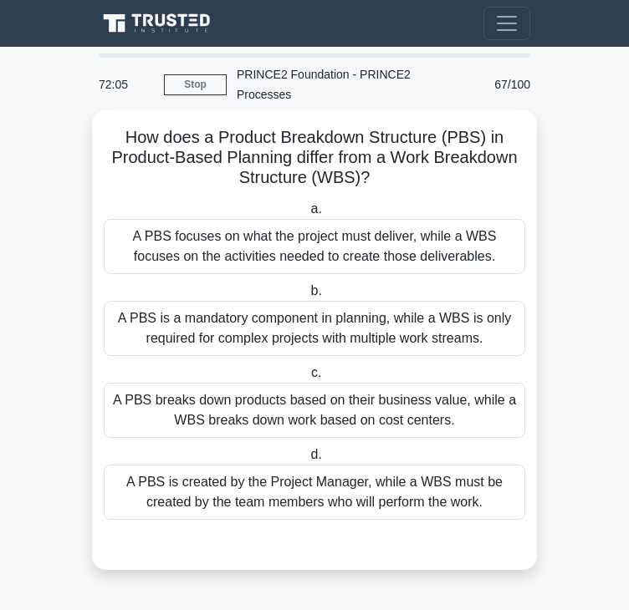
scroll to position [0, 0]
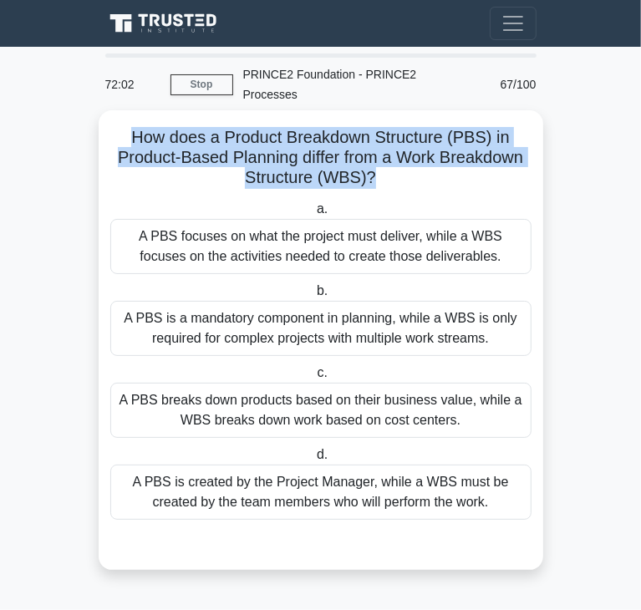
drag, startPoint x: 130, startPoint y: 111, endPoint x: 373, endPoint y: 160, distance: 248.2
click at [373, 160] on h5 "How does a Product Breakdown Structure (PBS) in Product-Based Planning differ f…" at bounding box center [321, 158] width 425 height 62
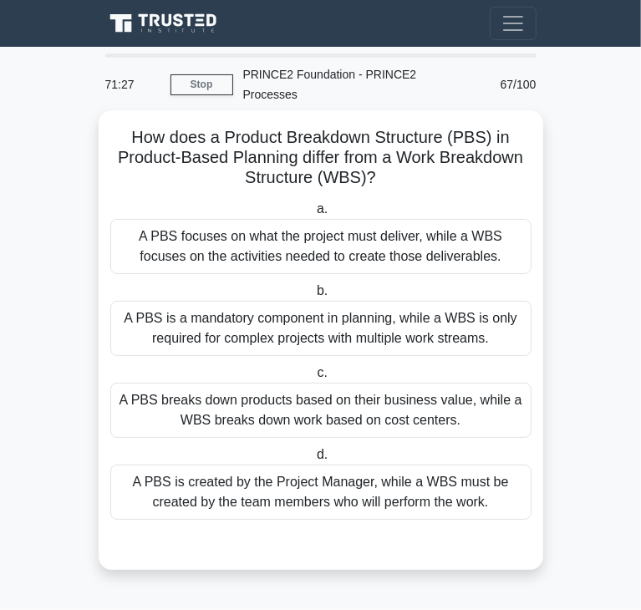
click at [190, 479] on div "A PBS is created by the Project Manager, while a WBS must be created by the tea…" at bounding box center [320, 492] width 421 height 55
click at [313, 461] on input "d. A PBS is created by the Project Manager, while a WBS must be created by the …" at bounding box center [313, 455] width 0 height 11
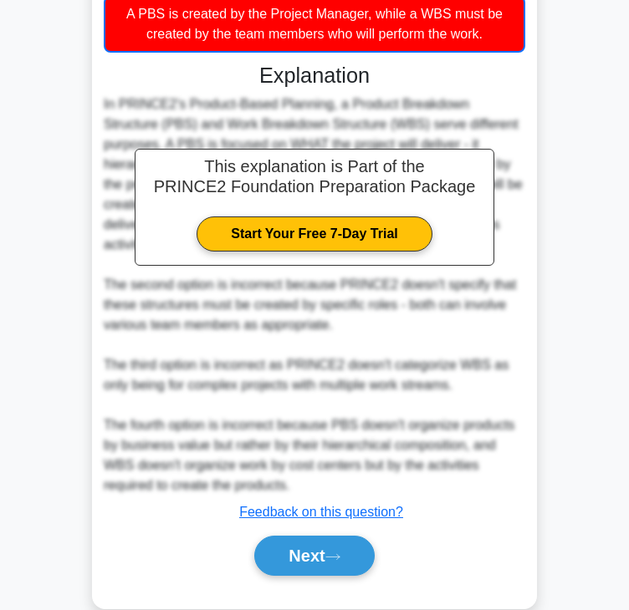
scroll to position [481, 0]
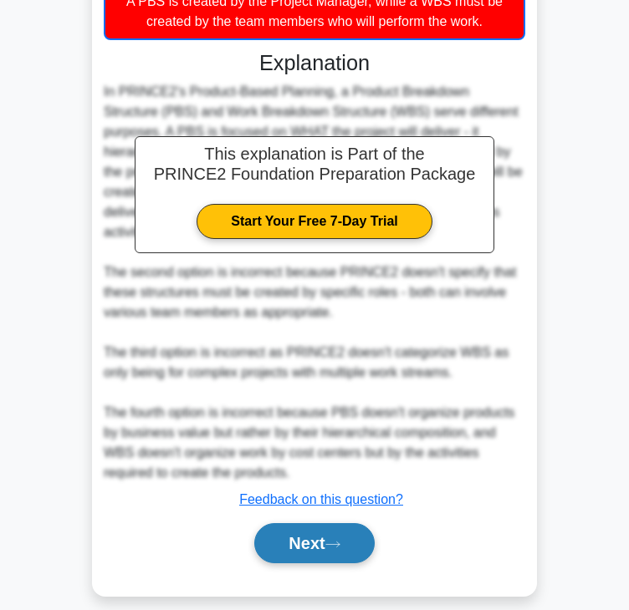
click at [299, 523] on button "Next" at bounding box center [314, 543] width 120 height 40
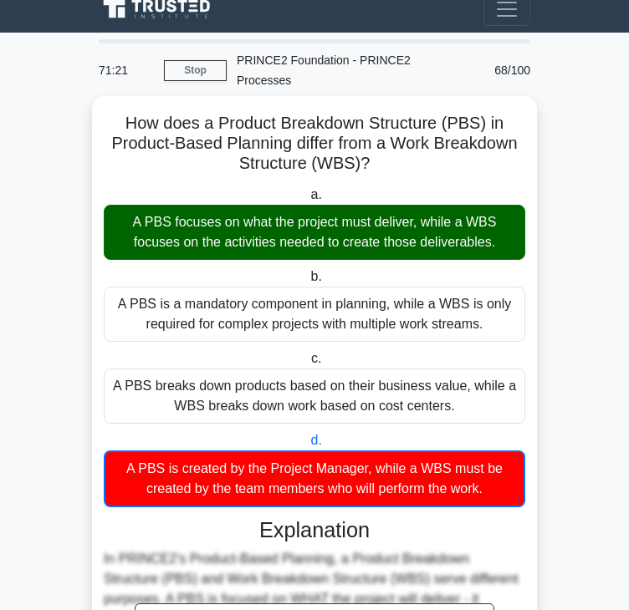
scroll to position [0, 0]
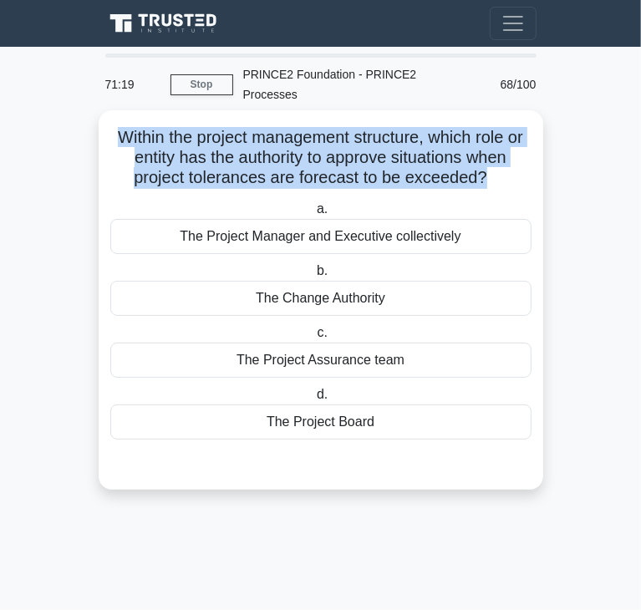
drag, startPoint x: 112, startPoint y: 117, endPoint x: 485, endPoint y: 155, distance: 374.7
click at [485, 155] on h5 "Within the project management structure, which role or entity has the authority…" at bounding box center [321, 158] width 425 height 62
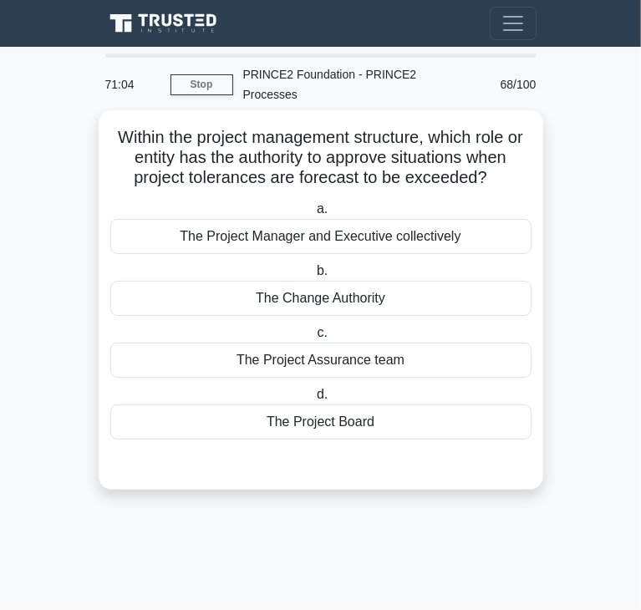
click at [389, 405] on div "The Project Board" at bounding box center [320, 422] width 421 height 35
click at [313, 395] on input "d. The Project Board" at bounding box center [313, 394] width 0 height 11
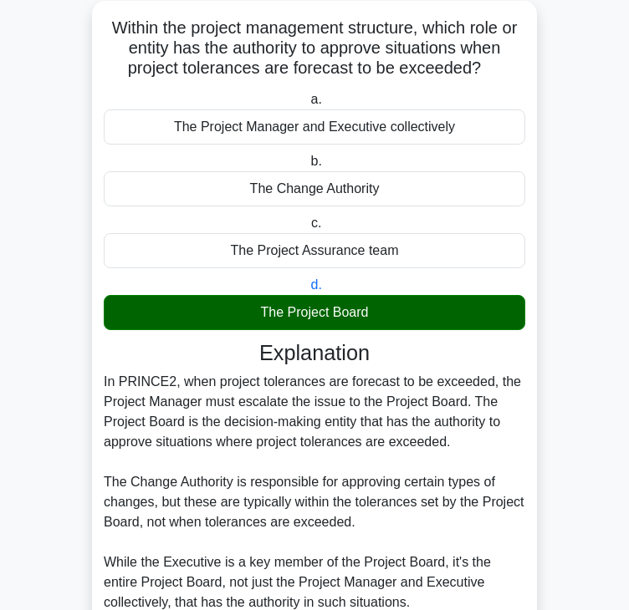
scroll to position [319, 0]
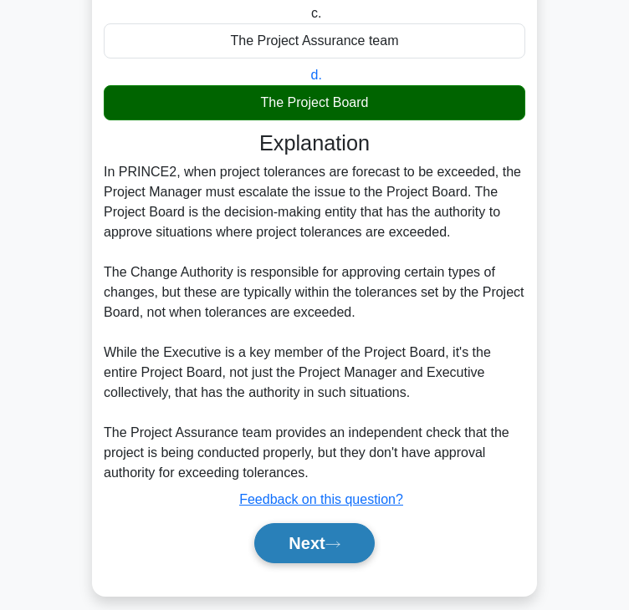
click at [347, 526] on button "Next" at bounding box center [314, 543] width 120 height 40
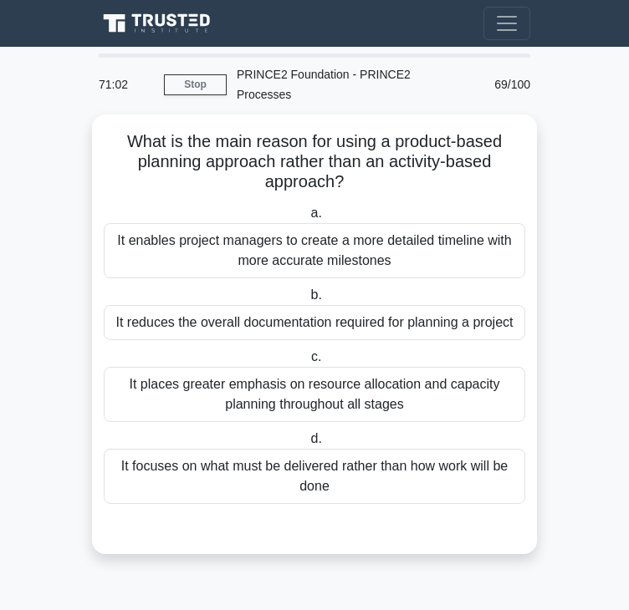
scroll to position [0, 0]
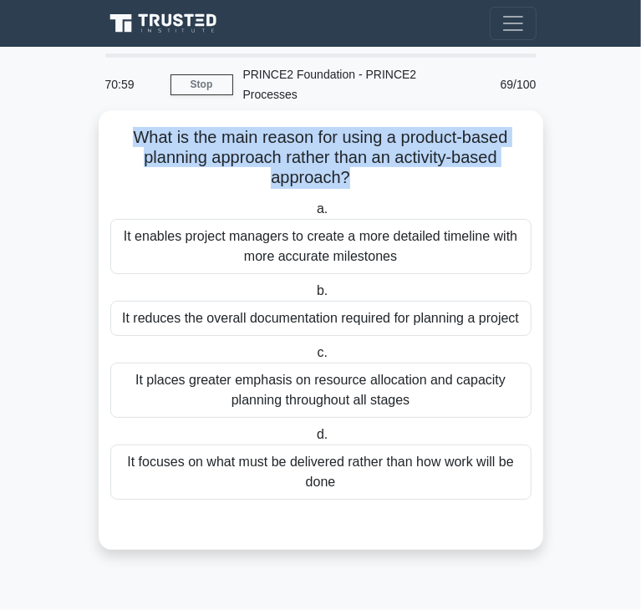
drag, startPoint x: 135, startPoint y: 120, endPoint x: 346, endPoint y: 161, distance: 215.6
click at [346, 161] on h5 "What is the main reason for using a product-based planning approach rather than…" at bounding box center [321, 158] width 425 height 62
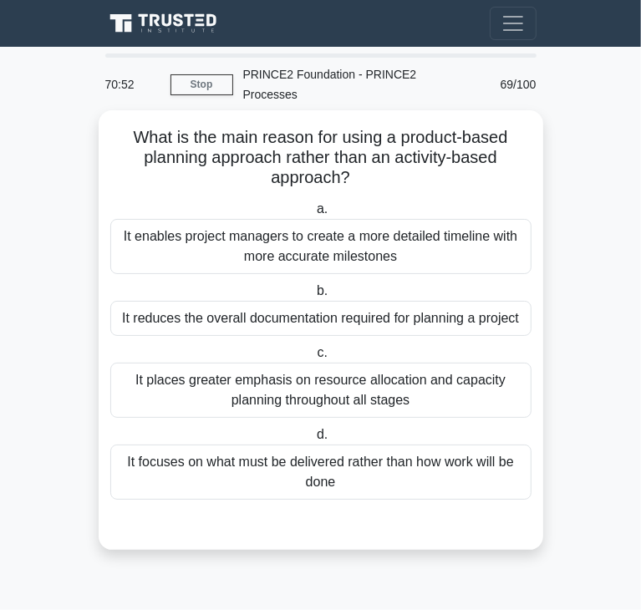
drag, startPoint x: 368, startPoint y: 305, endPoint x: 349, endPoint y: 303, distance: 19.4
click at [368, 305] on div "It reduces the overall documentation required for planning a project" at bounding box center [320, 318] width 421 height 35
click at [313, 297] on input "b. It reduces the overall documentation required for planning a project" at bounding box center [313, 291] width 0 height 11
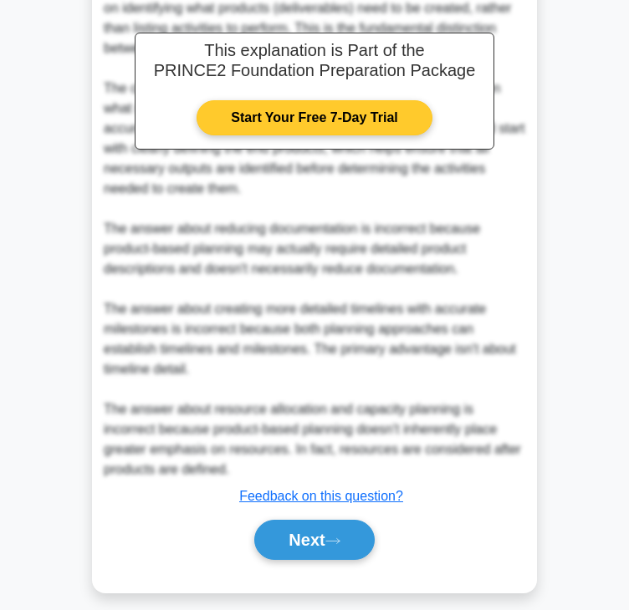
scroll to position [582, 0]
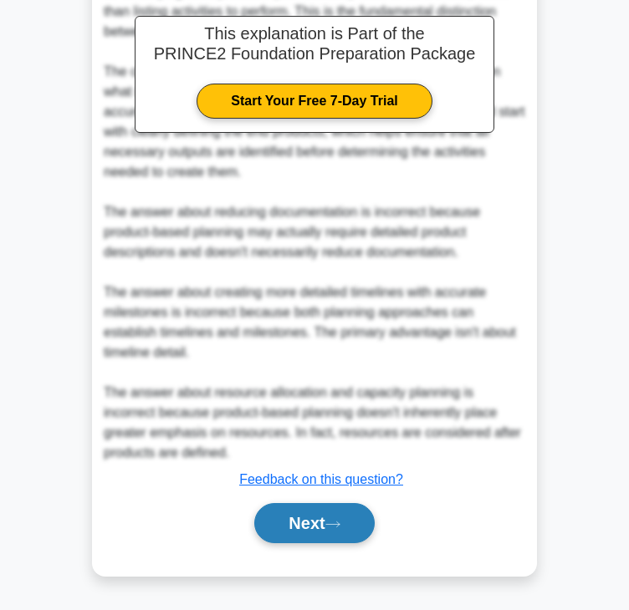
click at [294, 525] on button "Next" at bounding box center [314, 523] width 120 height 40
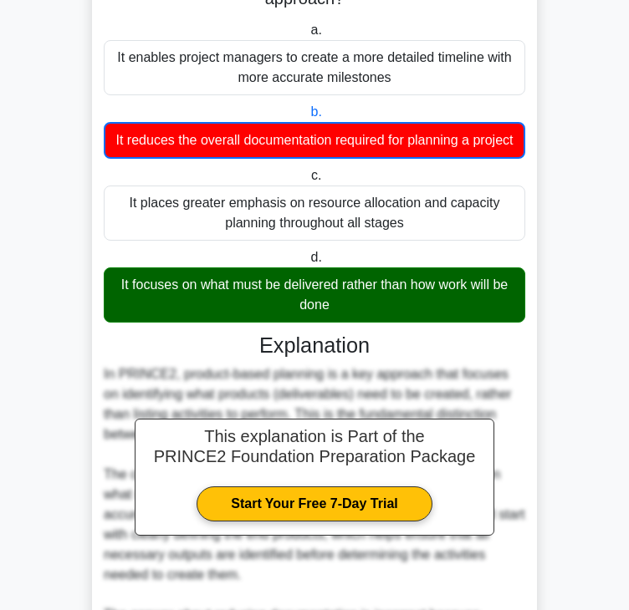
scroll to position [0, 0]
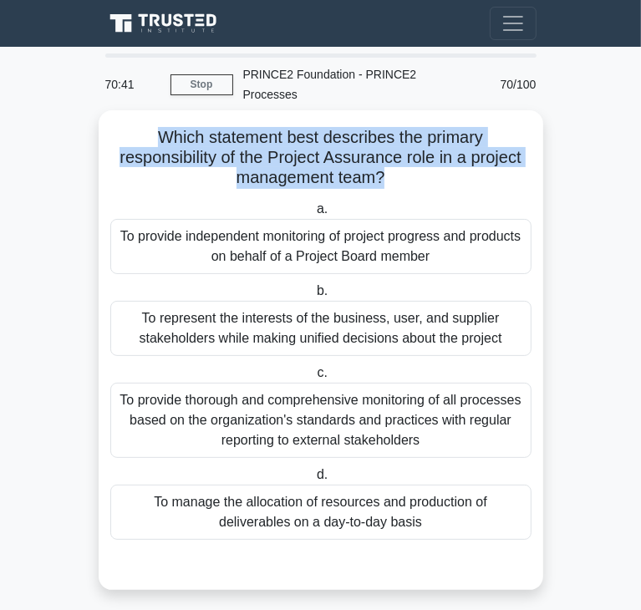
drag, startPoint x: 157, startPoint y: 123, endPoint x: 384, endPoint y: 155, distance: 228.8
click at [384, 155] on h5 "Which statement best describes the primary responsibility of the Project Assura…" at bounding box center [321, 158] width 425 height 62
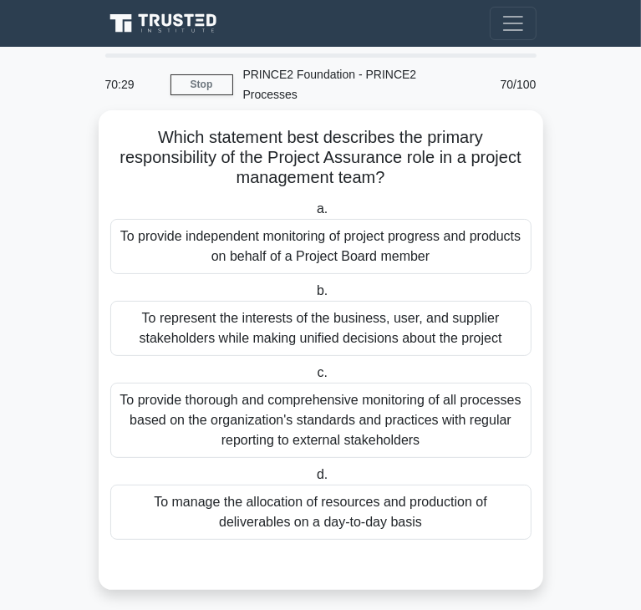
click at [308, 303] on div "To represent the interests of the business, user, and supplier stakeholders whi…" at bounding box center [320, 328] width 421 height 55
click at [313, 297] on input "b. To represent the interests of the business, user, and supplier stakeholders …" at bounding box center [313, 291] width 0 height 11
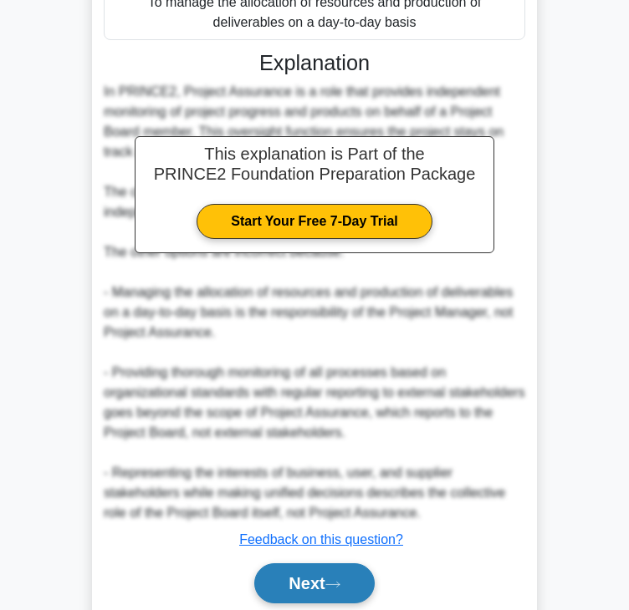
click at [304, 563] on button "Next" at bounding box center [314, 583] width 120 height 40
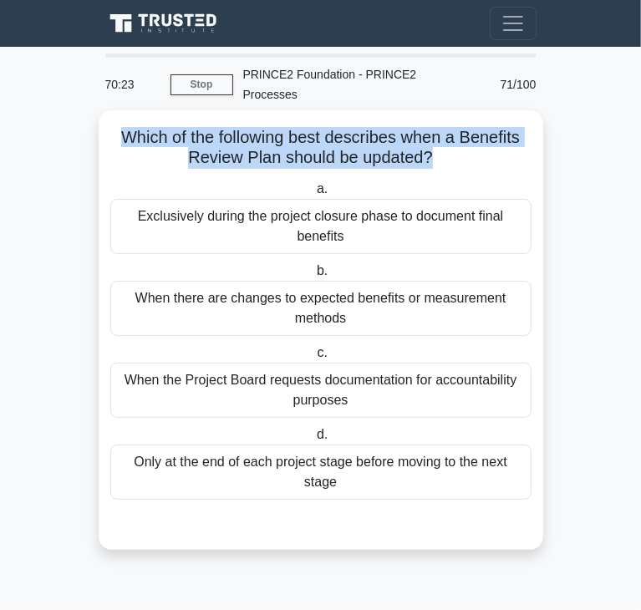
drag, startPoint x: 119, startPoint y: 120, endPoint x: 430, endPoint y: 141, distance: 312.5
click at [430, 141] on h5 "Which of the following best describes when a Benefits Review Plan should be upd…" at bounding box center [321, 148] width 425 height 42
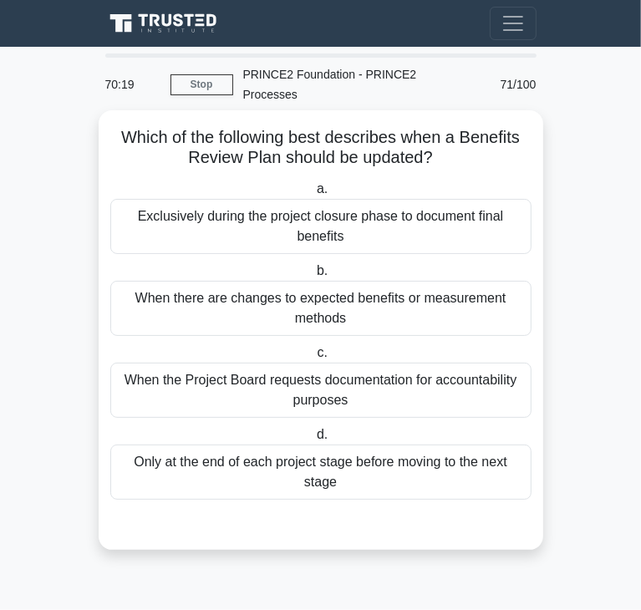
click at [176, 293] on div "When there are changes to expected benefits or measurement methods" at bounding box center [320, 308] width 421 height 55
click at [313, 277] on input "b. When there are changes to expected benefits or measurement methods" at bounding box center [313, 271] width 0 height 11
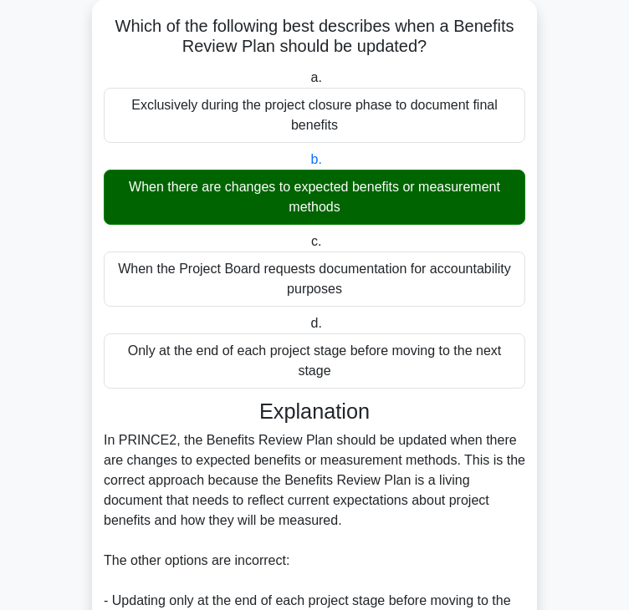
scroll to position [500, 0]
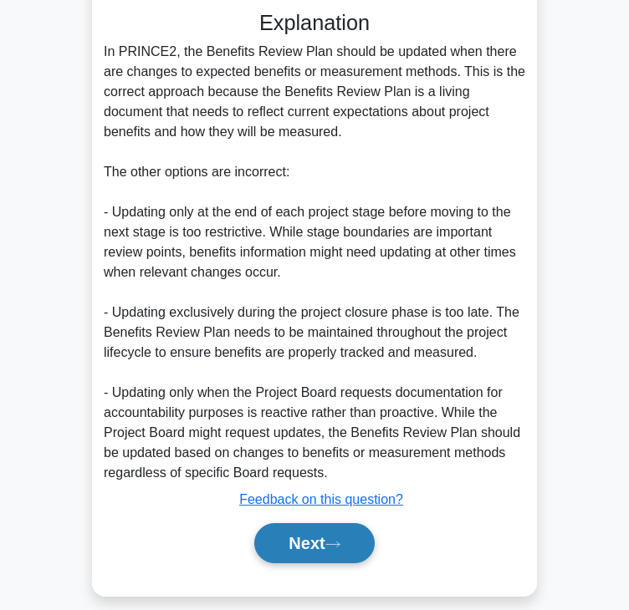
click at [294, 523] on button "Next" at bounding box center [314, 543] width 120 height 40
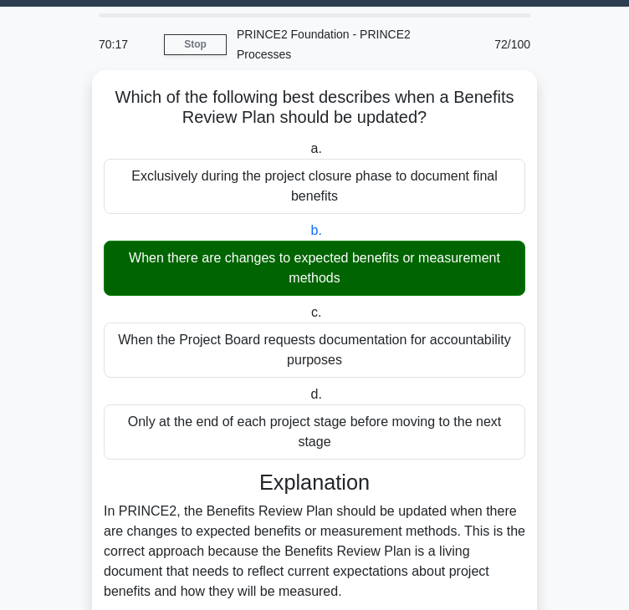
scroll to position [0, 0]
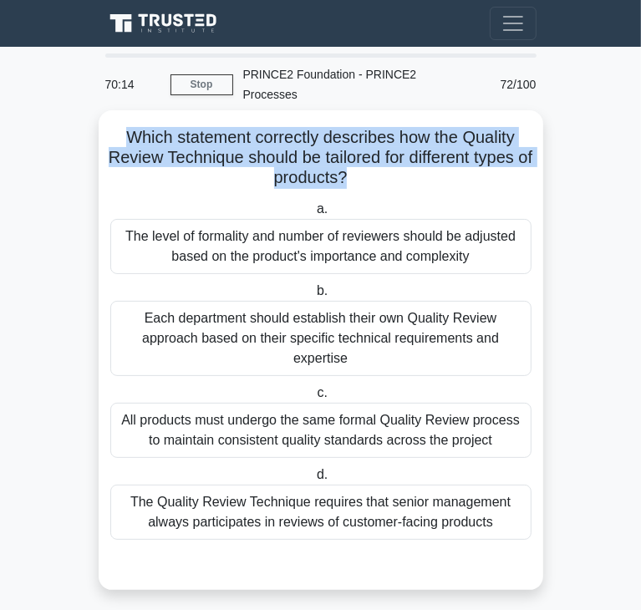
drag, startPoint x: 125, startPoint y: 114, endPoint x: 358, endPoint y: 154, distance: 236.6
click at [358, 154] on h5 "Which statement correctly describes how the Quality Review Technique should be …" at bounding box center [321, 158] width 425 height 62
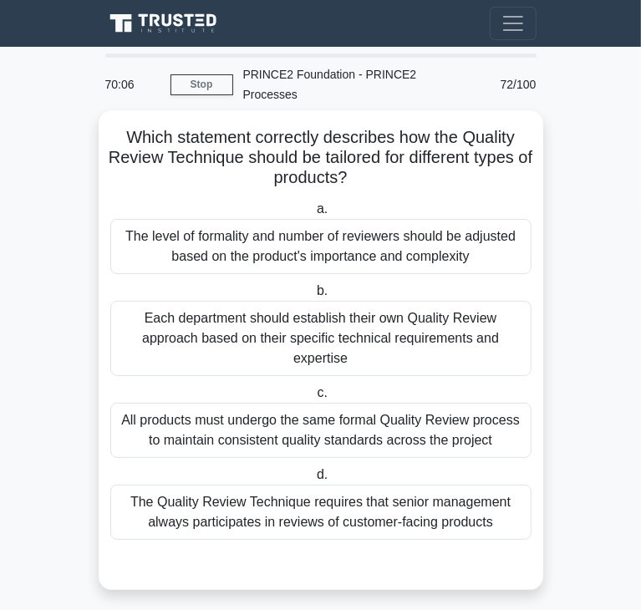
click at [380, 404] on div "All products must undergo the same formal Quality Review process to maintain co…" at bounding box center [320, 430] width 421 height 55
click at [313, 399] on input "c. All products must undergo the same formal Quality Review process to maintain…" at bounding box center [313, 393] width 0 height 11
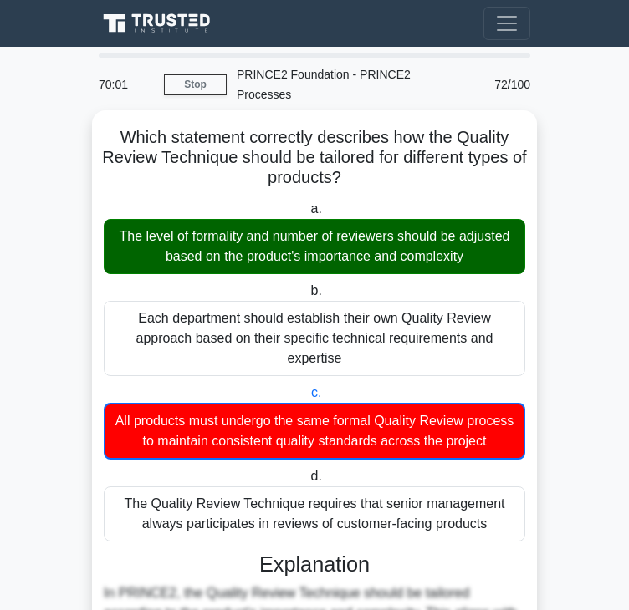
scroll to position [542, 0]
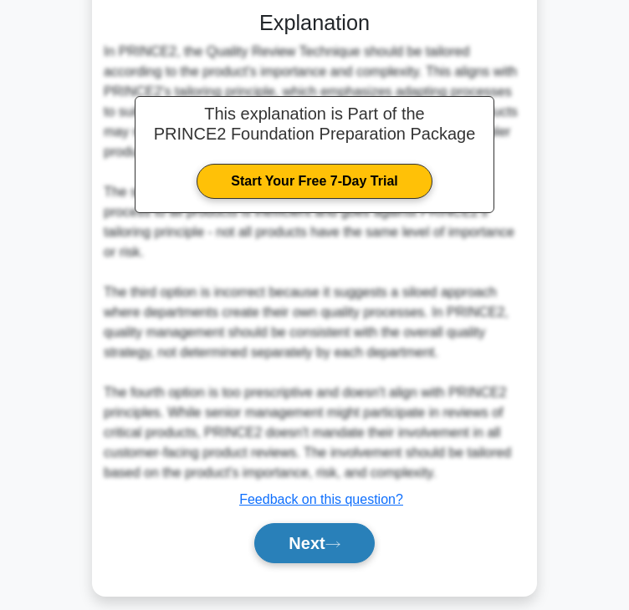
click at [282, 532] on button "Next" at bounding box center [314, 543] width 120 height 40
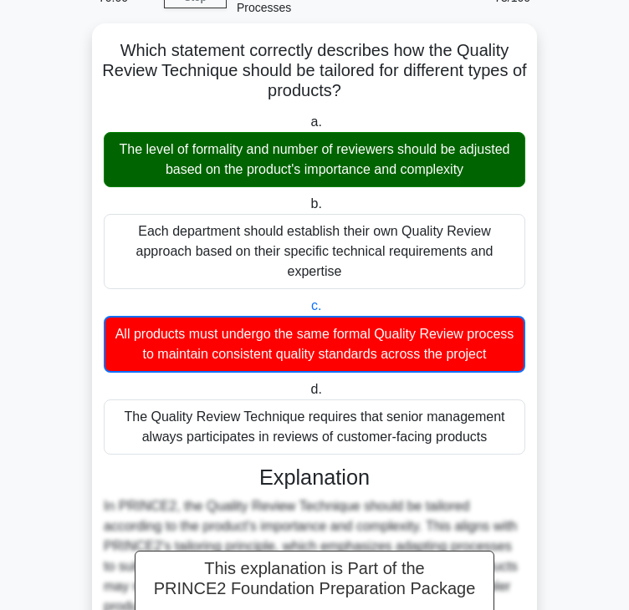
scroll to position [0, 0]
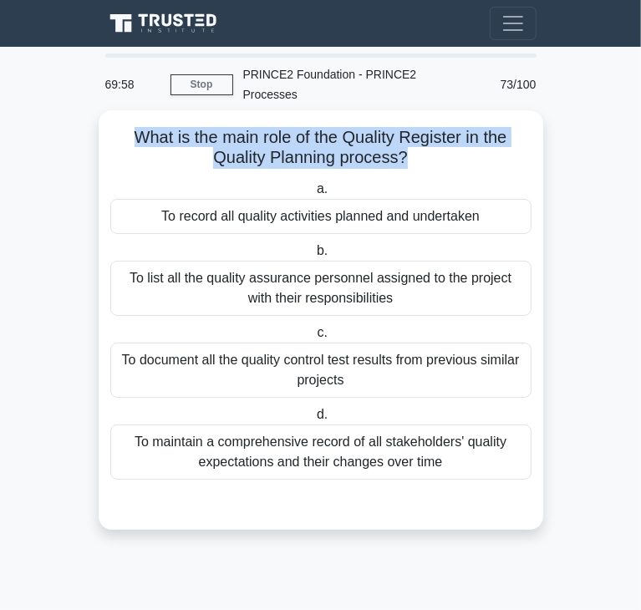
drag, startPoint x: 130, startPoint y: 115, endPoint x: 404, endPoint y: 135, distance: 274.1
click at [404, 135] on h5 "What is the main role of the Quality Register in the Quality Planning process? …" at bounding box center [321, 148] width 425 height 42
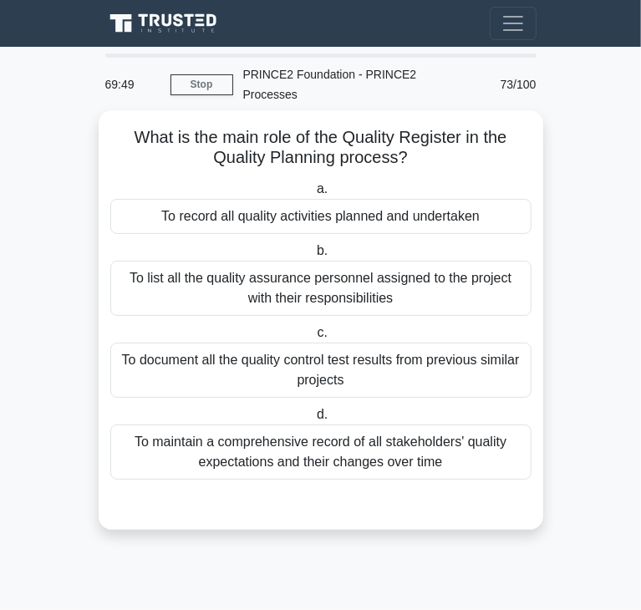
click at [296, 207] on div "To record all quality activities planned and undertaken" at bounding box center [320, 216] width 421 height 35
click at [313, 195] on input "a. To record all quality activities planned and undertaken" at bounding box center [313, 189] width 0 height 11
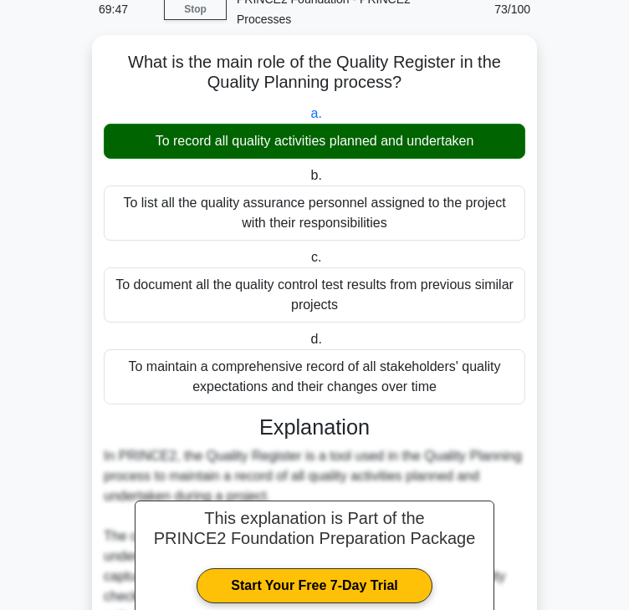
scroll to position [620, 0]
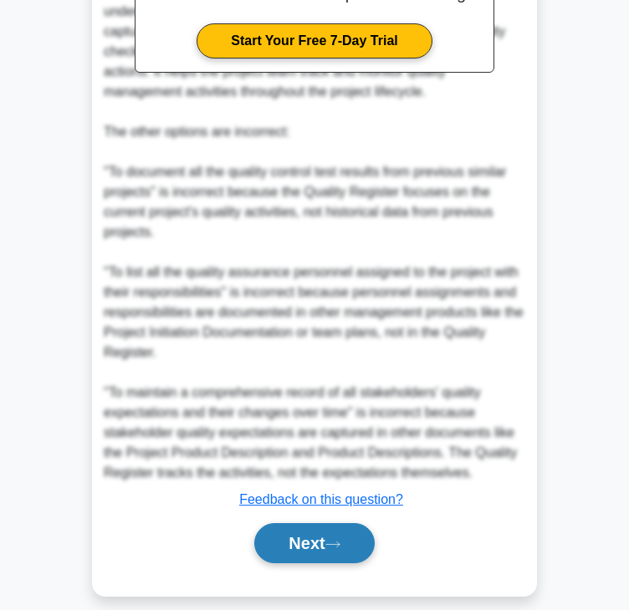
click at [314, 523] on button "Next" at bounding box center [314, 543] width 120 height 40
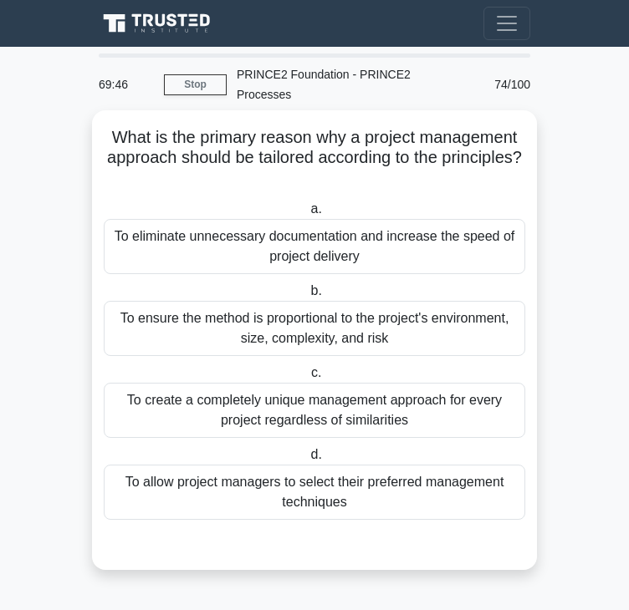
scroll to position [0, 0]
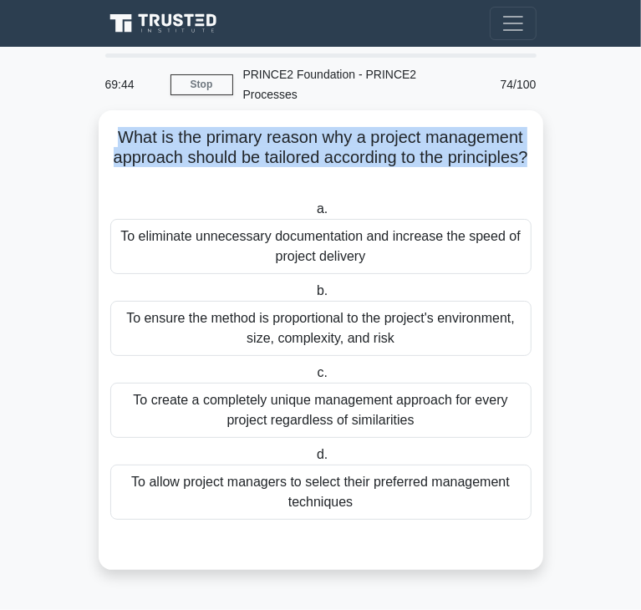
drag, startPoint x: 113, startPoint y: 119, endPoint x: 345, endPoint y: 160, distance: 236.1
click at [345, 160] on h5 "What is the primary reason why a project management approach should be tailored…" at bounding box center [321, 158] width 425 height 62
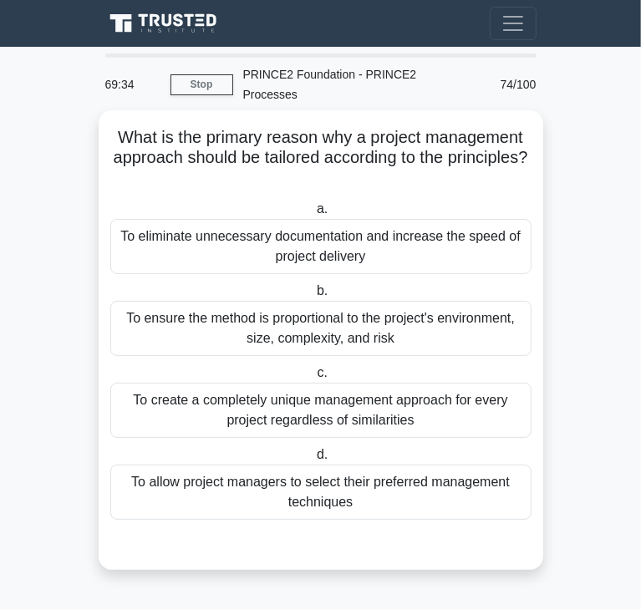
click at [193, 228] on div "To eliminate unnecessary documentation and increase the speed of project delive…" at bounding box center [320, 246] width 421 height 55
click at [313, 215] on input "a. To eliminate unnecessary documentation and increase the speed of project del…" at bounding box center [313, 209] width 0 height 11
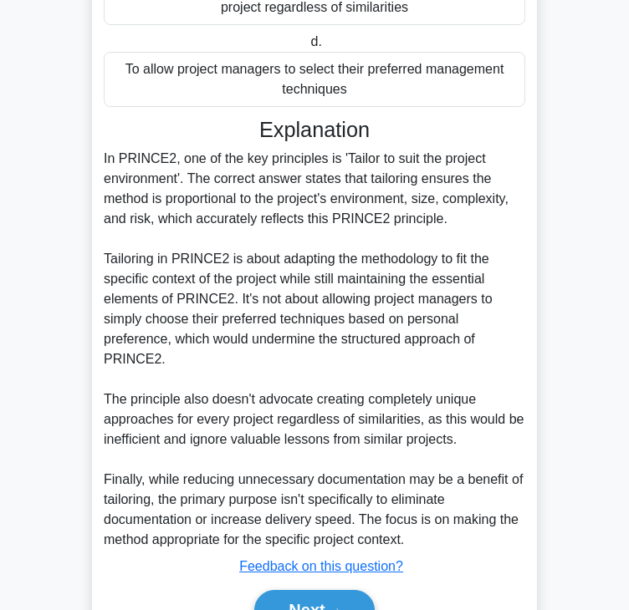
scroll to position [481, 0]
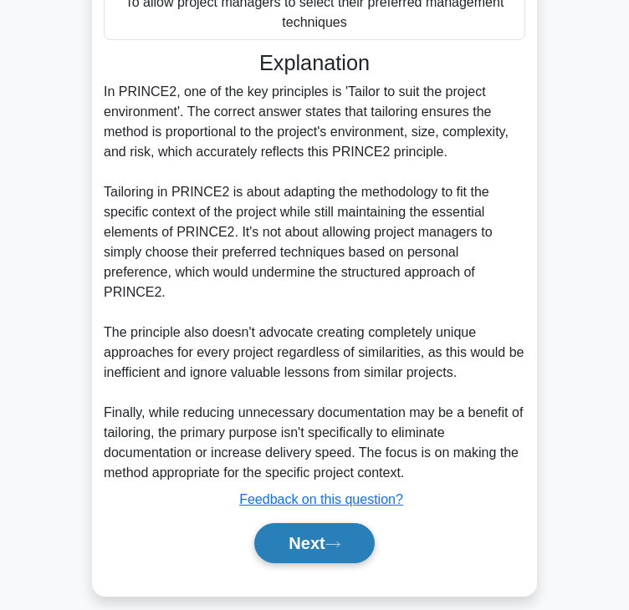
click at [309, 523] on button "Next" at bounding box center [314, 543] width 120 height 40
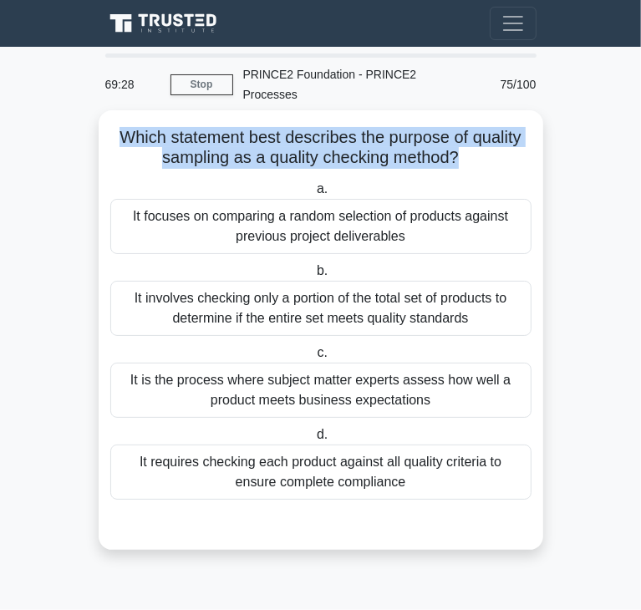
drag, startPoint x: 113, startPoint y: 115, endPoint x: 458, endPoint y: 131, distance: 345.6
click at [458, 131] on h5 "Which statement best describes the purpose of quality sampling as a quality che…" at bounding box center [321, 148] width 425 height 42
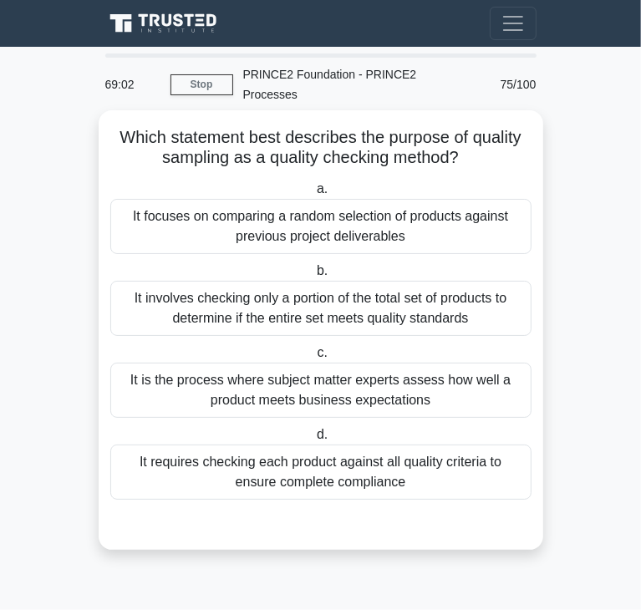
click at [331, 308] on div "It involves checking only a portion of the total set of products to determine i…" at bounding box center [320, 308] width 421 height 55
click at [313, 277] on input "b. It involves checking only a portion of the total set of products to determin…" at bounding box center [313, 271] width 0 height 11
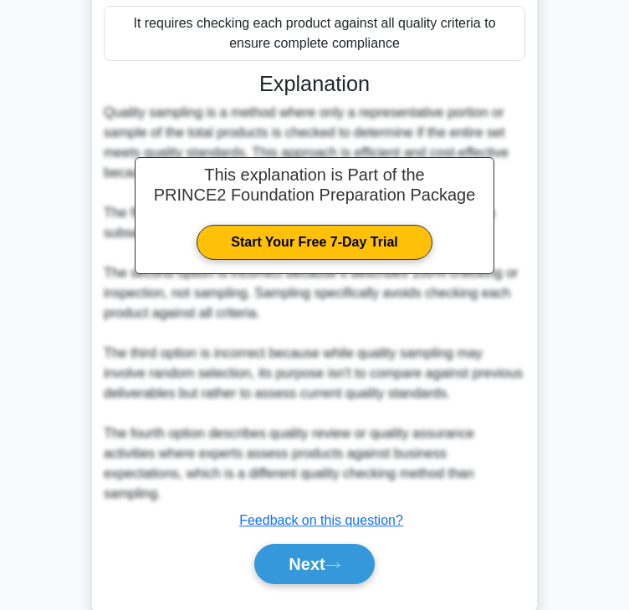
scroll to position [440, 0]
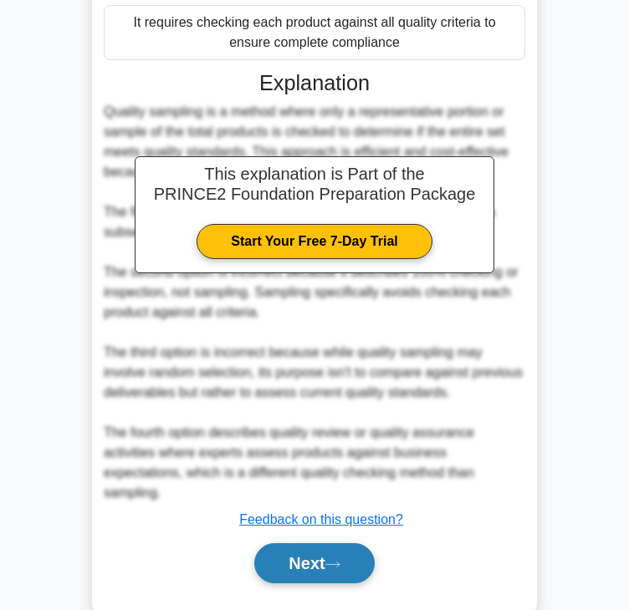
click at [305, 543] on button "Next" at bounding box center [314, 563] width 120 height 40
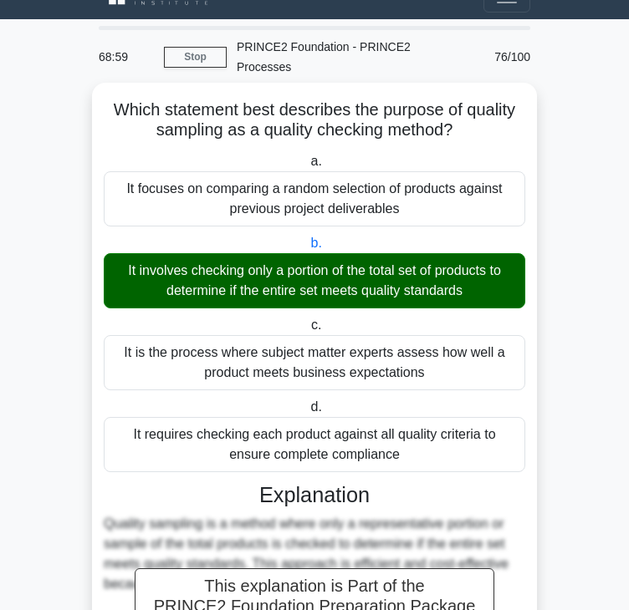
scroll to position [0, 0]
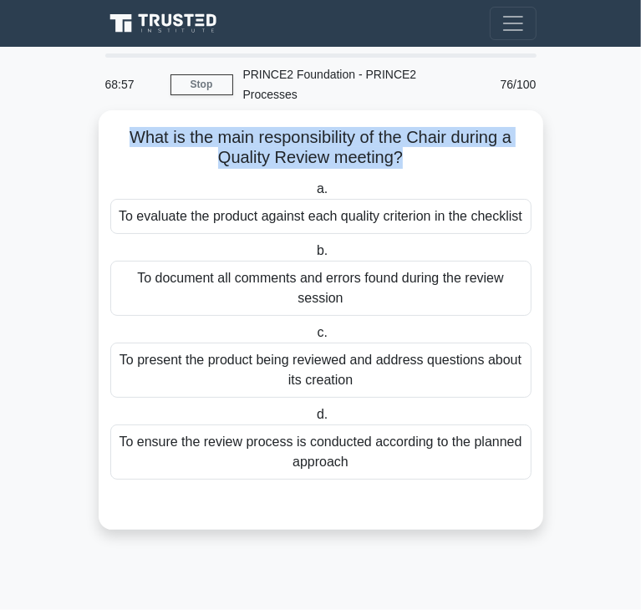
drag, startPoint x: 125, startPoint y: 115, endPoint x: 401, endPoint y: 139, distance: 277.7
click at [401, 139] on h5 "What is the main responsibility of the Chair during a Quality Review meeting? .…" at bounding box center [321, 148] width 425 height 42
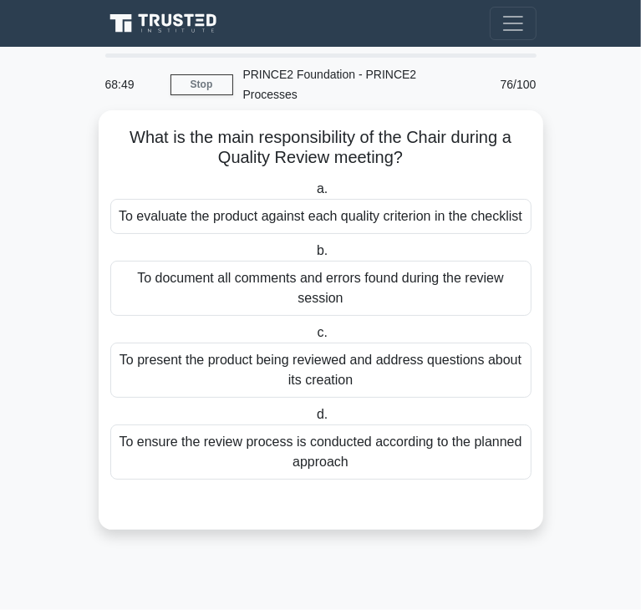
click at [233, 199] on div "To evaluate the product against each quality criterion in the checklist" at bounding box center [320, 216] width 421 height 35
click at [313, 193] on input "a. To evaluate the product against each quality criterion in the checklist" at bounding box center [313, 189] width 0 height 11
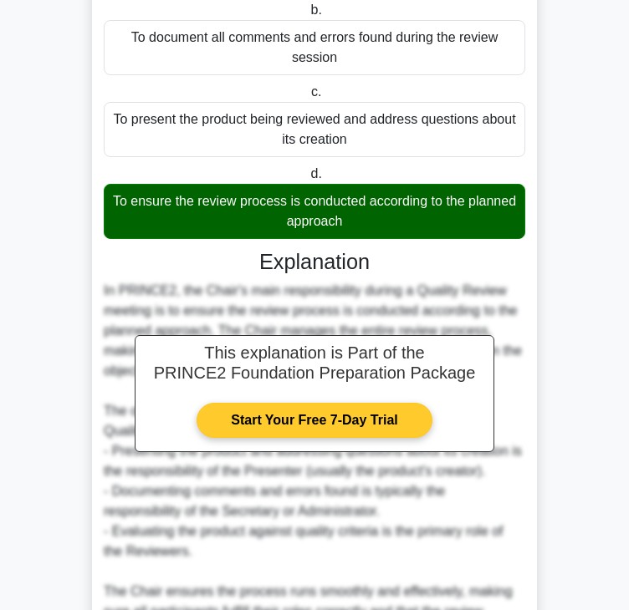
scroll to position [421, 0]
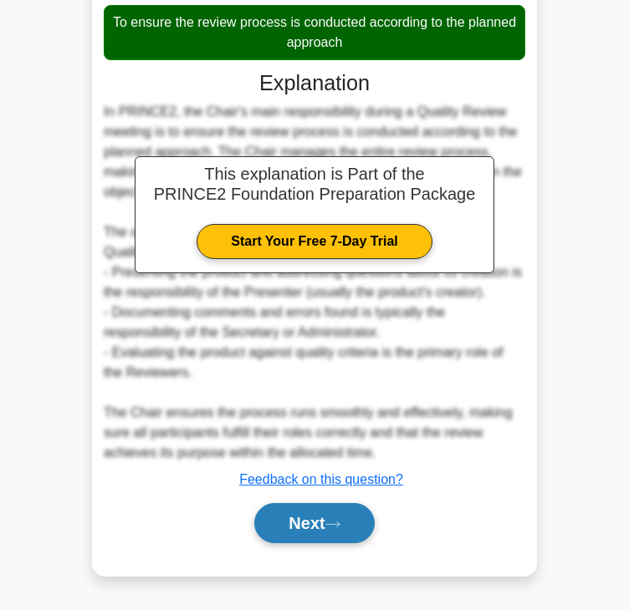
click at [330, 517] on button "Next" at bounding box center [314, 523] width 120 height 40
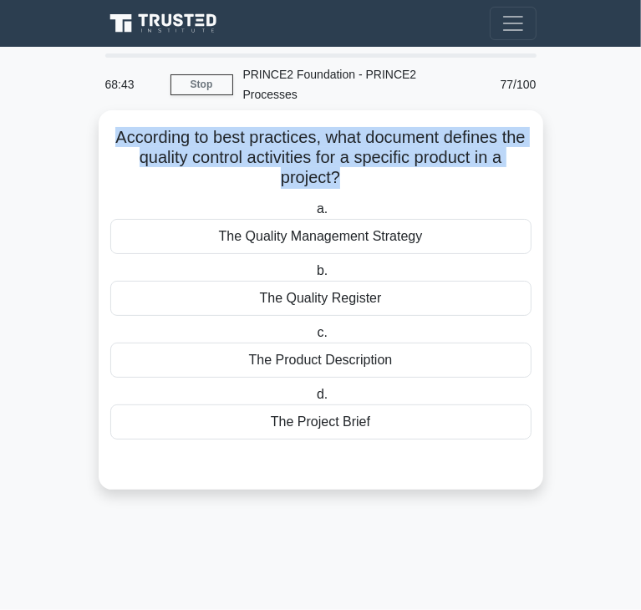
drag, startPoint x: 114, startPoint y: 125, endPoint x: 336, endPoint y: 158, distance: 224.8
click at [336, 158] on h5 "According to best practices, what document defines the quality control activiti…" at bounding box center [321, 158] width 425 height 62
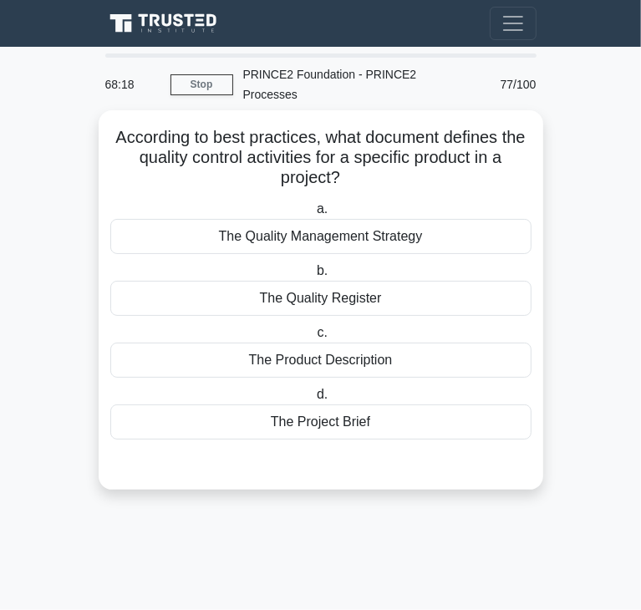
click at [379, 288] on div "The Quality Register" at bounding box center [320, 298] width 421 height 35
click at [313, 277] on input "b. The Quality Register" at bounding box center [313, 271] width 0 height 11
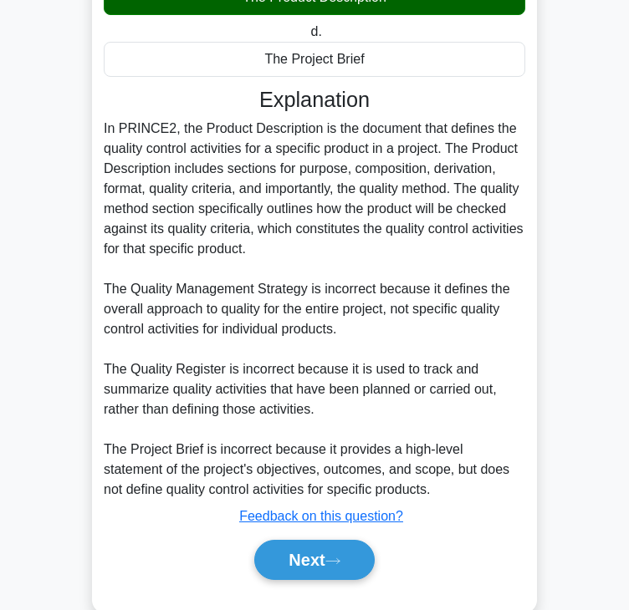
scroll to position [381, 0]
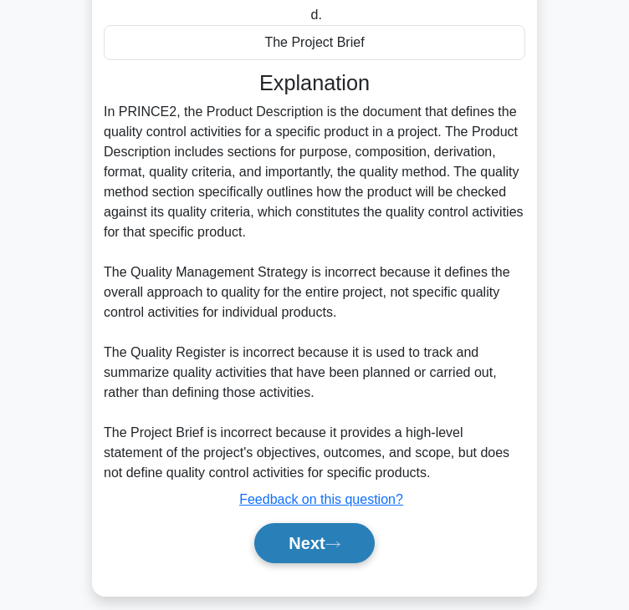
click at [338, 540] on icon at bounding box center [332, 544] width 15 height 9
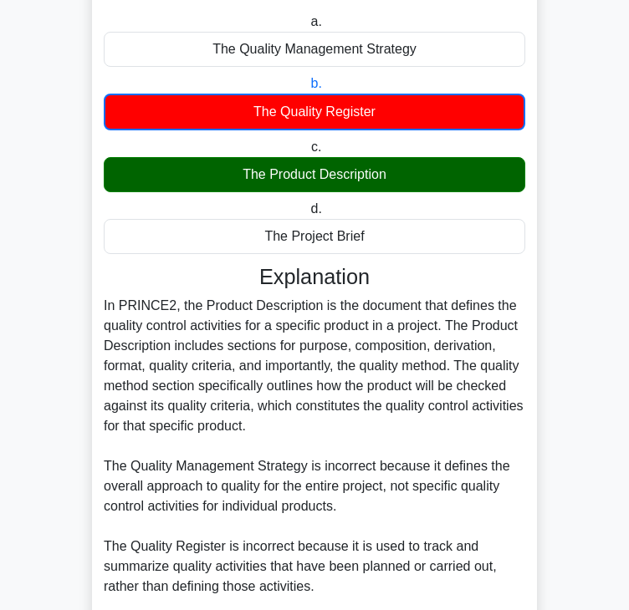
scroll to position [0, 0]
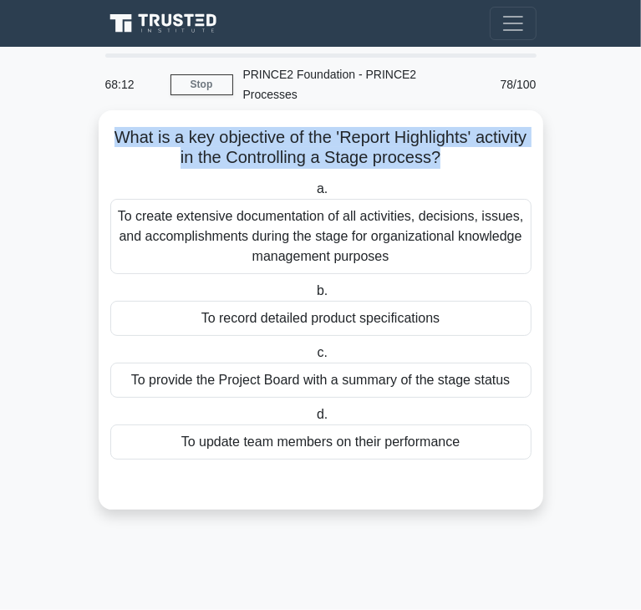
drag, startPoint x: 105, startPoint y: 119, endPoint x: 469, endPoint y: 134, distance: 363.9
click at [469, 134] on div "What is a key objective of the 'Report Highlights' activity in the Controlling …" at bounding box center [320, 310] width 431 height 386
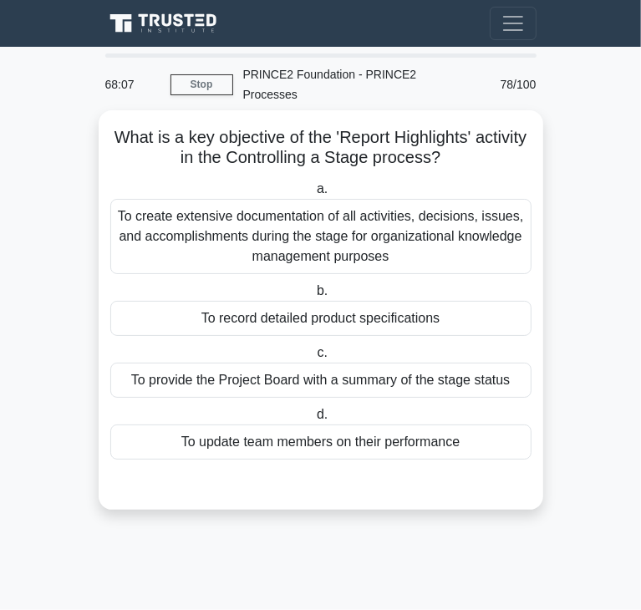
click at [267, 369] on div "To provide the Project Board with a summary of the stage status" at bounding box center [320, 380] width 421 height 35
click at [313, 359] on input "c. To provide the Project Board with a summary of the stage status" at bounding box center [313, 353] width 0 height 11
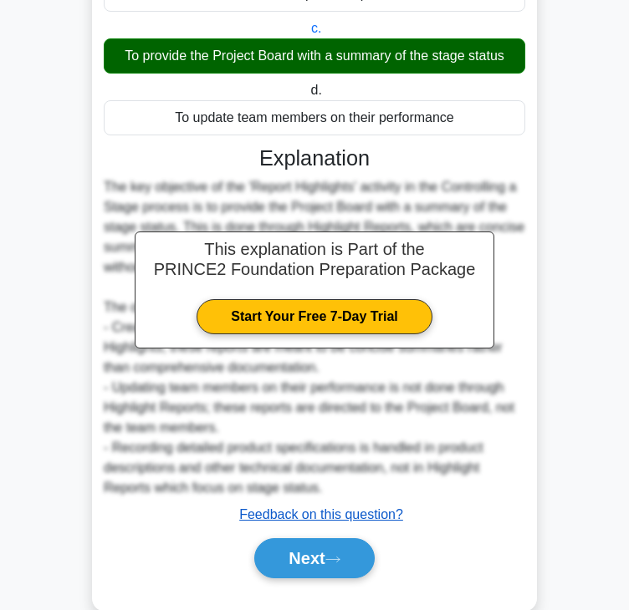
scroll to position [339, 0]
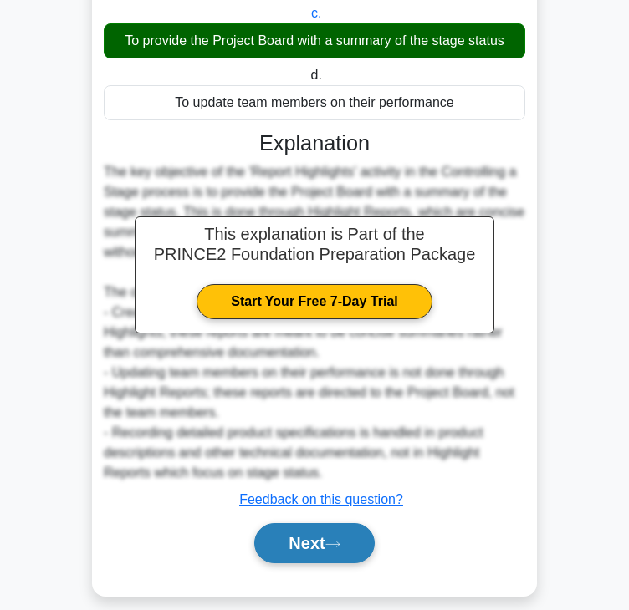
click at [296, 523] on button "Next" at bounding box center [314, 543] width 120 height 40
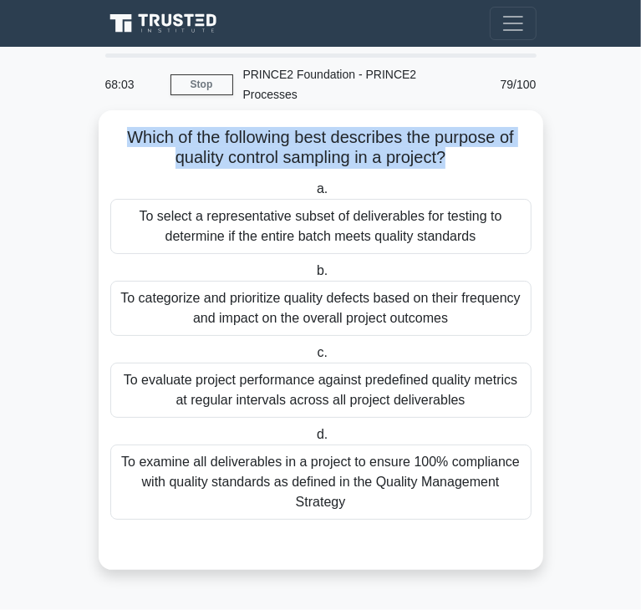
drag, startPoint x: 120, startPoint y: 118, endPoint x: 447, endPoint y: 130, distance: 327.0
click at [447, 130] on h5 "Which of the following best describes the purpose of quality control sampling i…" at bounding box center [321, 148] width 425 height 42
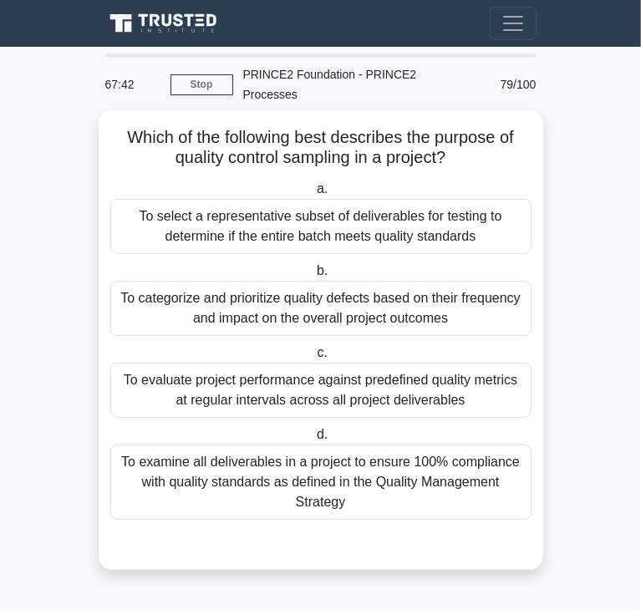
click at [377, 304] on div "To categorize and prioritize quality defects based on their frequency and impac…" at bounding box center [320, 308] width 421 height 55
click at [313, 277] on input "b. To categorize and prioritize quality defects based on their frequency and im…" at bounding box center [313, 271] width 0 height 11
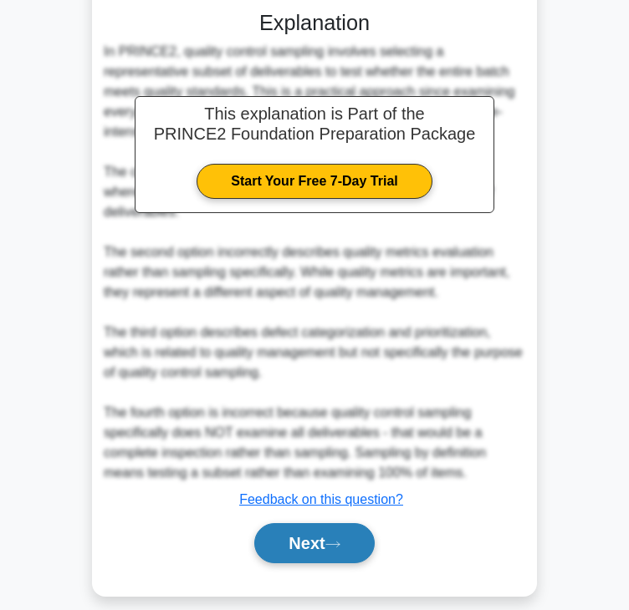
click at [318, 532] on button "Next" at bounding box center [314, 543] width 120 height 40
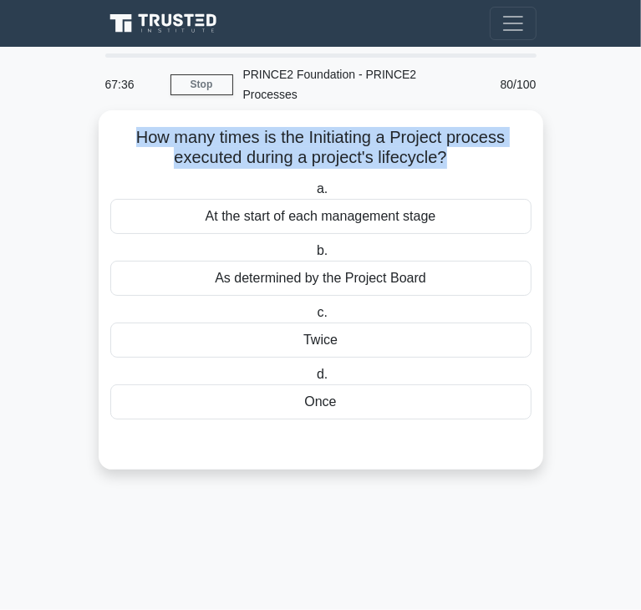
drag, startPoint x: 135, startPoint y: 116, endPoint x: 447, endPoint y: 134, distance: 312.3
click at [447, 134] on h5 "How many times is the Initiating a Project process executed during a project's …" at bounding box center [321, 148] width 425 height 42
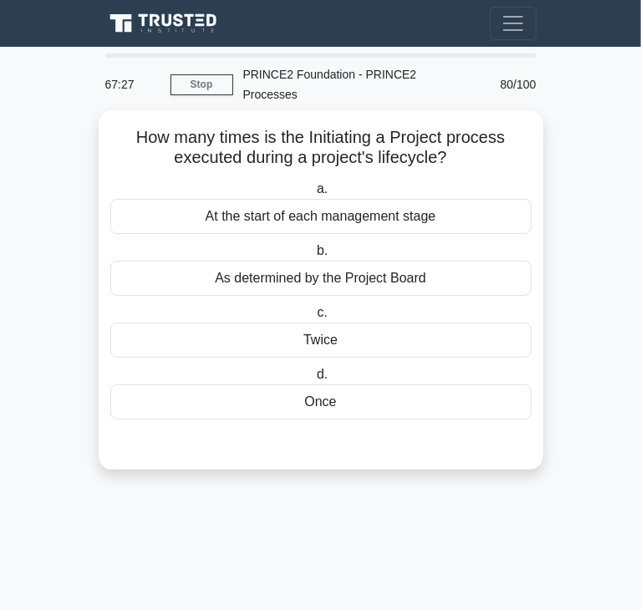
click at [361, 199] on div "At the start of each management stage" at bounding box center [320, 216] width 421 height 35
click at [313, 195] on input "a. At the start of each management stage" at bounding box center [313, 189] width 0 height 11
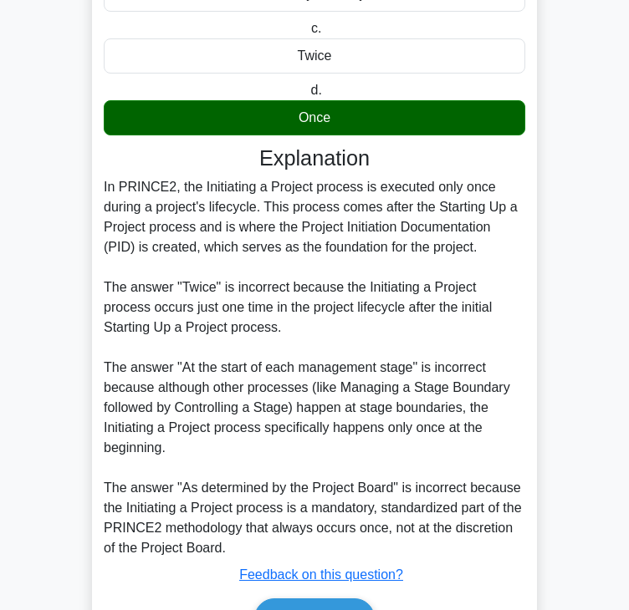
scroll to position [361, 0]
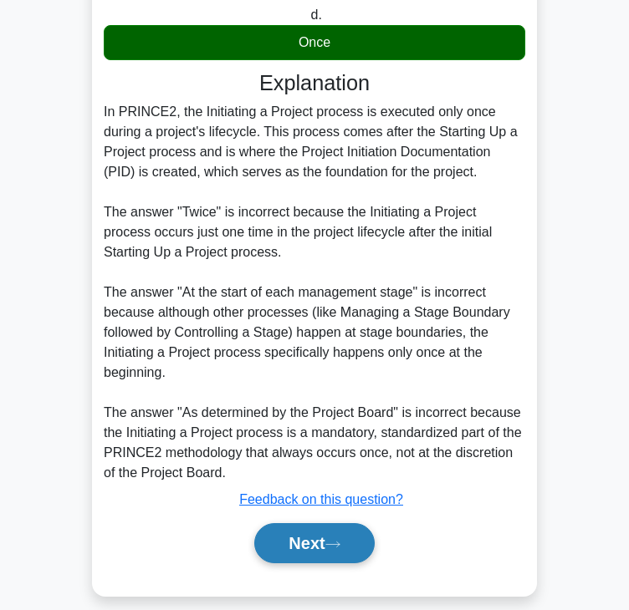
click at [308, 523] on button "Next" at bounding box center [314, 543] width 120 height 40
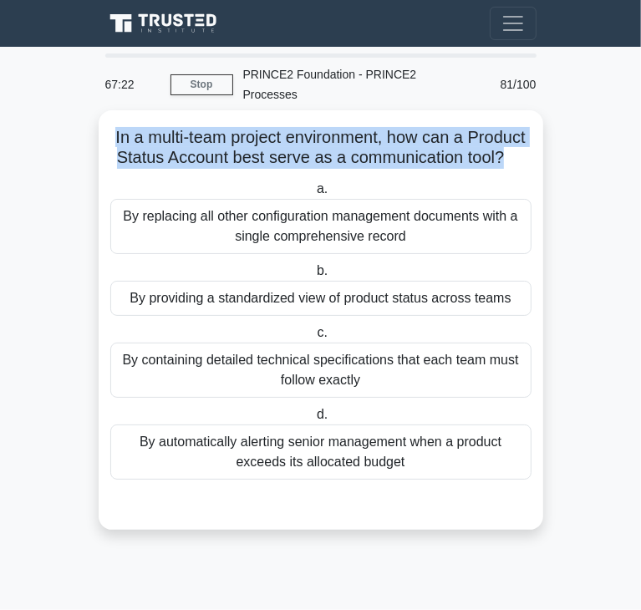
drag, startPoint x: 137, startPoint y: 110, endPoint x: 326, endPoint y: 158, distance: 194.8
click at [326, 158] on h5 "In a multi-team project environment, how can a Product Status Account best serv…" at bounding box center [321, 148] width 425 height 42
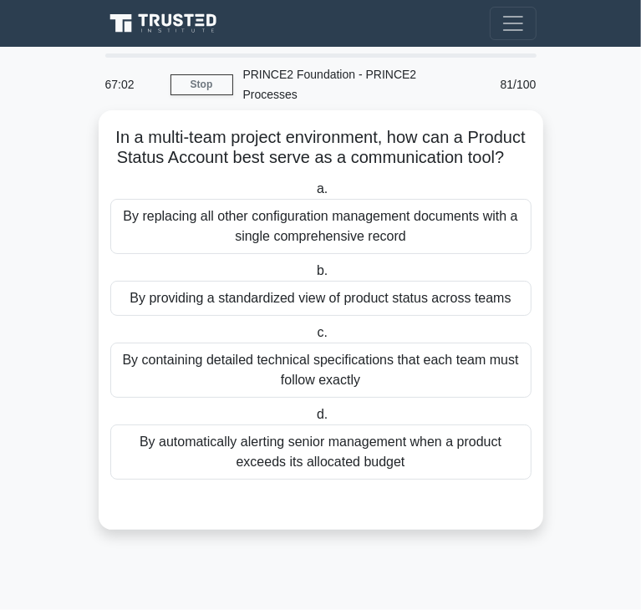
click at [260, 305] on div "By providing a standardized view of product status across teams" at bounding box center [320, 298] width 421 height 35
click at [313, 277] on input "b. By providing a standardized view of product status across teams" at bounding box center [313, 271] width 0 height 11
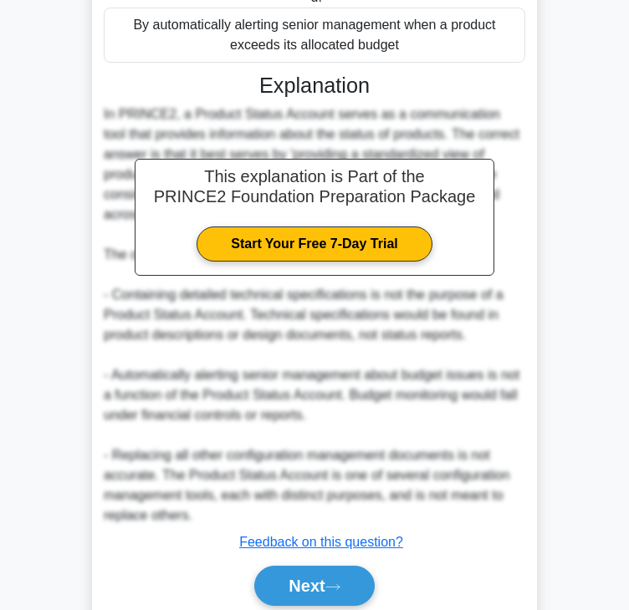
scroll to position [418, 0]
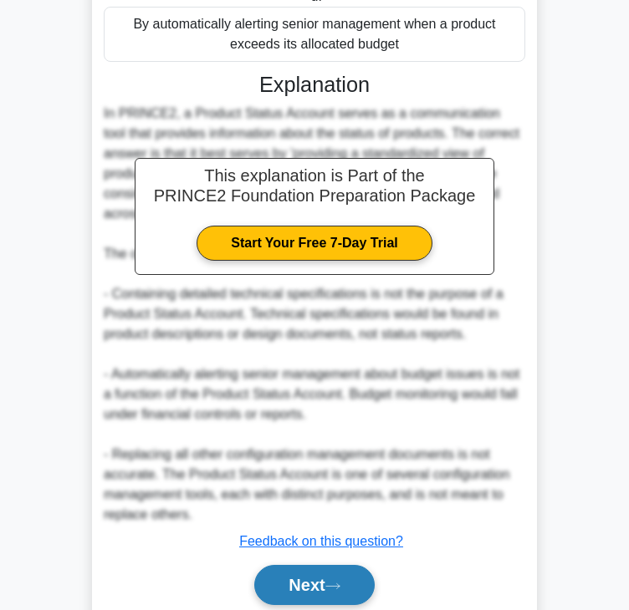
click at [317, 594] on button "Next" at bounding box center [314, 585] width 120 height 40
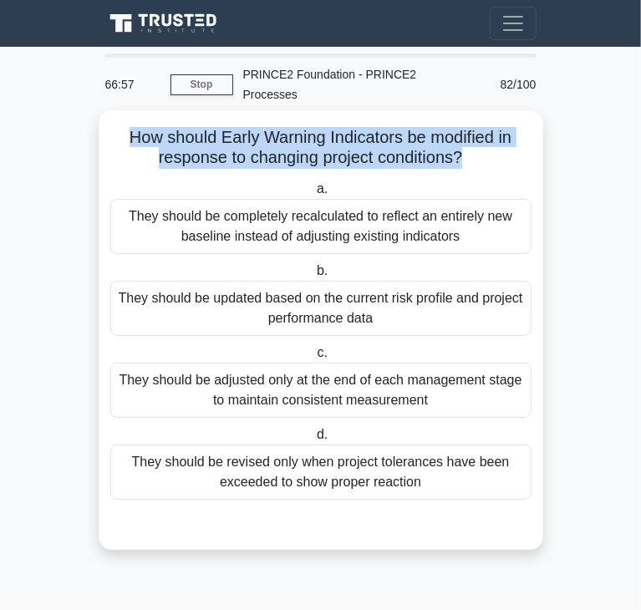
drag, startPoint x: 121, startPoint y: 115, endPoint x: 465, endPoint y: 139, distance: 344.4
click at [465, 139] on h5 "How should Early Warning Indicators be modified in response to changing project…" at bounding box center [321, 148] width 425 height 42
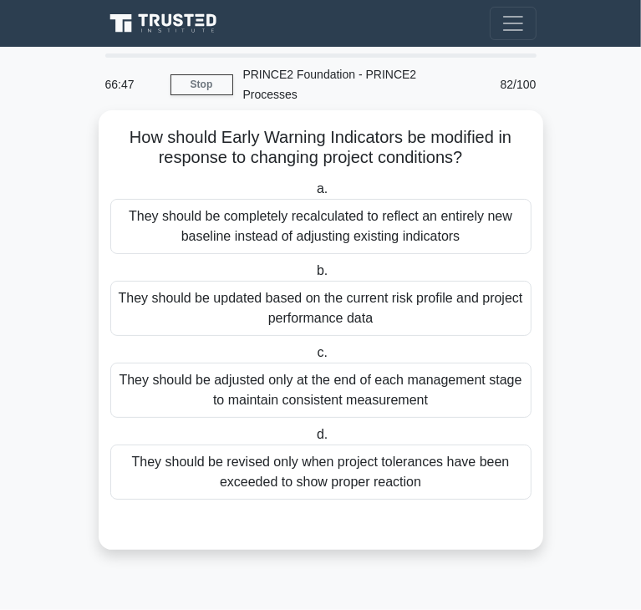
click at [352, 281] on div "They should be updated based on the current risk profile and project performanc…" at bounding box center [320, 308] width 421 height 55
click at [313, 277] on input "b. They should be updated based on the current risk profile and project perform…" at bounding box center [313, 271] width 0 height 11
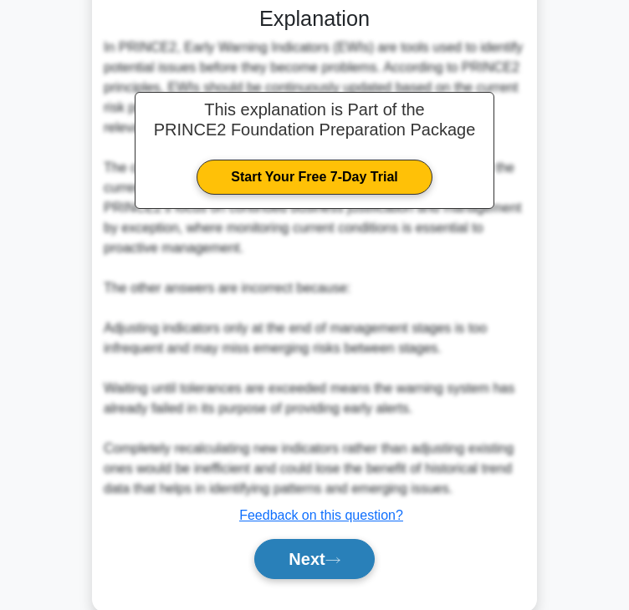
scroll to position [520, 0]
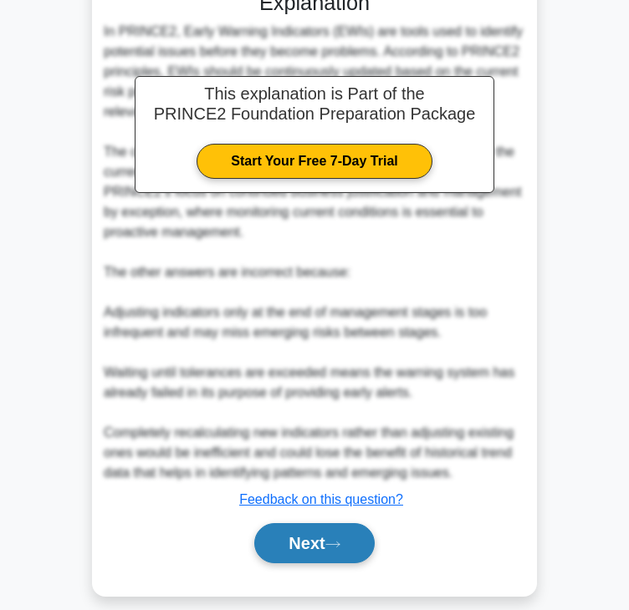
click at [309, 536] on button "Next" at bounding box center [314, 543] width 120 height 40
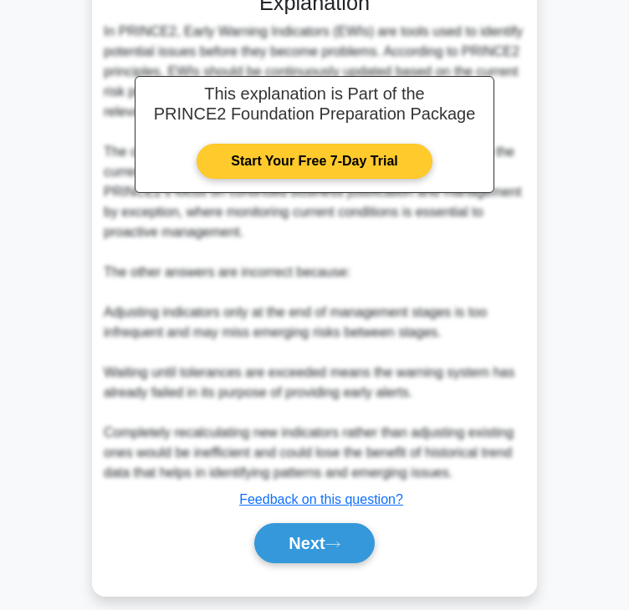
scroll to position [0, 0]
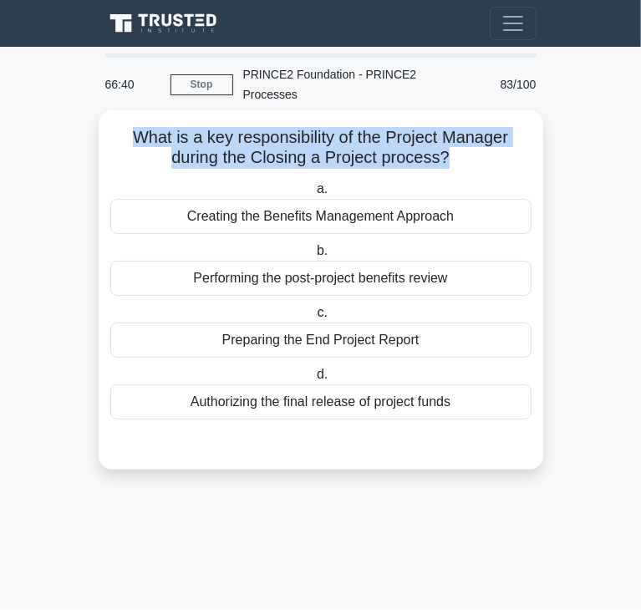
drag, startPoint x: 135, startPoint y: 120, endPoint x: 446, endPoint y: 140, distance: 311.6
click at [446, 140] on h5 "What is a key responsibility of the Project Manager during the Closing a Projec…" at bounding box center [321, 148] width 425 height 42
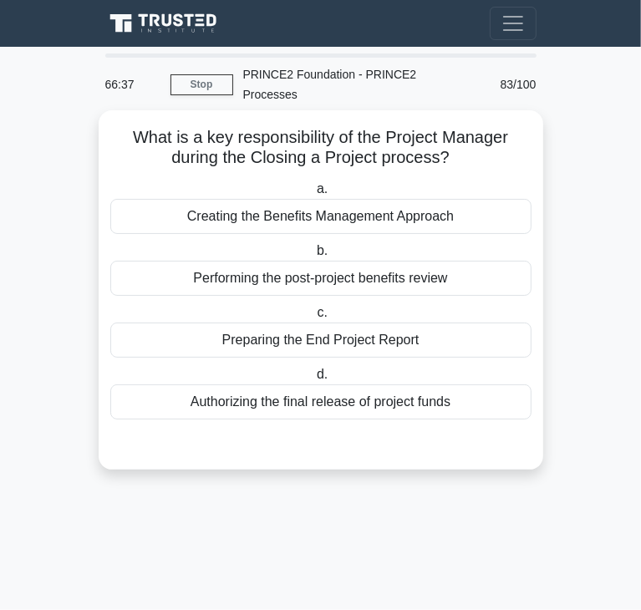
click at [232, 323] on div "Preparing the End Project Report" at bounding box center [320, 340] width 421 height 35
click at [313, 313] on input "c. Preparing the End Project Report" at bounding box center [313, 313] width 0 height 11
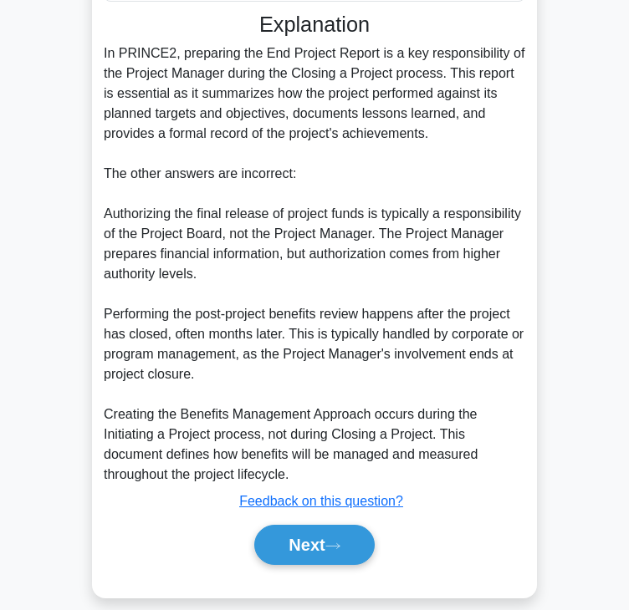
scroll to position [420, 0]
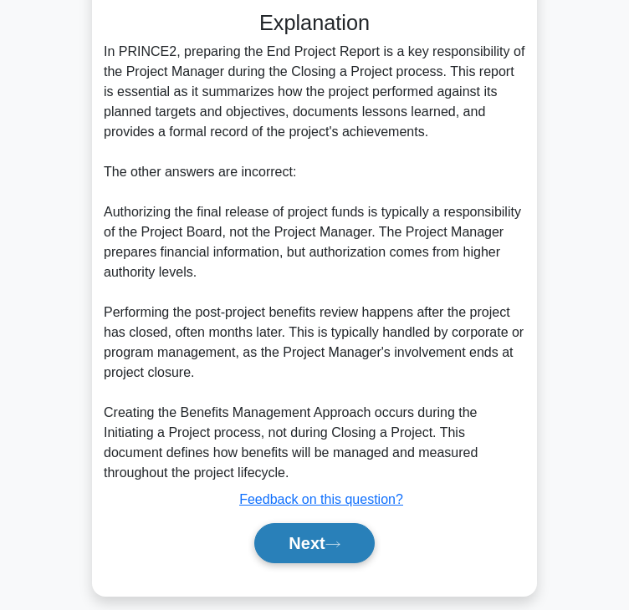
click at [269, 523] on button "Next" at bounding box center [314, 543] width 120 height 40
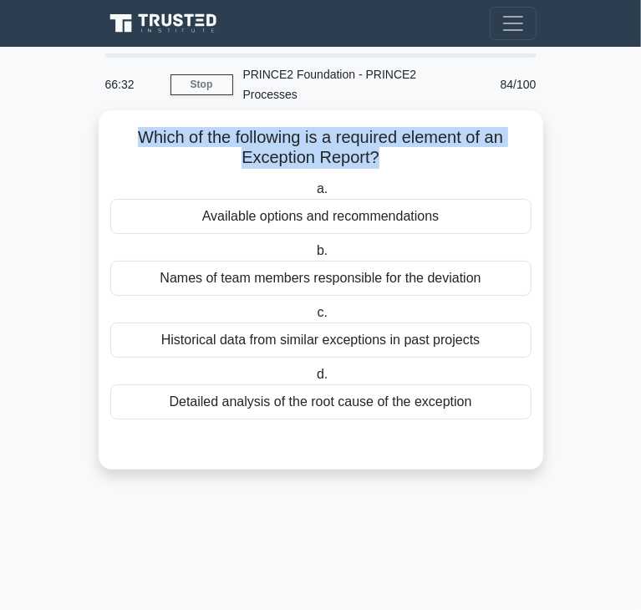
drag, startPoint x: 130, startPoint y: 118, endPoint x: 375, endPoint y: 135, distance: 245.5
click at [375, 135] on h5 "Which of the following is a required element of an Exception Report? .spinner_0…" at bounding box center [321, 148] width 425 height 42
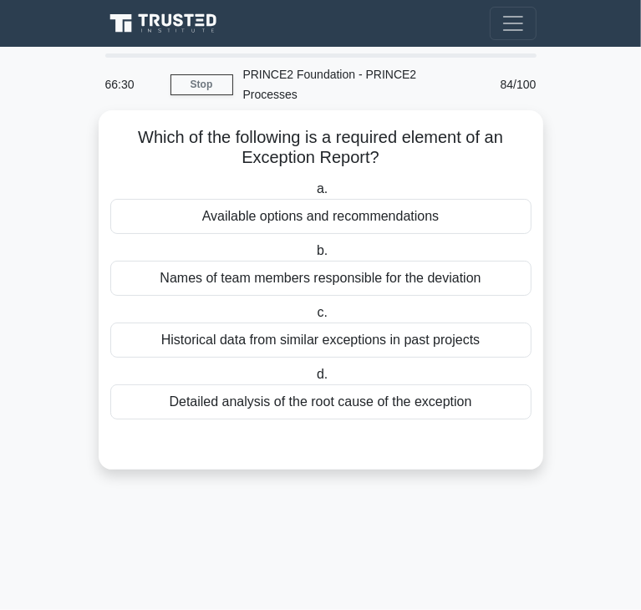
drag, startPoint x: 177, startPoint y: 197, endPoint x: 121, endPoint y: 193, distance: 56.2
click at [177, 199] on div "Available options and recommendations" at bounding box center [320, 216] width 421 height 35
click at [313, 195] on input "a. Available options and recommendations" at bounding box center [313, 189] width 0 height 11
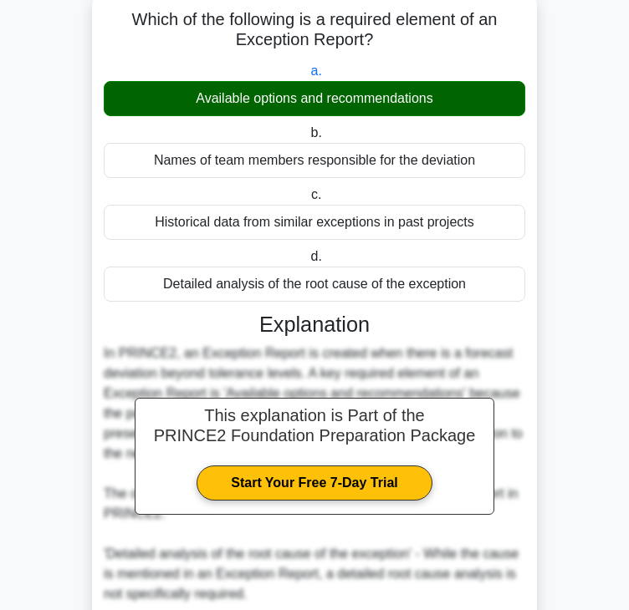
scroll to position [400, 0]
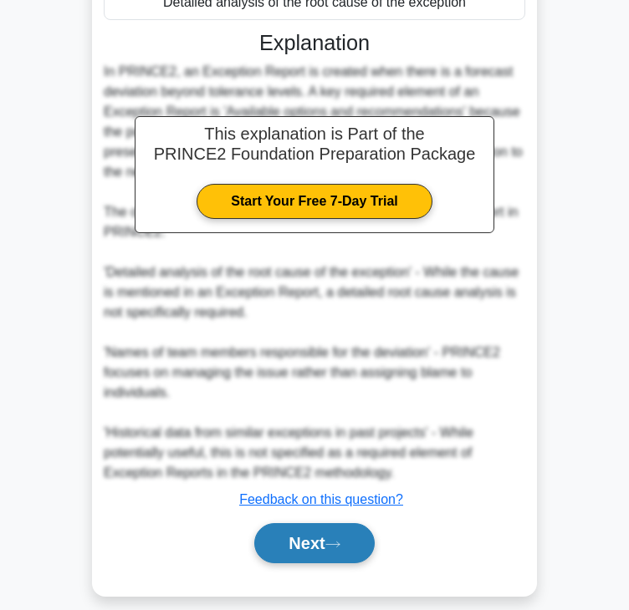
click at [274, 523] on button "Next" at bounding box center [314, 543] width 120 height 40
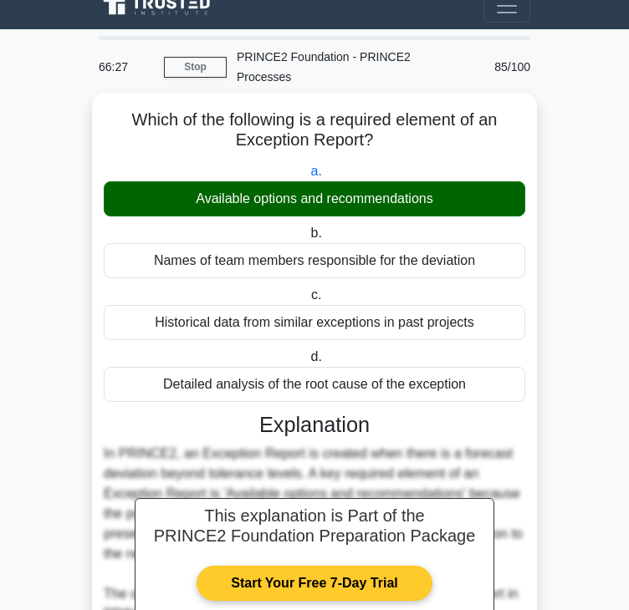
scroll to position [0, 0]
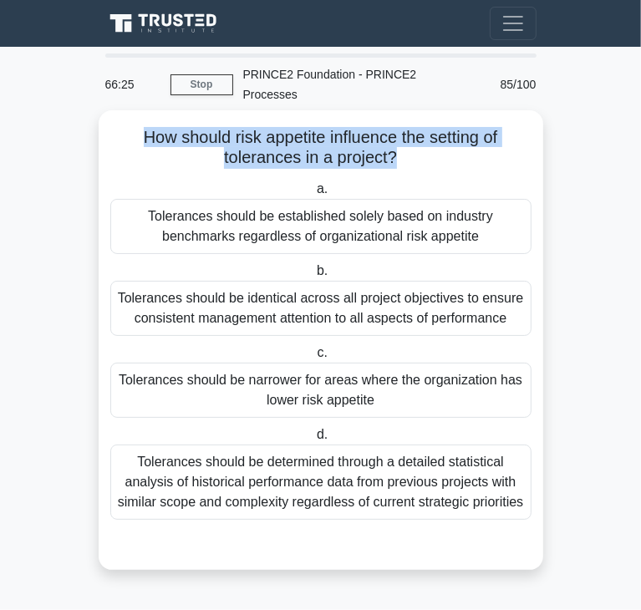
drag, startPoint x: 140, startPoint y: 123, endPoint x: 392, endPoint y: 144, distance: 252.4
click at [392, 144] on h5 "How should risk appetite influence the setting of tolerances in a project? .spi…" at bounding box center [321, 148] width 425 height 42
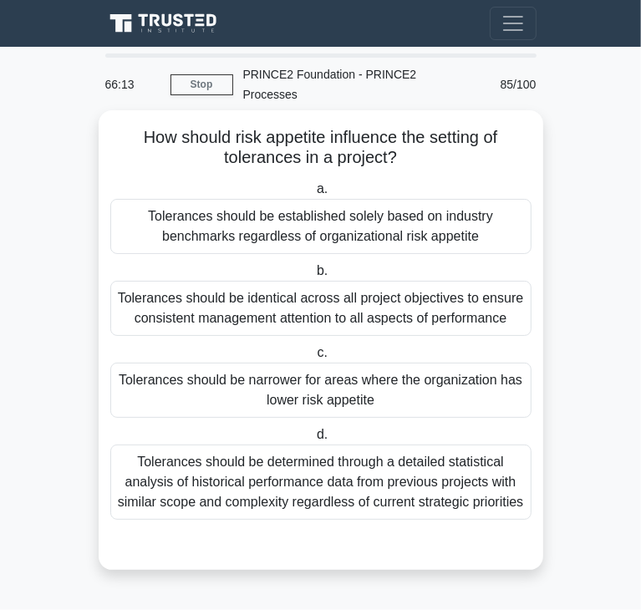
click at [186, 363] on div "Tolerances should be narrower for areas where the organization has lower risk a…" at bounding box center [320, 390] width 421 height 55
click at [313, 354] on input "c. Tolerances should be narrower for areas where the organization has lower ris…" at bounding box center [313, 353] width 0 height 11
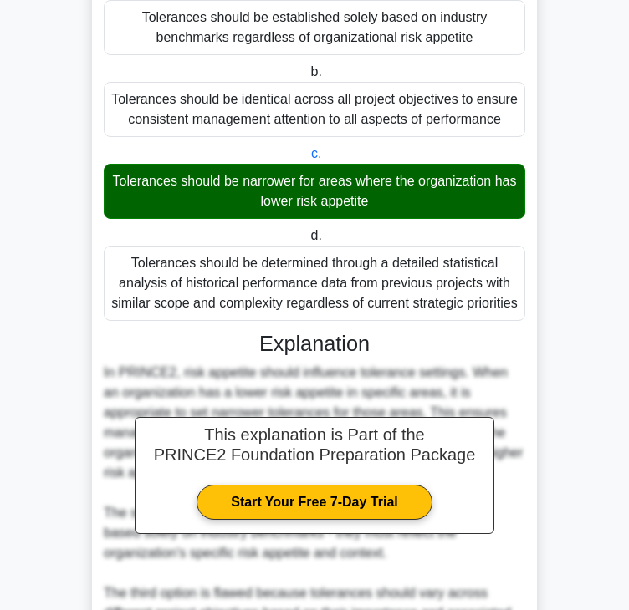
scroll to position [480, 0]
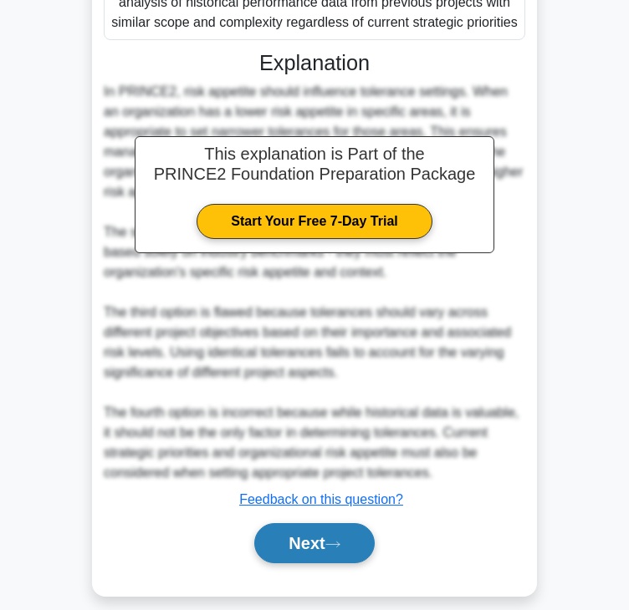
click at [315, 525] on button "Next" at bounding box center [314, 543] width 120 height 40
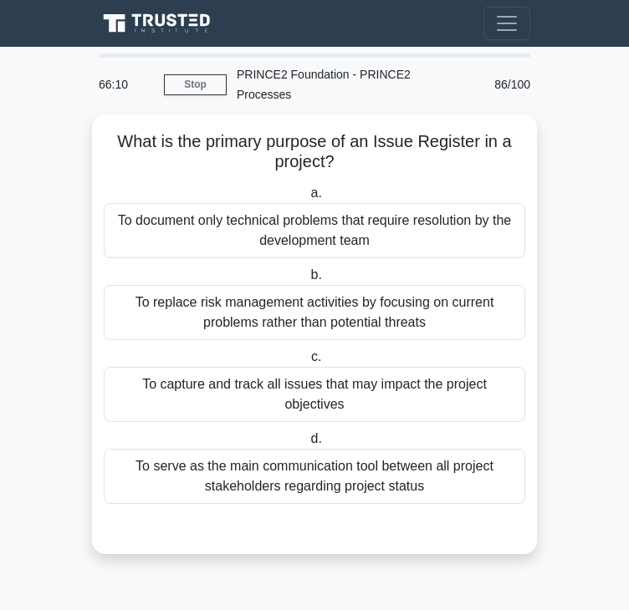
scroll to position [0, 0]
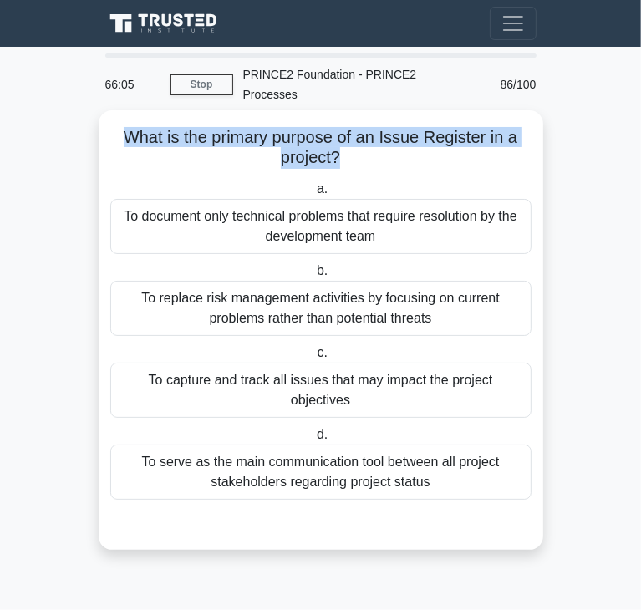
drag, startPoint x: 124, startPoint y: 110, endPoint x: 337, endPoint y: 134, distance: 214.4
click at [337, 134] on h5 "What is the primary purpose of an Issue Register in a project? .spinner_0XTQ{tr…" at bounding box center [321, 148] width 425 height 42
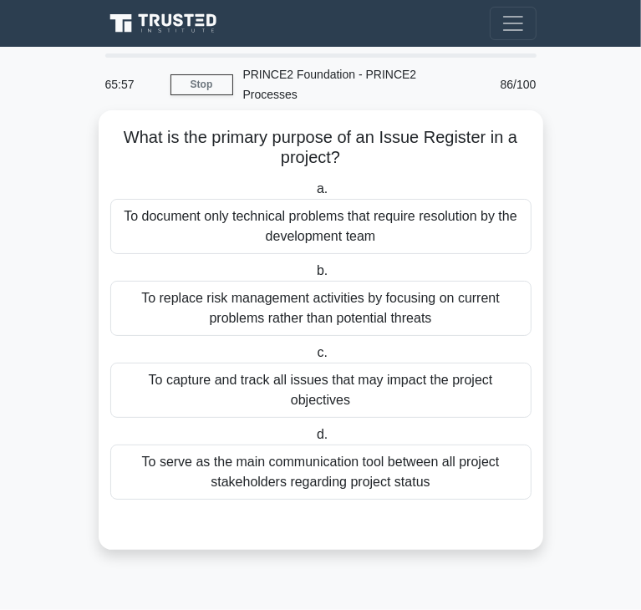
click at [364, 199] on div "To document only technical problems that require resolution by the development …" at bounding box center [320, 226] width 421 height 55
click at [313, 195] on input "a. To document only technical problems that require resolution by the developme…" at bounding box center [313, 189] width 0 height 11
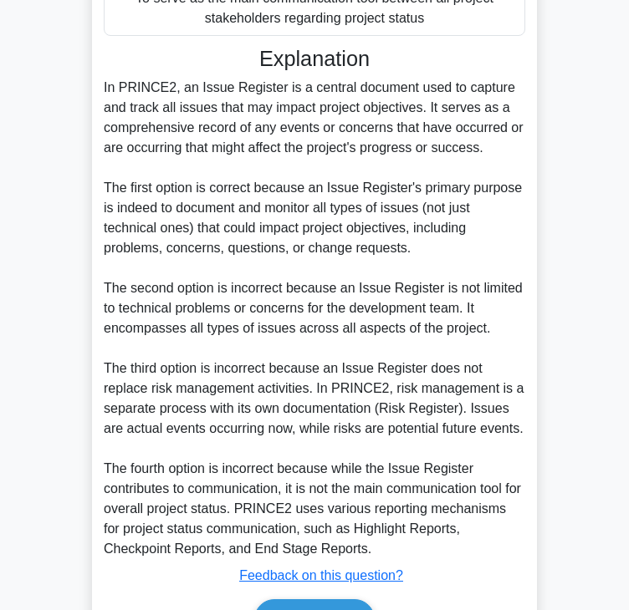
scroll to position [542, 0]
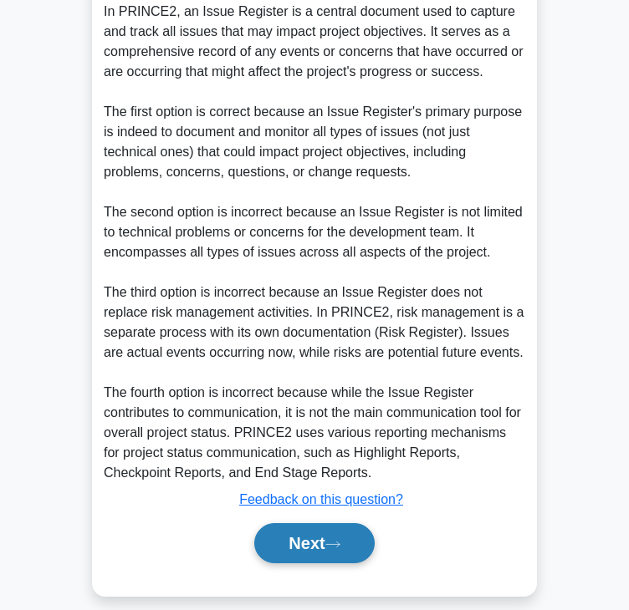
click at [329, 523] on button "Next" at bounding box center [314, 543] width 120 height 40
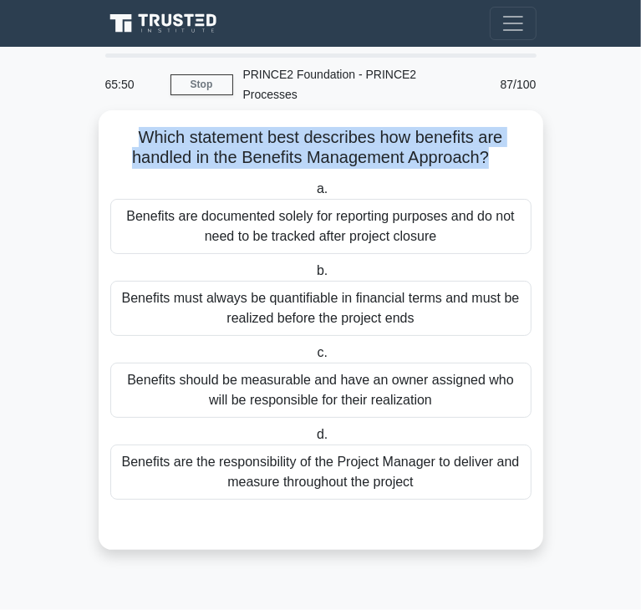
drag, startPoint x: 142, startPoint y: 119, endPoint x: 491, endPoint y: 132, distance: 348.8
click at [491, 132] on h5 "Which statement best describes how benefits are handled in the Benefits Managem…" at bounding box center [321, 148] width 425 height 42
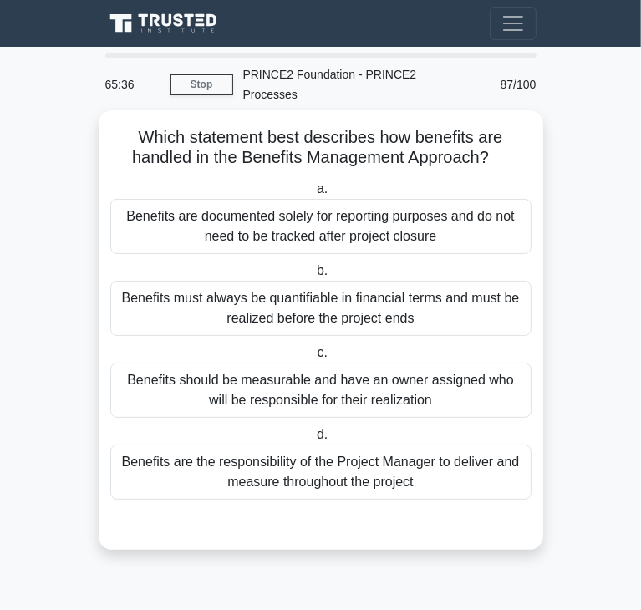
click at [254, 374] on div "Benefits should be measurable and have an owner assigned who will be responsibl…" at bounding box center [320, 390] width 421 height 55
click at [313, 359] on input "c. Benefits should be measurable and have an owner assigned who will be respons…" at bounding box center [313, 353] width 0 height 11
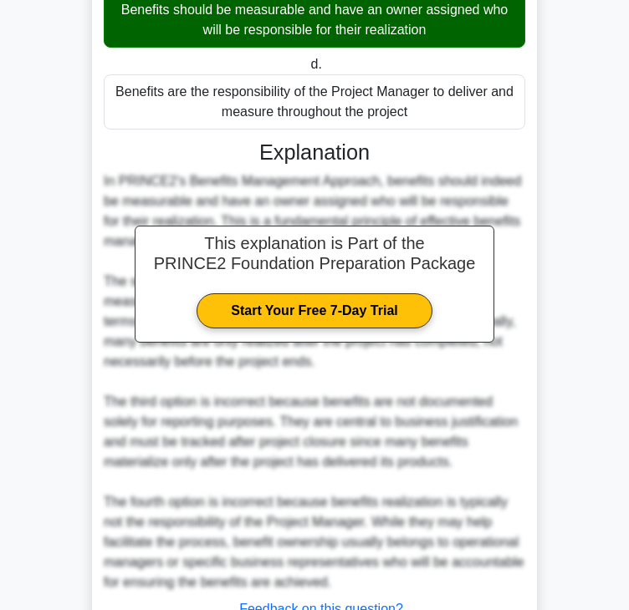
scroll to position [480, 0]
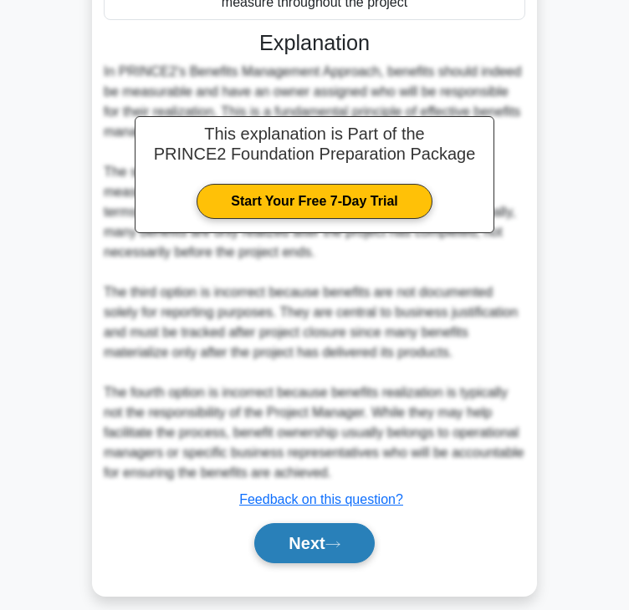
click at [287, 523] on button "Next" at bounding box center [314, 543] width 120 height 40
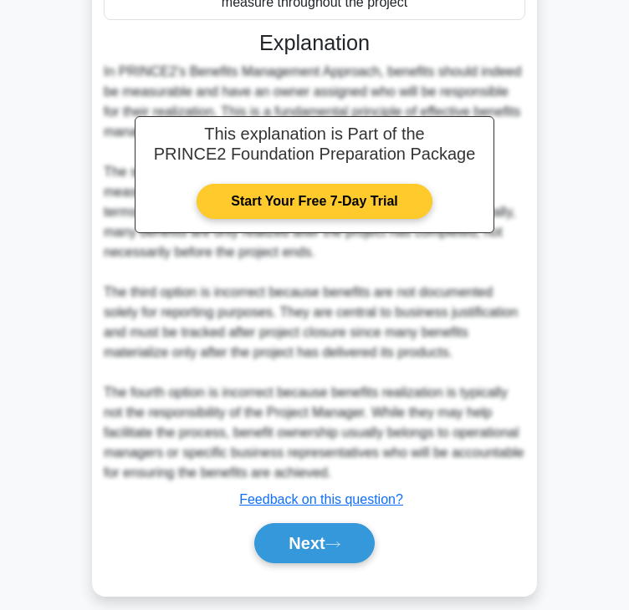
scroll to position [0, 0]
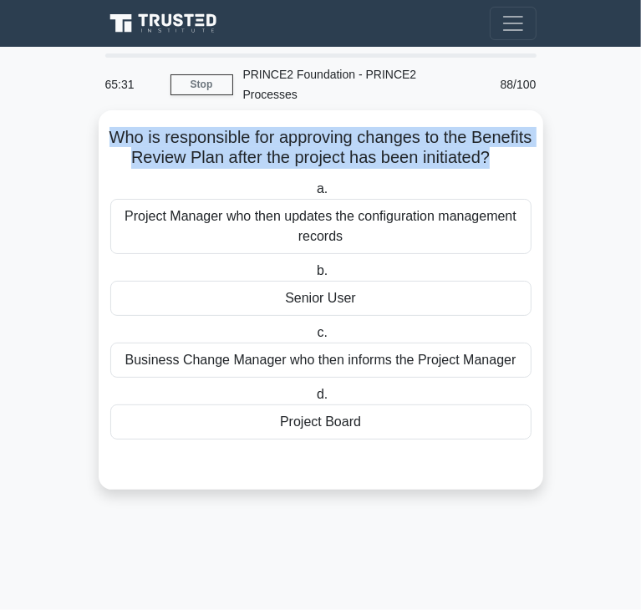
drag, startPoint x: 142, startPoint y: 119, endPoint x: 341, endPoint y: 160, distance: 203.1
click at [341, 160] on h5 "Who is responsible for approving changes to the Benefits Review Plan after the …" at bounding box center [321, 148] width 425 height 42
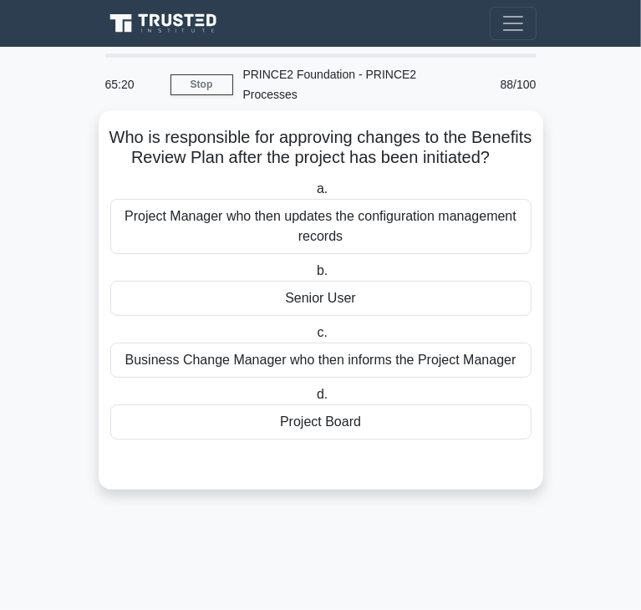
click at [311, 425] on div "Project Board" at bounding box center [320, 422] width 421 height 35
click at [313, 400] on input "d. Project Board" at bounding box center [313, 394] width 0 height 11
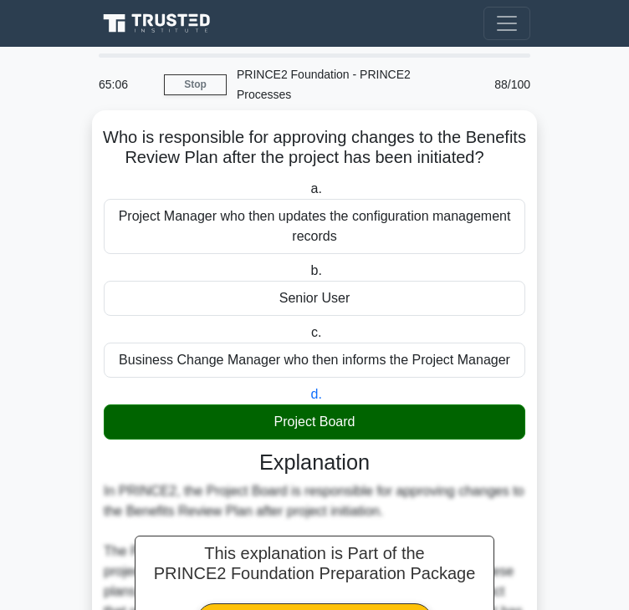
drag, startPoint x: 363, startPoint y: 232, endPoint x: 109, endPoint y: 215, distance: 253.8
click at [109, 215] on div "Project Manager who then updates the configuration management records" at bounding box center [314, 226] width 421 height 55
drag, startPoint x: 232, startPoint y: 303, endPoint x: 373, endPoint y: 297, distance: 141.4
click at [373, 297] on div "Senior User" at bounding box center [314, 298] width 421 height 35
drag, startPoint x: 110, startPoint y: 358, endPoint x: 525, endPoint y: 358, distance: 414.6
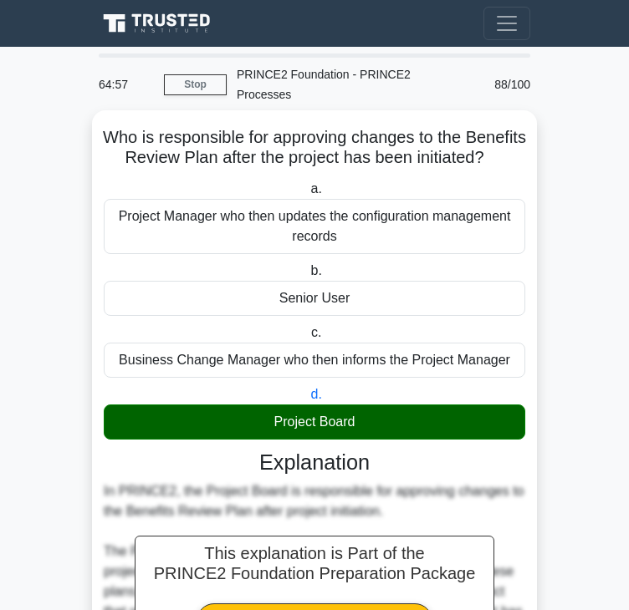
click at [525, 358] on div "c. Business Change Manager who then informs the Project Manager" at bounding box center [314, 350] width 441 height 55
drag, startPoint x: 242, startPoint y: 433, endPoint x: 396, endPoint y: 425, distance: 154.8
click at [396, 425] on div "Project Board" at bounding box center [314, 422] width 421 height 35
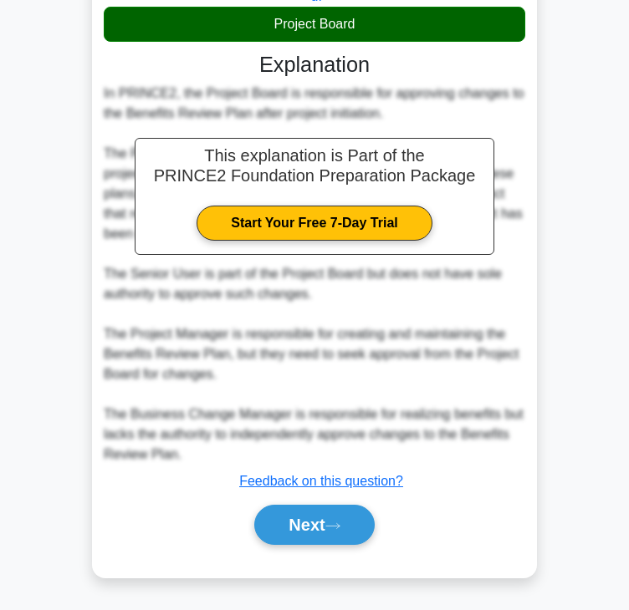
scroll to position [400, 0]
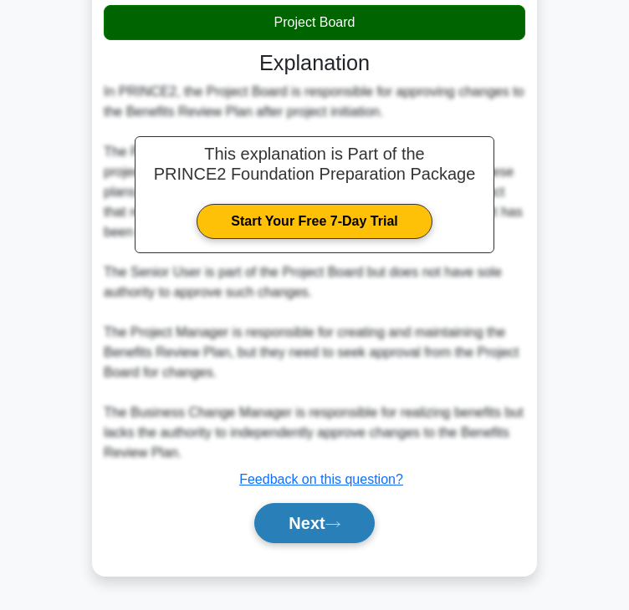
click at [276, 512] on button "Next" at bounding box center [314, 523] width 120 height 40
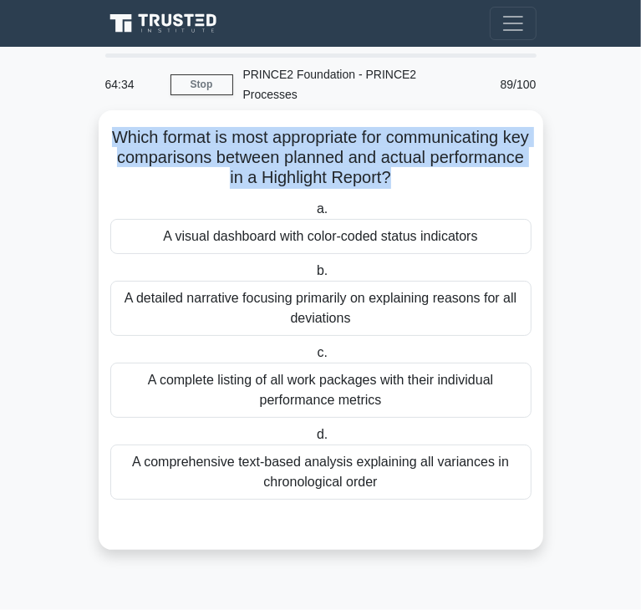
drag, startPoint x: 122, startPoint y: 121, endPoint x: 441, endPoint y: 162, distance: 321.9
click at [441, 162] on h5 "Which format is most appropriate for communicating key comparisons between plan…" at bounding box center [321, 158] width 425 height 62
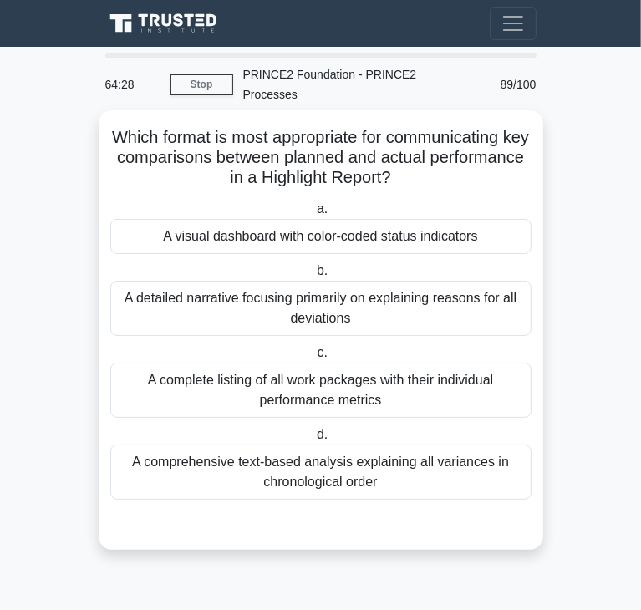
drag, startPoint x: 314, startPoint y: 223, endPoint x: 210, endPoint y: 223, distance: 104.5
click at [314, 223] on div "A visual dashboard with color-coded status indicators" at bounding box center [320, 236] width 421 height 35
click at [313, 215] on input "a. A visual dashboard with color-coded status indicators" at bounding box center [313, 209] width 0 height 11
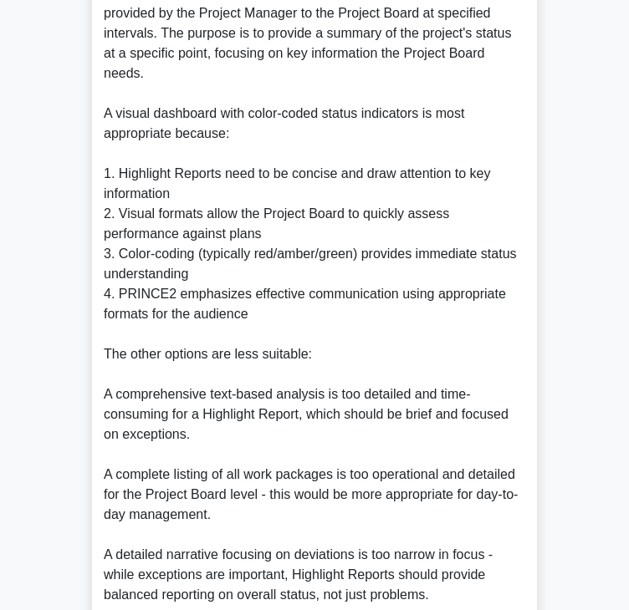
scroll to position [660, 0]
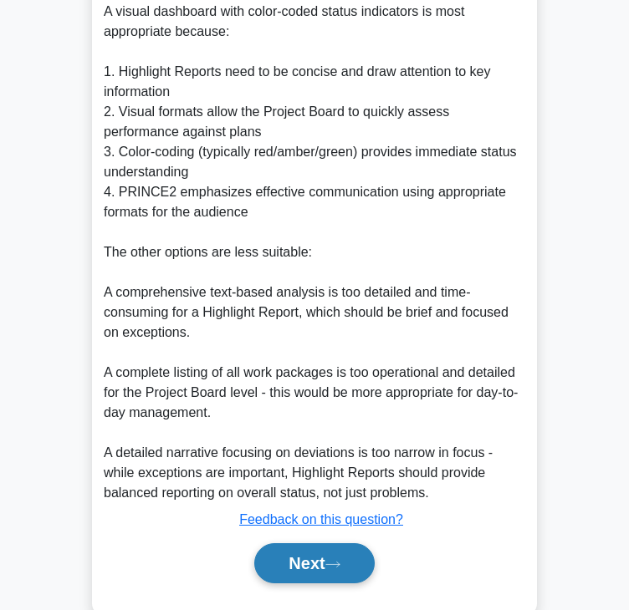
click at [318, 543] on button "Next" at bounding box center [314, 563] width 120 height 40
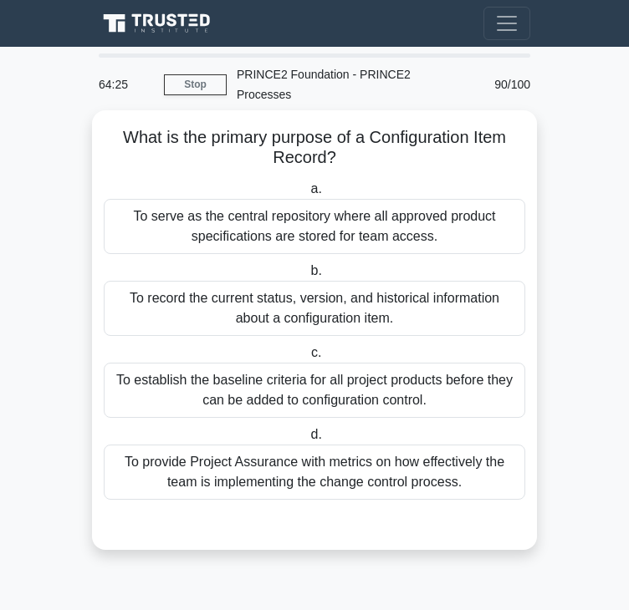
scroll to position [0, 0]
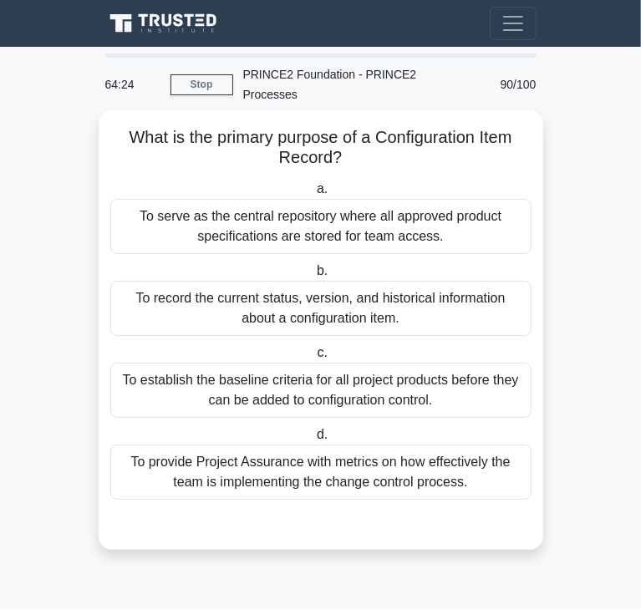
click at [130, 127] on h5 "What is the primary purpose of a Configuration Item Record? .spinner_0XTQ{trans…" at bounding box center [321, 148] width 425 height 42
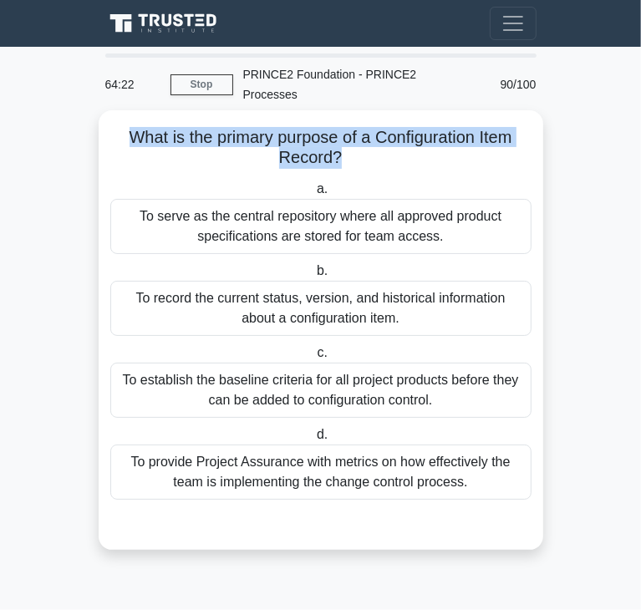
drag, startPoint x: 122, startPoint y: 120, endPoint x: 335, endPoint y: 139, distance: 213.9
click at [335, 139] on h5 "What is the primary purpose of a Configuration Item Record? .spinner_0XTQ{trans…" at bounding box center [321, 148] width 425 height 42
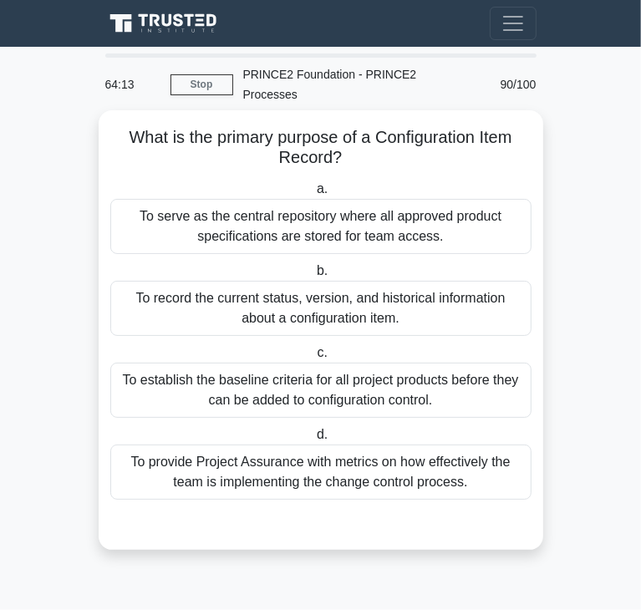
click at [275, 301] on div "To record the current status, version, and historical information about a confi…" at bounding box center [320, 308] width 421 height 55
click at [313, 277] on input "b. To record the current status, version, and historical information about a co…" at bounding box center [313, 271] width 0 height 11
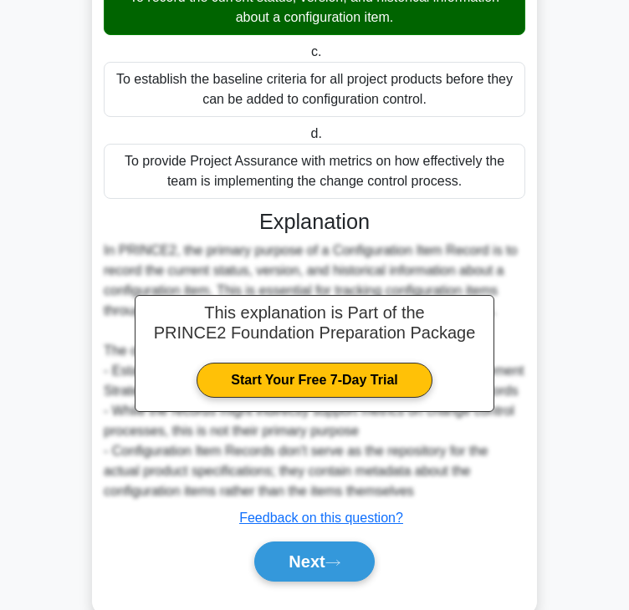
scroll to position [319, 0]
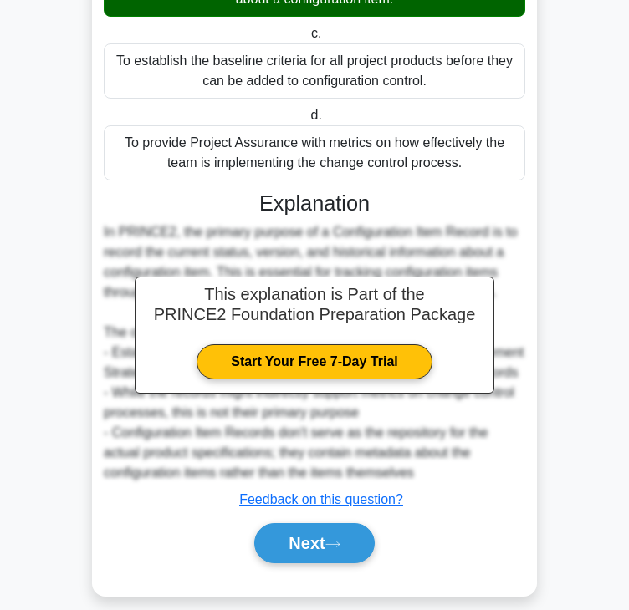
click at [285, 552] on div "What is the primary purpose of a Configuration Item Record? .spinner_0XTQ{trans…" at bounding box center [314, 194] width 431 height 792
click at [298, 536] on button "Next" at bounding box center [314, 543] width 120 height 40
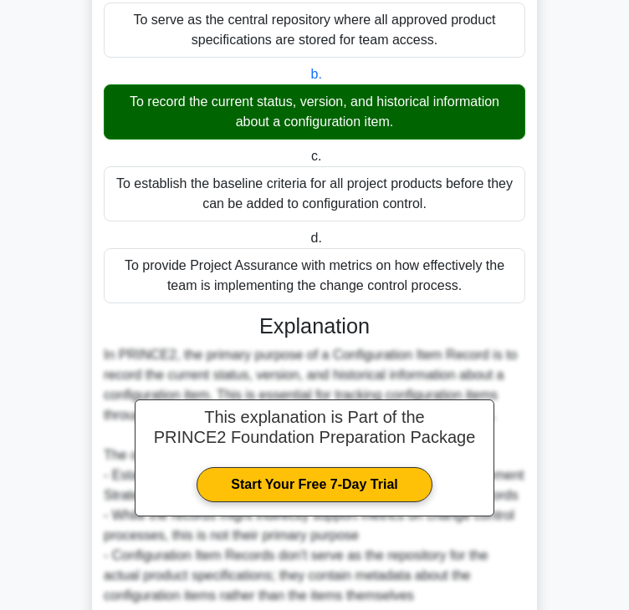
scroll to position [0, 0]
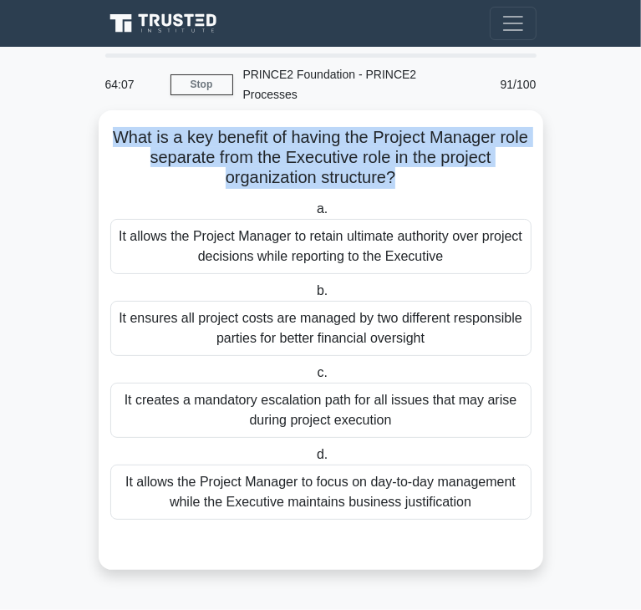
drag, startPoint x: 121, startPoint y: 115, endPoint x: 396, endPoint y: 165, distance: 279.7
click at [396, 165] on h5 "What is a key benefit of having the Project Manager role separate from the Exec…" at bounding box center [321, 158] width 425 height 62
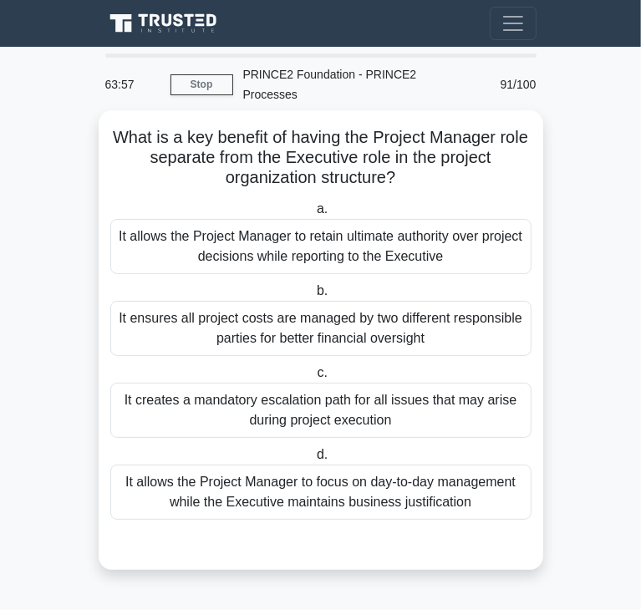
click at [308, 483] on div "It allows the Project Manager to focus on day-to-day management while the Execu…" at bounding box center [320, 492] width 421 height 55
click at [313, 461] on input "d. It allows the Project Manager to focus on day-to-day management while the Ex…" at bounding box center [313, 455] width 0 height 11
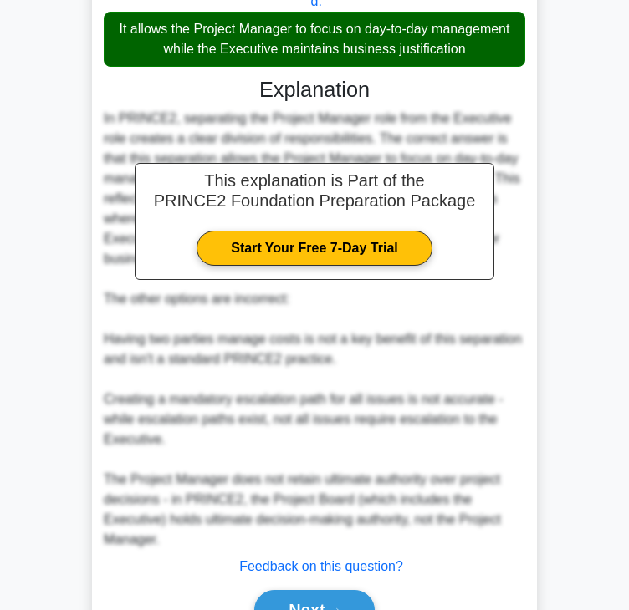
scroll to position [500, 0]
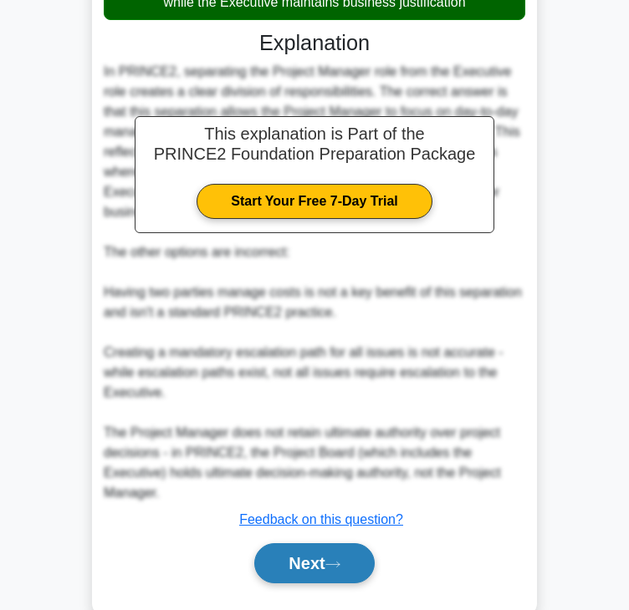
click at [254, 543] on button "Next" at bounding box center [314, 563] width 120 height 40
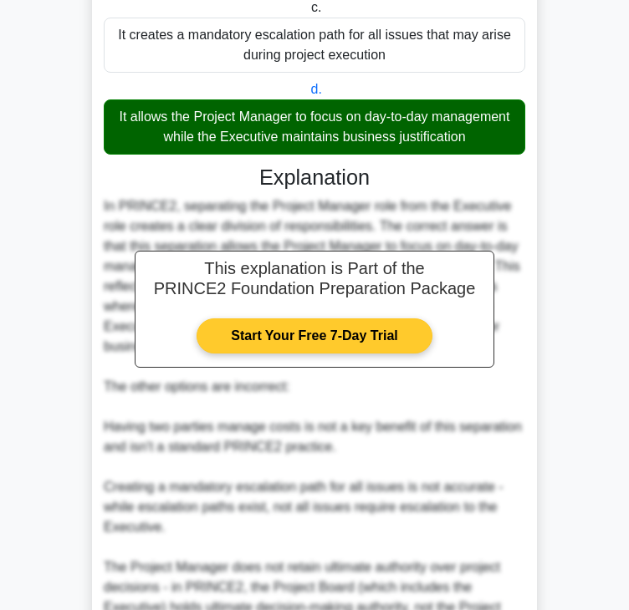
scroll to position [0, 0]
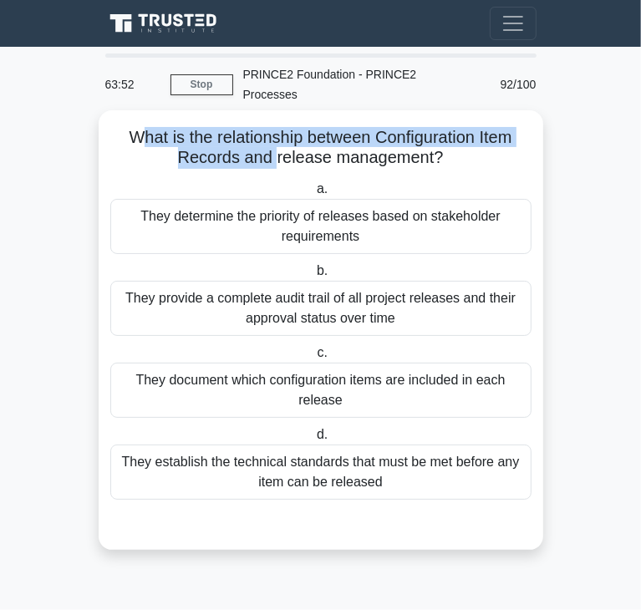
drag, startPoint x: 130, startPoint y: 124, endPoint x: 277, endPoint y: 140, distance: 147.2
click at [277, 140] on h5 "What is the relationship between Configuration Item Records and release managem…" at bounding box center [321, 148] width 425 height 42
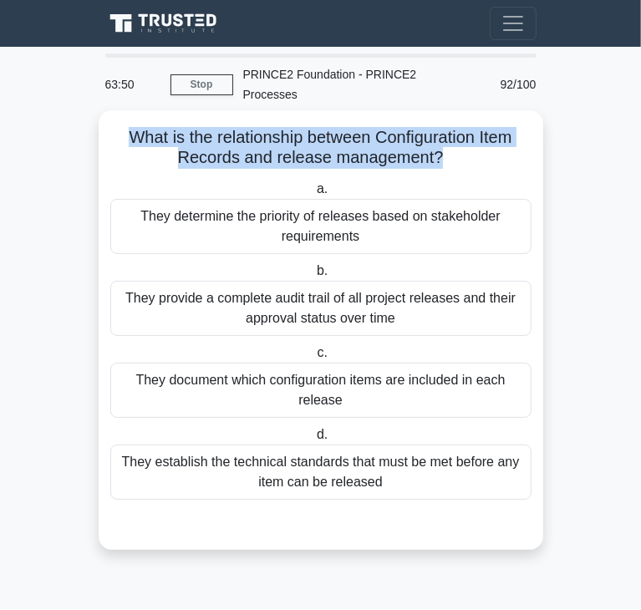
drag, startPoint x: 124, startPoint y: 119, endPoint x: 438, endPoint y: 133, distance: 314.6
click at [438, 133] on h5 "What is the relationship between Configuration Item Records and release managem…" at bounding box center [321, 148] width 425 height 42
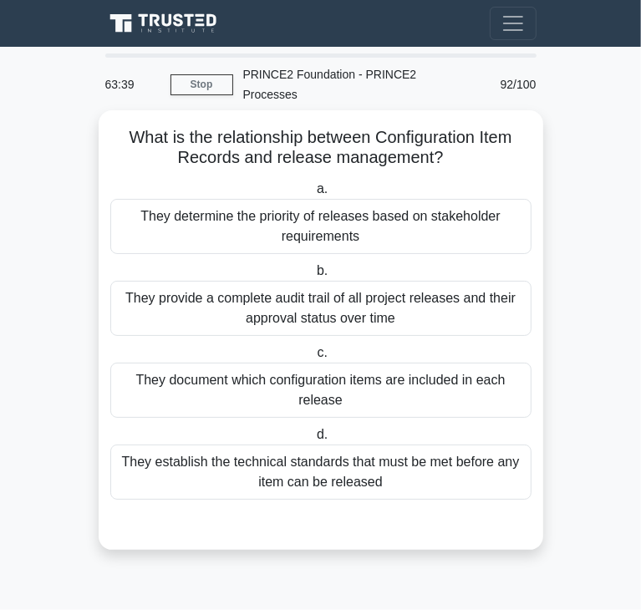
click at [267, 216] on div "They determine the priority of releases based on stakeholder requirements" at bounding box center [320, 226] width 421 height 55
click at [313, 195] on input "a. They determine the priority of releases based on stakeholder requirements" at bounding box center [313, 189] width 0 height 11
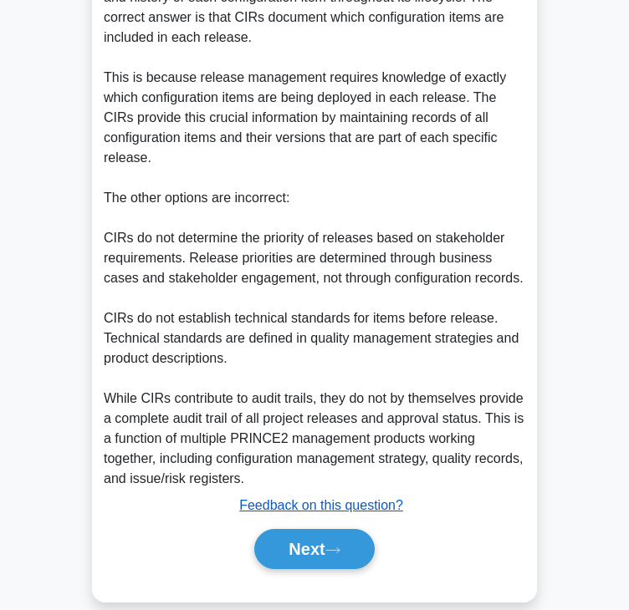
scroll to position [582, 0]
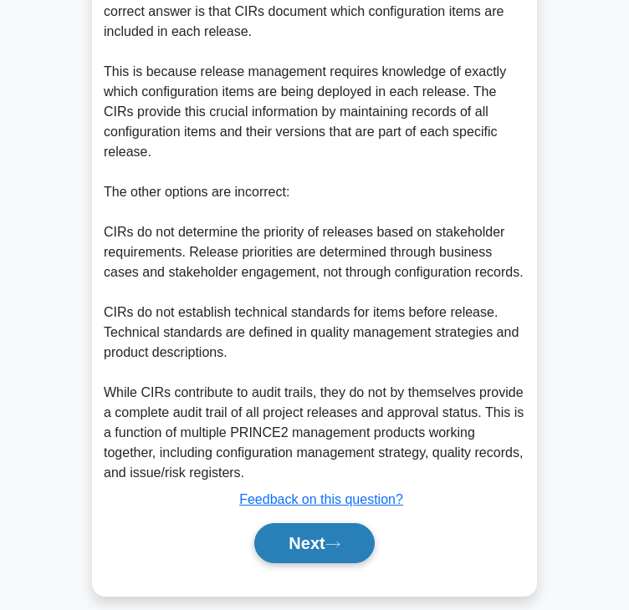
click at [334, 540] on icon at bounding box center [332, 544] width 15 height 9
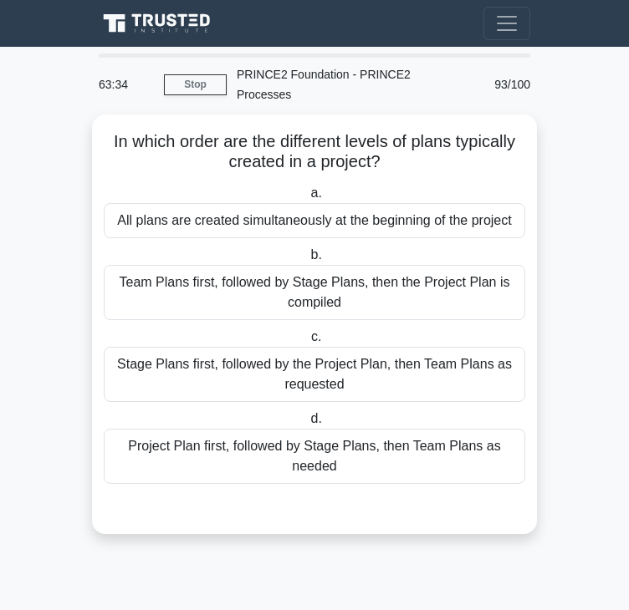
scroll to position [0, 0]
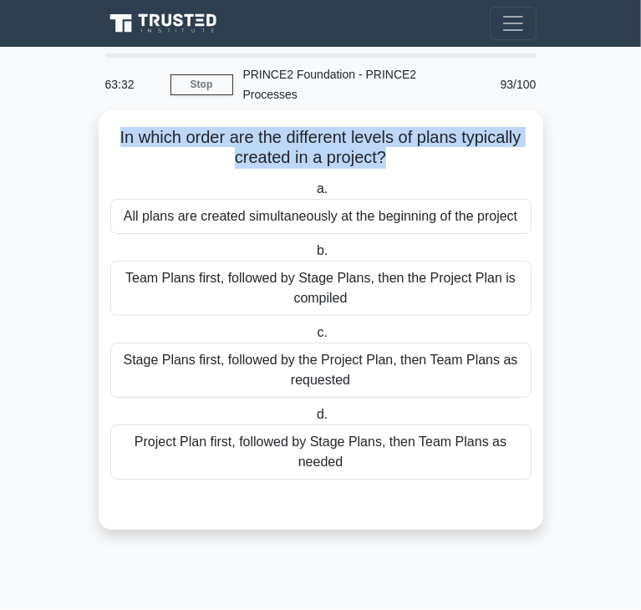
drag, startPoint x: 114, startPoint y: 116, endPoint x: 386, endPoint y: 139, distance: 273.4
click at [386, 139] on h5 "In which order are the different levels of plans typically created in a project…" at bounding box center [321, 148] width 425 height 42
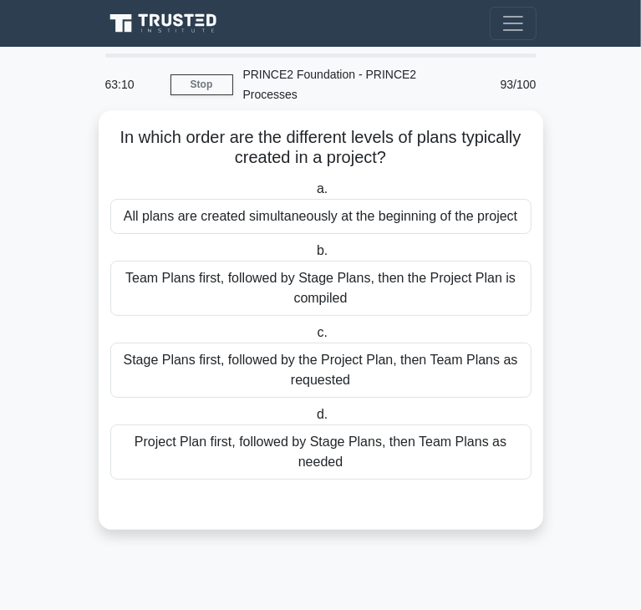
click at [296, 430] on div "Project Plan first, followed by Stage Plans, then Team Plans as needed" at bounding box center [320, 452] width 421 height 55
click at [313, 420] on input "d. Project Plan first, followed by Stage Plans, then Team Plans as needed" at bounding box center [313, 415] width 0 height 11
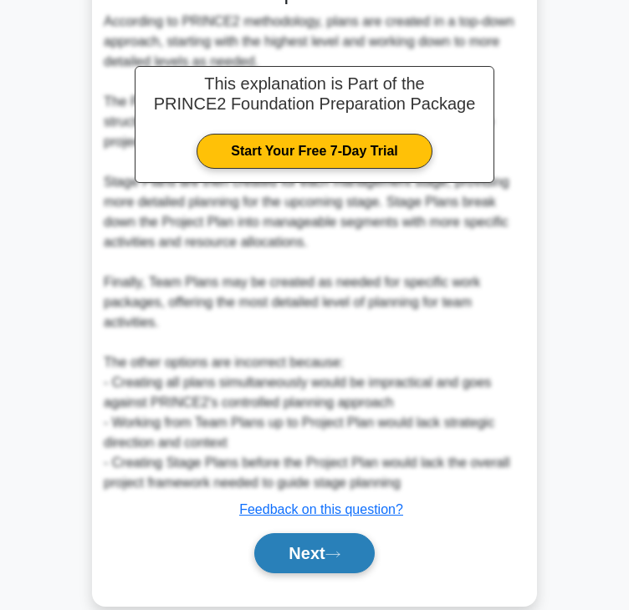
scroll to position [520, 0]
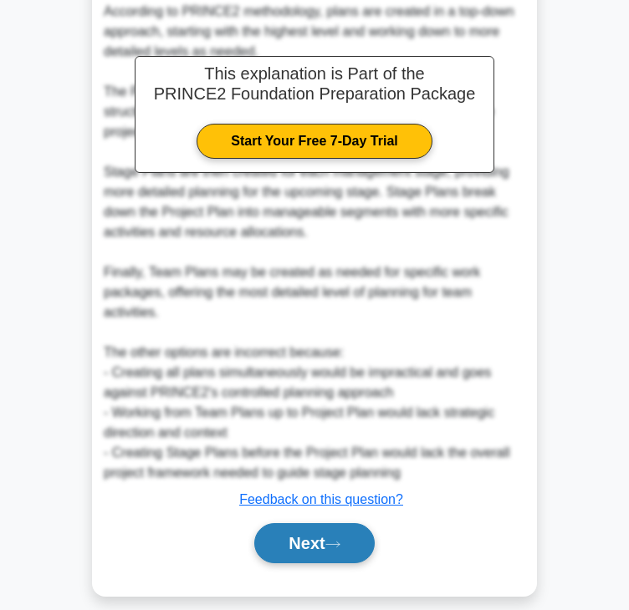
click at [300, 523] on button "Next" at bounding box center [314, 543] width 120 height 40
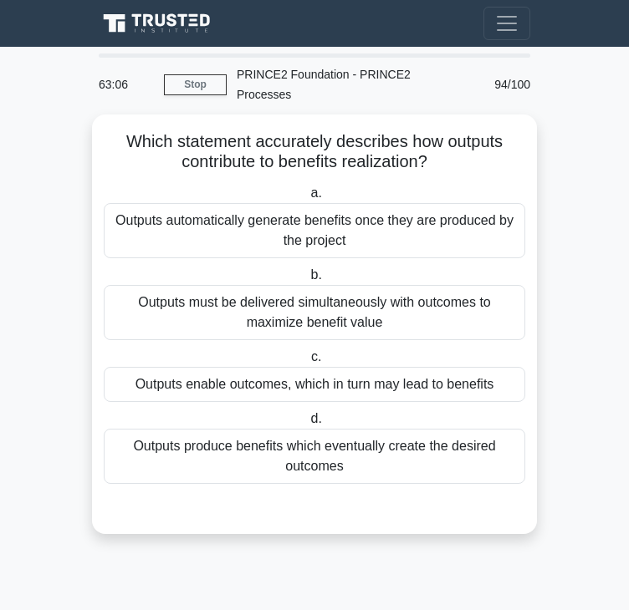
scroll to position [0, 0]
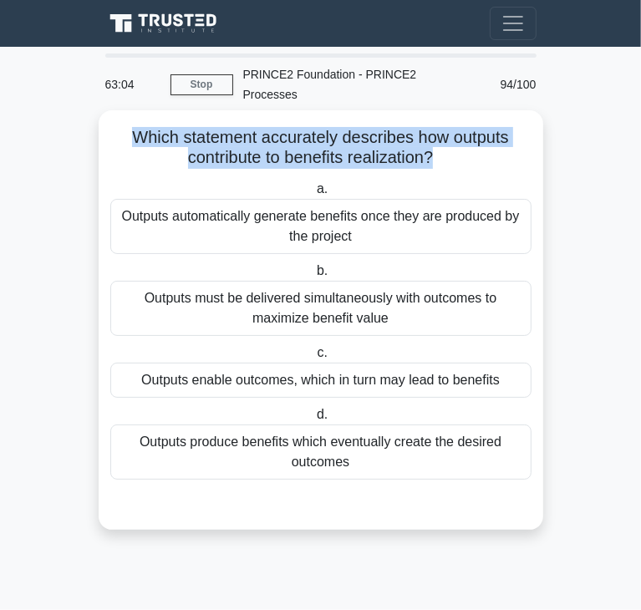
drag, startPoint x: 133, startPoint y: 112, endPoint x: 432, endPoint y: 145, distance: 301.0
click at [432, 145] on h5 "Which statement accurately describes how outputs contribute to benefits realiza…" at bounding box center [321, 148] width 425 height 42
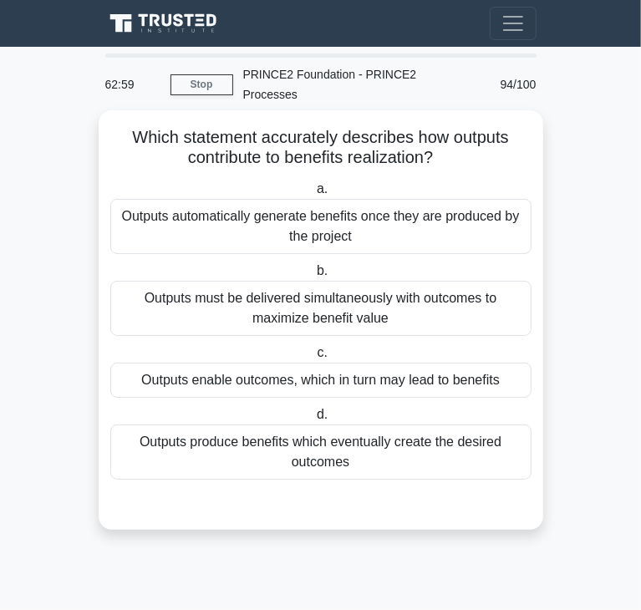
drag, startPoint x: 247, startPoint y: 364, endPoint x: 232, endPoint y: 354, distance: 18.6
click at [247, 364] on div "Outputs enable outcomes, which in turn may lead to benefits" at bounding box center [320, 380] width 421 height 35
click at [313, 359] on input "c. Outputs enable outcomes, which in turn may lead to benefits" at bounding box center [313, 353] width 0 height 11
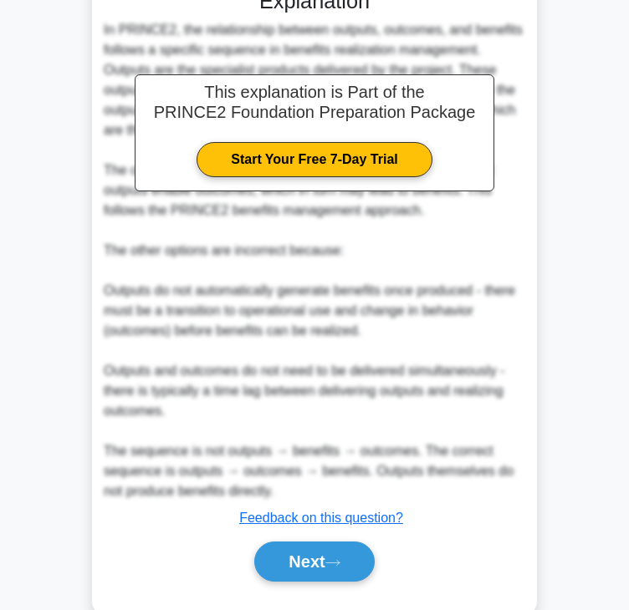
scroll to position [520, 0]
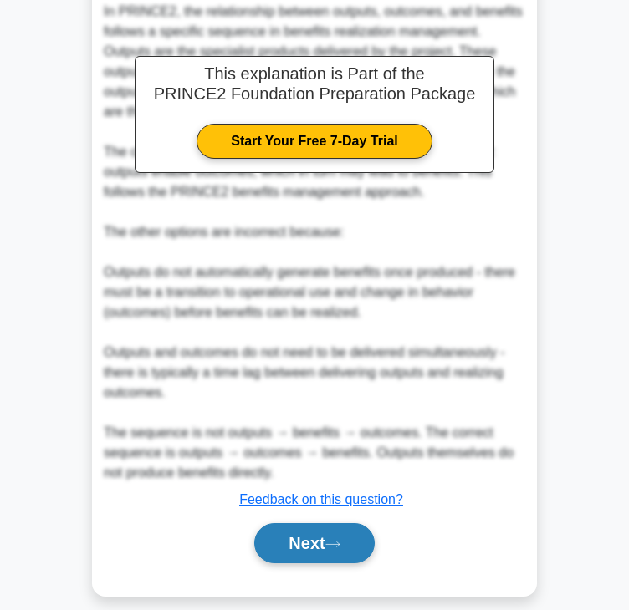
click at [321, 523] on button "Next" at bounding box center [314, 543] width 120 height 40
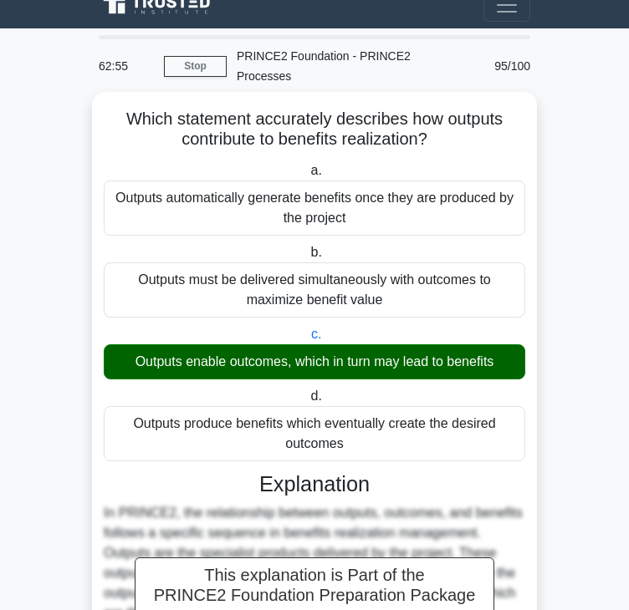
scroll to position [0, 0]
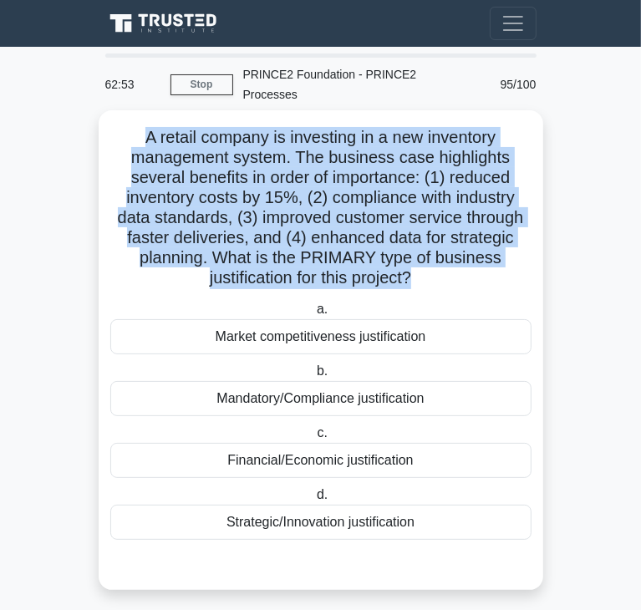
drag, startPoint x: 140, startPoint y: 119, endPoint x: 413, endPoint y: 259, distance: 307.3
click at [413, 259] on h5 "A retail company is investing in a new inventory management system. The busines…" at bounding box center [321, 208] width 425 height 162
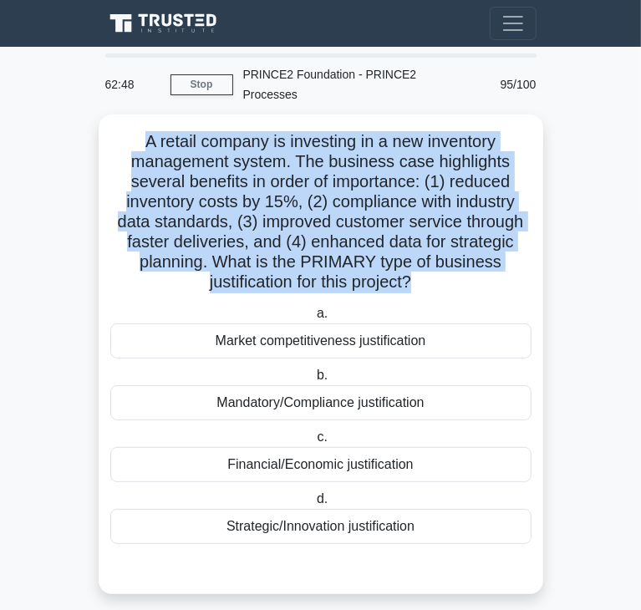
click at [70, 118] on main "62:48 Stop PRINCE2 Foundation - PRINCE2 Processes Expert 95/100 .spinner_0XTQ{t…" at bounding box center [320, 336] width 641 height 578
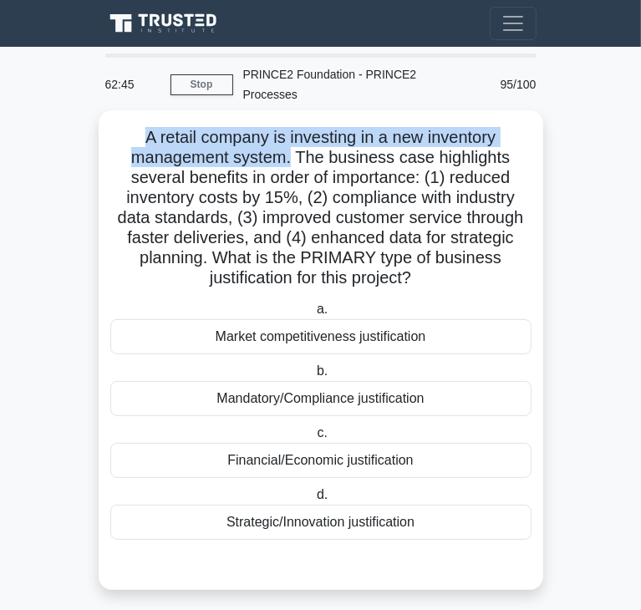
drag, startPoint x: 140, startPoint y: 115, endPoint x: 293, endPoint y: 136, distance: 155.3
click at [293, 136] on h5 "A retail company is investing in a new inventory management system. The busines…" at bounding box center [321, 208] width 425 height 162
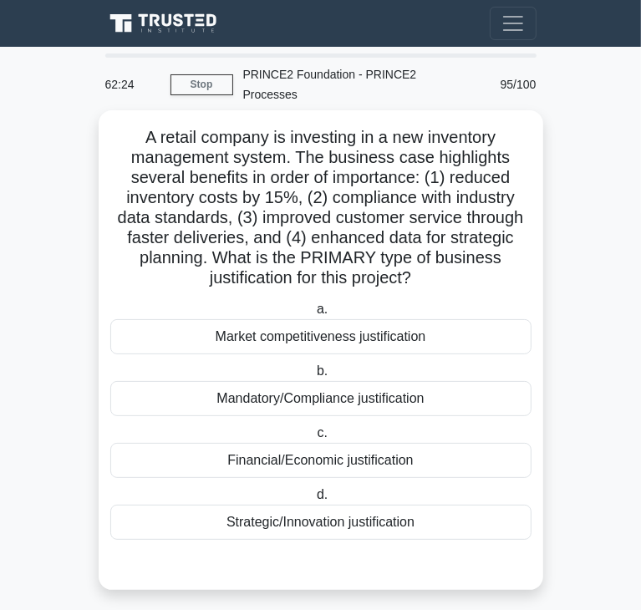
click at [335, 506] on div "Strategic/Innovation justification" at bounding box center [320, 522] width 421 height 35
click at [313, 501] on input "d. Strategic/Innovation justification" at bounding box center [313, 495] width 0 height 11
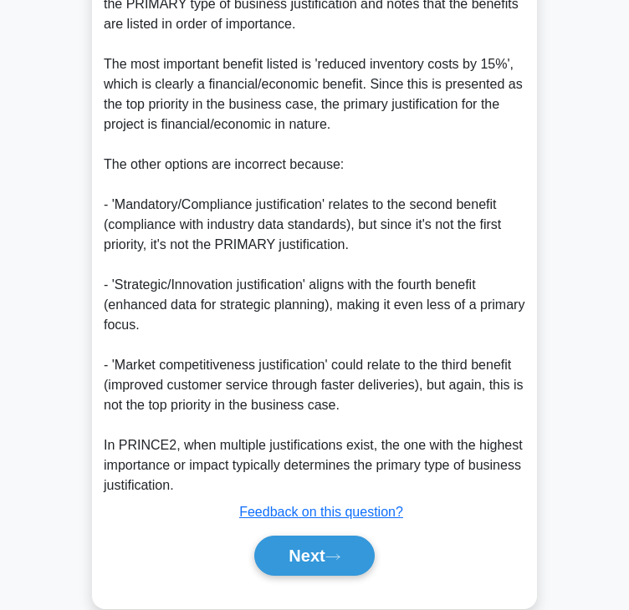
scroll to position [682, 0]
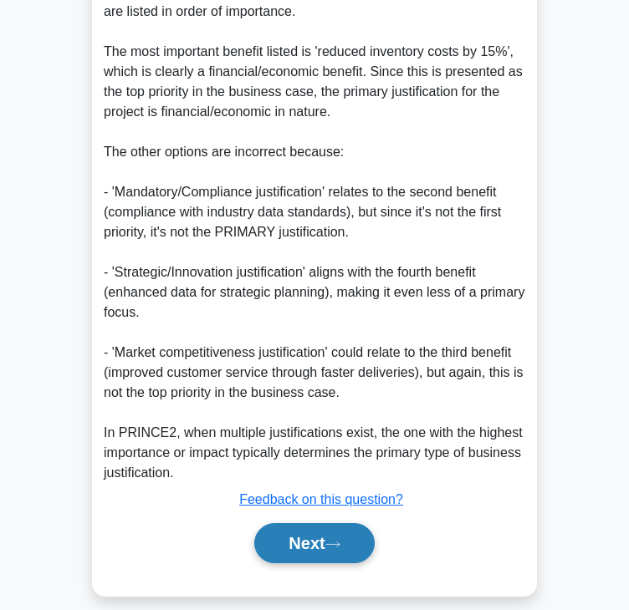
click at [304, 533] on button "Next" at bounding box center [314, 543] width 120 height 40
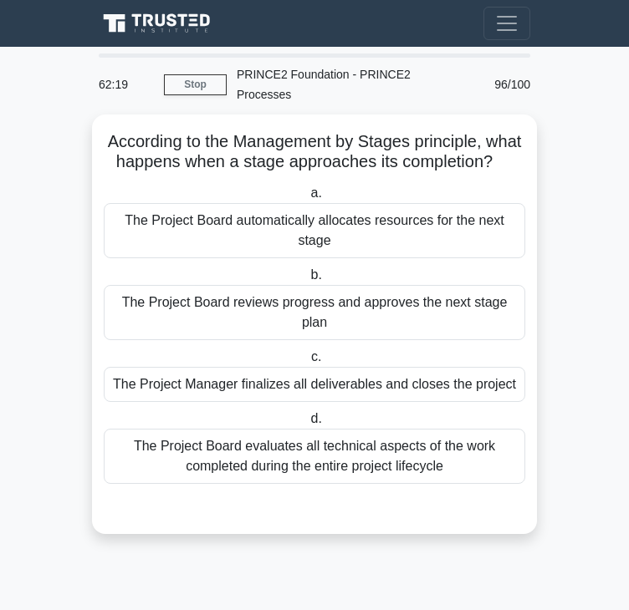
scroll to position [0, 0]
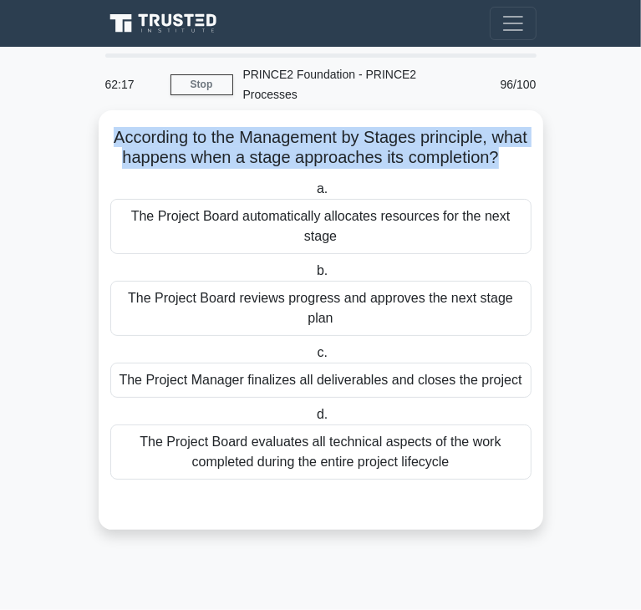
drag, startPoint x: 126, startPoint y: 115, endPoint x: 528, endPoint y: 140, distance: 402.8
click at [528, 140] on h5 "According to the Management by Stages principle, what happens when a stage appr…" at bounding box center [321, 148] width 425 height 42
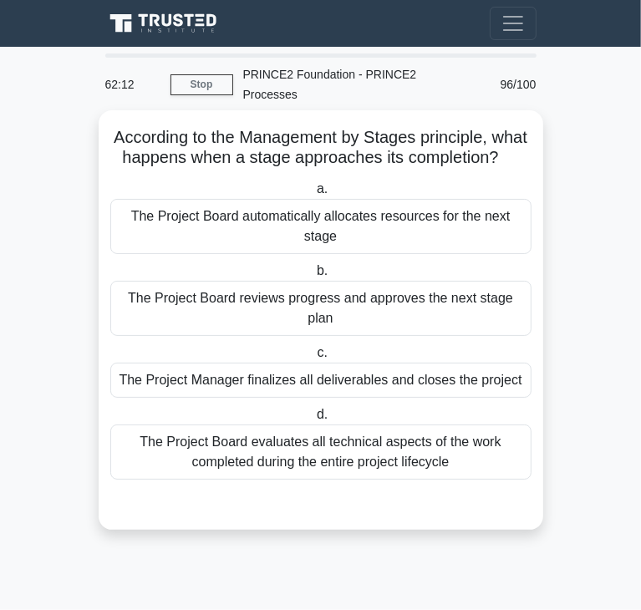
click at [374, 392] on div "The Project Manager finalizes all deliverables and closes the project" at bounding box center [320, 380] width 421 height 35
click at [313, 359] on input "c. The Project Manager finalizes all deliverables and closes the project" at bounding box center [313, 353] width 0 height 11
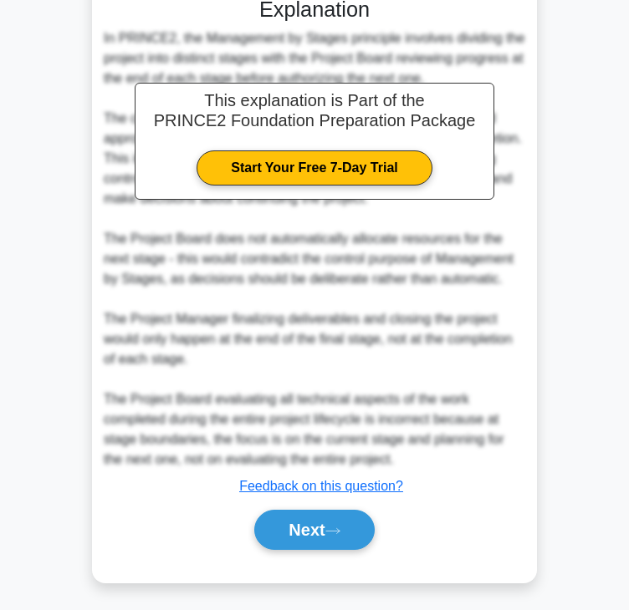
scroll to position [501, 0]
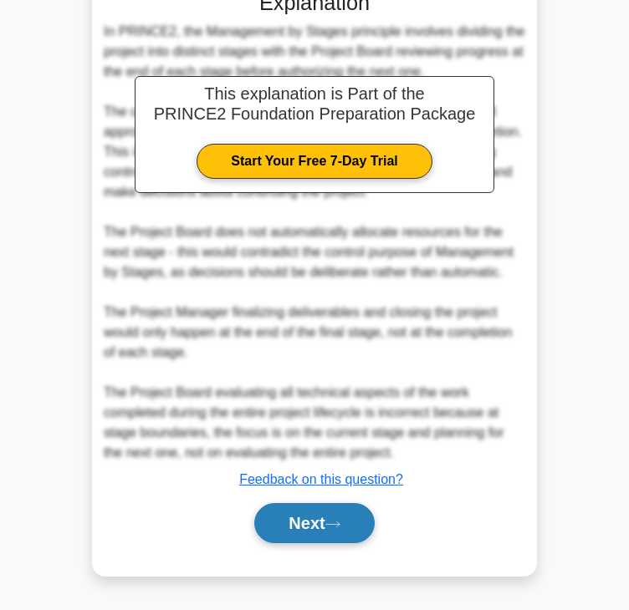
click at [285, 527] on button "Next" at bounding box center [314, 523] width 120 height 40
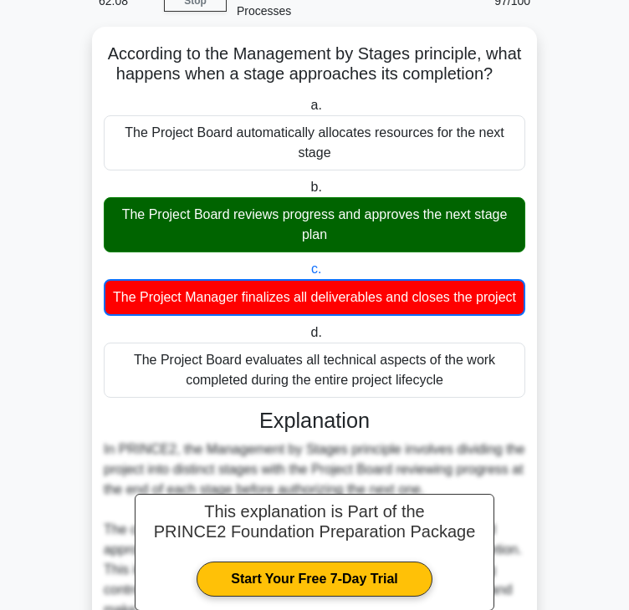
scroll to position [0, 0]
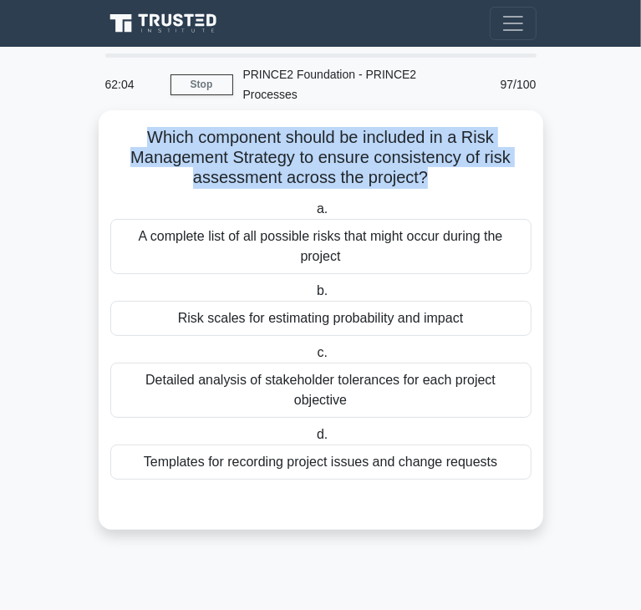
drag, startPoint x: 150, startPoint y: 119, endPoint x: 425, endPoint y: 163, distance: 278.5
click at [425, 163] on h5 "Which component should be included in a Risk Management Strategy to ensure cons…" at bounding box center [321, 158] width 425 height 62
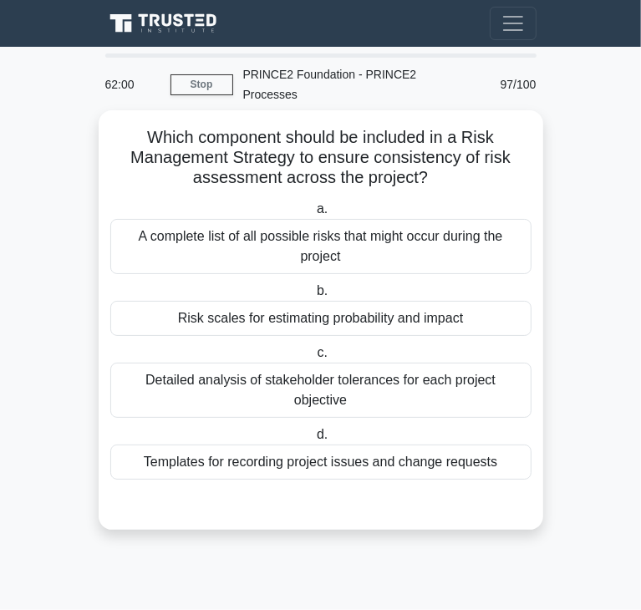
click at [184, 301] on div "Risk scales for estimating probability and impact" at bounding box center [320, 318] width 421 height 35
click at [313, 297] on input "b. Risk scales for estimating probability and impact" at bounding box center [313, 291] width 0 height 11
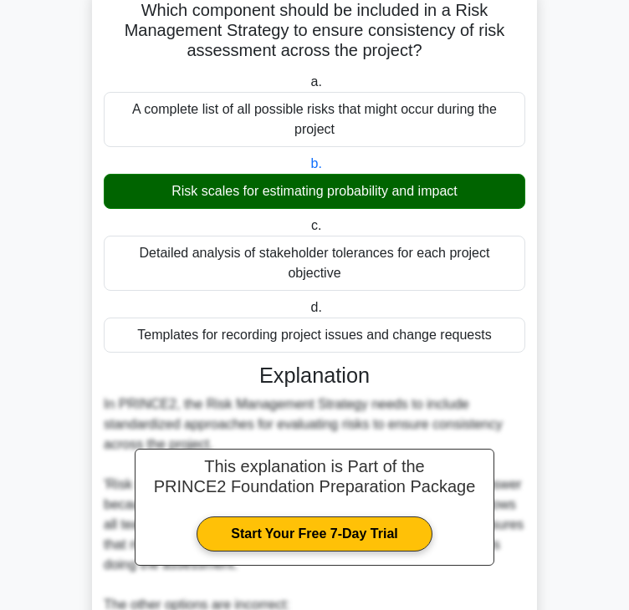
scroll to position [480, 0]
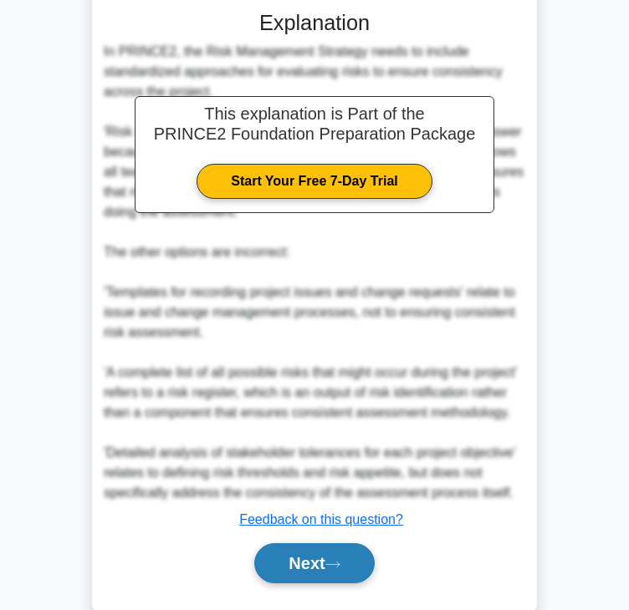
click at [275, 543] on button "Next" at bounding box center [314, 563] width 120 height 40
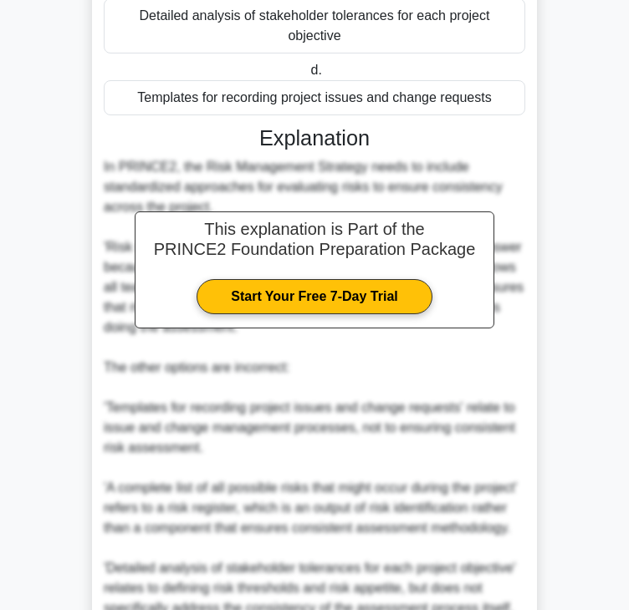
scroll to position [0, 0]
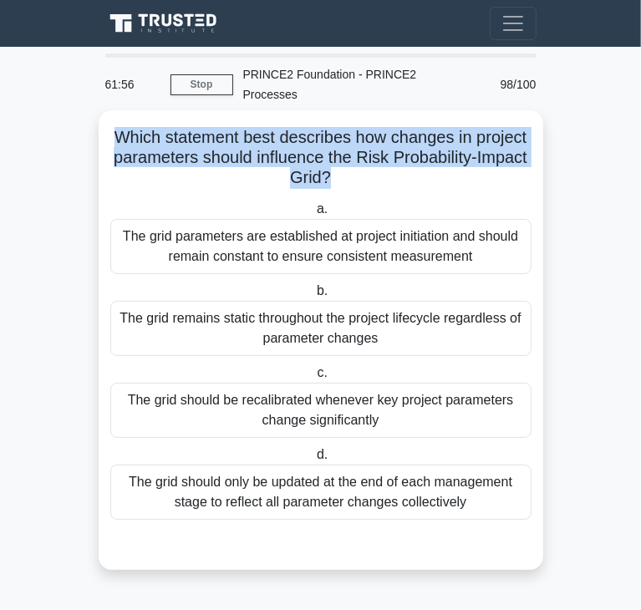
drag, startPoint x: 116, startPoint y: 115, endPoint x: 354, endPoint y: 155, distance: 241.6
click at [354, 155] on h5 "Which statement best describes how changes in project parameters should influen…" at bounding box center [321, 158] width 425 height 62
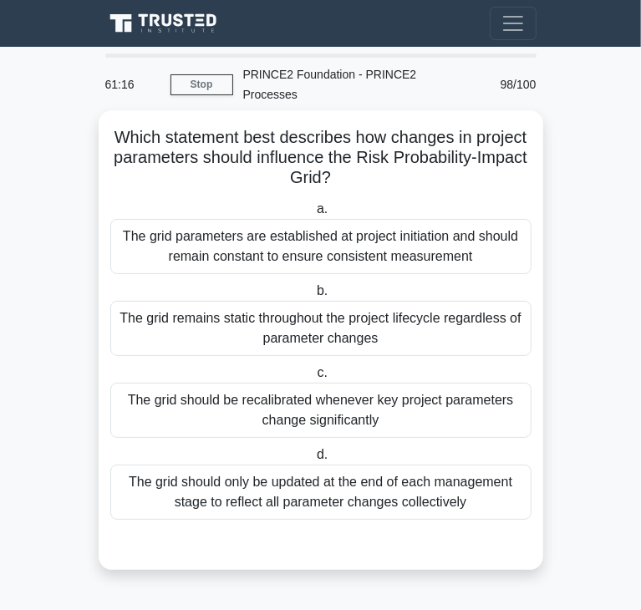
click at [212, 466] on div "The grid should only be updated at the end of each management stage to reflect …" at bounding box center [320, 492] width 421 height 55
click at [313, 461] on input "d. The grid should only be updated at the end of each management stage to refle…" at bounding box center [313, 455] width 0 height 11
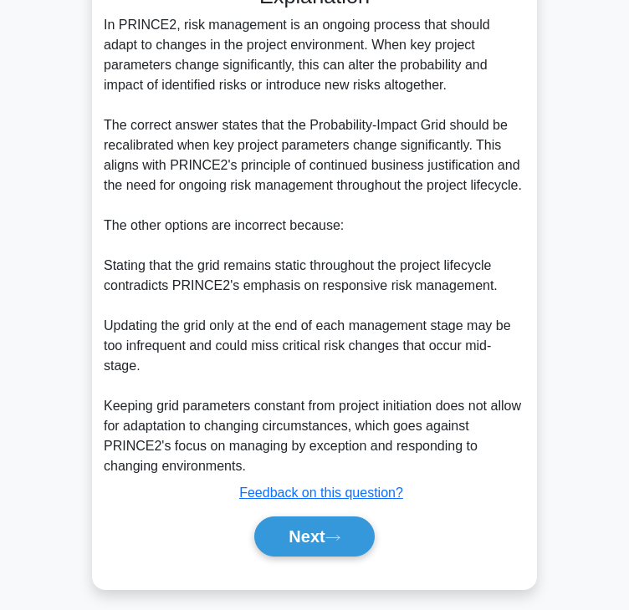
scroll to position [562, 0]
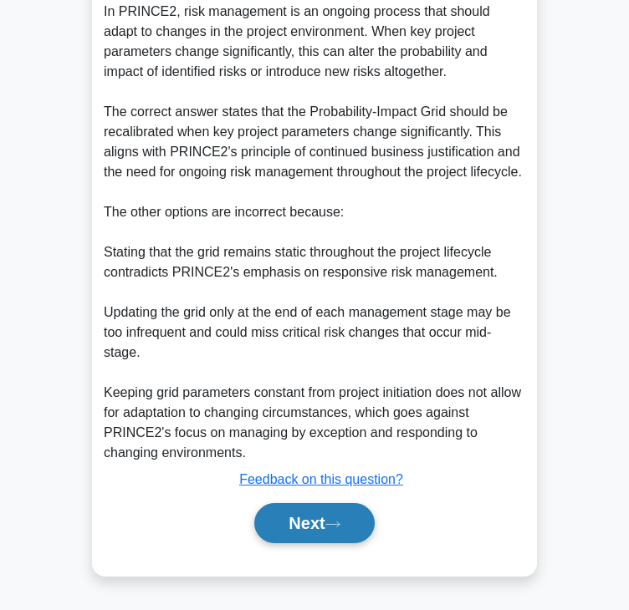
click at [303, 526] on button "Next" at bounding box center [314, 523] width 120 height 40
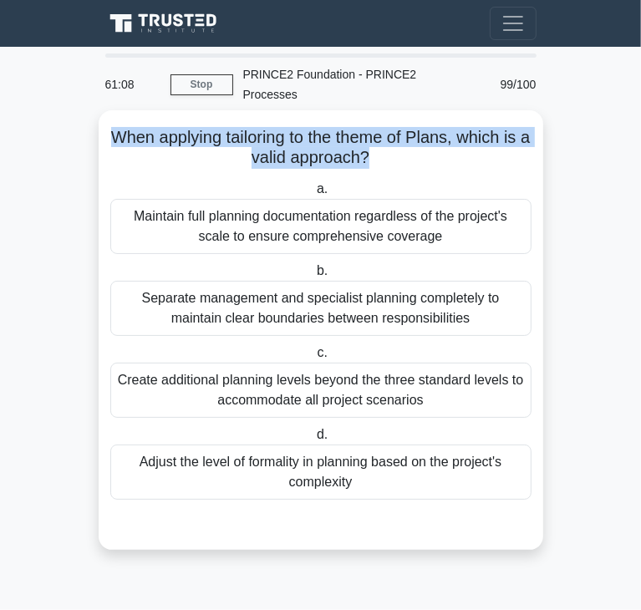
drag, startPoint x: 111, startPoint y: 121, endPoint x: 371, endPoint y: 140, distance: 260.6
click at [371, 140] on h5 "When applying tailoring to the theme of Plans, which is a valid approach? .spin…" at bounding box center [321, 148] width 425 height 42
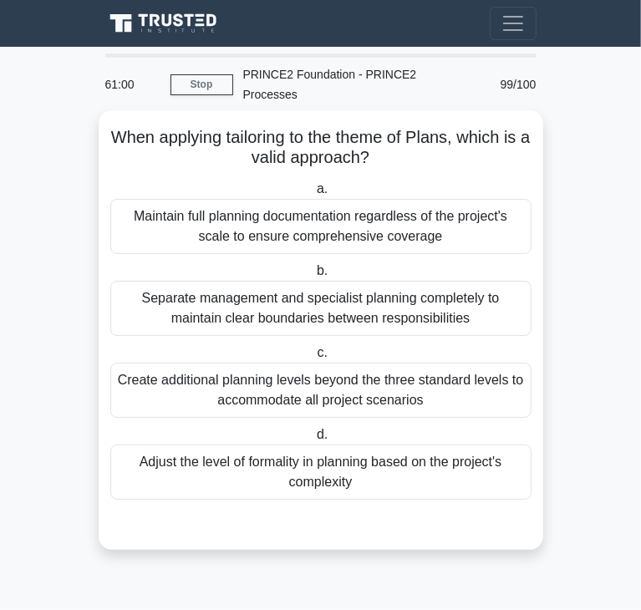
click at [353, 458] on div "Adjust the level of formality in planning based on the project's complexity" at bounding box center [320, 472] width 421 height 55
click at [313, 440] on input "d. Adjust the level of formality in planning based on the project's complexity" at bounding box center [313, 435] width 0 height 11
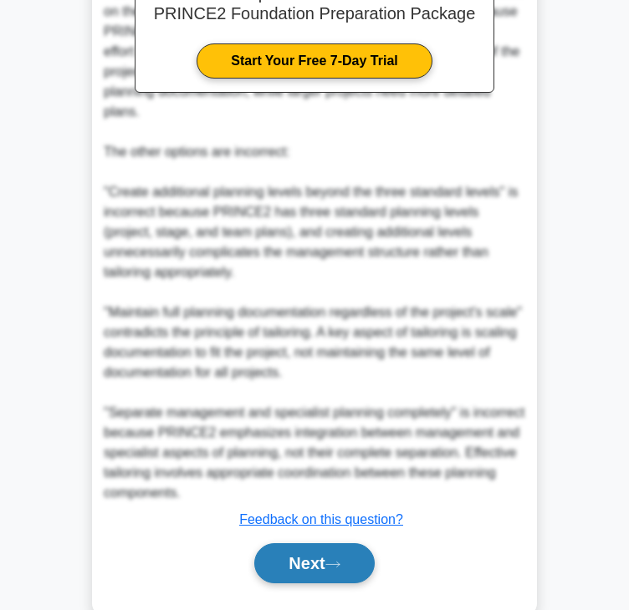
click at [325, 543] on button "Next" at bounding box center [314, 563] width 120 height 40
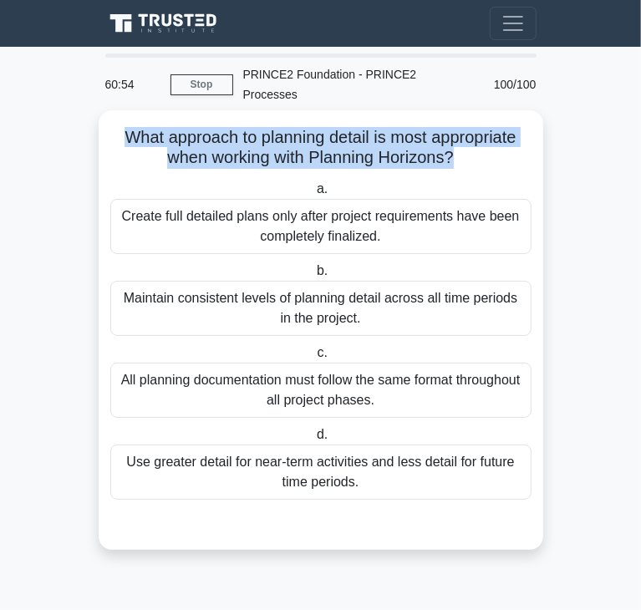
drag, startPoint x: 119, startPoint y: 110, endPoint x: 452, endPoint y: 135, distance: 334.4
click at [452, 135] on h5 "What approach to planning detail is most appropriate when working with Planning…" at bounding box center [321, 148] width 425 height 42
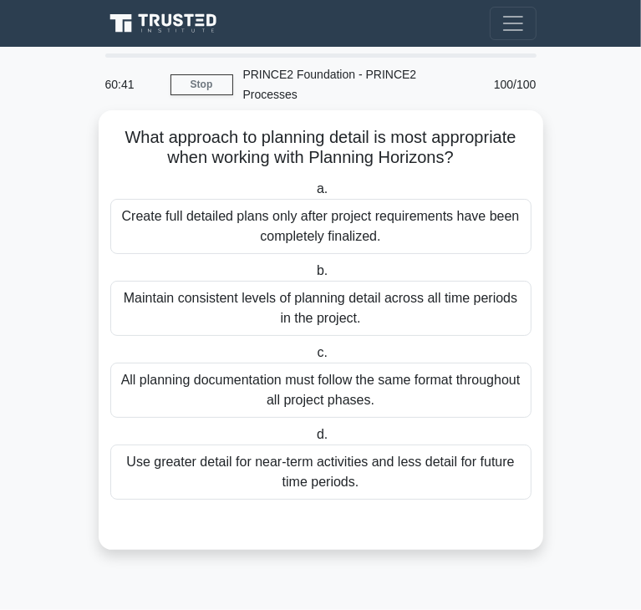
click at [199, 283] on div "Maintain consistent levels of planning detail across all time periods in the pr…" at bounding box center [320, 308] width 421 height 55
click at [313, 277] on input "b. Maintain consistent levels of planning detail across all time periods in the…" at bounding box center [313, 271] width 0 height 11
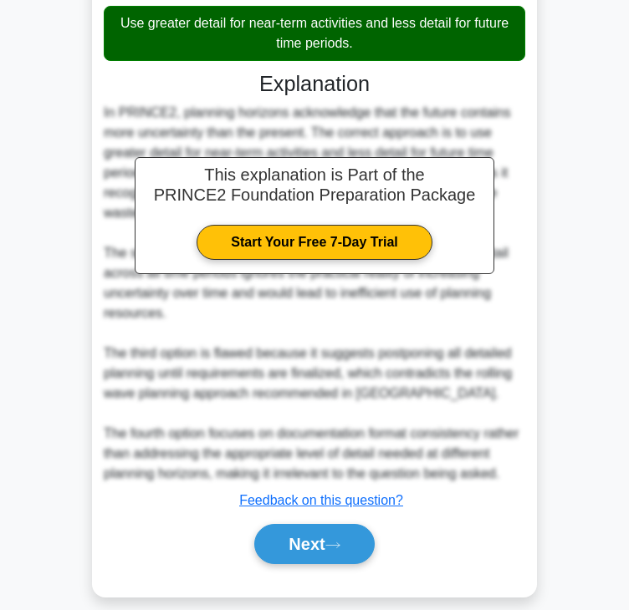
scroll to position [441, 0]
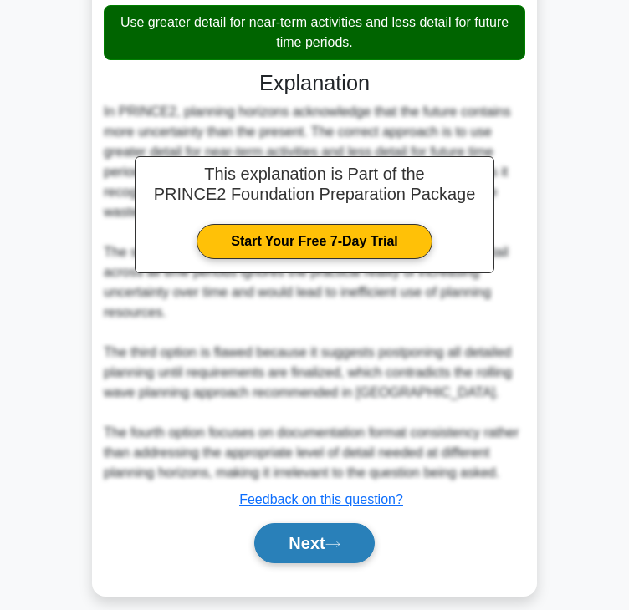
click at [270, 523] on button "Next" at bounding box center [314, 543] width 120 height 40
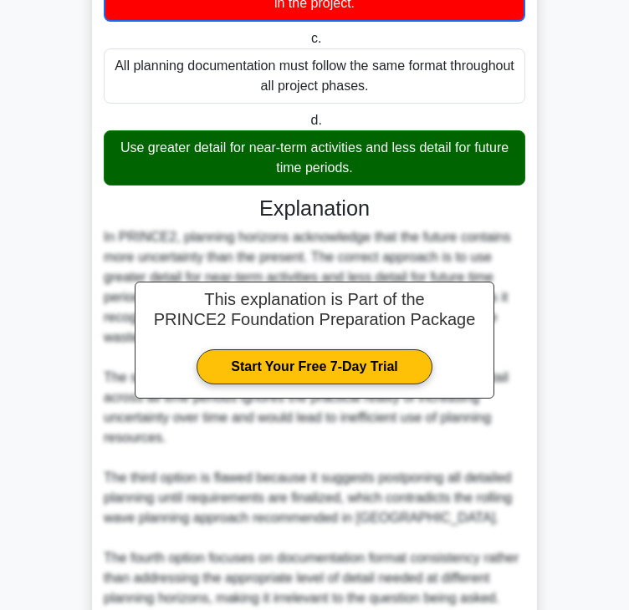
scroll to position [0, 0]
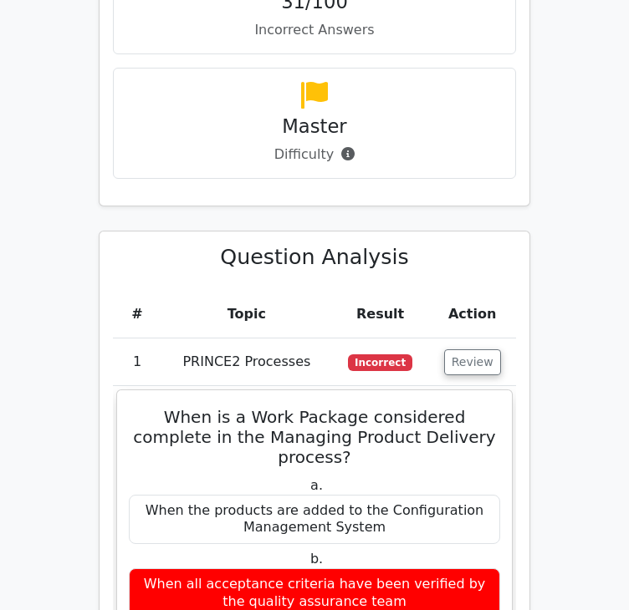
scroll to position [1839, 0]
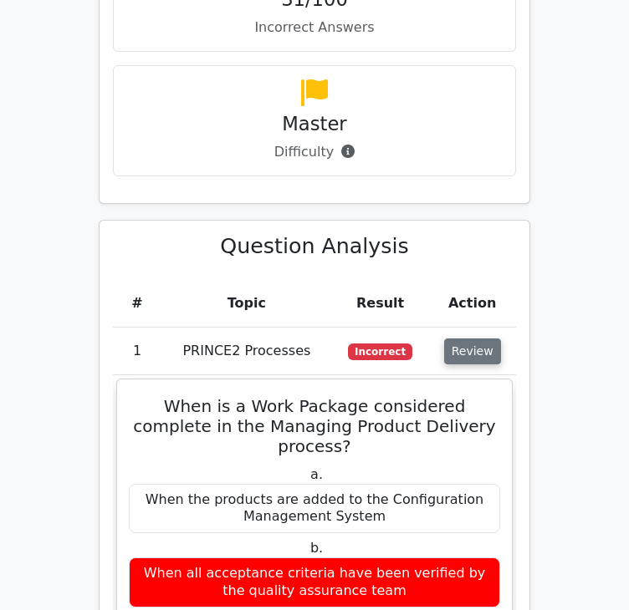
click at [464, 339] on button "Review" at bounding box center [472, 352] width 57 height 26
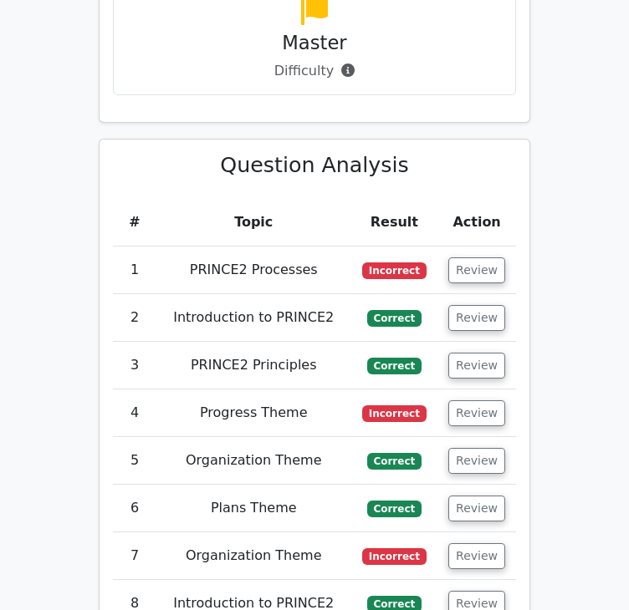
scroll to position [1922, 0]
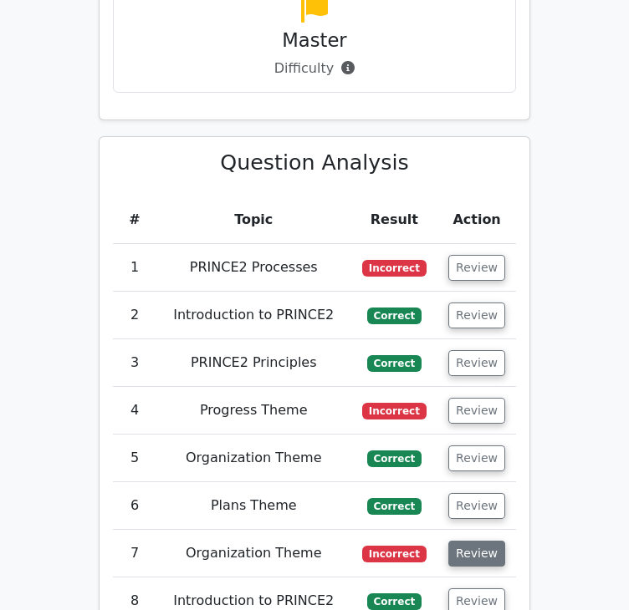
click at [476, 541] on button "Review" at bounding box center [476, 554] width 57 height 26
click at [471, 541] on button "Review" at bounding box center [476, 554] width 57 height 26
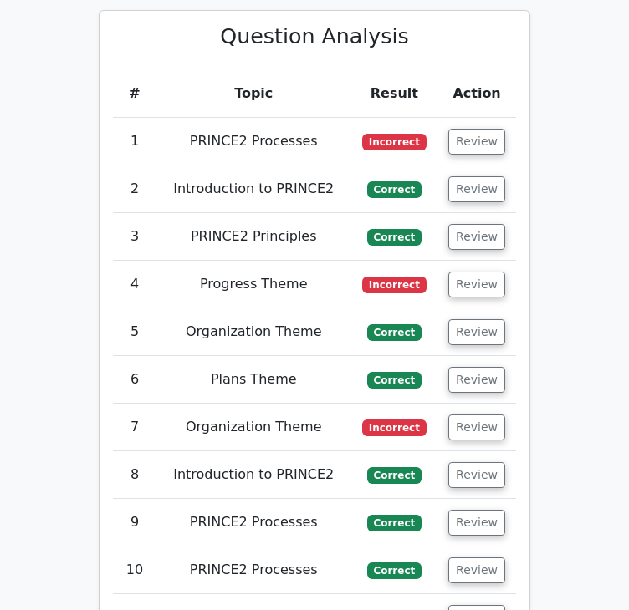
scroll to position [2090, 0]
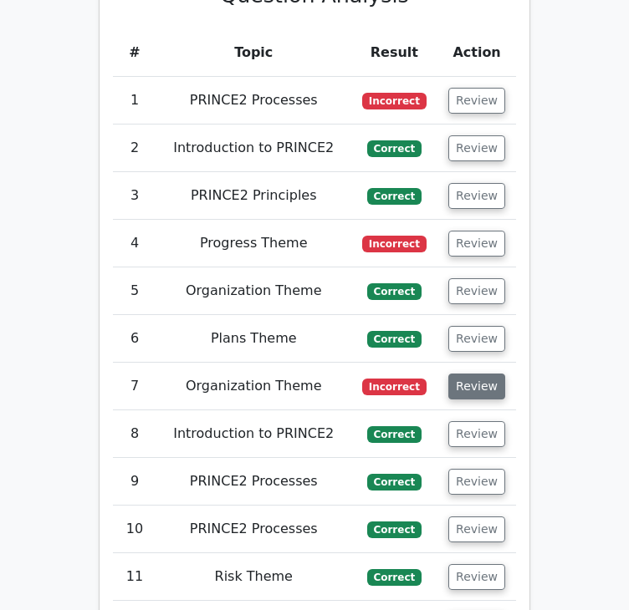
click at [492, 374] on button "Review" at bounding box center [476, 387] width 57 height 26
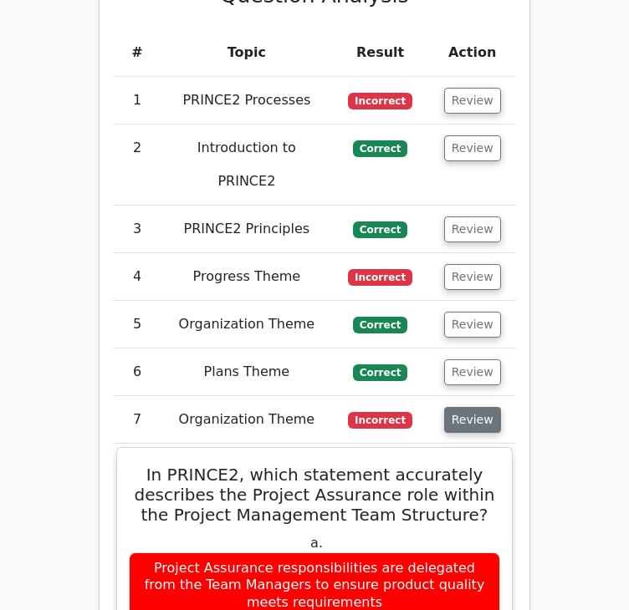
click at [478, 407] on button "Review" at bounding box center [472, 420] width 57 height 26
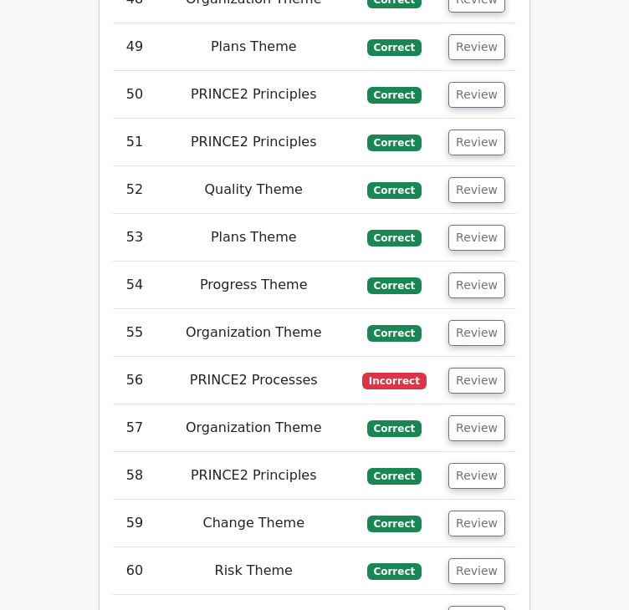
scroll to position [4848, 0]
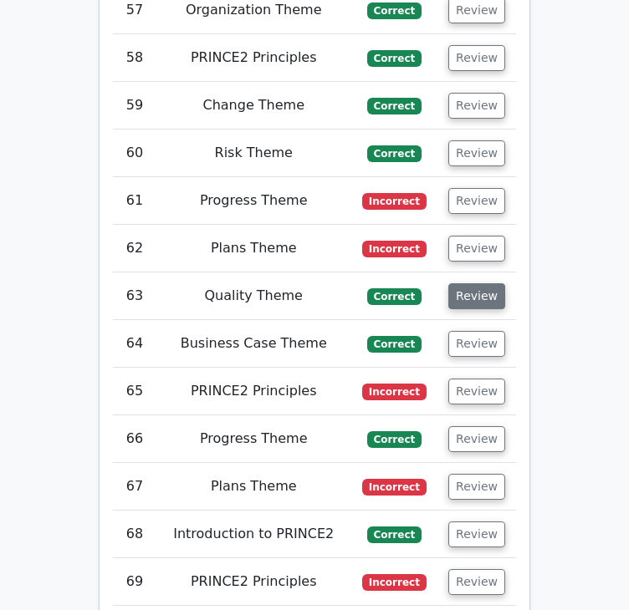
click at [486, 283] on button "Review" at bounding box center [476, 296] width 57 height 26
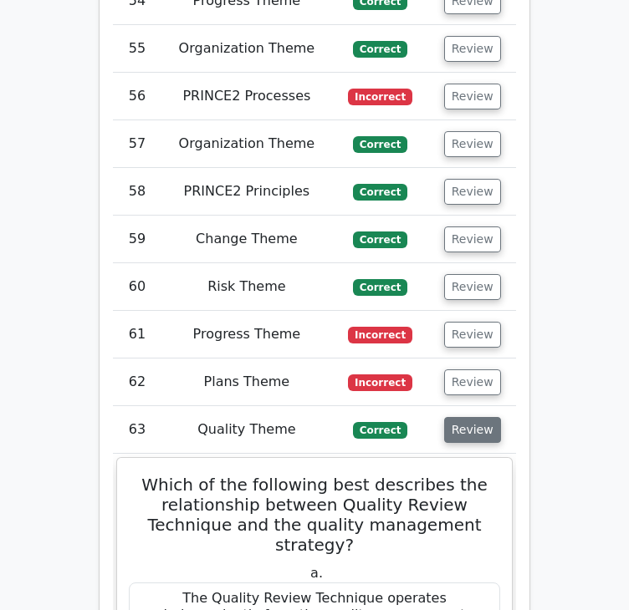
click at [469, 417] on button "Review" at bounding box center [472, 430] width 57 height 26
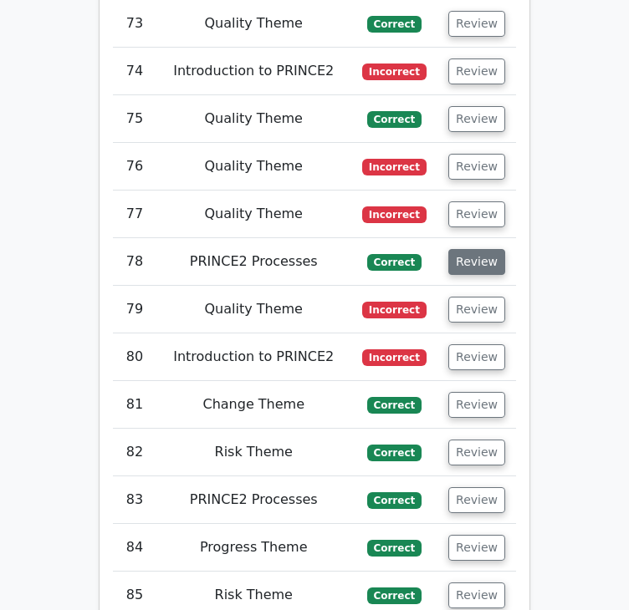
scroll to position [5934, 0]
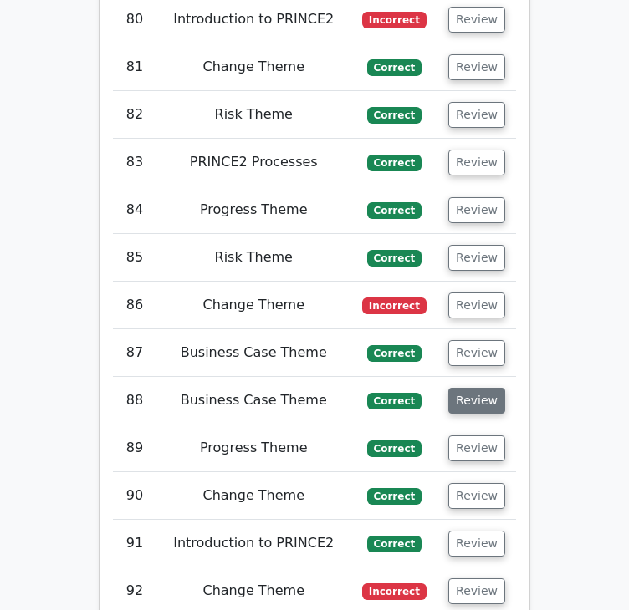
click at [490, 388] on button "Review" at bounding box center [476, 401] width 57 height 26
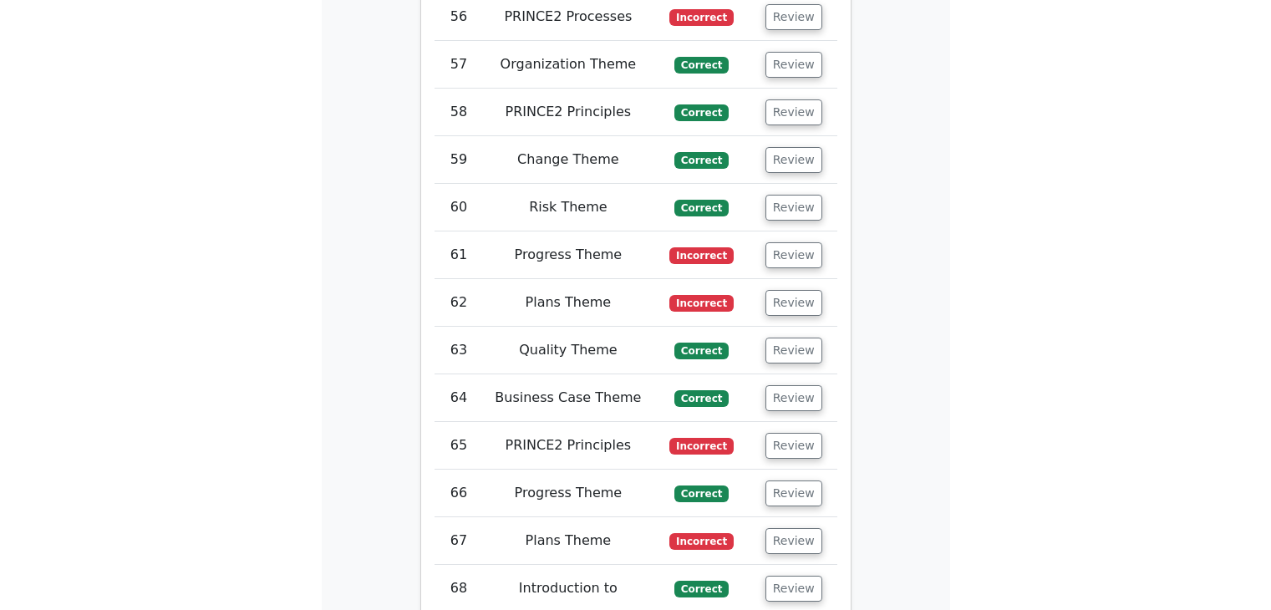
scroll to position [0, 0]
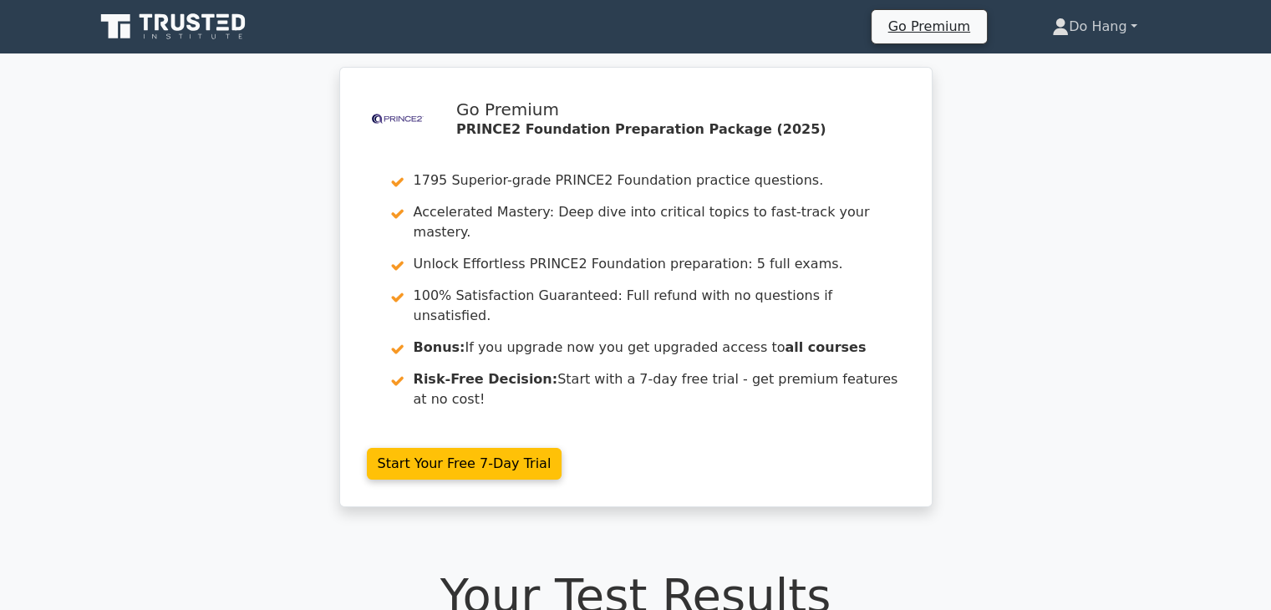
click at [628, 30] on icon at bounding box center [1060, 31] width 15 height 7
click at [628, 66] on link "Profile" at bounding box center [1079, 66] width 132 height 27
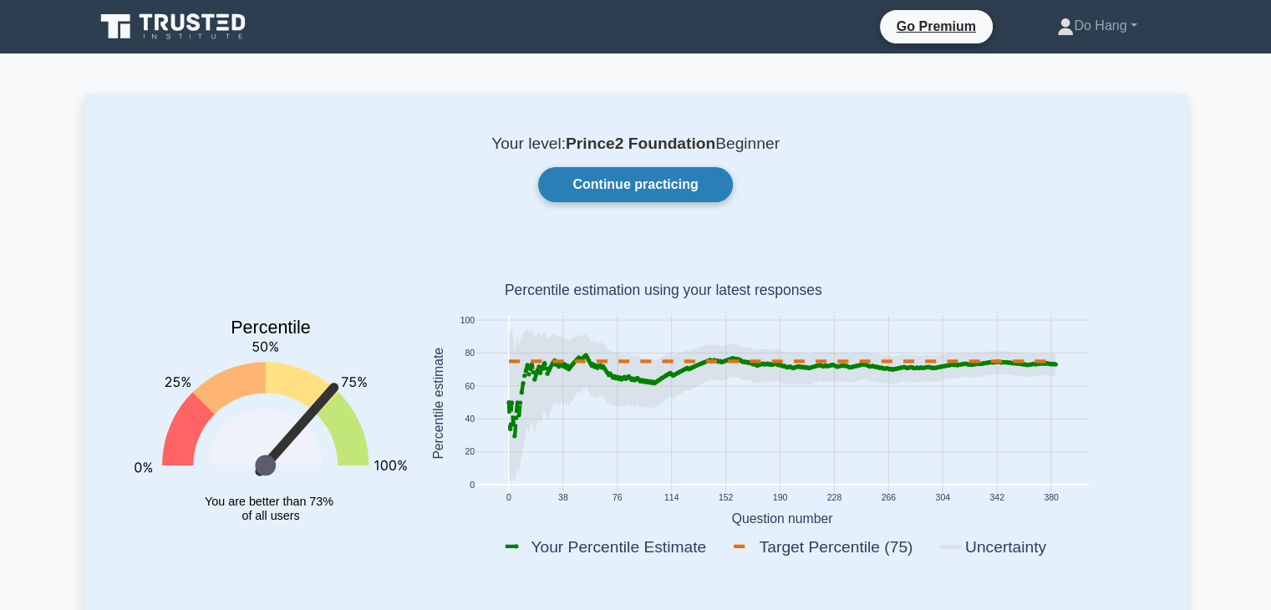
click at [713, 193] on link "Continue practicing" at bounding box center [635, 184] width 194 height 35
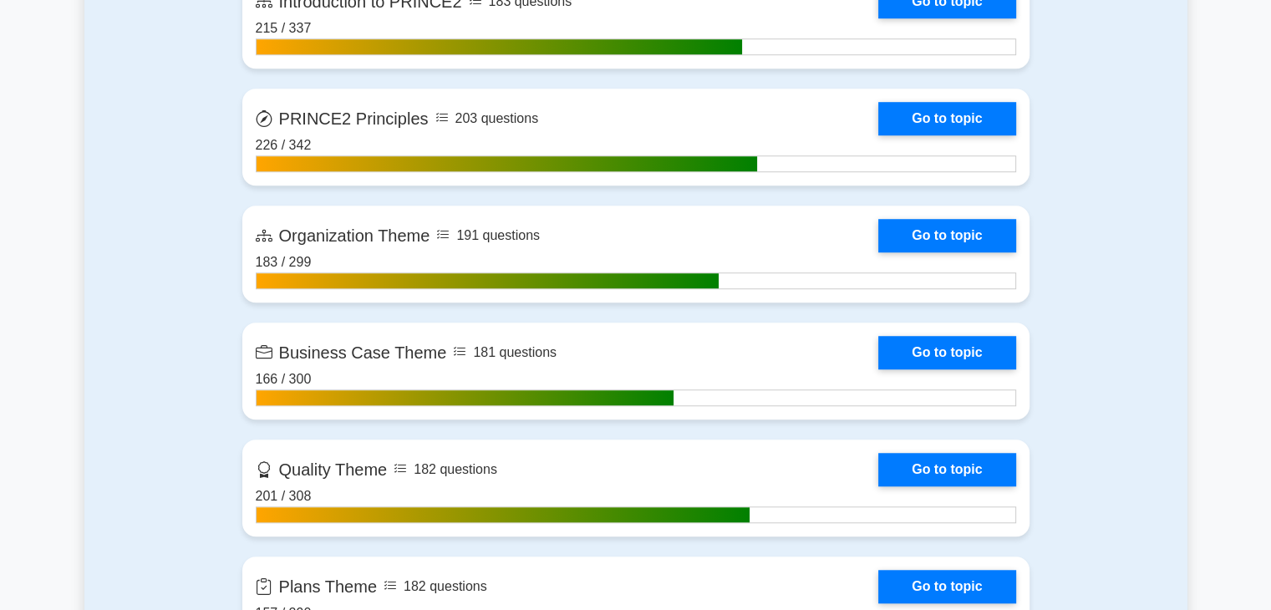
scroll to position [1337, 0]
